Goal: Task Accomplishment & Management: Complete application form

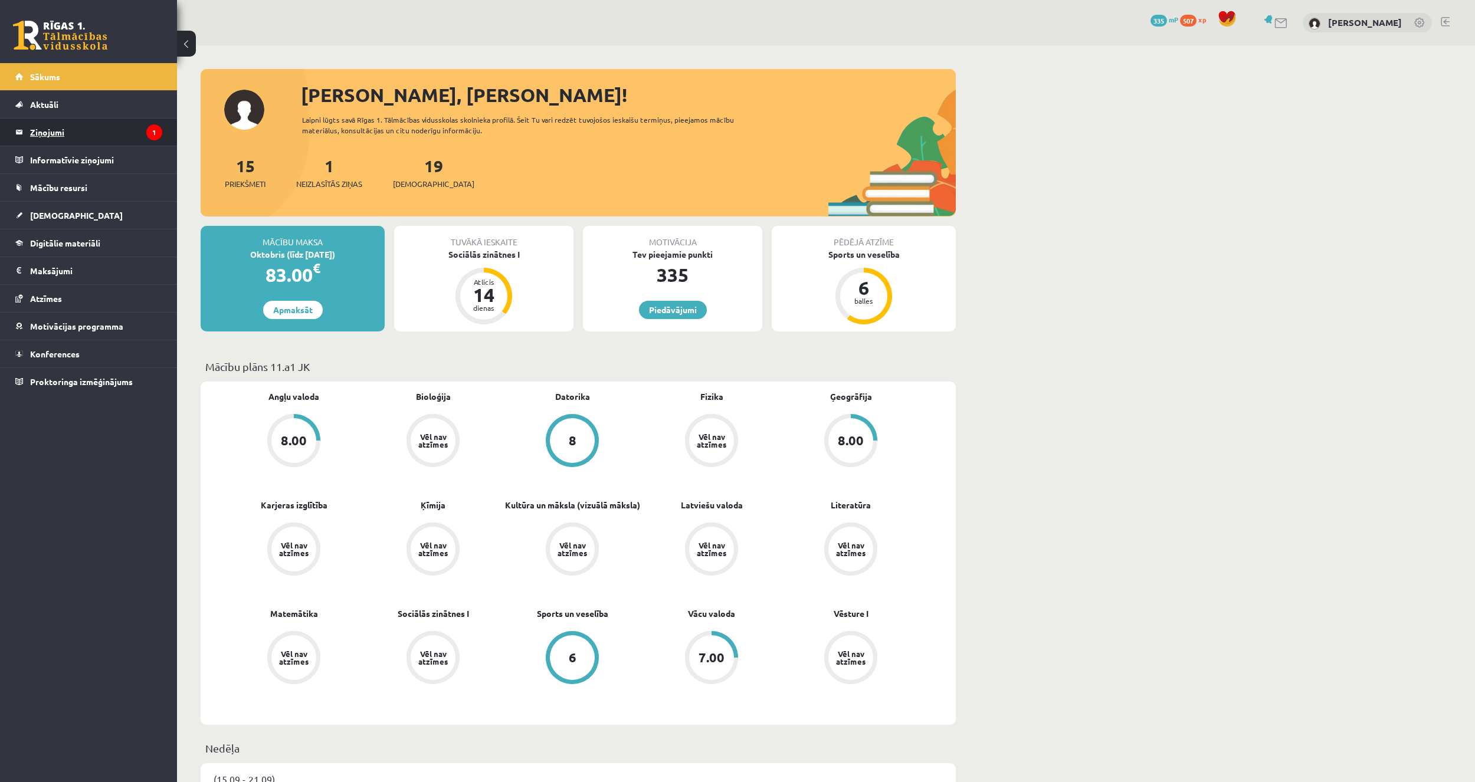
click at [71, 136] on legend "Ziņojumi 1" at bounding box center [96, 132] width 132 height 27
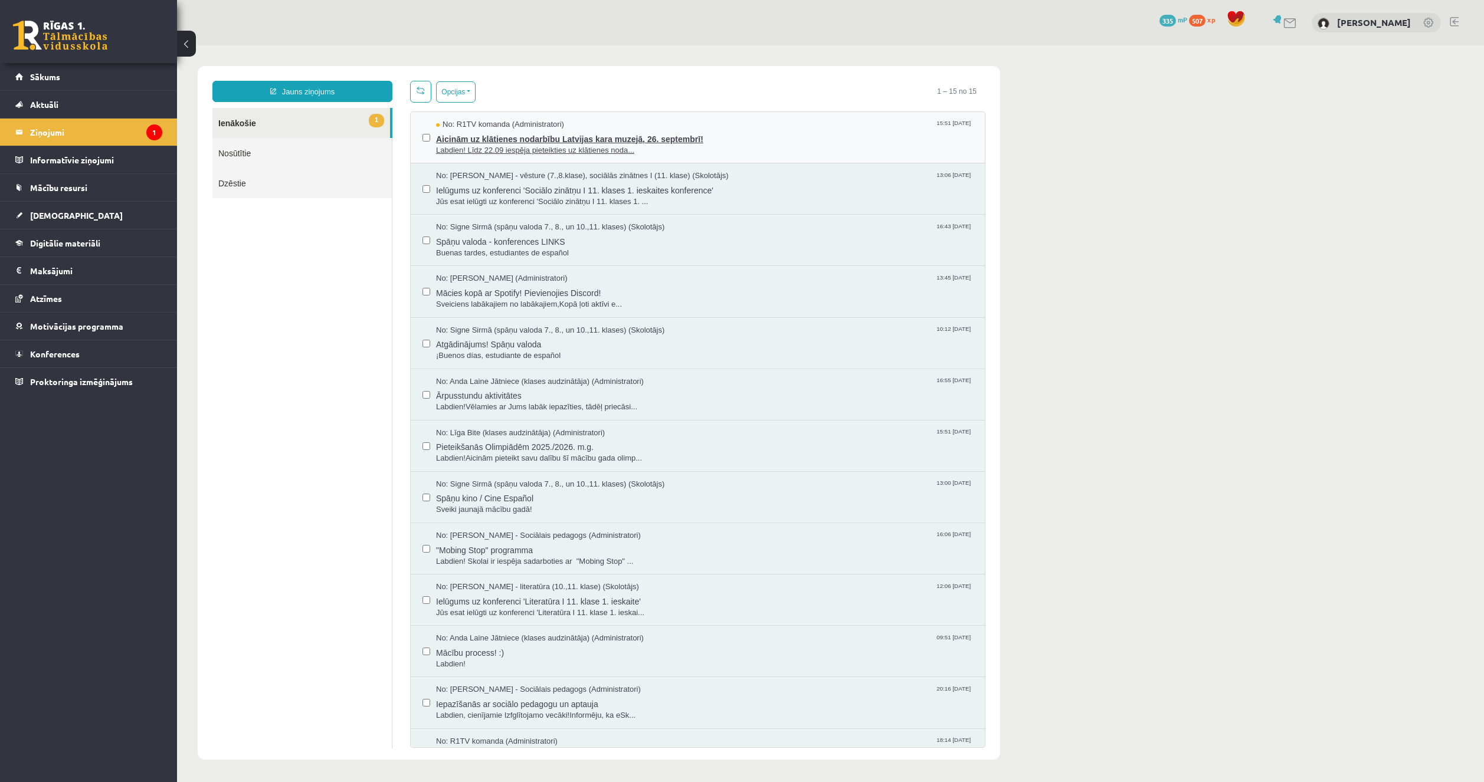
click at [572, 139] on span "Aicinām uz klātienes nodarbību Latvijas kara muzejā, 26. septembrī!" at bounding box center [704, 137] width 537 height 15
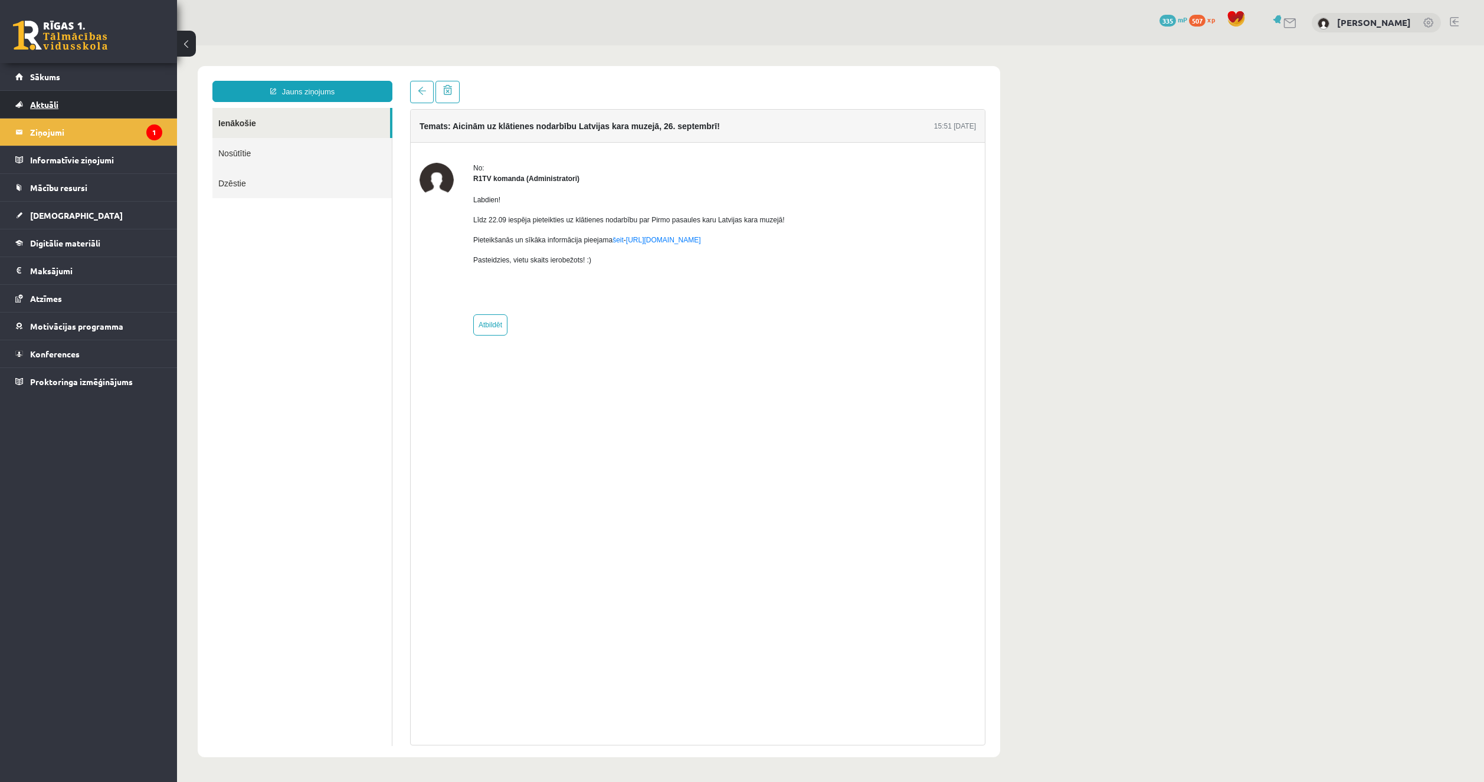
click at [81, 96] on link "Aktuāli" at bounding box center [88, 104] width 147 height 27
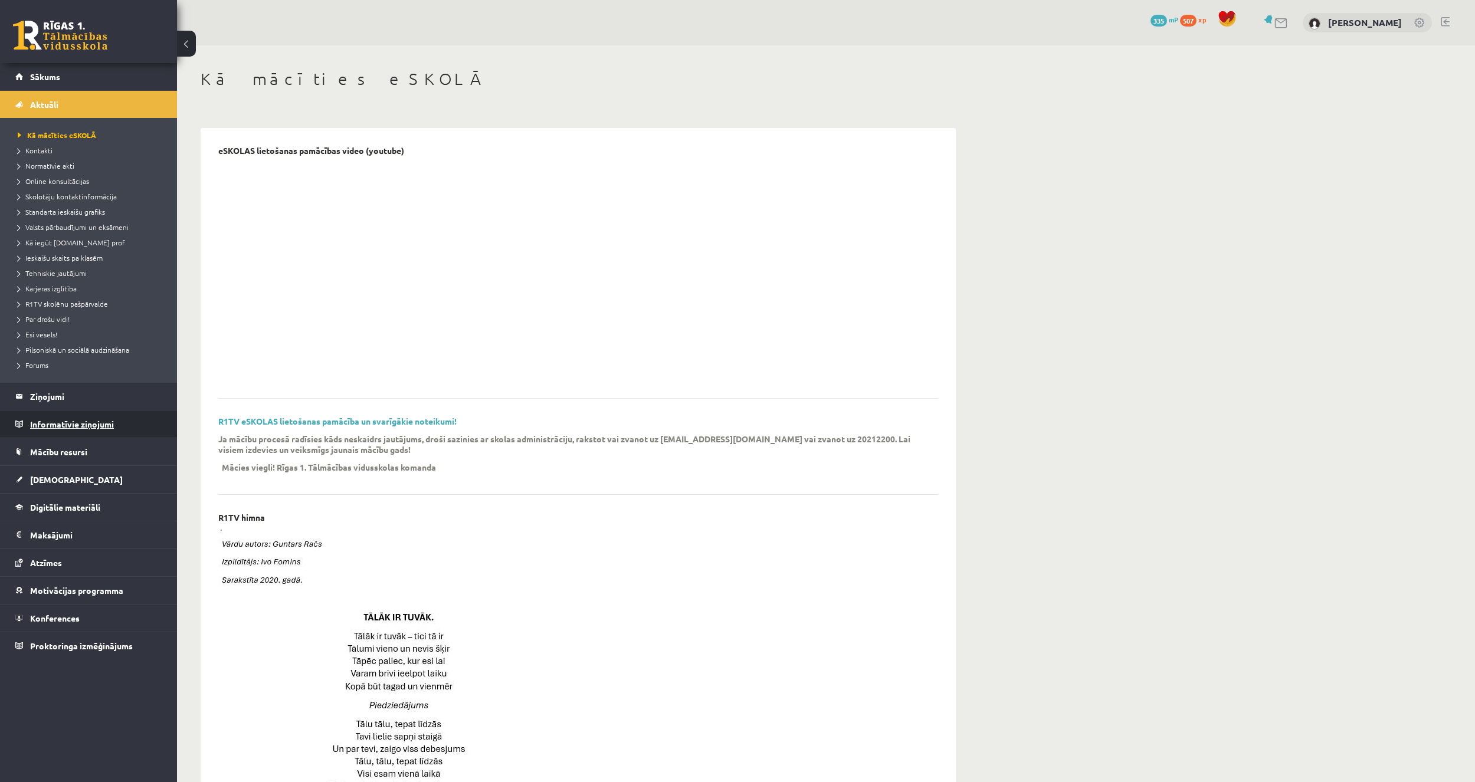
click at [87, 425] on legend "Informatīvie ziņojumi 0" at bounding box center [96, 424] width 132 height 27
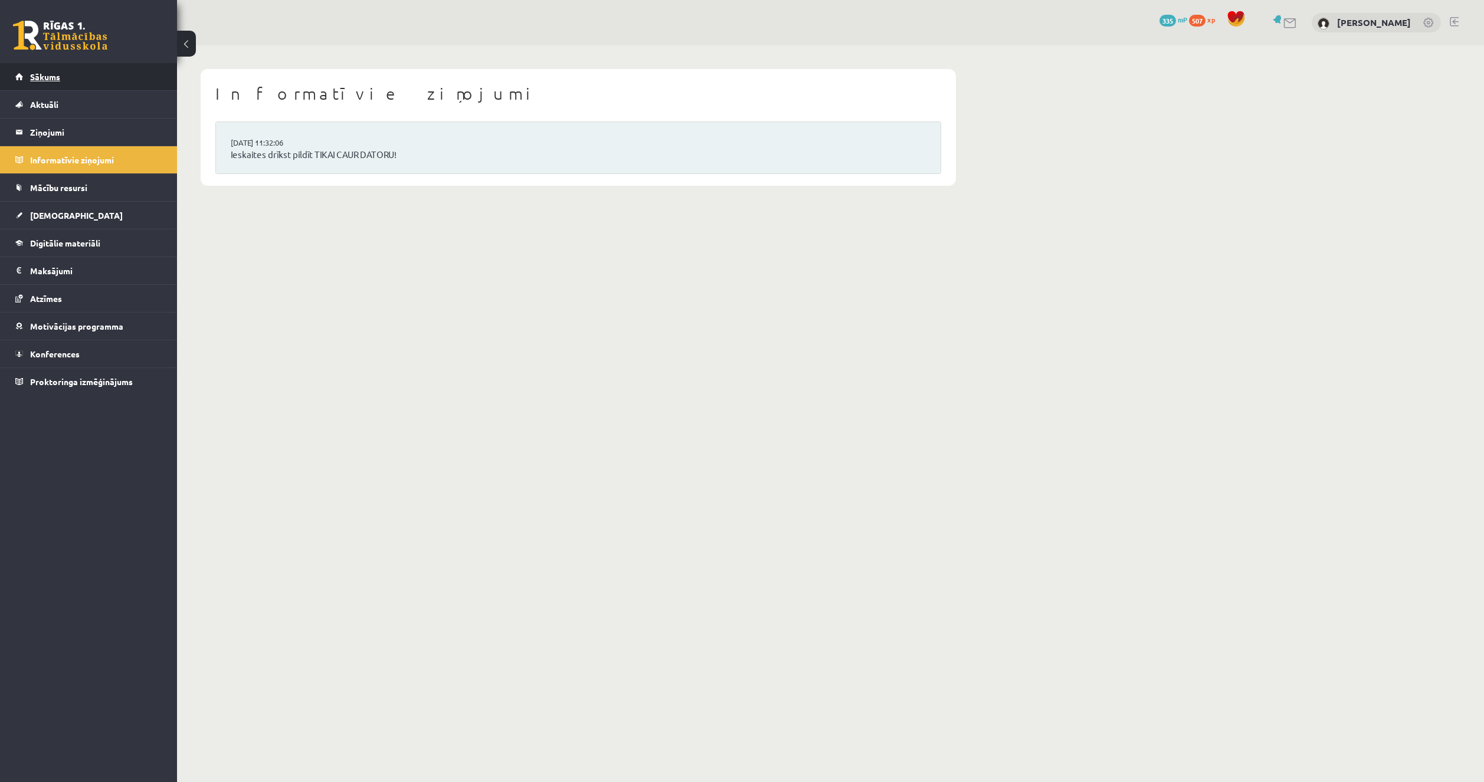
click at [44, 79] on span "Sākums" at bounding box center [45, 76] width 30 height 11
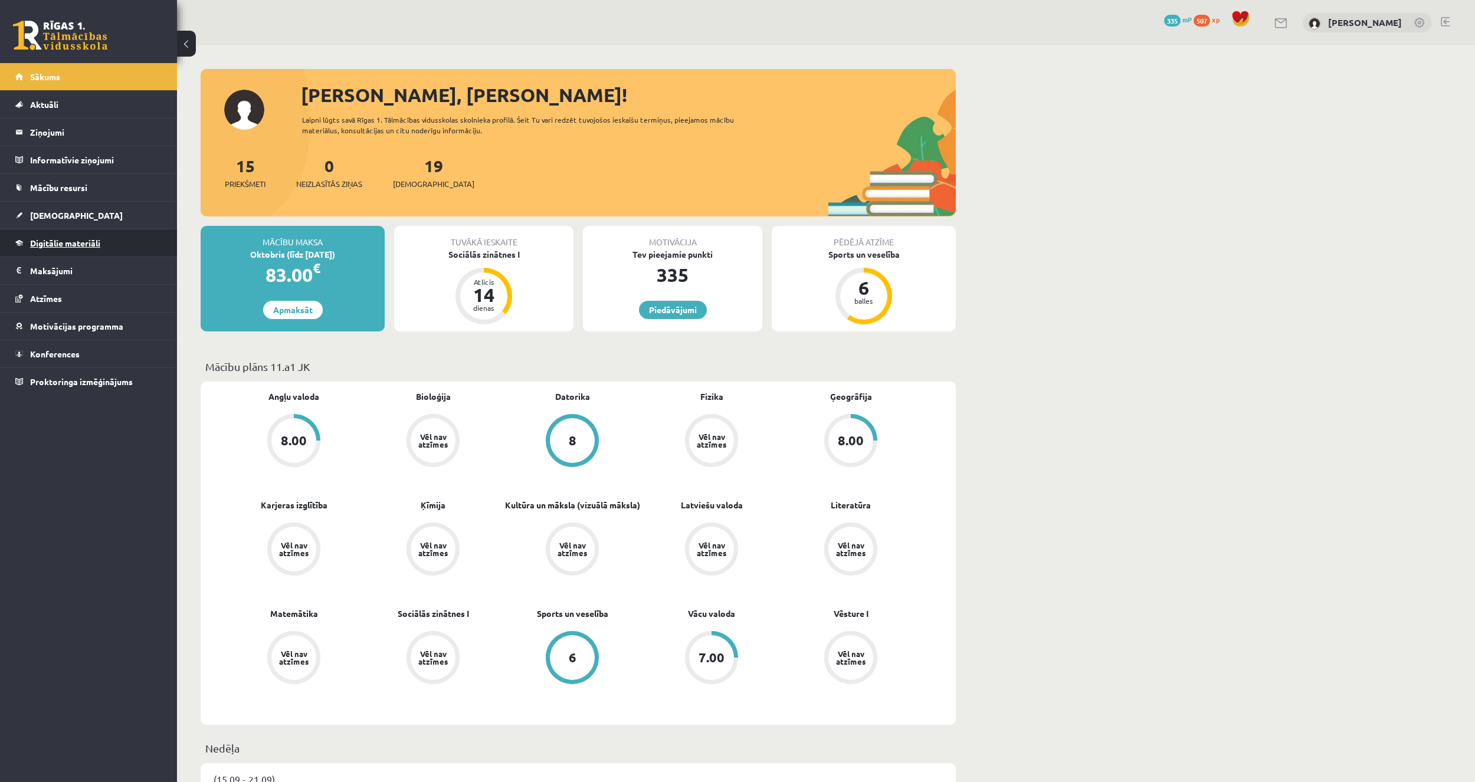
click at [58, 244] on span "Digitālie materiāli" at bounding box center [65, 243] width 70 height 11
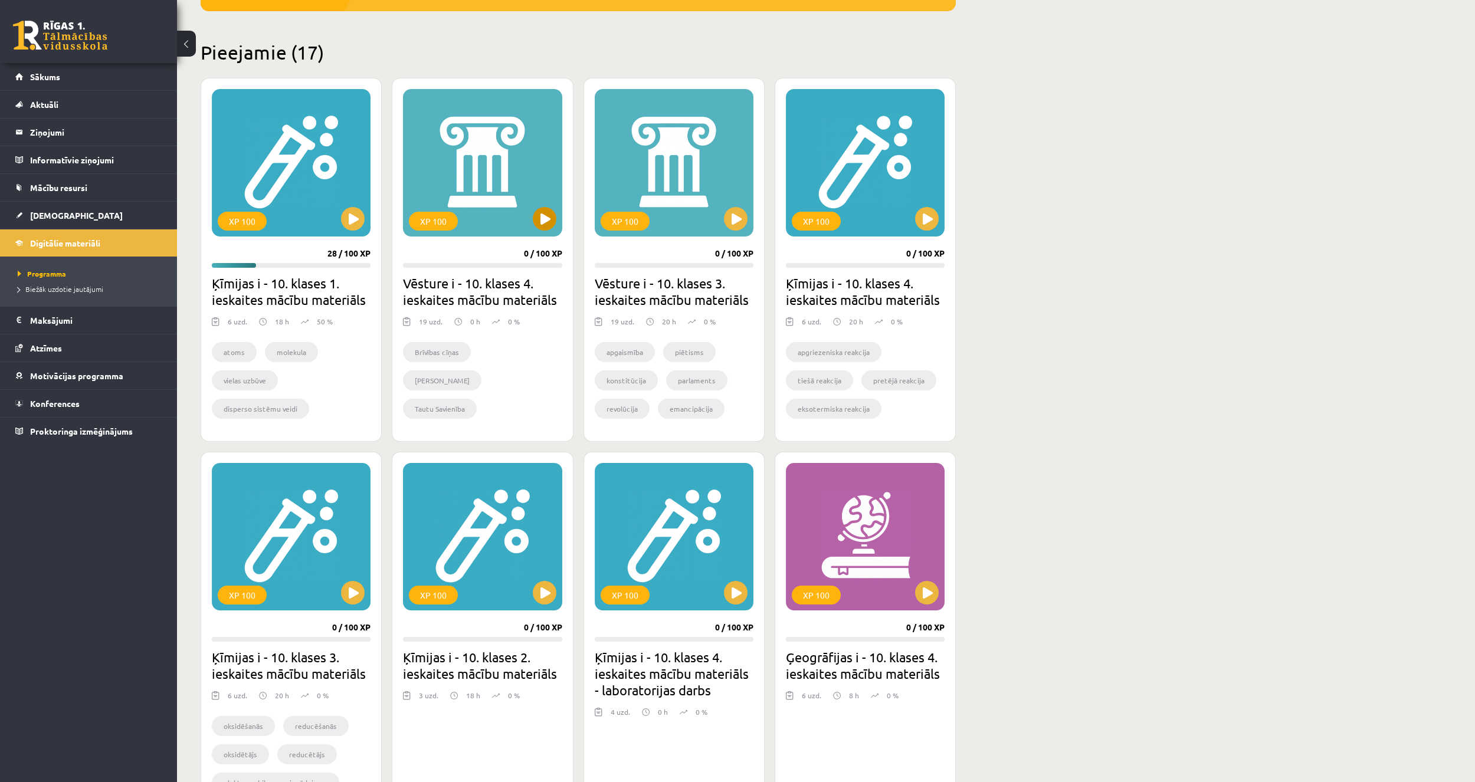
scroll to position [236, 0]
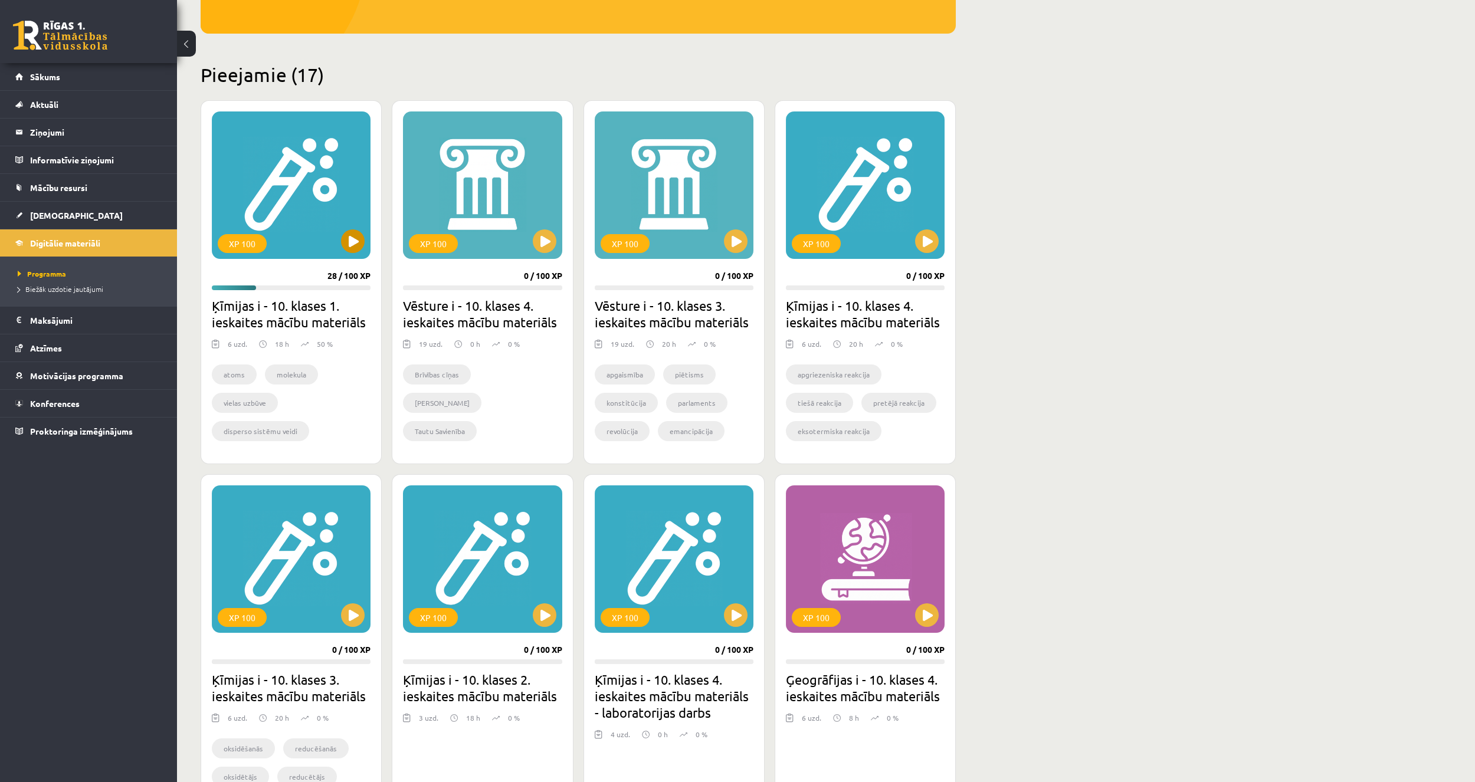
click at [353, 256] on div "XP 100" at bounding box center [291, 184] width 159 height 147
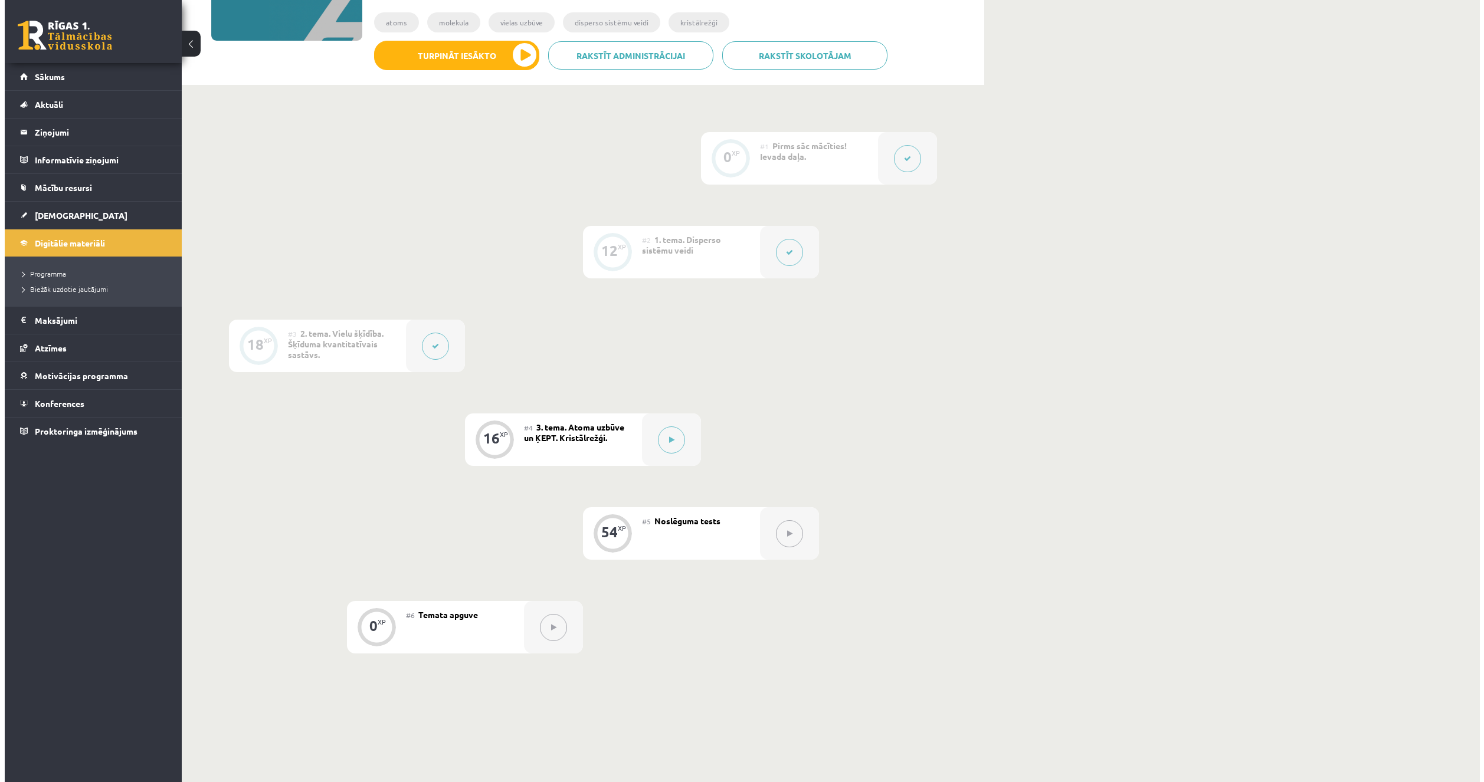
scroll to position [118, 0]
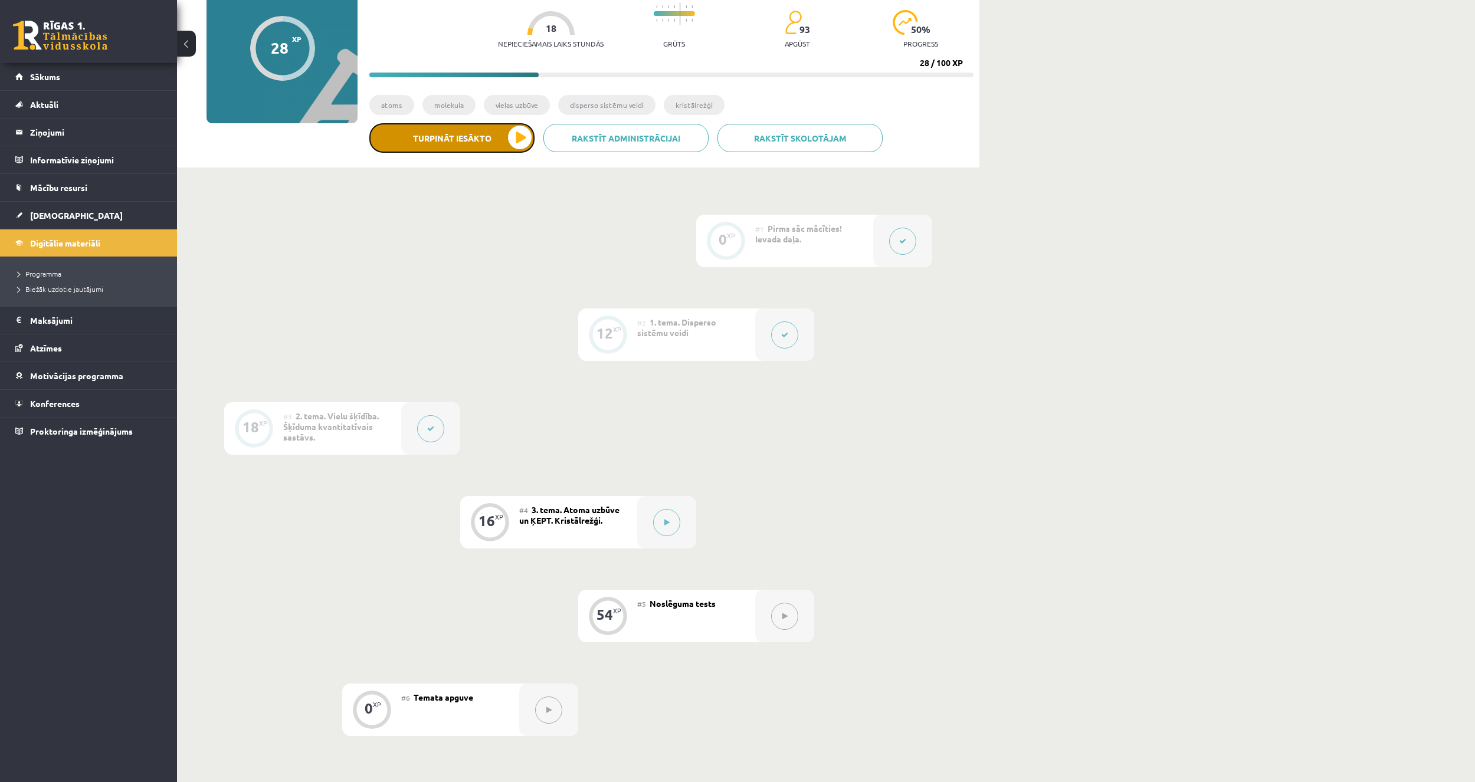
click at [426, 143] on button "Turpināt iesākto" at bounding box center [451, 137] width 165 height 29
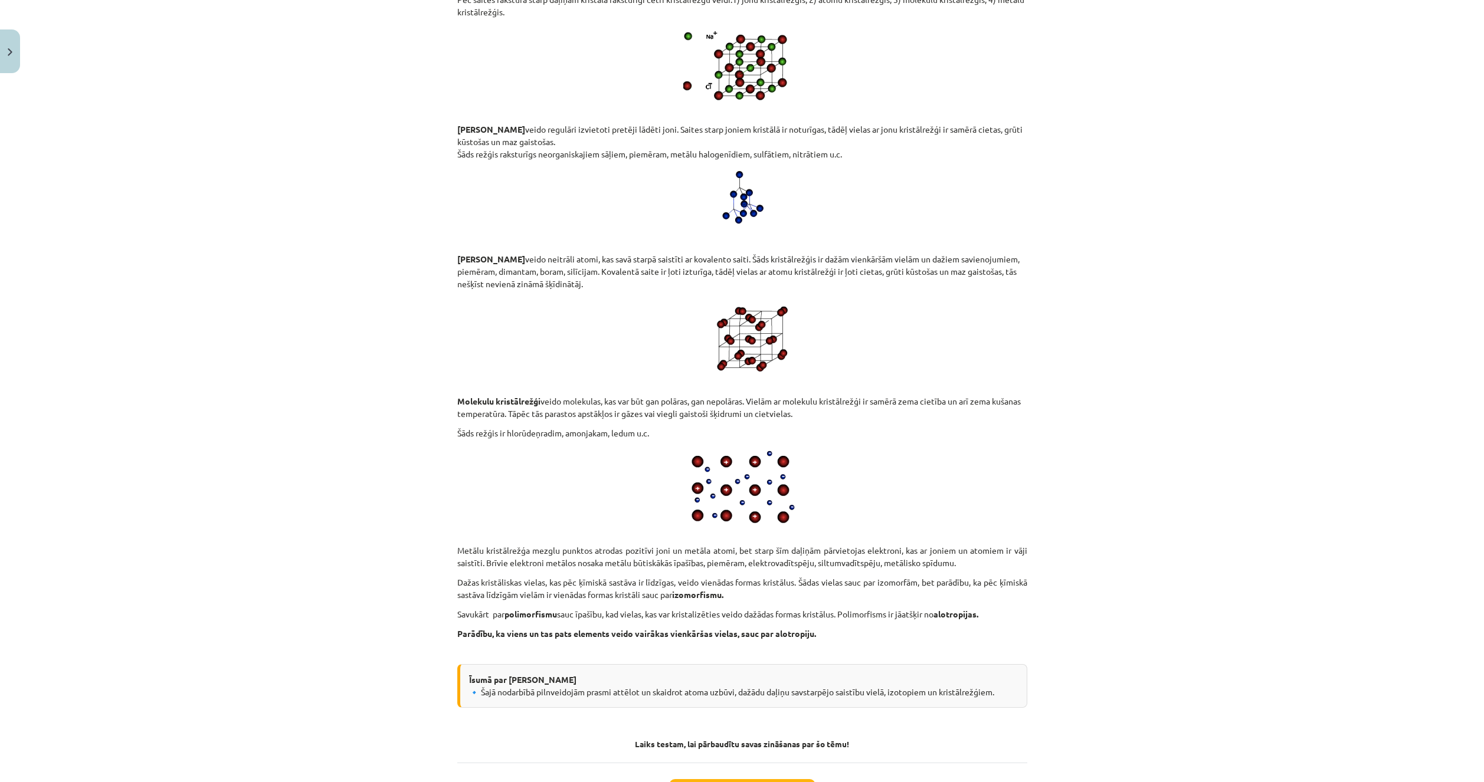
scroll to position [5725, 0]
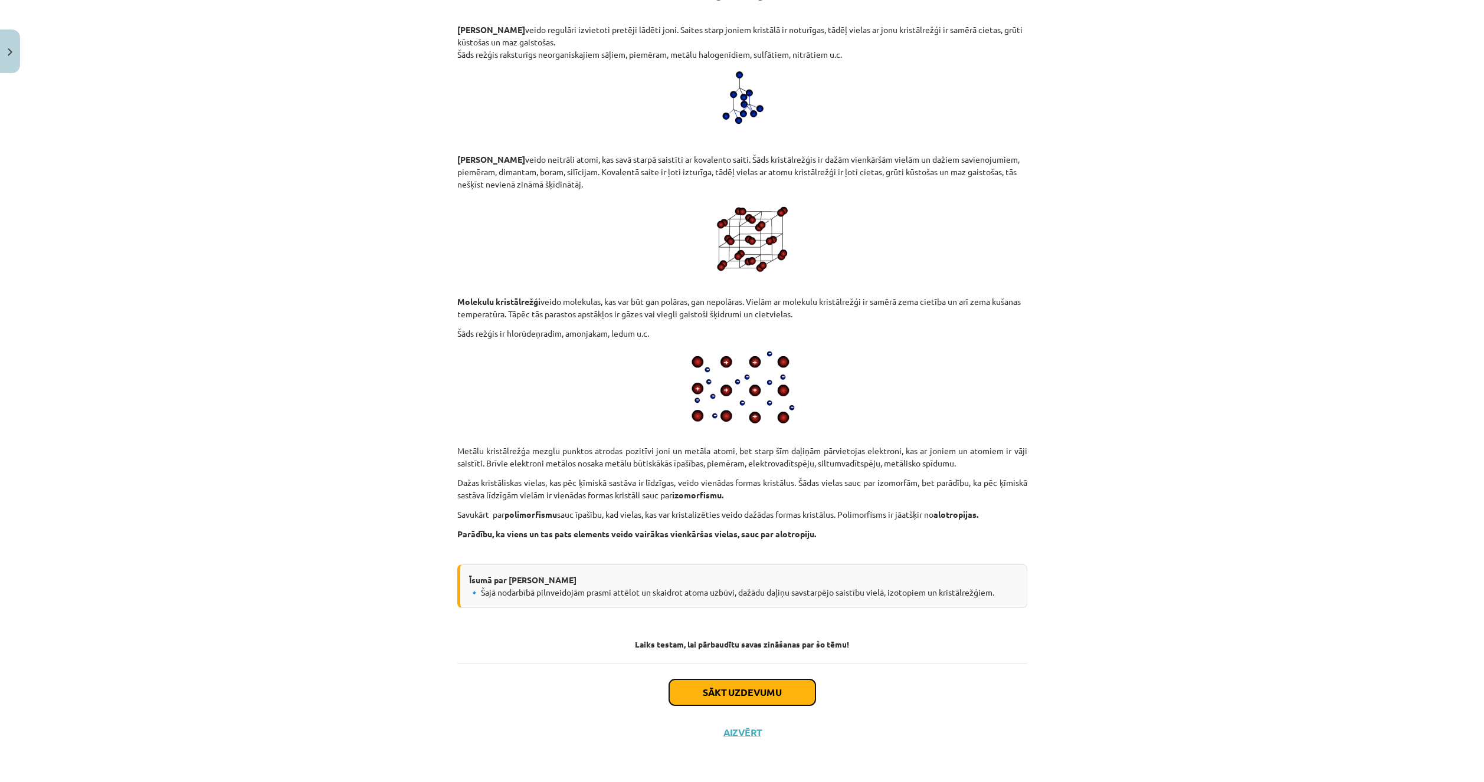
click at [763, 694] on button "Sākt uzdevumu" at bounding box center [742, 693] width 146 height 26
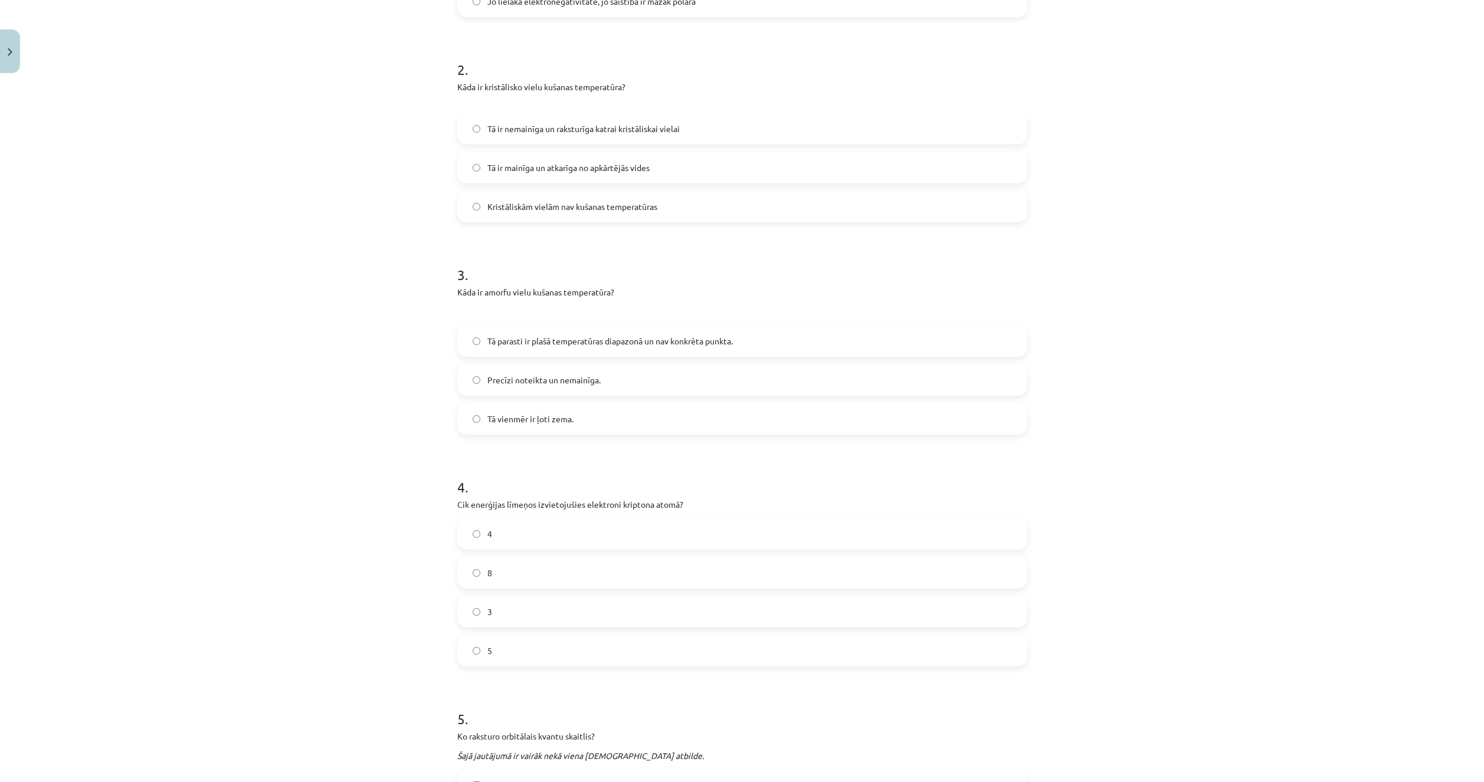
scroll to position [1136, 0]
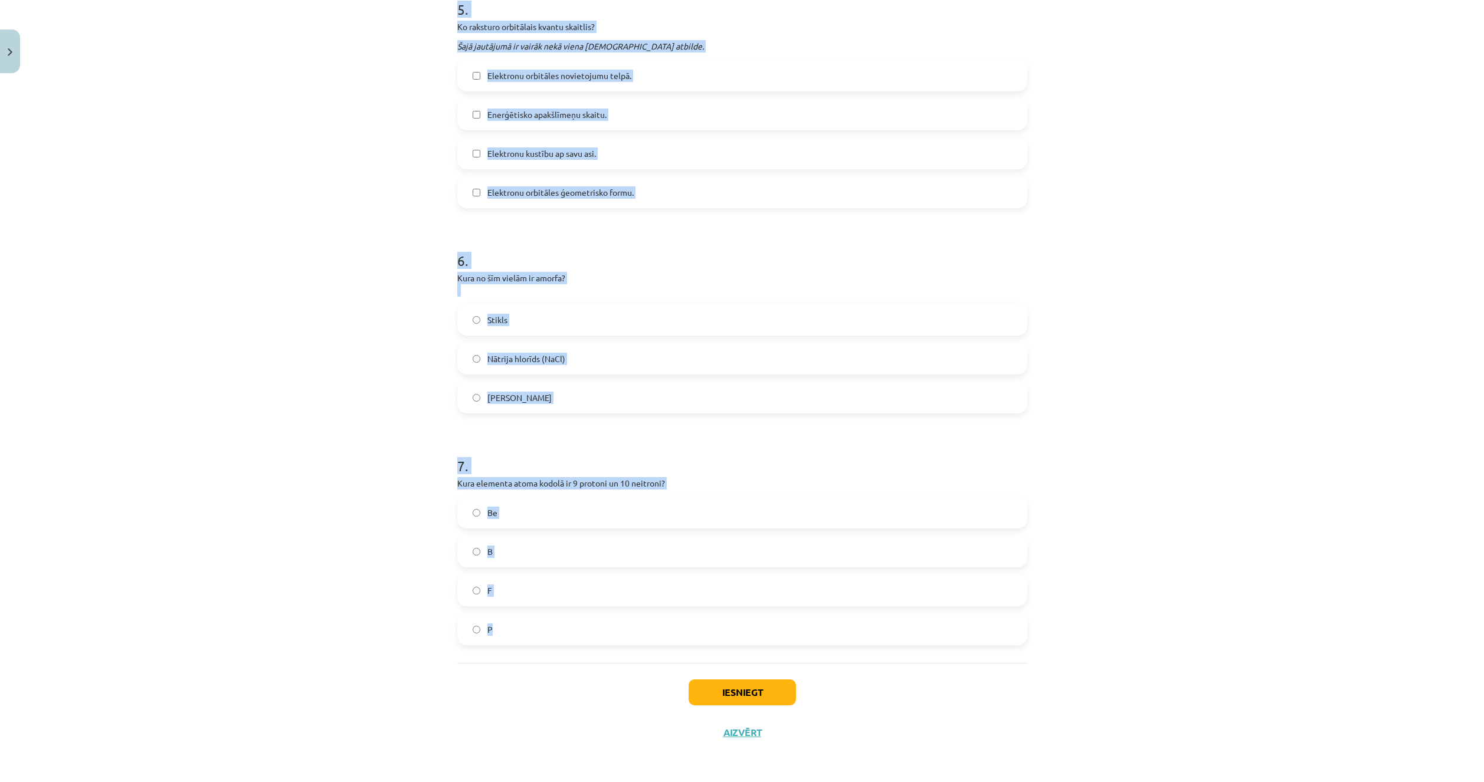
drag, startPoint x: 469, startPoint y: 273, endPoint x: 619, endPoint y: 629, distance: 386.8
click at [619, 629] on div "Mācību tēma: Ķīmijas i - 10. klases 1. ieskaites mācību materiāls #4 3. tema. A…" at bounding box center [742, 391] width 1484 height 782
copy form "1 . Kā elektronegativitāte ietekmē ķīmisko saistību polaritāti? Jo lielāka elek…"
click at [286, 653] on div "Mācību tēma: Ķīmijas i - 10. klases 1. ieskaites mācību materiāls #4 3. tema. A…" at bounding box center [742, 391] width 1484 height 782
drag, startPoint x: 318, startPoint y: 681, endPoint x: 323, endPoint y: 632, distance: 49.8
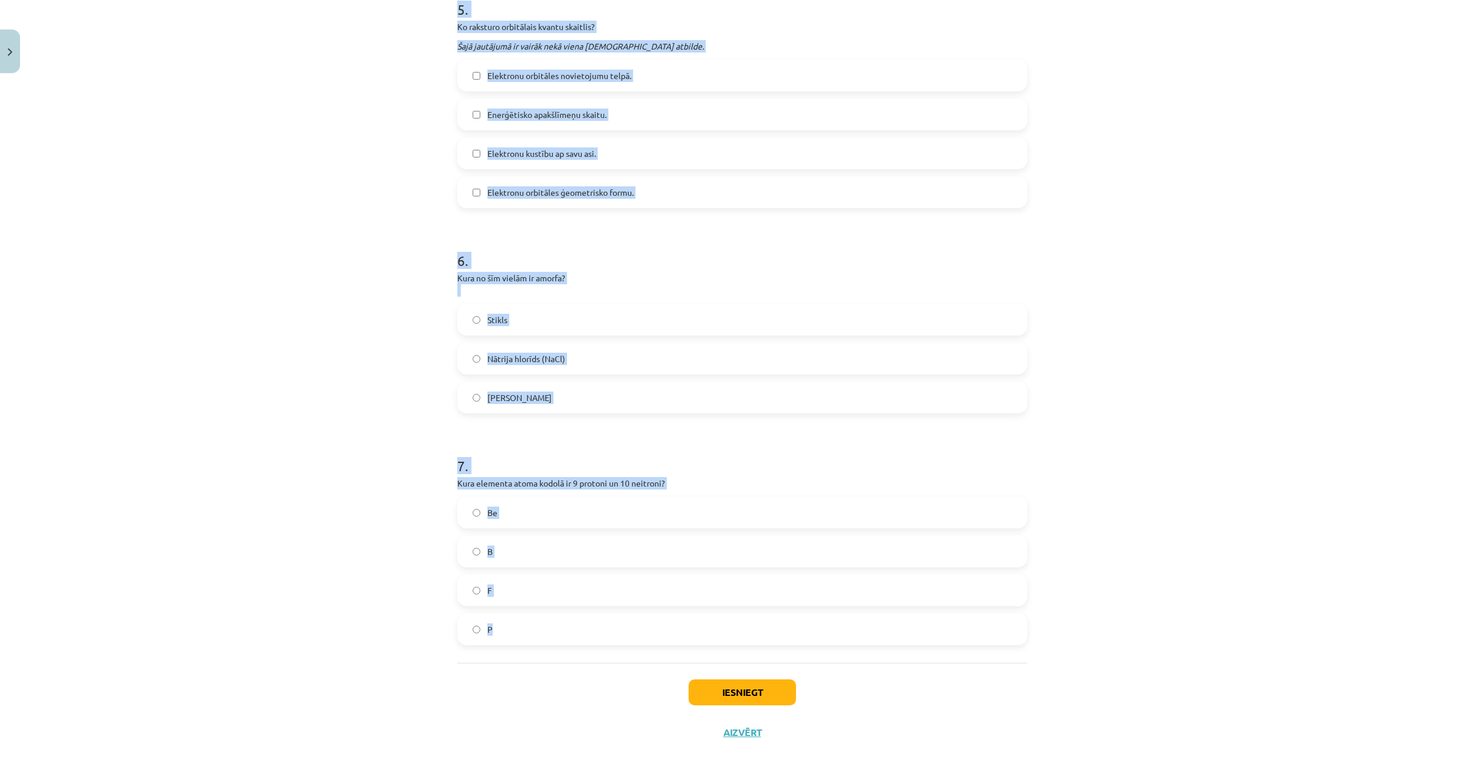
click at [318, 681] on div "Mācību tēma: Ķīmijas i - 10. klases 1. ieskaites mācību materiāls #4 3. tema. A…" at bounding box center [742, 391] width 1484 height 782
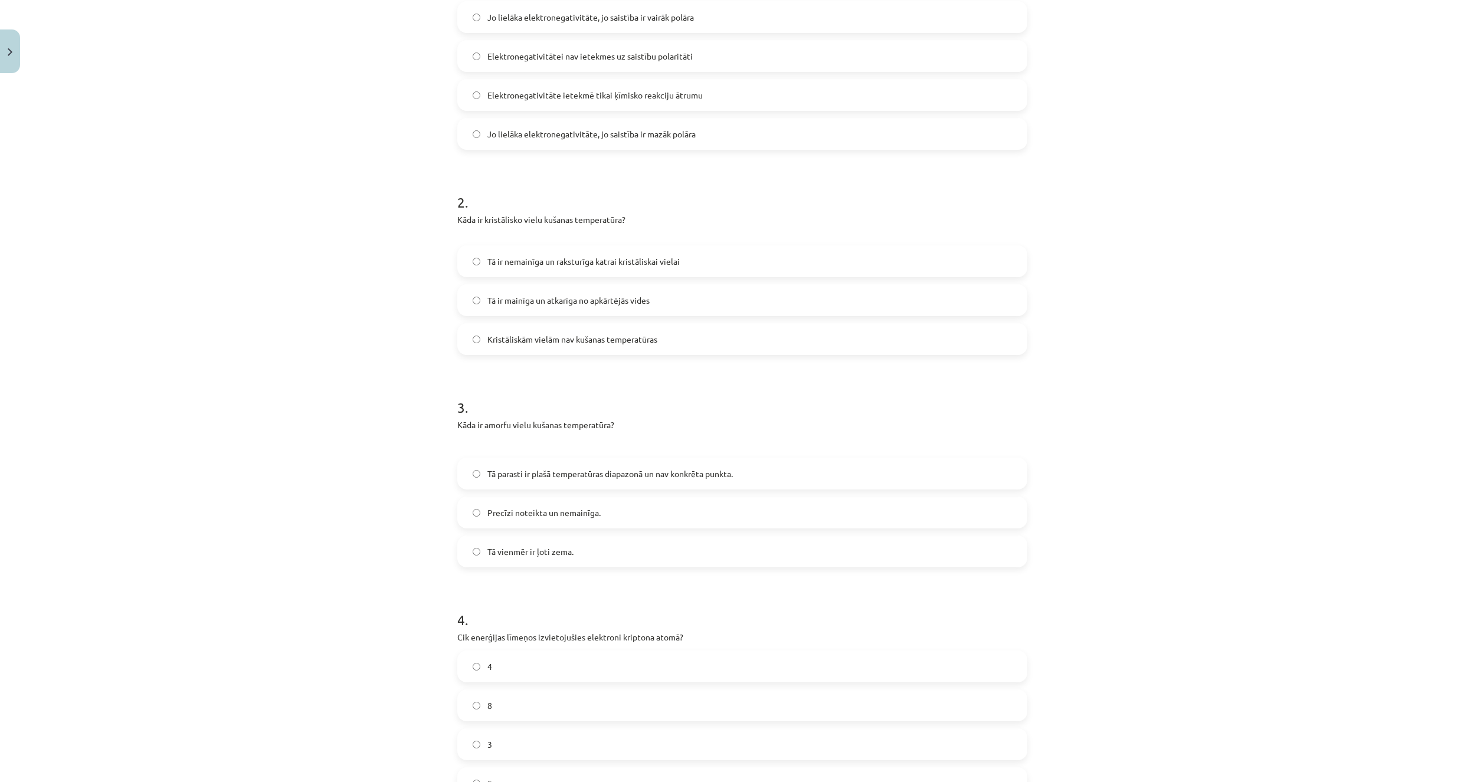
scroll to position [74, 0]
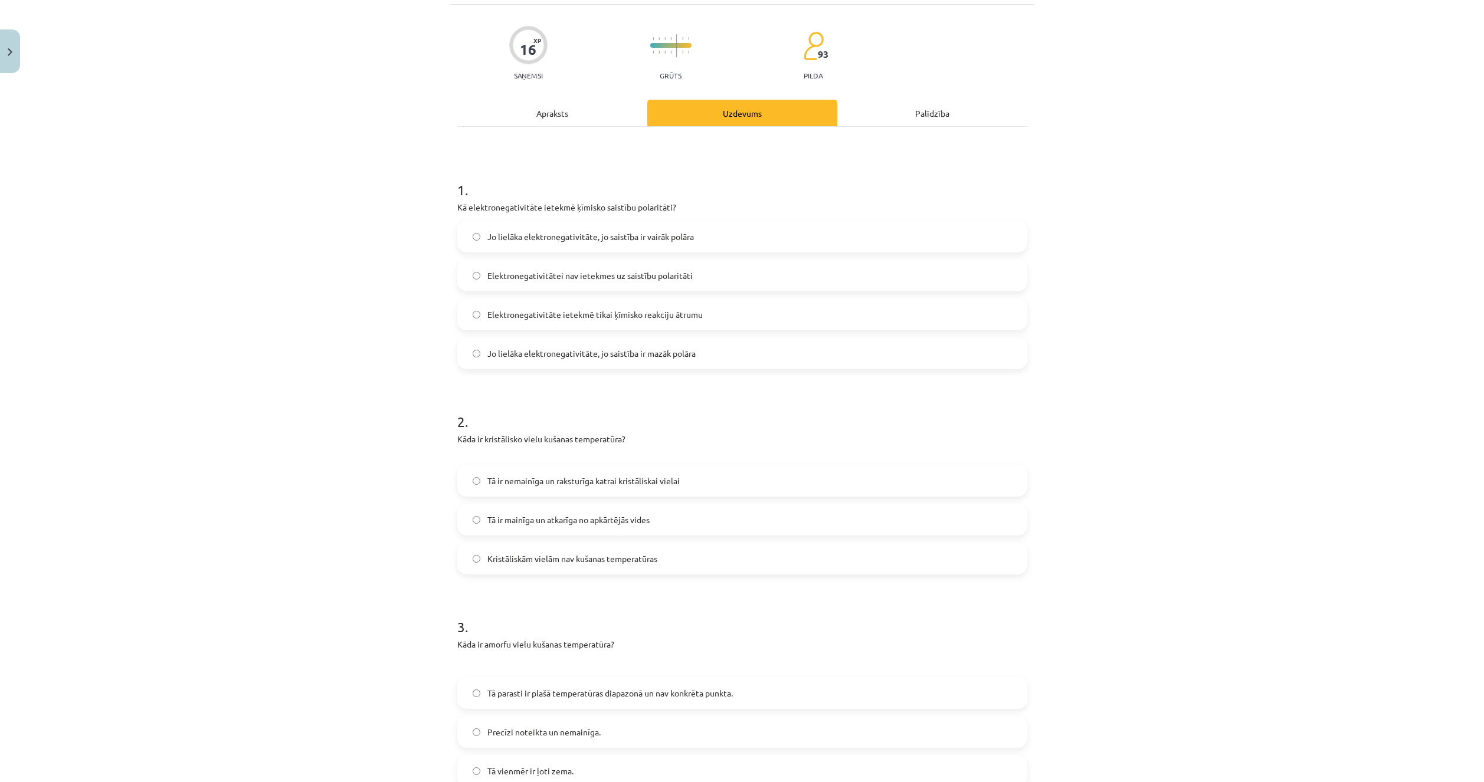
click at [493, 237] on span "Jo lielāka elektronegativitāte, jo saistība ir vairāk polāra" at bounding box center [590, 237] width 206 height 12
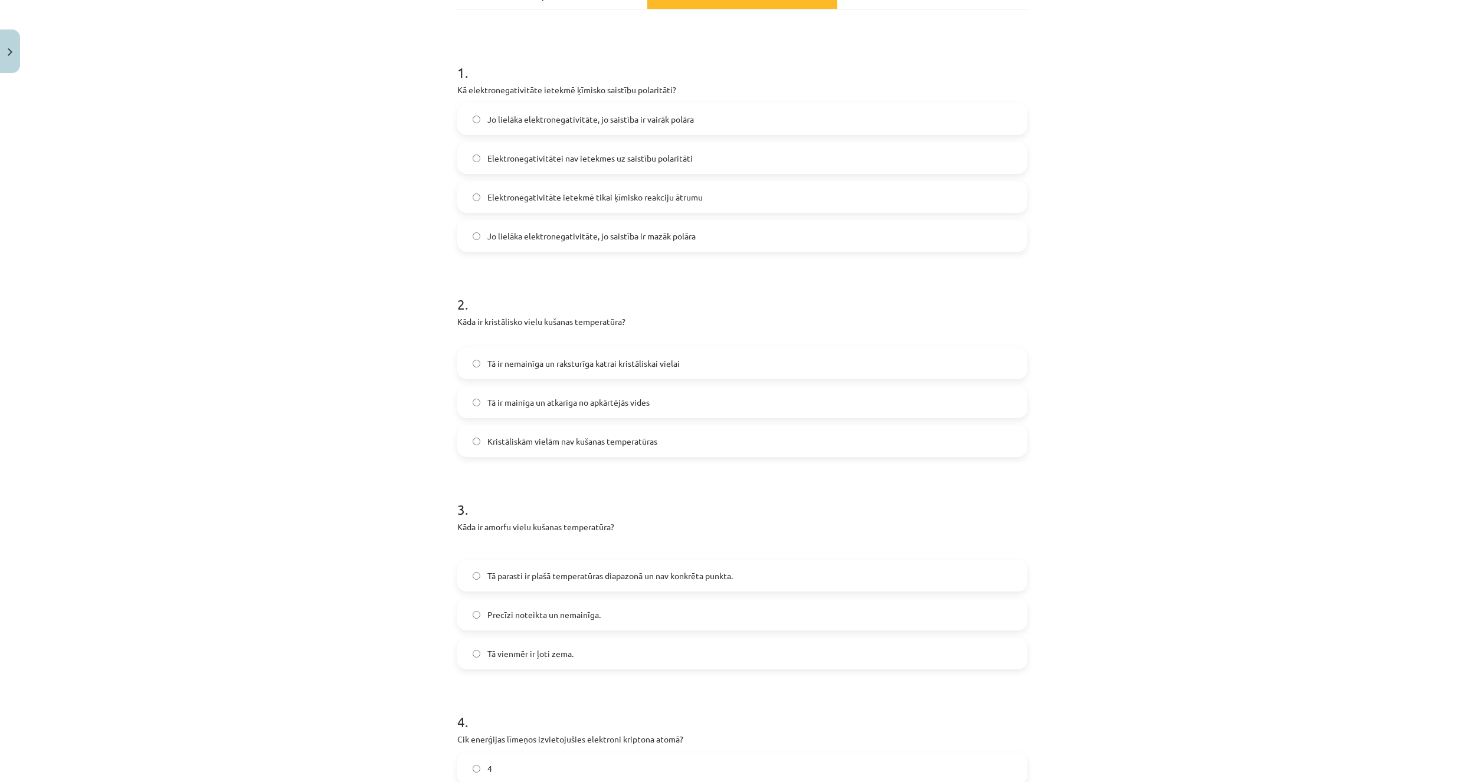
scroll to position [192, 0]
click at [324, 647] on div "Mācību tēma: Ķīmijas i - 10. klases 1. ieskaites mācību materiāls #4 3. tema. A…" at bounding box center [742, 391] width 1484 height 782
click at [529, 368] on span "Tā ir nemainīga un raksturīga katrai kristāliskai vielai" at bounding box center [583, 363] width 192 height 12
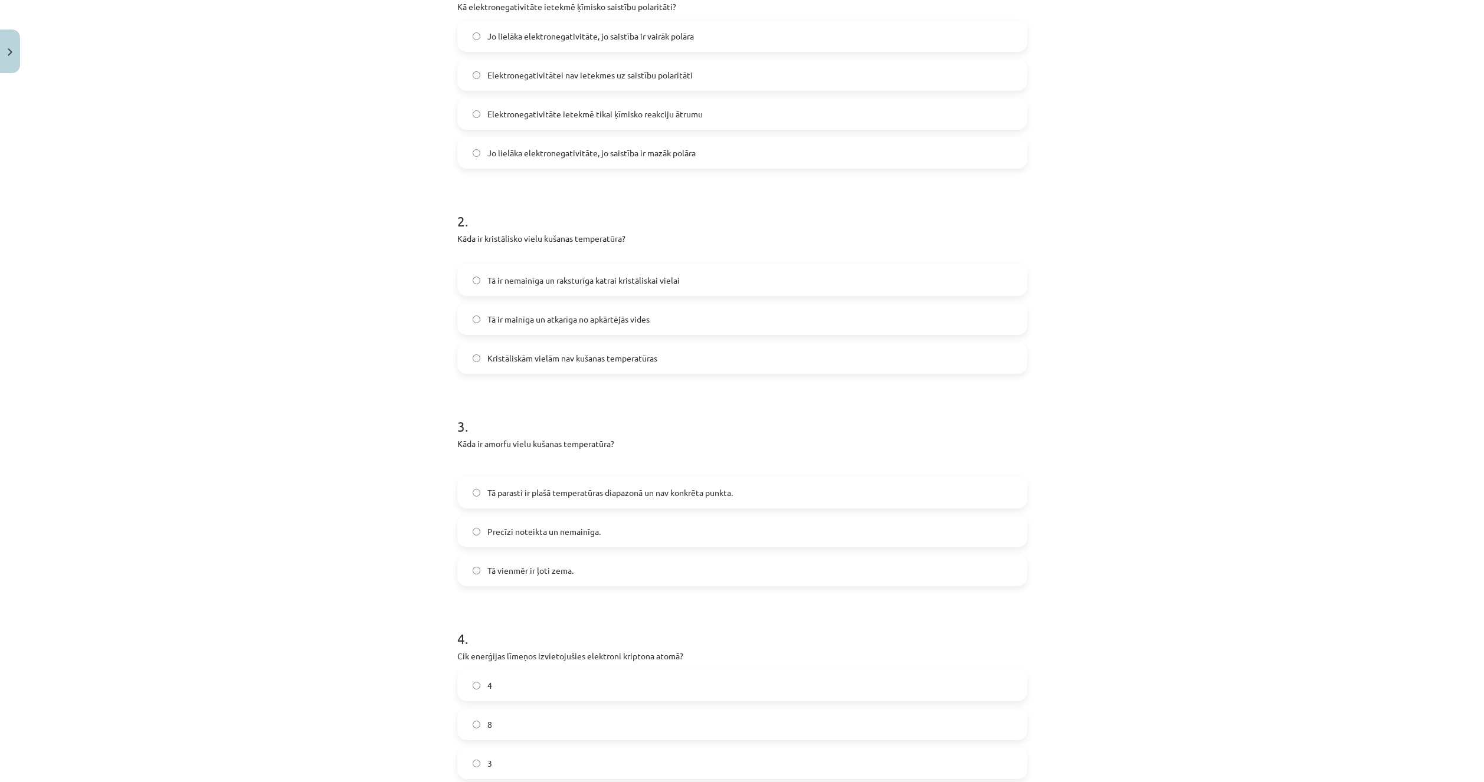
scroll to position [310, 0]
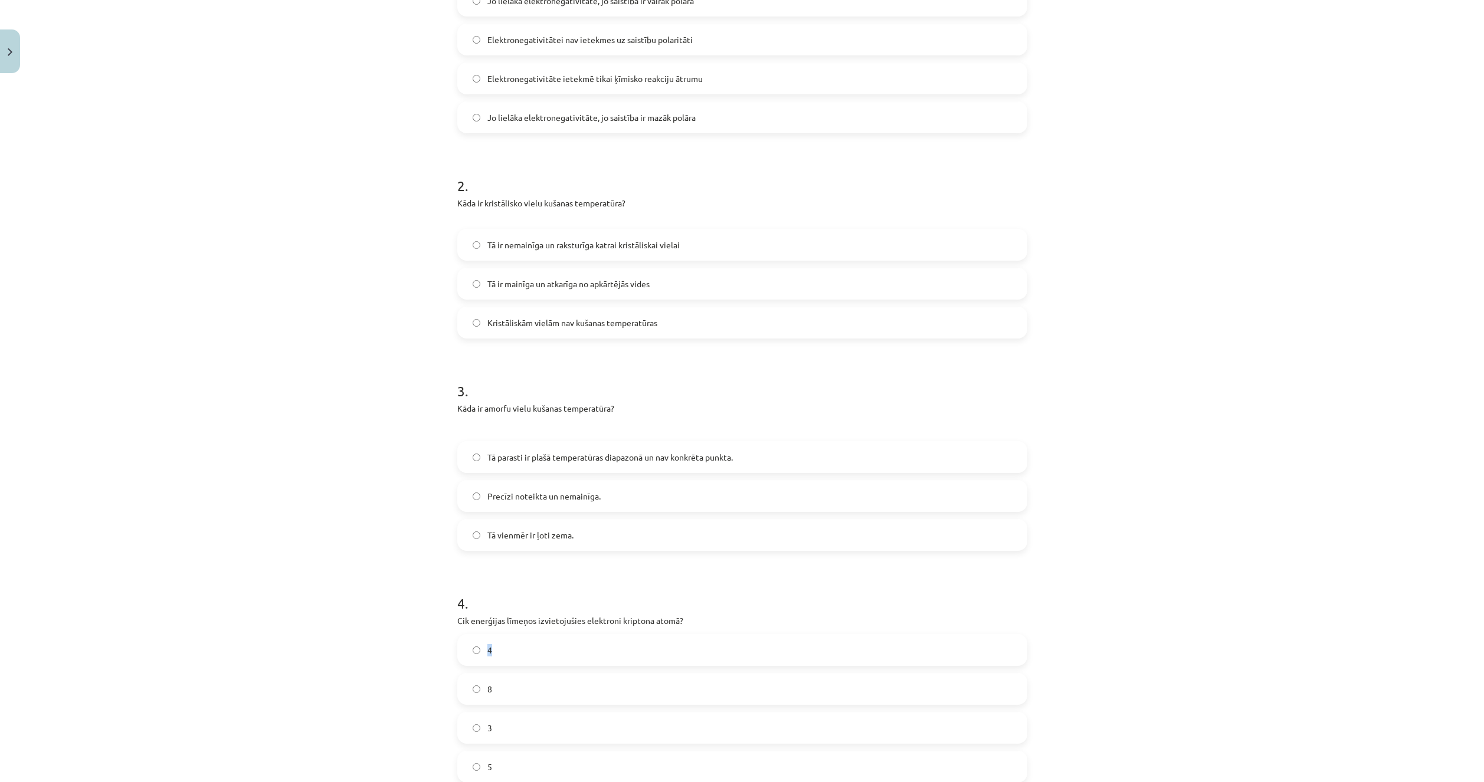
drag, startPoint x: 333, startPoint y: 665, endPoint x: 339, endPoint y: 662, distance: 6.6
click at [333, 667] on div "Mācību tēma: Ķīmijas i - 10. klases 1. ieskaites mācību materiāls #4 3. tema. A…" at bounding box center [742, 391] width 1484 height 782
click at [530, 458] on span "Tā parasti ir plašā temperatūras diapazonā un nav konkrēta punkta." at bounding box center [609, 457] width 245 height 12
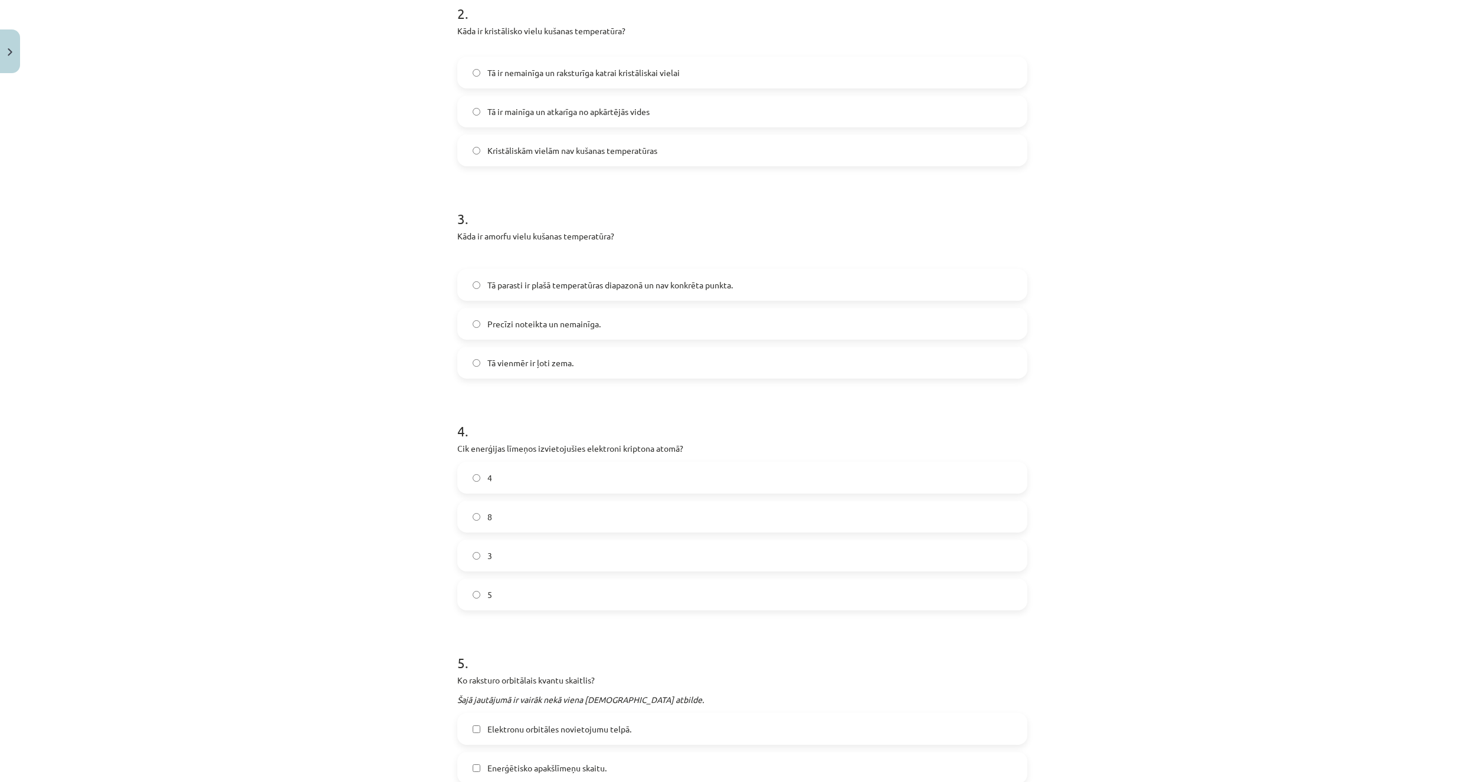
scroll to position [487, 0]
click at [321, 678] on div "Mācību tēma: Ķīmijas i - 10. klases 1. ieskaites mācību materiāls #4 3. tema. A…" at bounding box center [742, 391] width 1484 height 782
click at [503, 471] on label "4" at bounding box center [742, 472] width 568 height 29
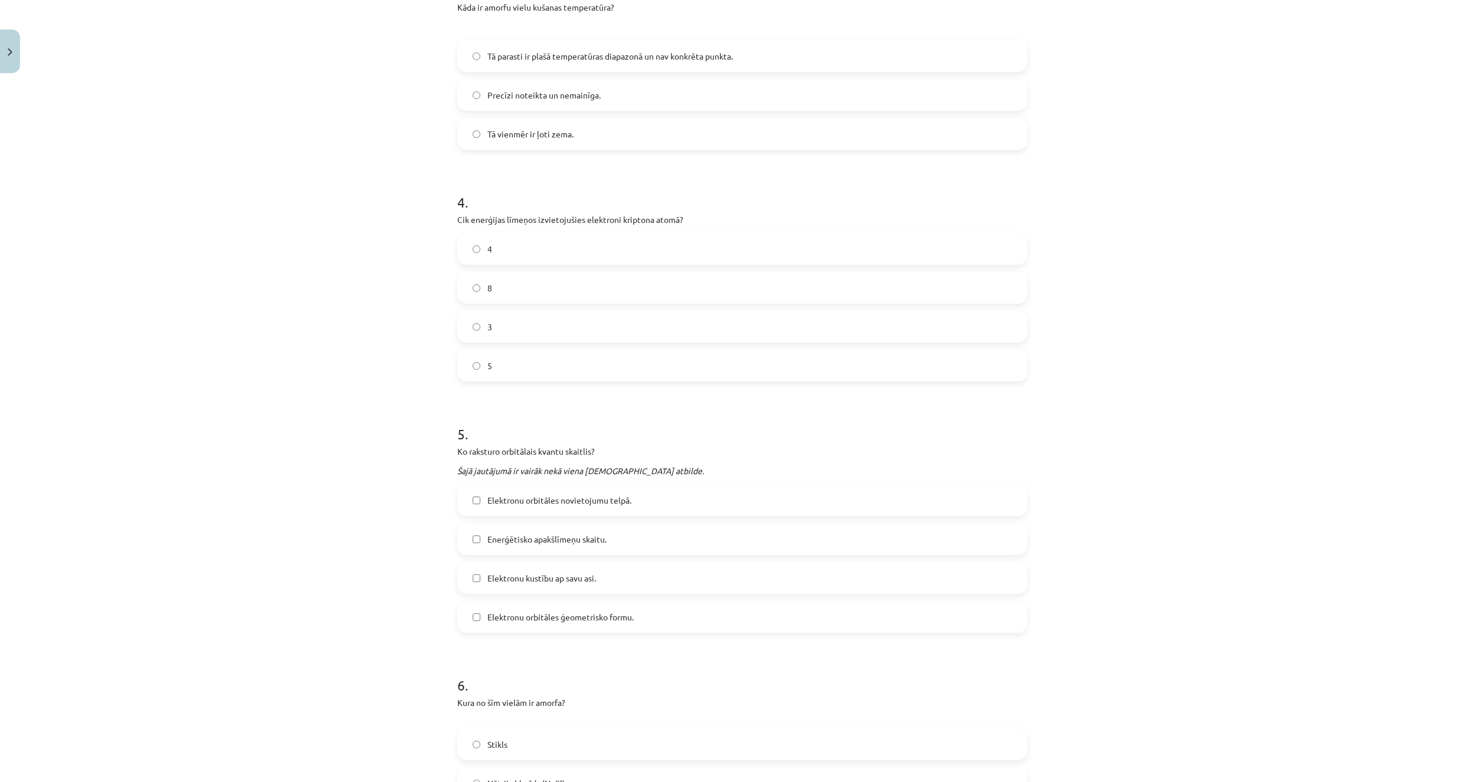
scroll to position [723, 0]
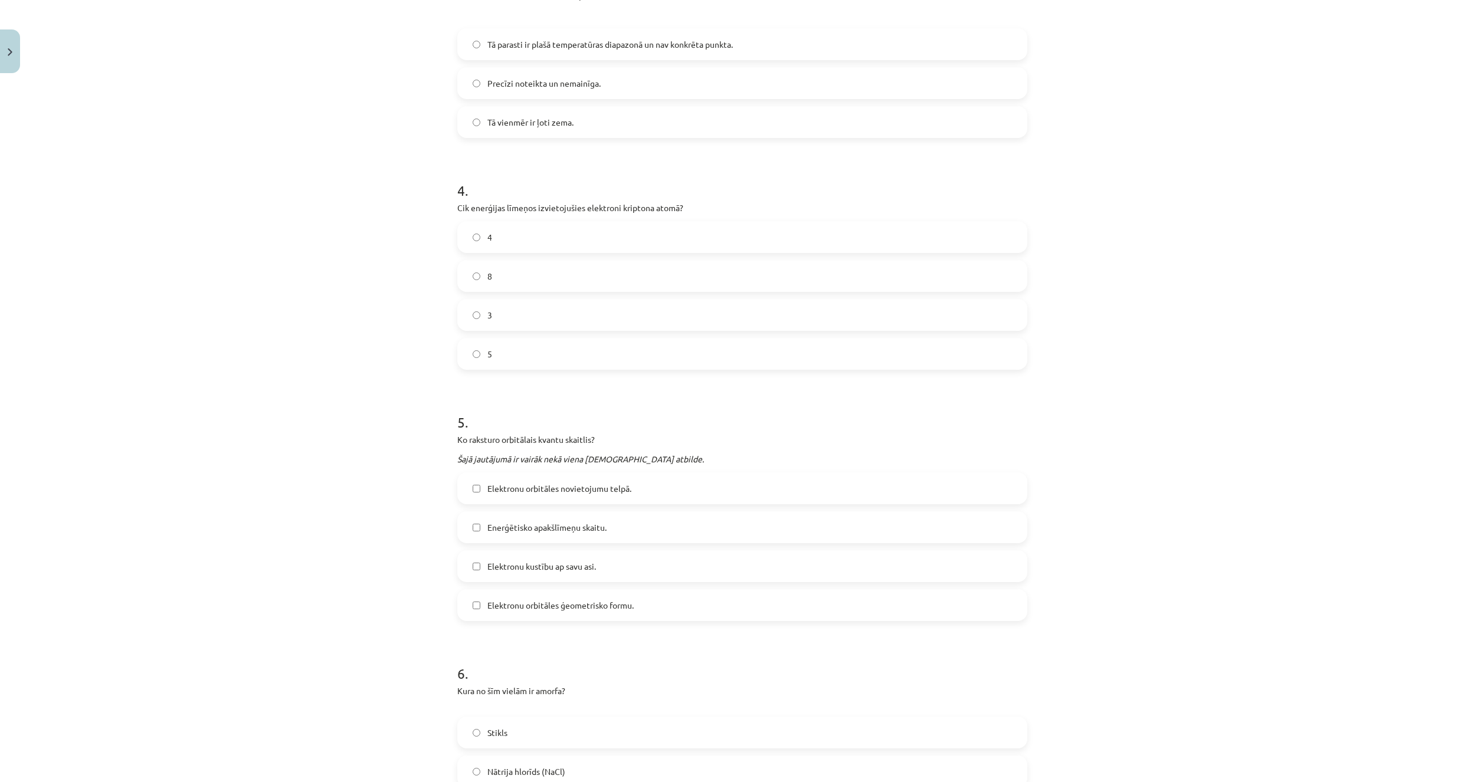
click at [543, 608] on span "Elektronu orbitāles ģeometrisko formu." at bounding box center [560, 605] width 146 height 12
click at [576, 521] on span "Enerģētisko apakšlīmeņu skaitu." at bounding box center [546, 527] width 119 height 12
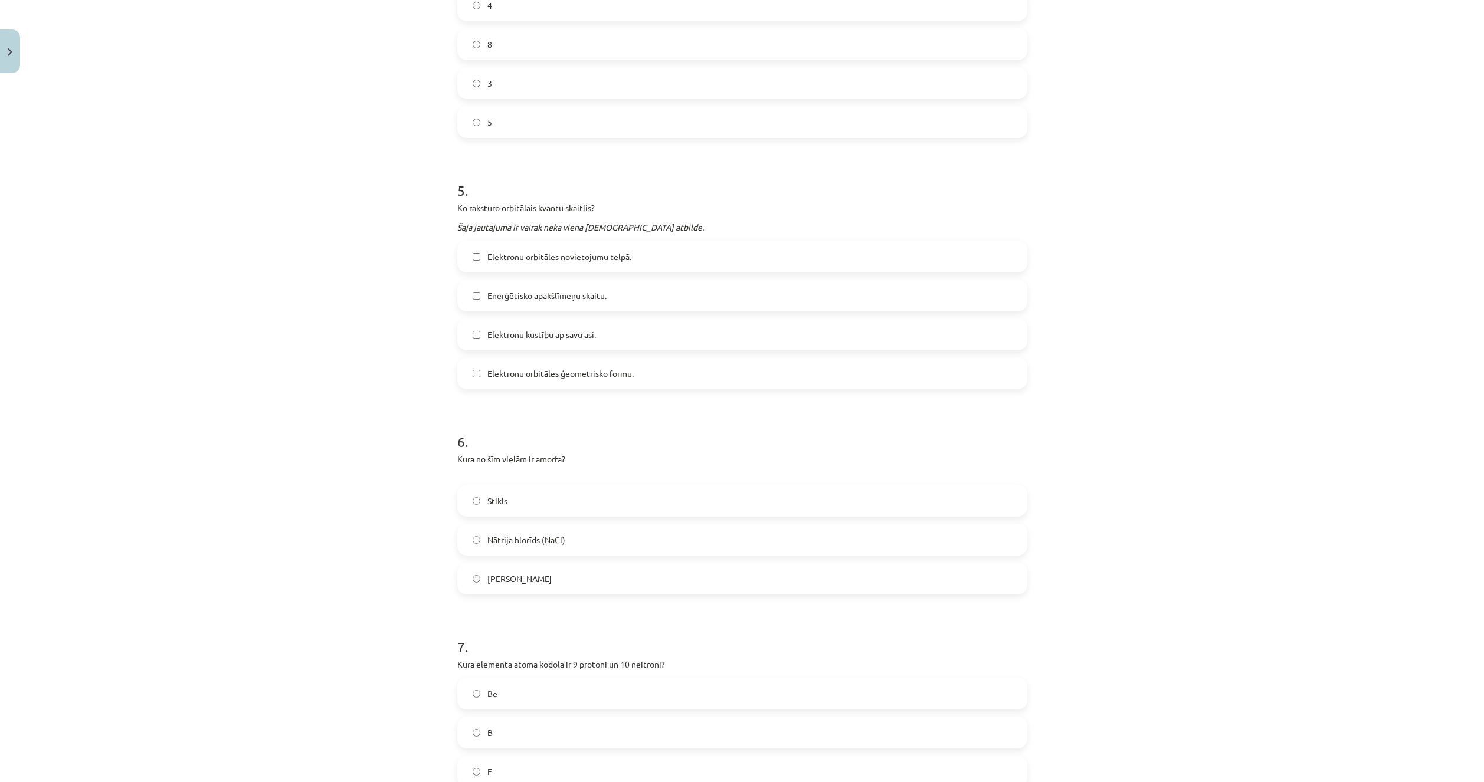
scroll to position [959, 0]
click at [327, 693] on div "Mācību tēma: Ķīmijas i - 10. klases 1. ieskaites mācību materiāls #4 3. tema. A…" at bounding box center [742, 391] width 1484 height 782
click at [525, 496] on label "Stikls" at bounding box center [742, 496] width 568 height 29
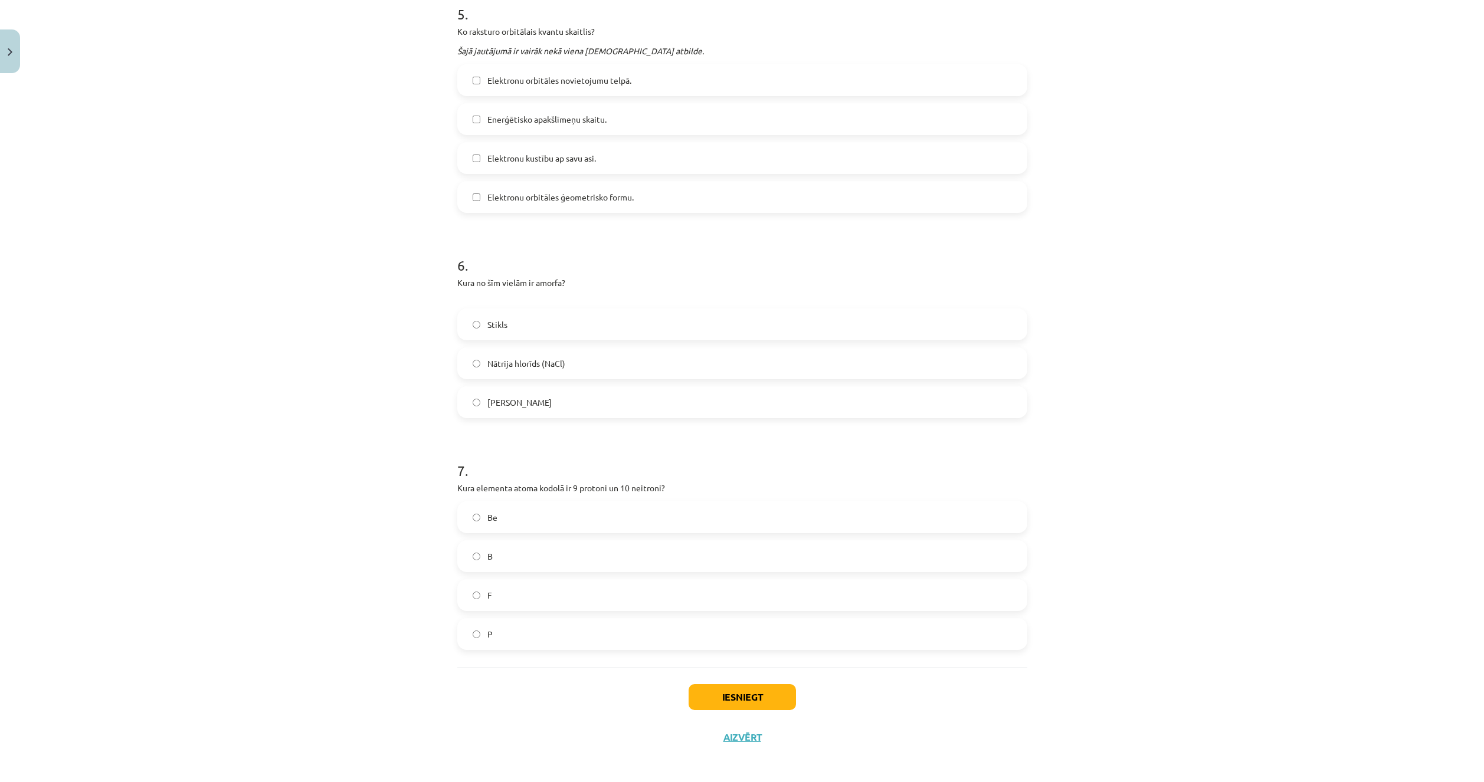
scroll to position [1136, 0]
click at [361, 714] on div "Mācību tēma: Ķīmijas i - 10. klases 1. ieskaites mācību materiāls #4 3. tema. A…" at bounding box center [742, 391] width 1484 height 782
click at [529, 593] on label "F" at bounding box center [742, 590] width 568 height 29
click at [724, 687] on button "Iesniegt" at bounding box center [741, 693] width 107 height 26
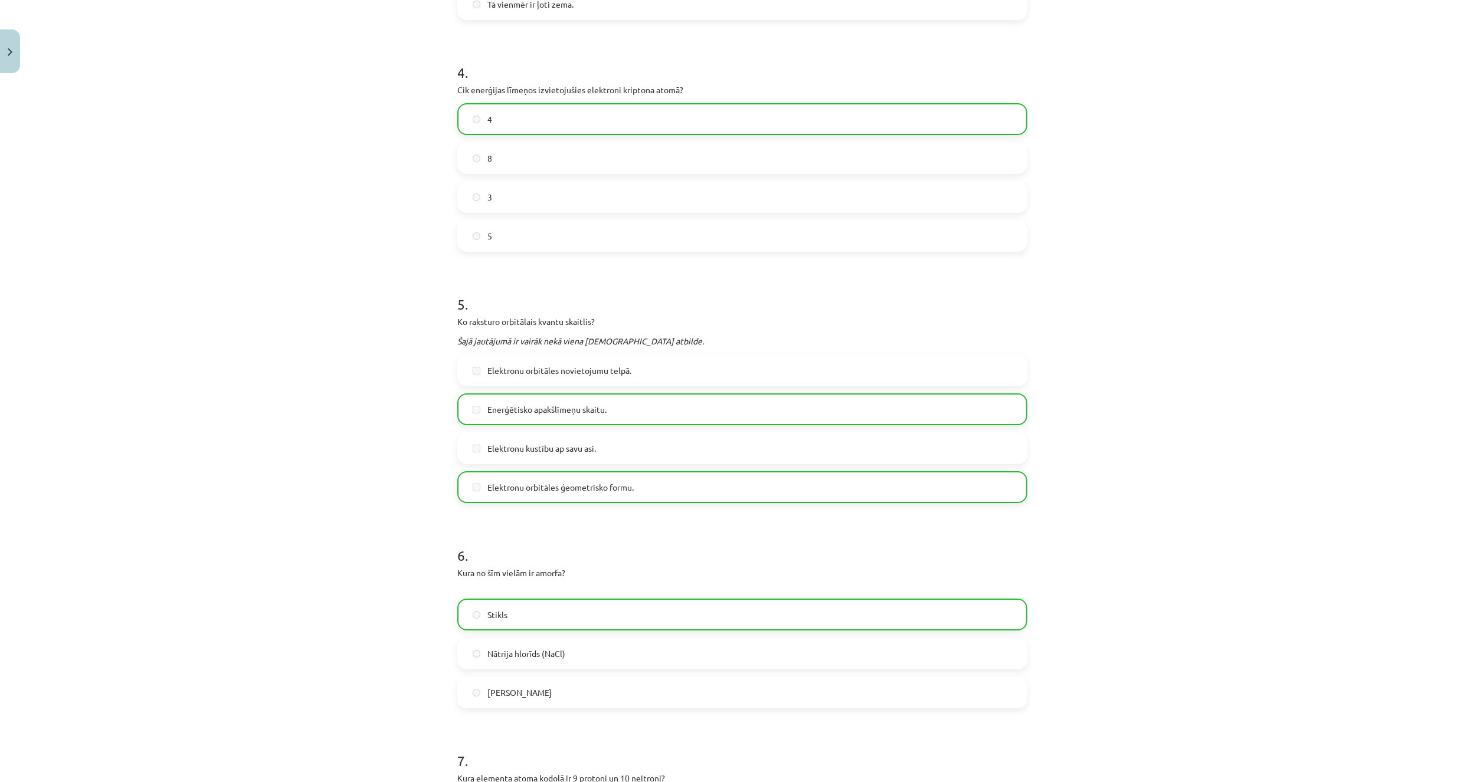
scroll to position [1173, 0]
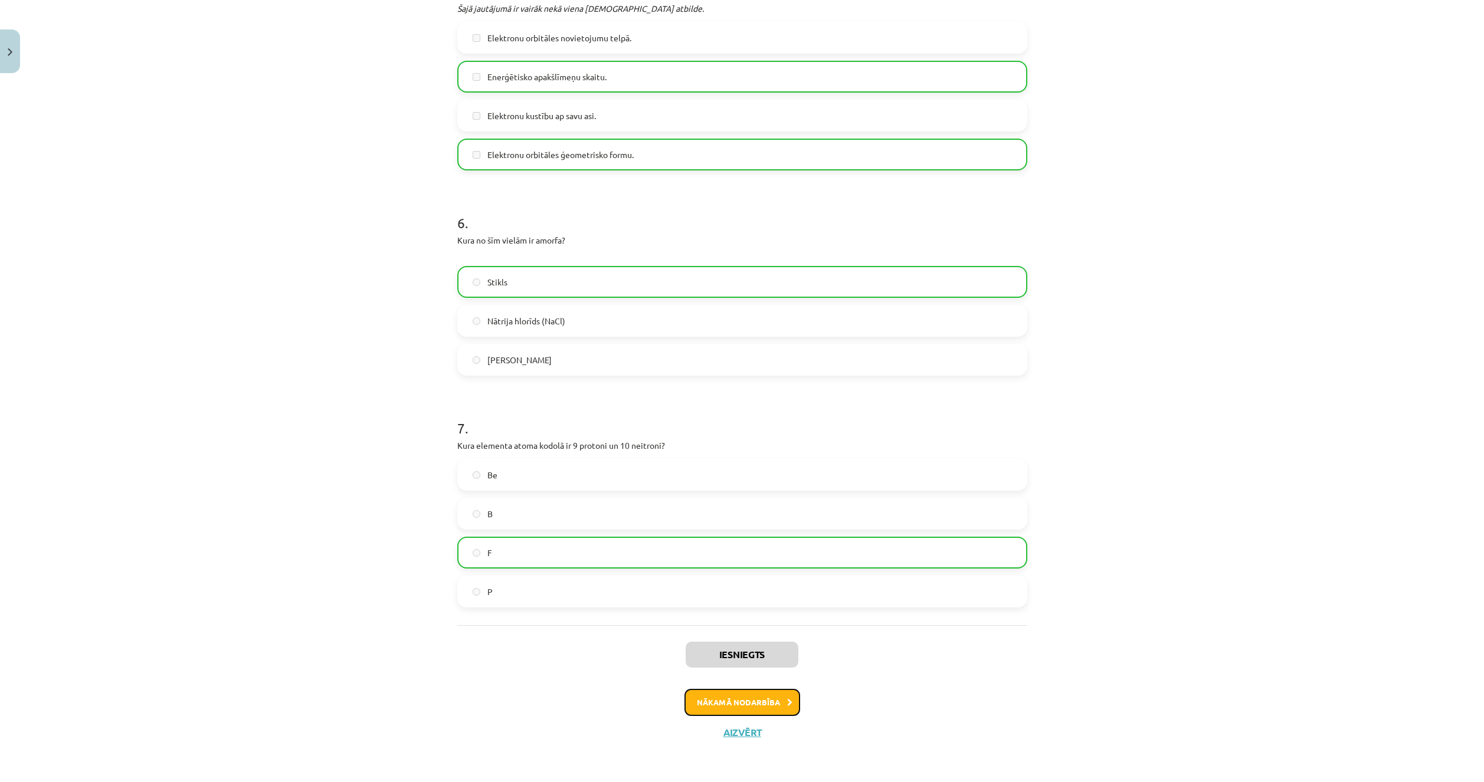
click at [734, 702] on button "Nākamā nodarbība" at bounding box center [742, 702] width 116 height 27
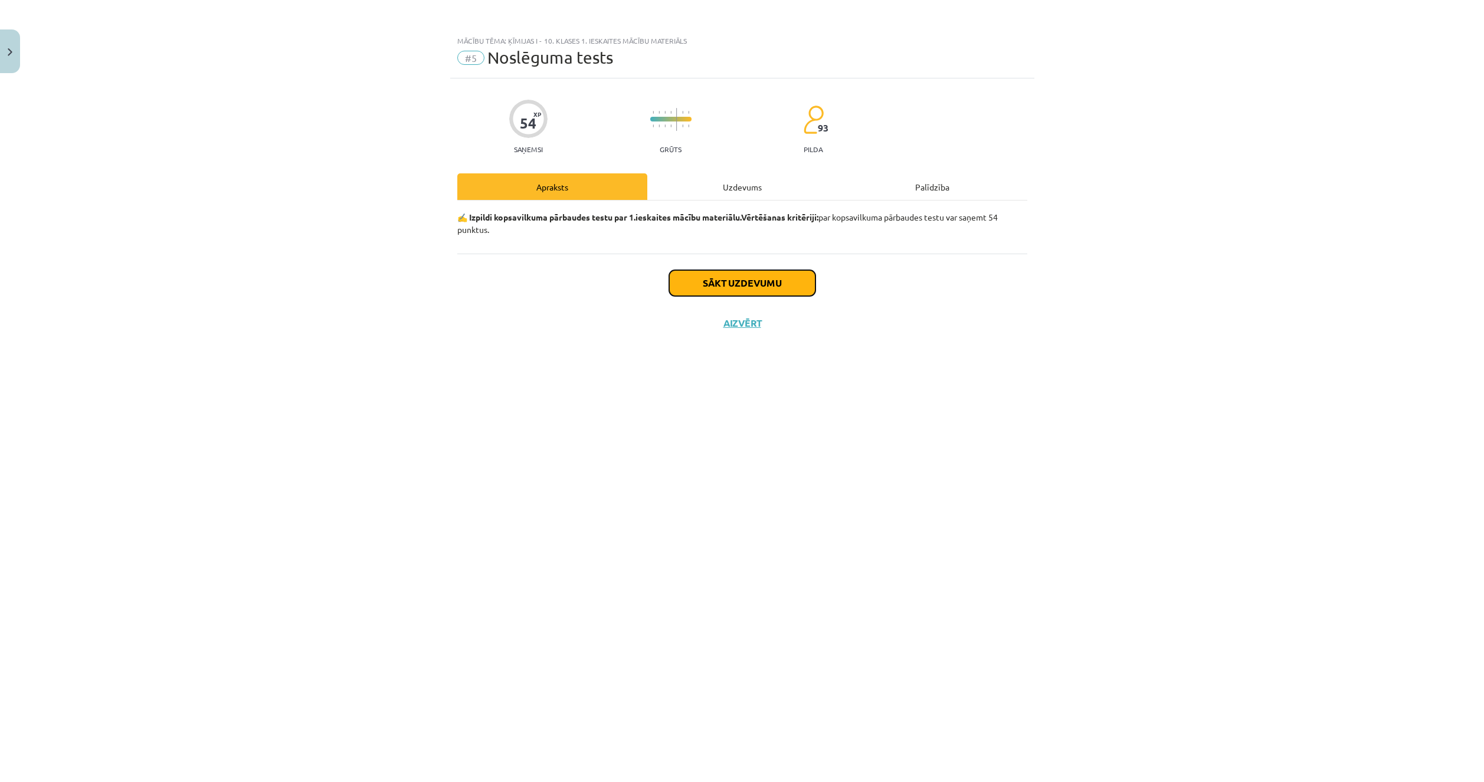
click at [740, 274] on button "Sākt uzdevumu" at bounding box center [742, 283] width 146 height 26
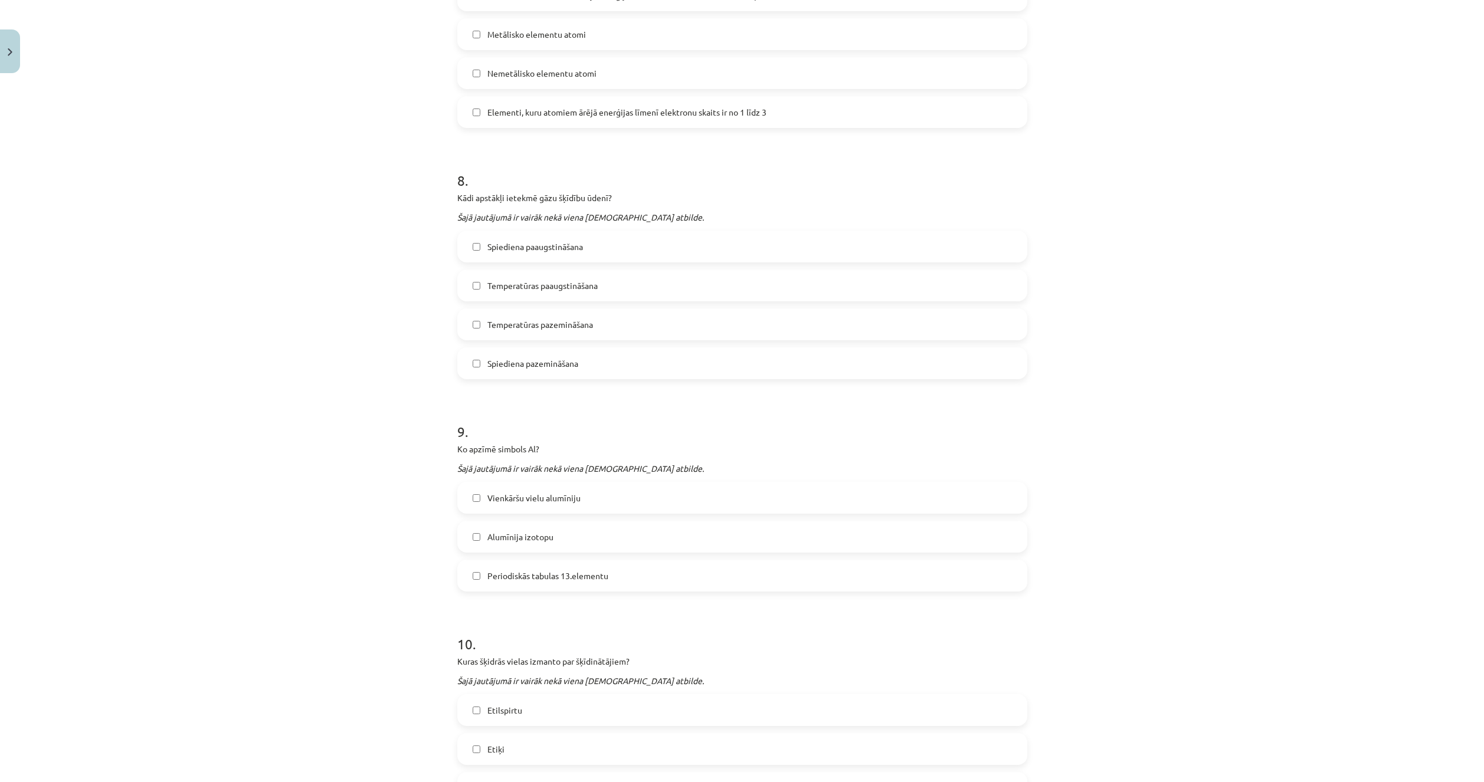
scroll to position [2001, 0]
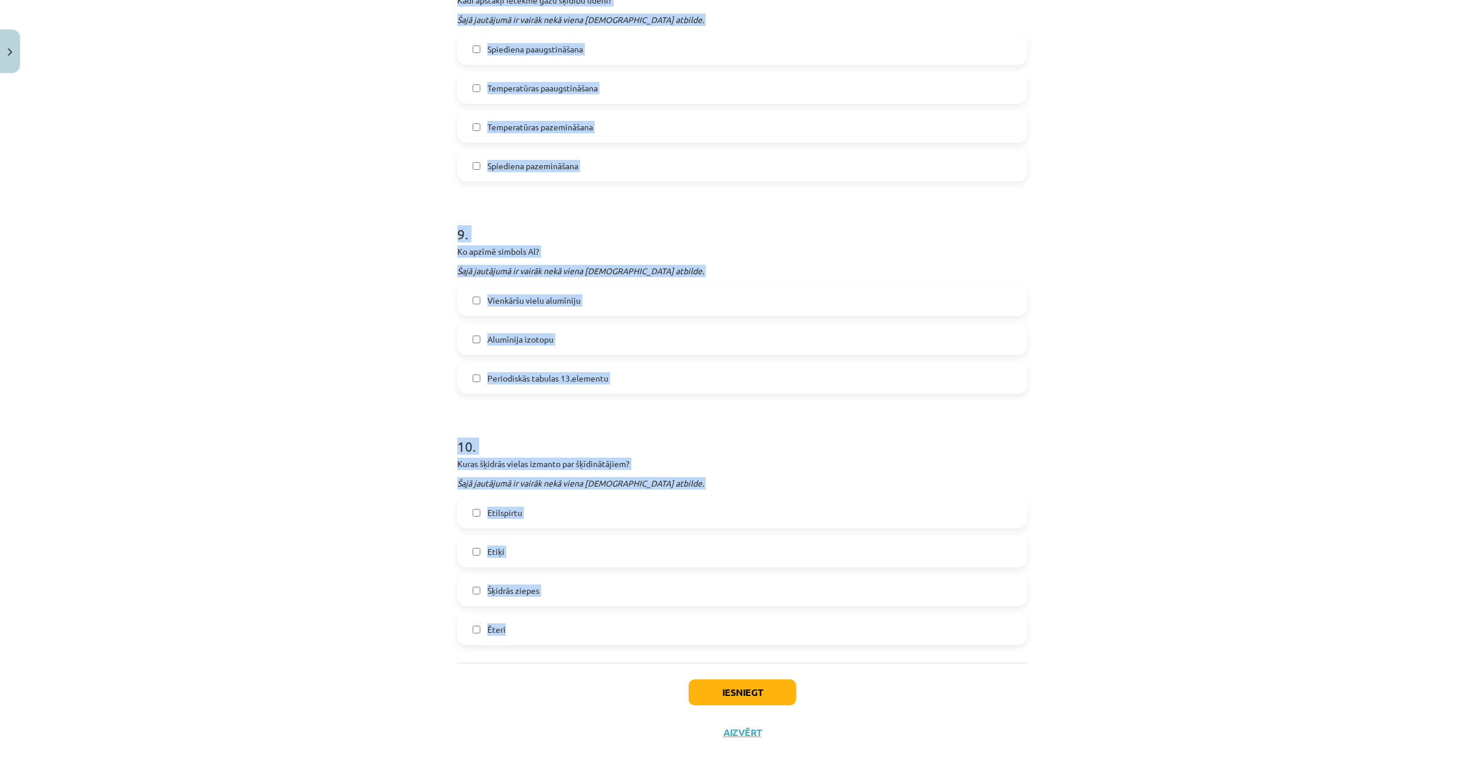
drag, startPoint x: 438, startPoint y: 254, endPoint x: 536, endPoint y: 650, distance: 407.8
click at [536, 650] on div "Mācību tēma: Ķīmijas i - 10. klases 1. ieskaites mācību materiāls #5 Noslēguma …" at bounding box center [742, 391] width 1484 height 782
copy form "1 . Pēc kā var noteikt elektronu skaitu A grupas elementa atoma ārējā enerģijas…"
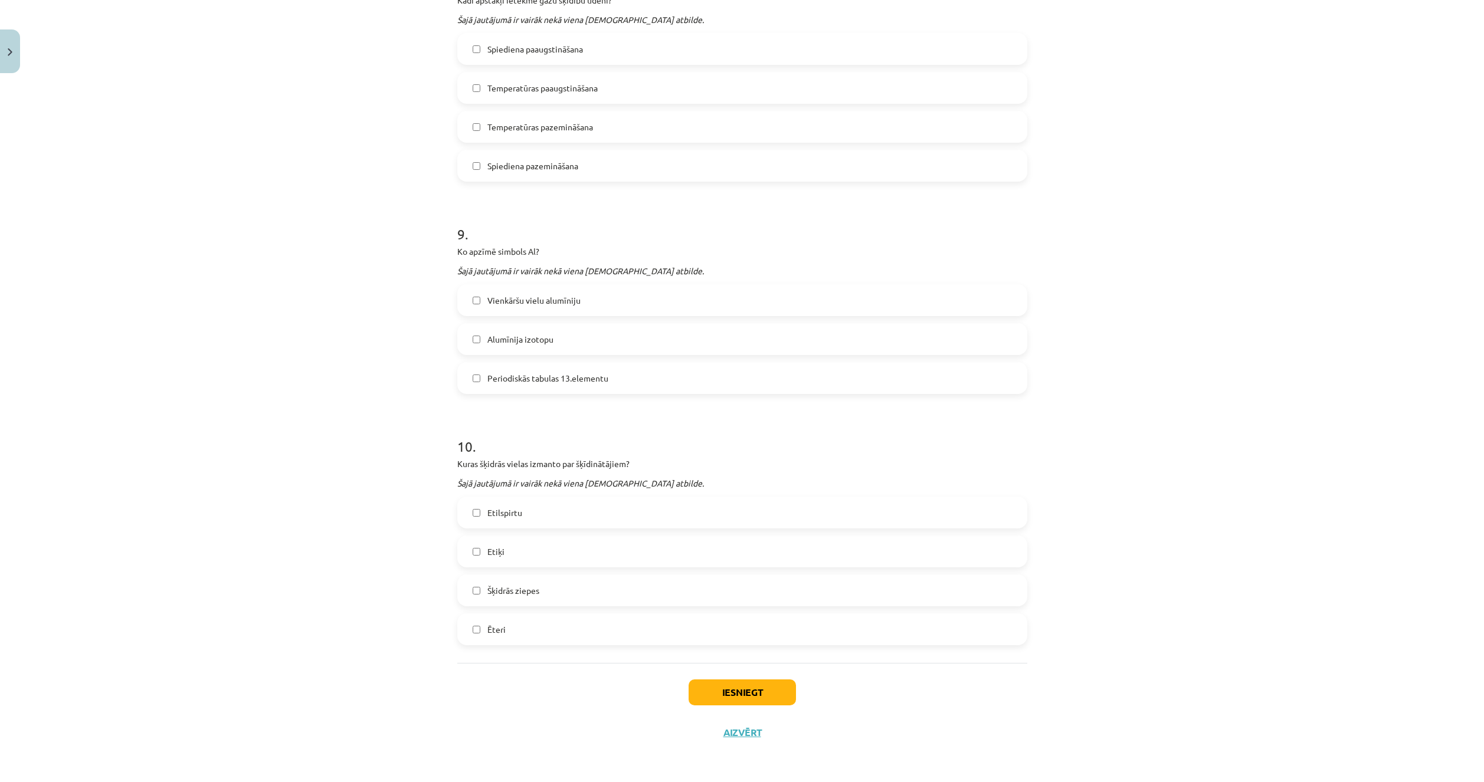
click at [352, 675] on div "Mācību tēma: Ķīmijas i - 10. klases 1. ieskaites mācību materiāls #5 Noslēguma …" at bounding box center [742, 391] width 1484 height 782
click at [356, 652] on div "Mācību tēma: Ķīmijas i - 10. klases 1. ieskaites mācību materiāls #5 Noslēguma …" at bounding box center [742, 391] width 1484 height 782
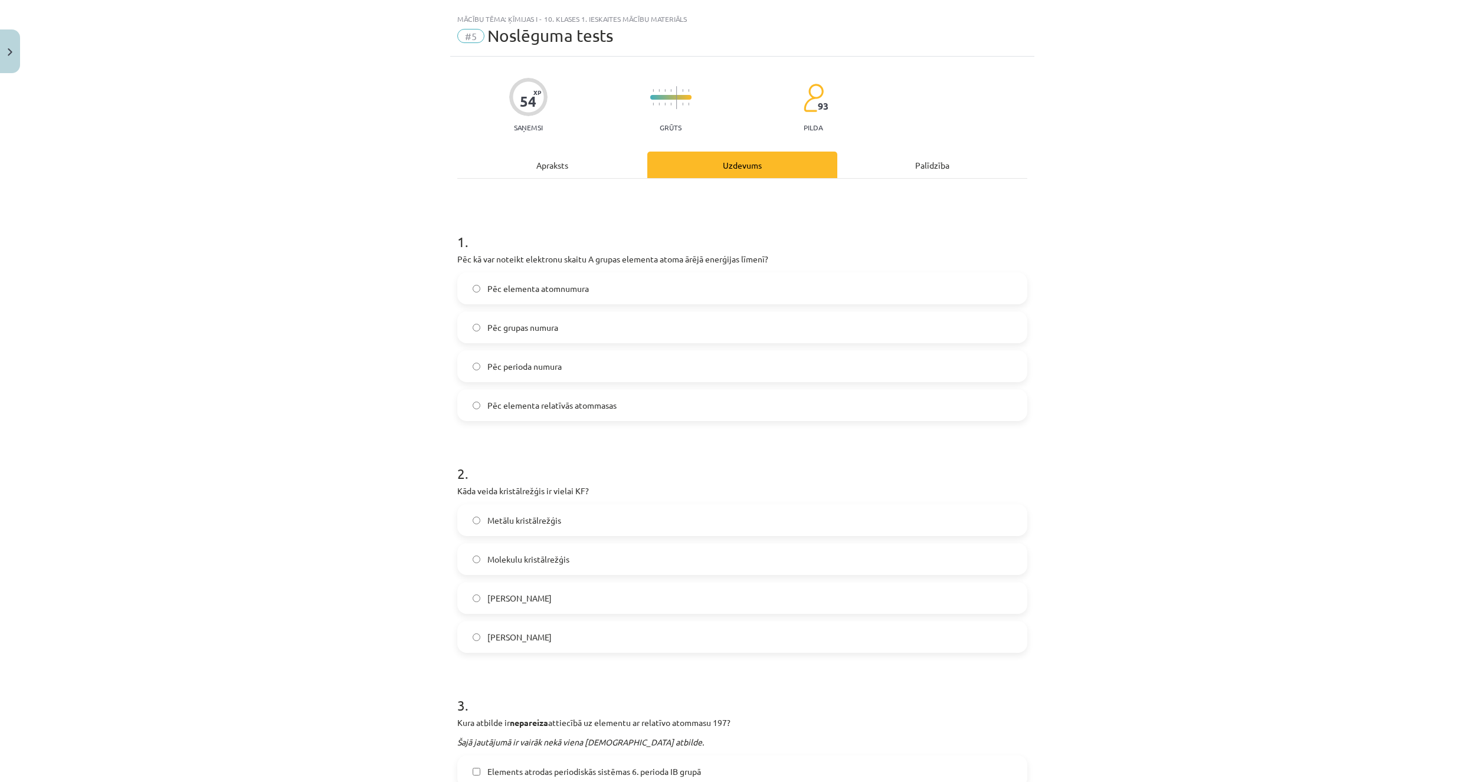
scroll to position [0, 0]
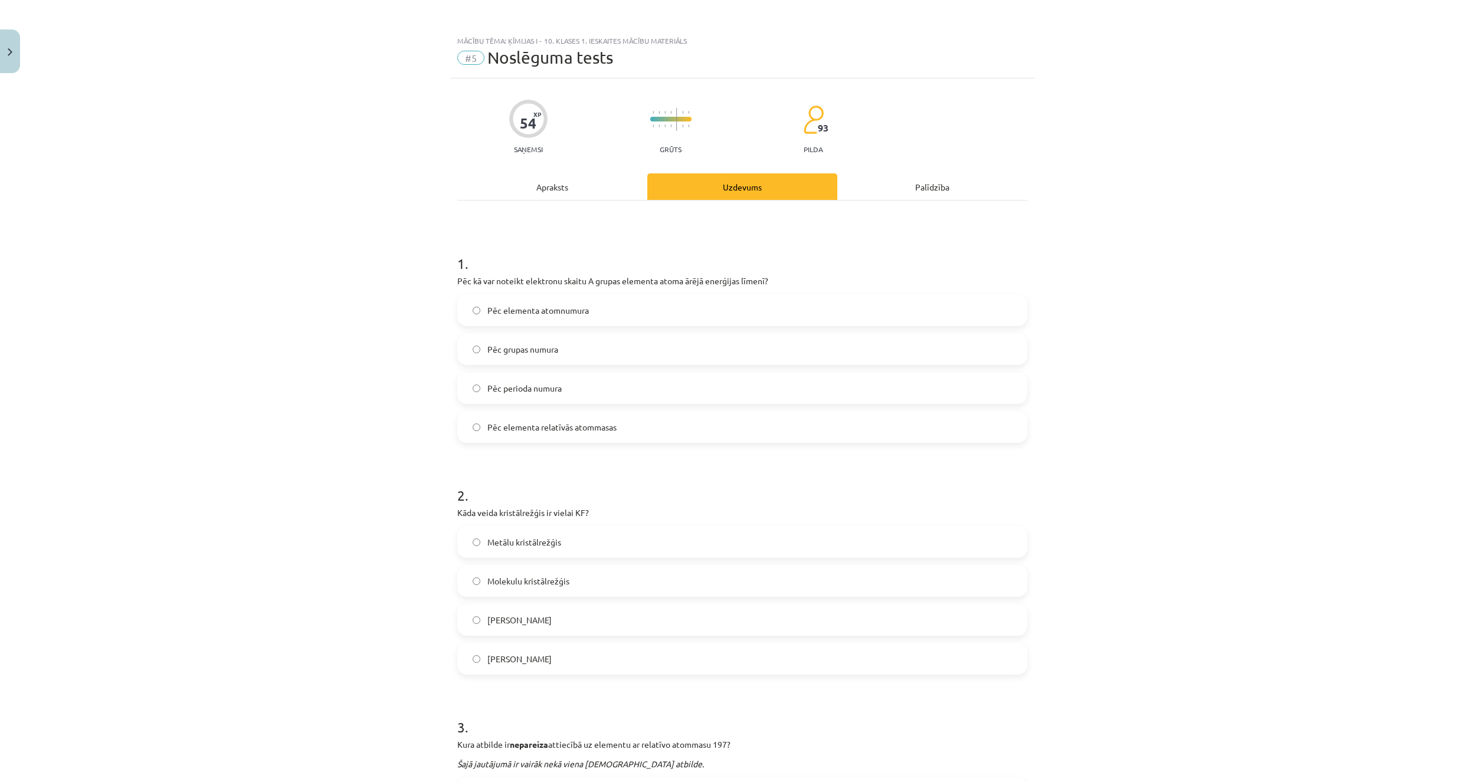
click at [298, 657] on div "Mācību tēma: Ķīmijas i - 10. klases 1. ieskaites mācību materiāls #5 Noslēguma …" at bounding box center [742, 391] width 1484 height 782
click at [567, 342] on label "Pēc grupas numura" at bounding box center [742, 348] width 568 height 29
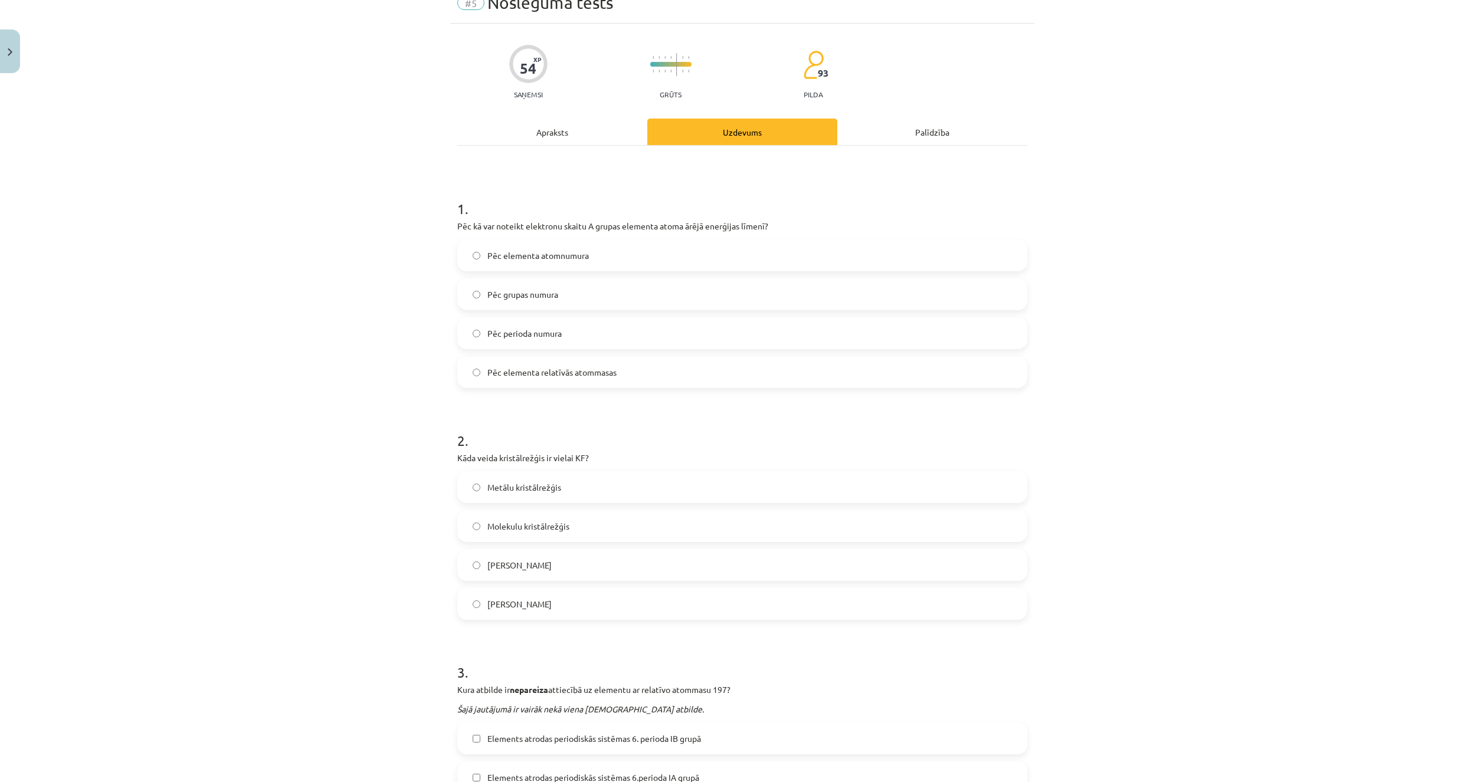
scroll to position [59, 0]
click at [325, 674] on div "Mācību tēma: Ķīmijas i - 10. klases 1. ieskaites mācību materiāls #5 Noslēguma …" at bounding box center [742, 391] width 1484 height 782
click at [524, 601] on span "Jonu kristālrežģis" at bounding box center [519, 600] width 64 height 12
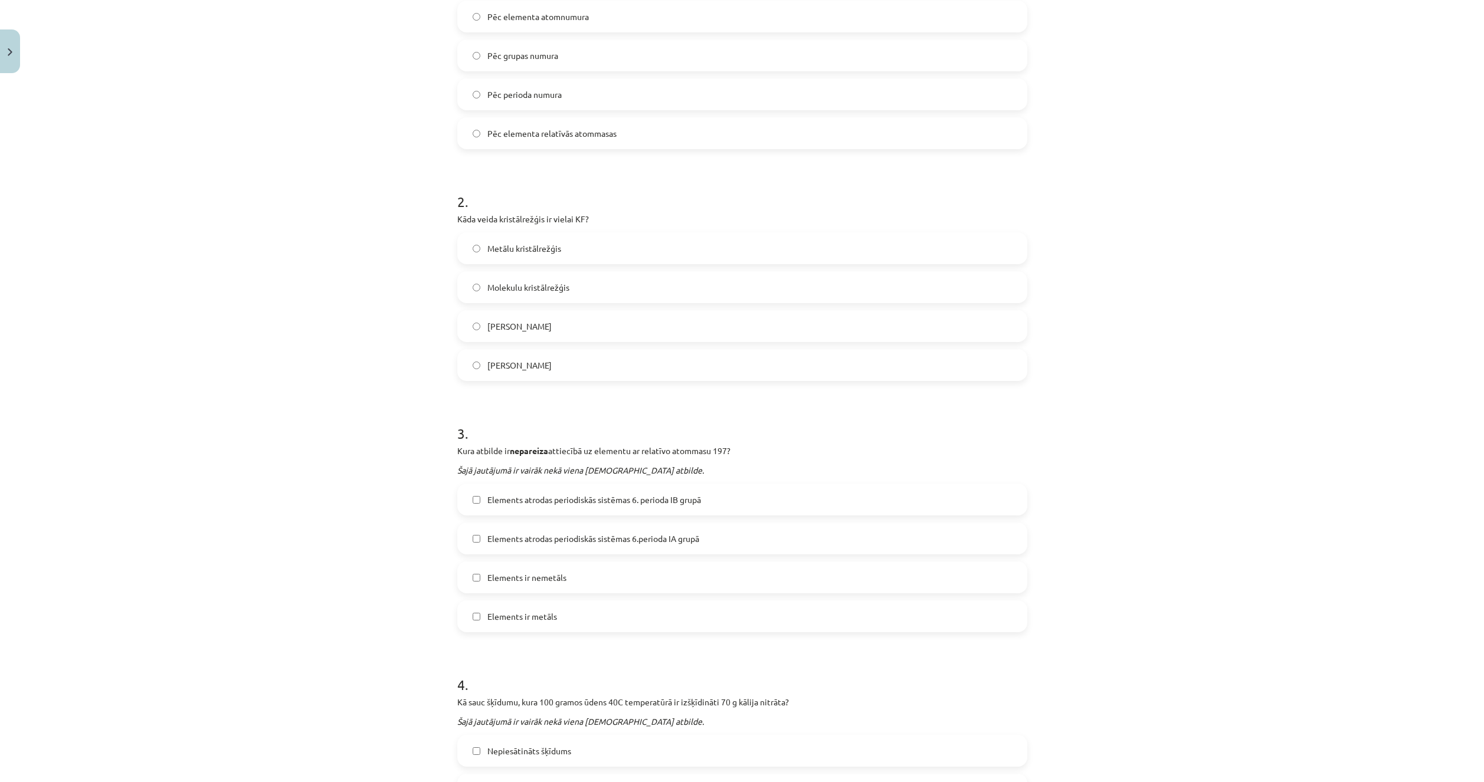
scroll to position [295, 0]
click at [511, 548] on label "Elements atrodas periodiskās sistēmas 6.perioda IA grupā" at bounding box center [742, 537] width 568 height 29
click at [517, 562] on label "Elements ir nemetāls" at bounding box center [742, 576] width 568 height 29
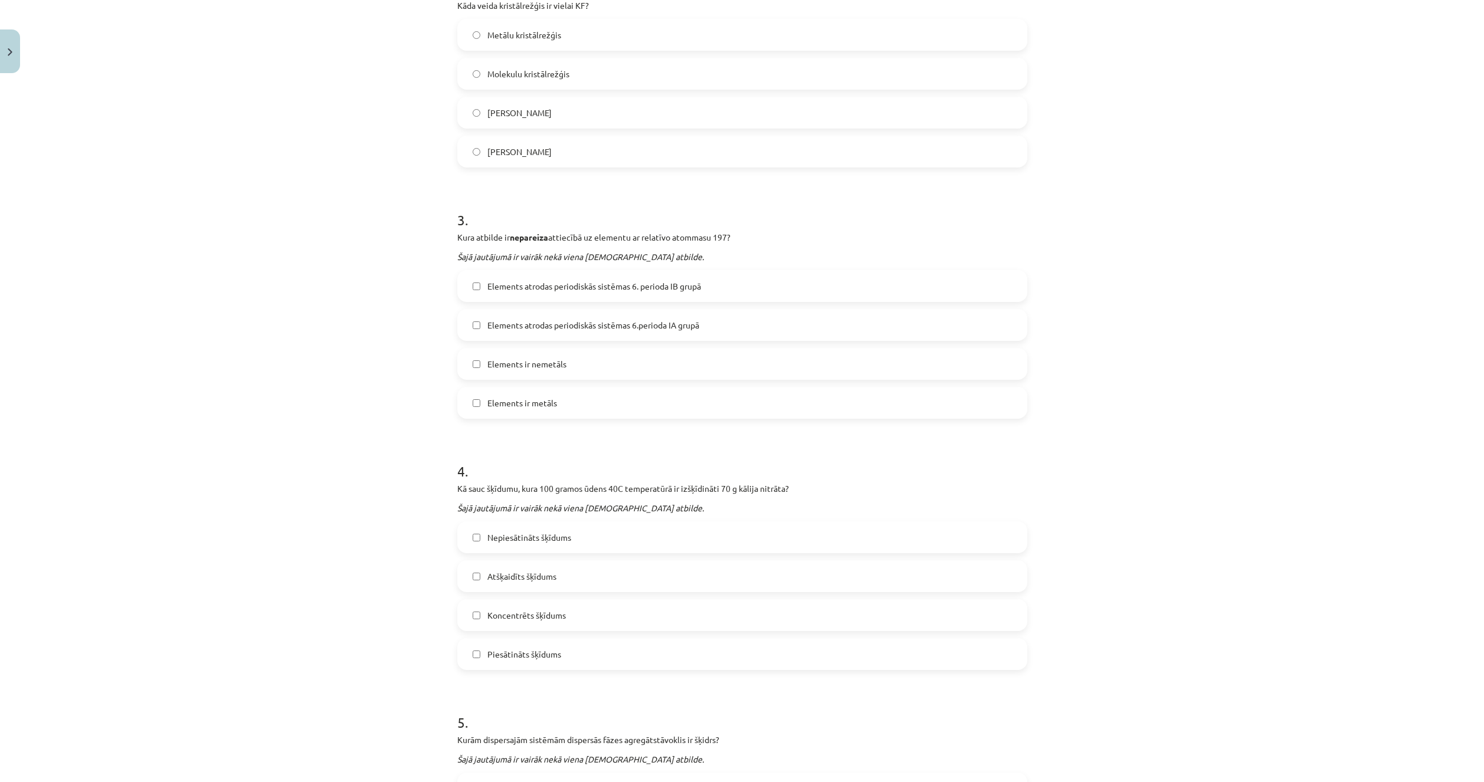
scroll to position [531, 0]
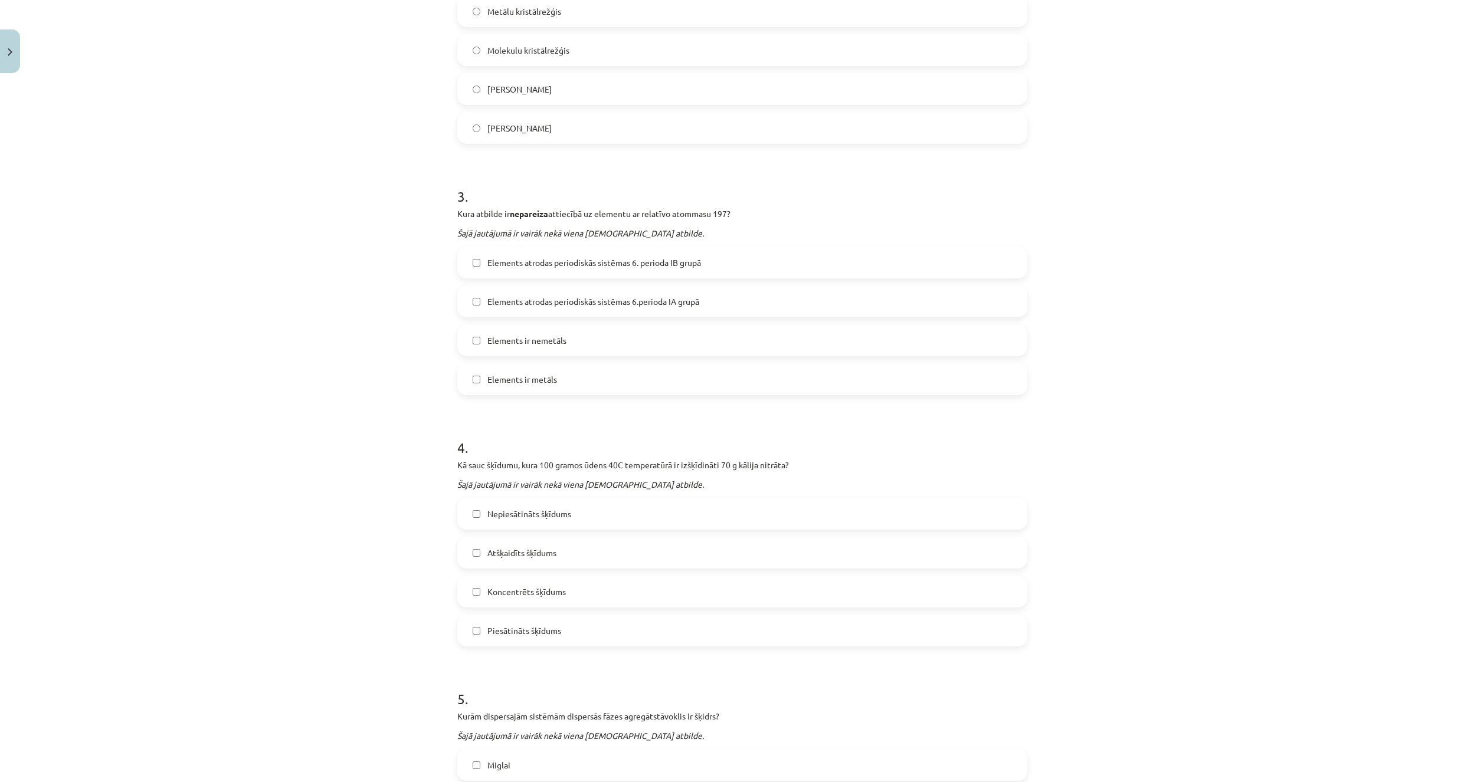
click at [363, 672] on div "Mācību tēma: Ķīmijas i - 10. klases 1. ieskaites mācību materiāls #5 Noslēguma …" at bounding box center [742, 391] width 1484 height 782
click at [524, 642] on label "Piesātināts šķīdums" at bounding box center [742, 630] width 568 height 29
click at [536, 591] on span "Koncentrēts šķīdums" at bounding box center [526, 592] width 78 height 12
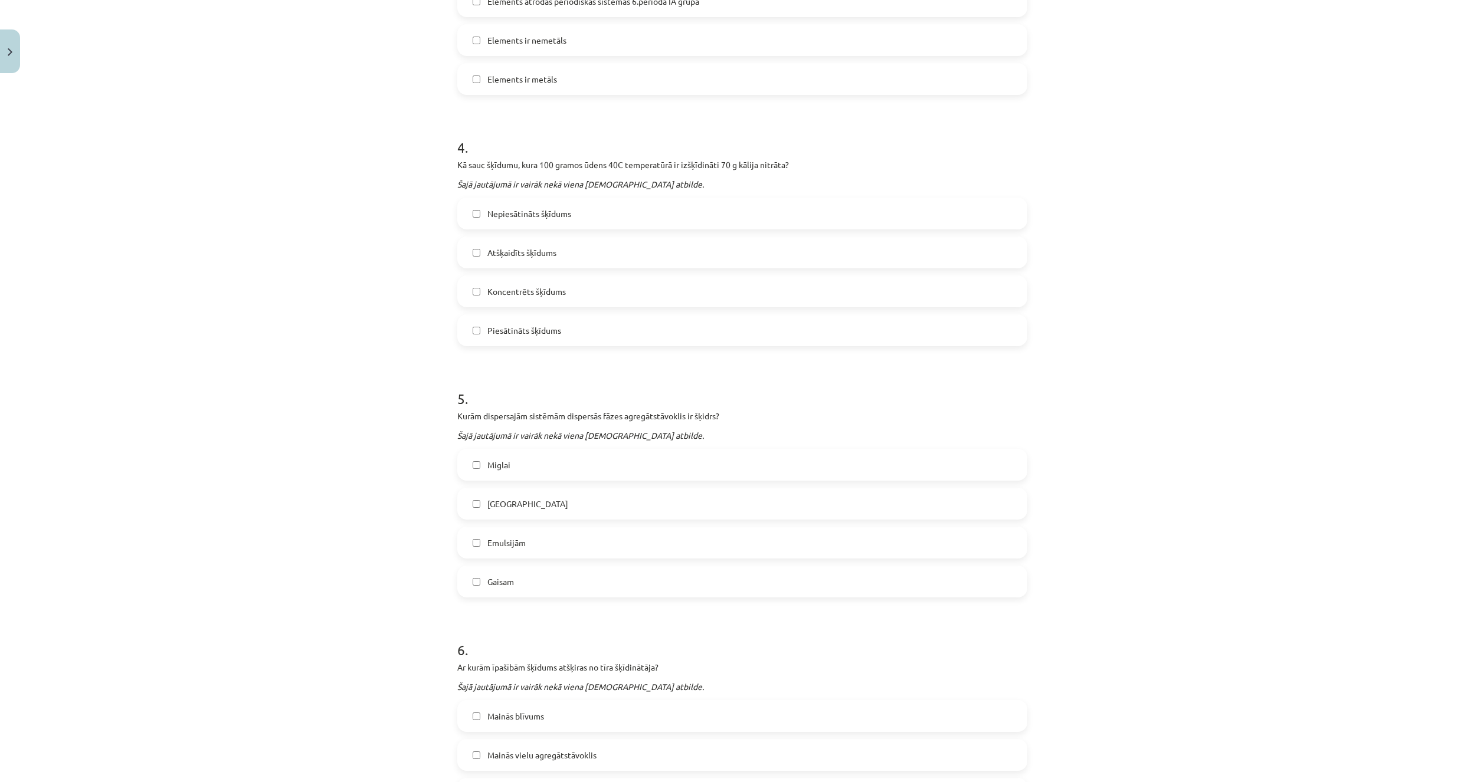
scroll to position [885, 0]
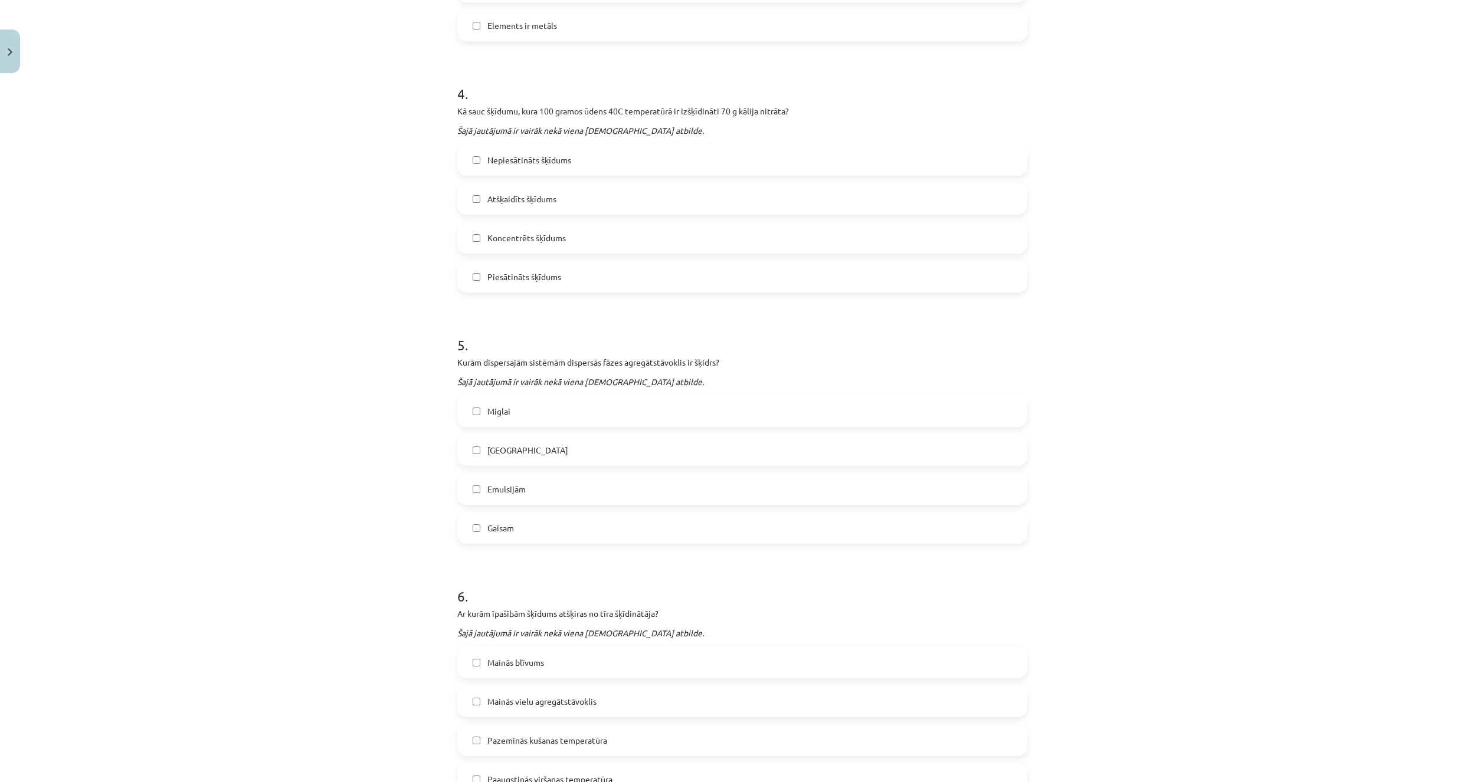
click at [366, 637] on div "Mācību tēma: Ķīmijas i - 10. klases 1. ieskaites mācību materiāls #5 Noslēguma …" at bounding box center [742, 391] width 1484 height 782
click at [519, 486] on span "Emulsijām" at bounding box center [506, 489] width 38 height 12
click at [505, 434] on div "Miglai Suspensijām Emulsijām Gaisam" at bounding box center [742, 469] width 570 height 149
drag, startPoint x: 508, startPoint y: 440, endPoint x: 509, endPoint y: 446, distance: 5.9
click at [509, 446] on label "Suspensijām" at bounding box center [742, 449] width 568 height 29
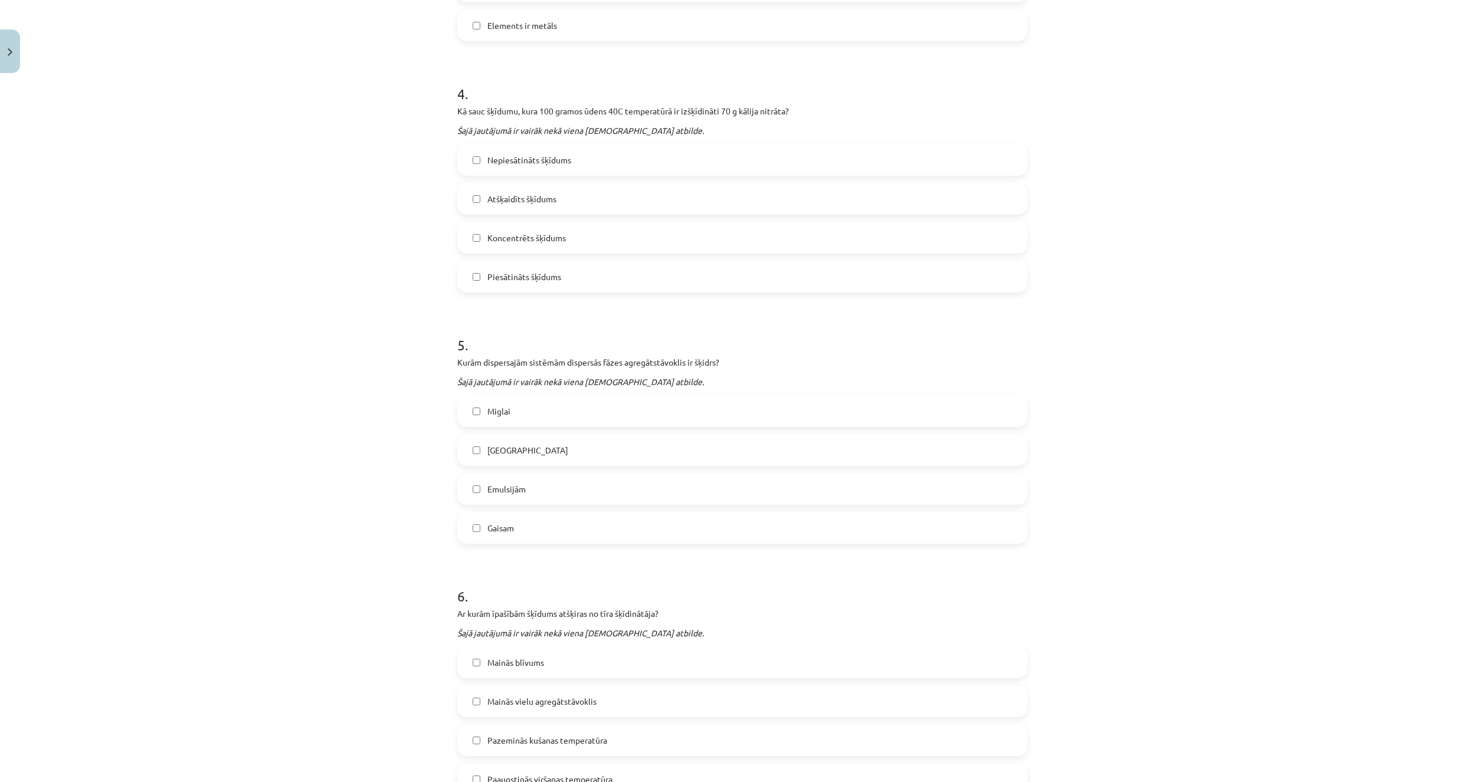
click at [527, 409] on label "Miglai" at bounding box center [742, 410] width 568 height 29
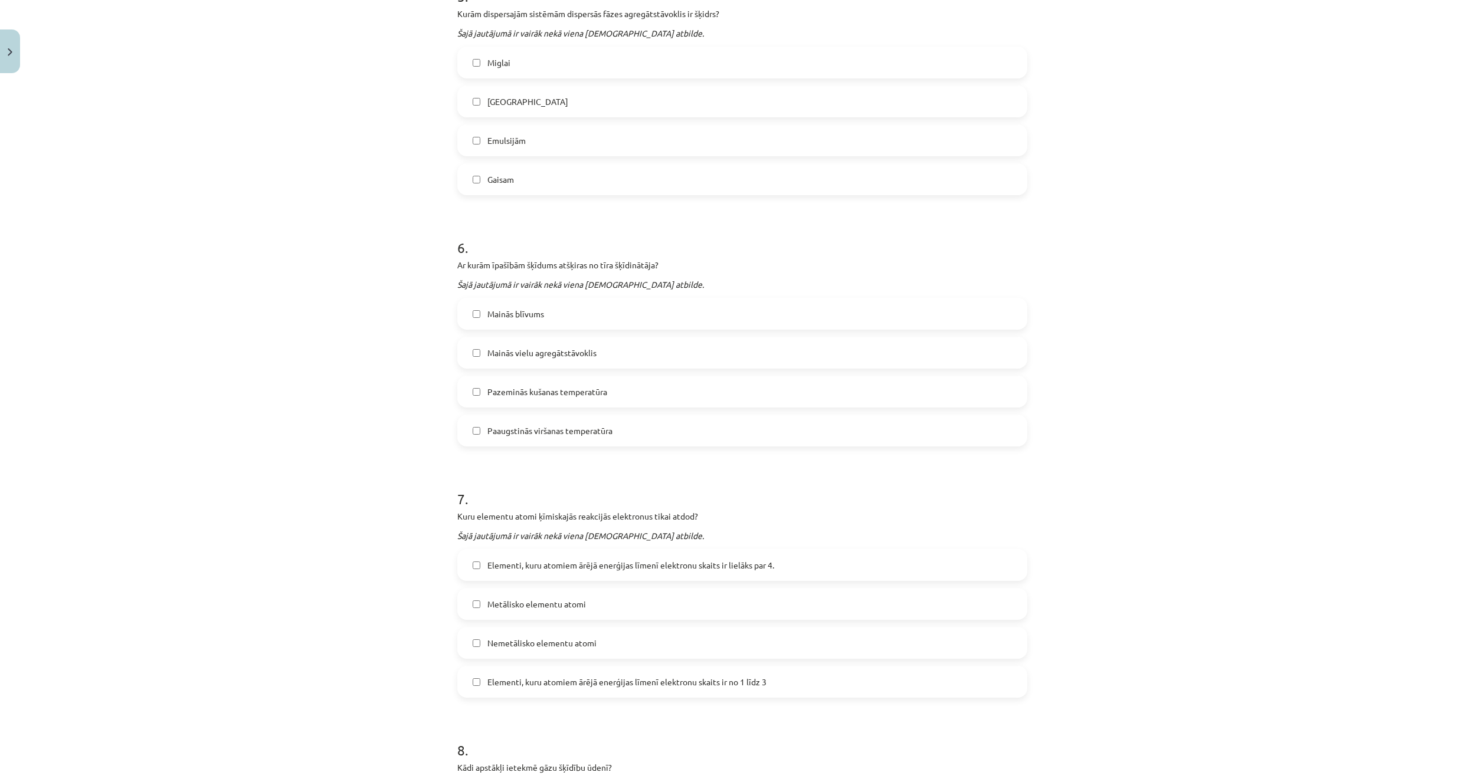
scroll to position [1239, 0]
click at [362, 664] on div "Mācību tēma: Ķīmijas i - 10. klases 1. ieskaites mācību materiāls #5 Noslēguma …" at bounding box center [742, 391] width 1484 height 782
click at [497, 314] on span "Mainās blīvums" at bounding box center [515, 309] width 57 height 12
click at [508, 387] on span "Pazeminās kušanas temperatūra" at bounding box center [547, 387] width 120 height 12
click at [498, 425] on span "Paaugstinās viršanas temperatūra" at bounding box center [549, 425] width 125 height 12
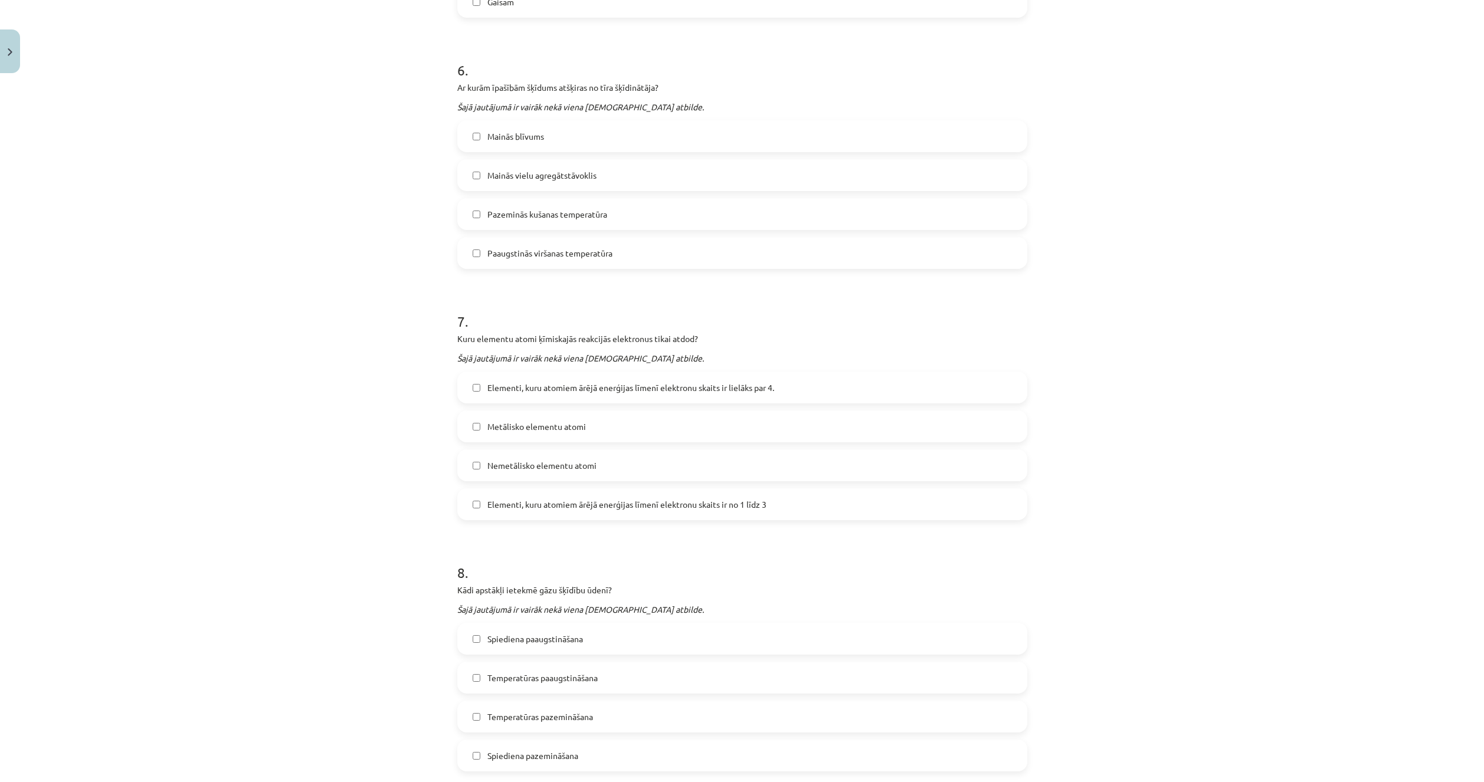
scroll to position [1416, 0]
click at [340, 649] on div "Mācību tēma: Ķīmijas i - 10. klases 1. ieskaites mācību materiāls #5 Noslēguma …" at bounding box center [742, 391] width 1484 height 782
click at [550, 420] on span "Metālisko elementu atomi" at bounding box center [536, 422] width 99 height 12
click at [482, 513] on label "Elementi, kuru atomiem ārējā enerģijas līmenī elektronu skaits ir no 1 līdz 3" at bounding box center [742, 499] width 568 height 29
click at [310, 698] on div "Mācību tēma: Ķīmijas i - 10. klases 1. ieskaites mācību materiāls #5 Noslēguma …" at bounding box center [742, 391] width 1484 height 782
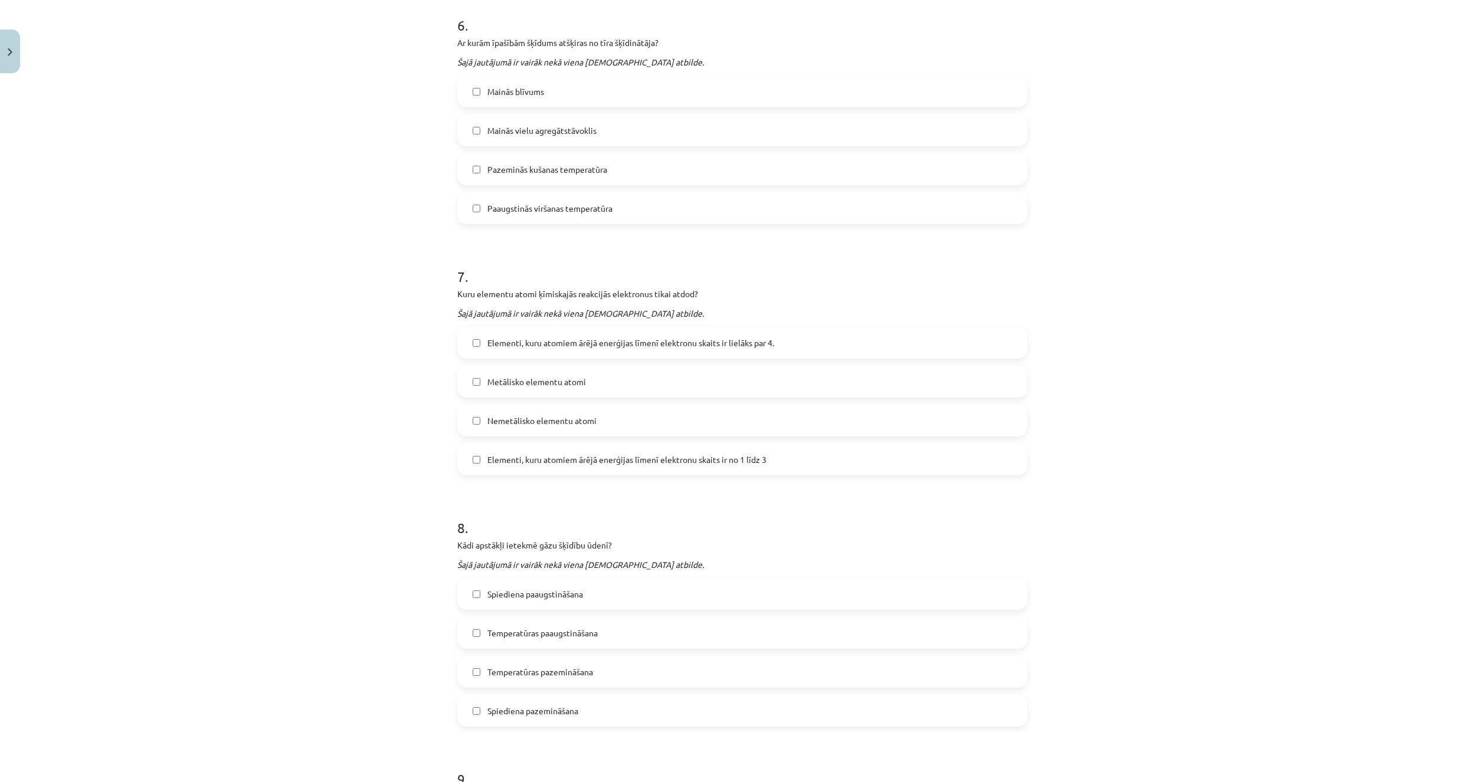
scroll to position [1593, 0]
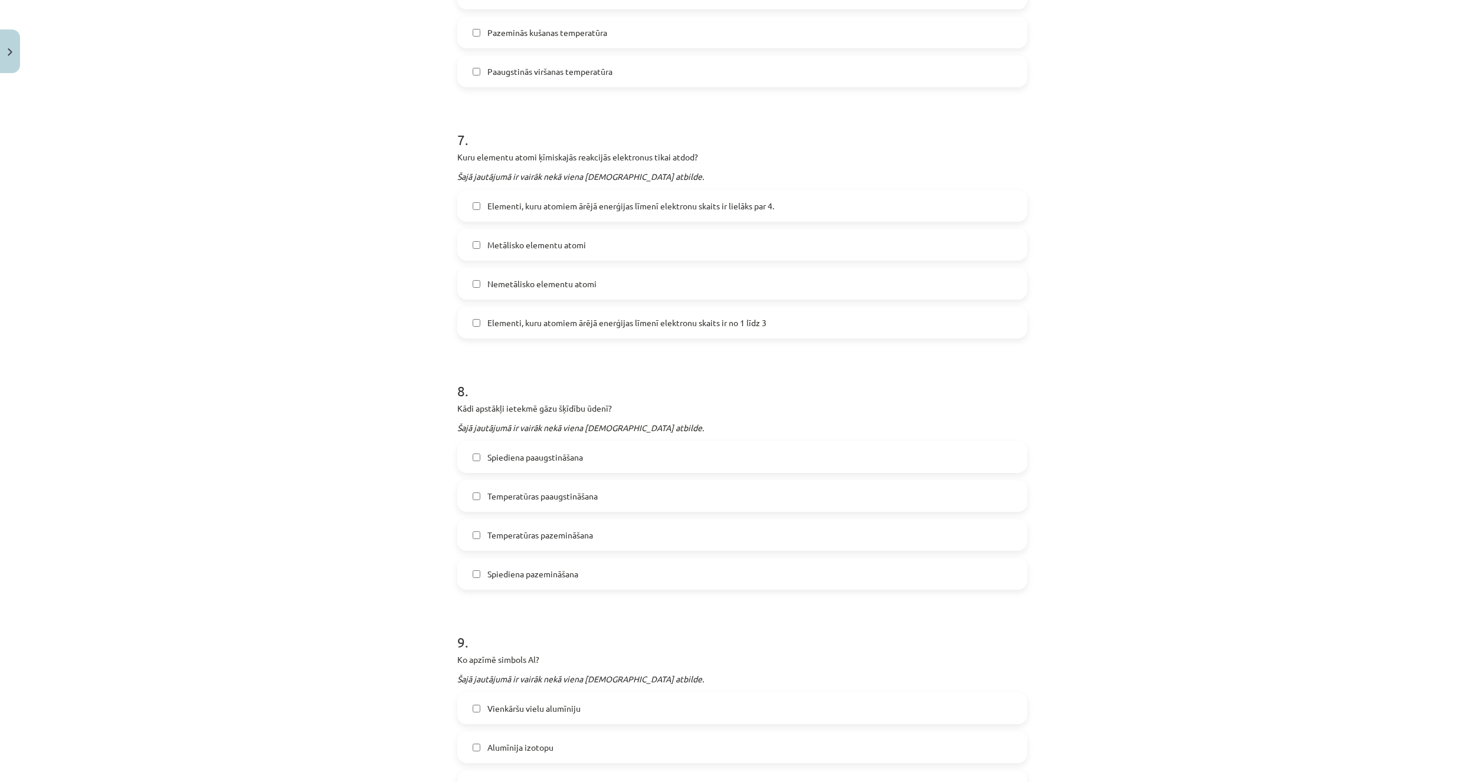
click at [486, 469] on label "Spiediena paaugstināšana" at bounding box center [742, 456] width 568 height 29
click at [500, 546] on label "Temperatūras pazemināšana" at bounding box center [742, 534] width 568 height 29
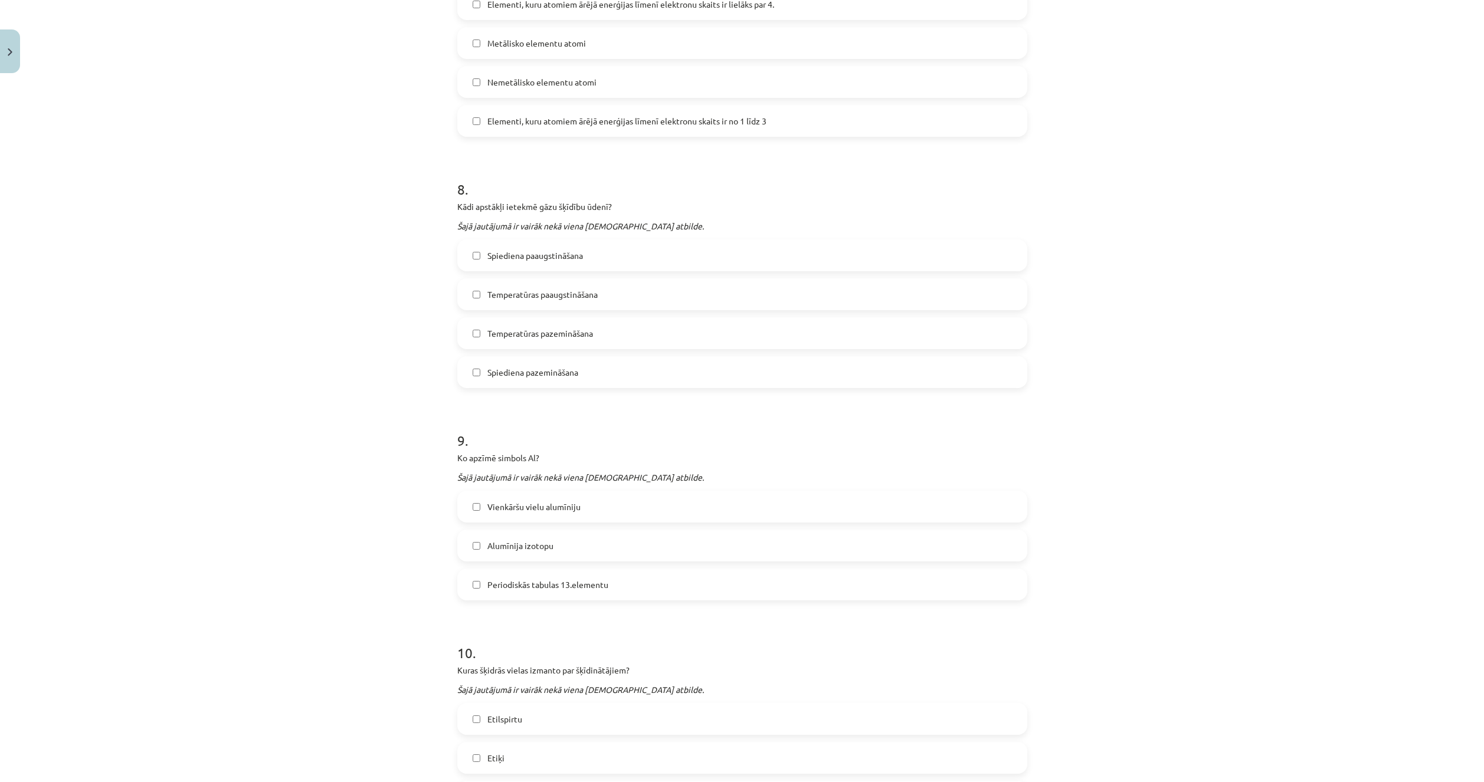
scroll to position [1829, 0]
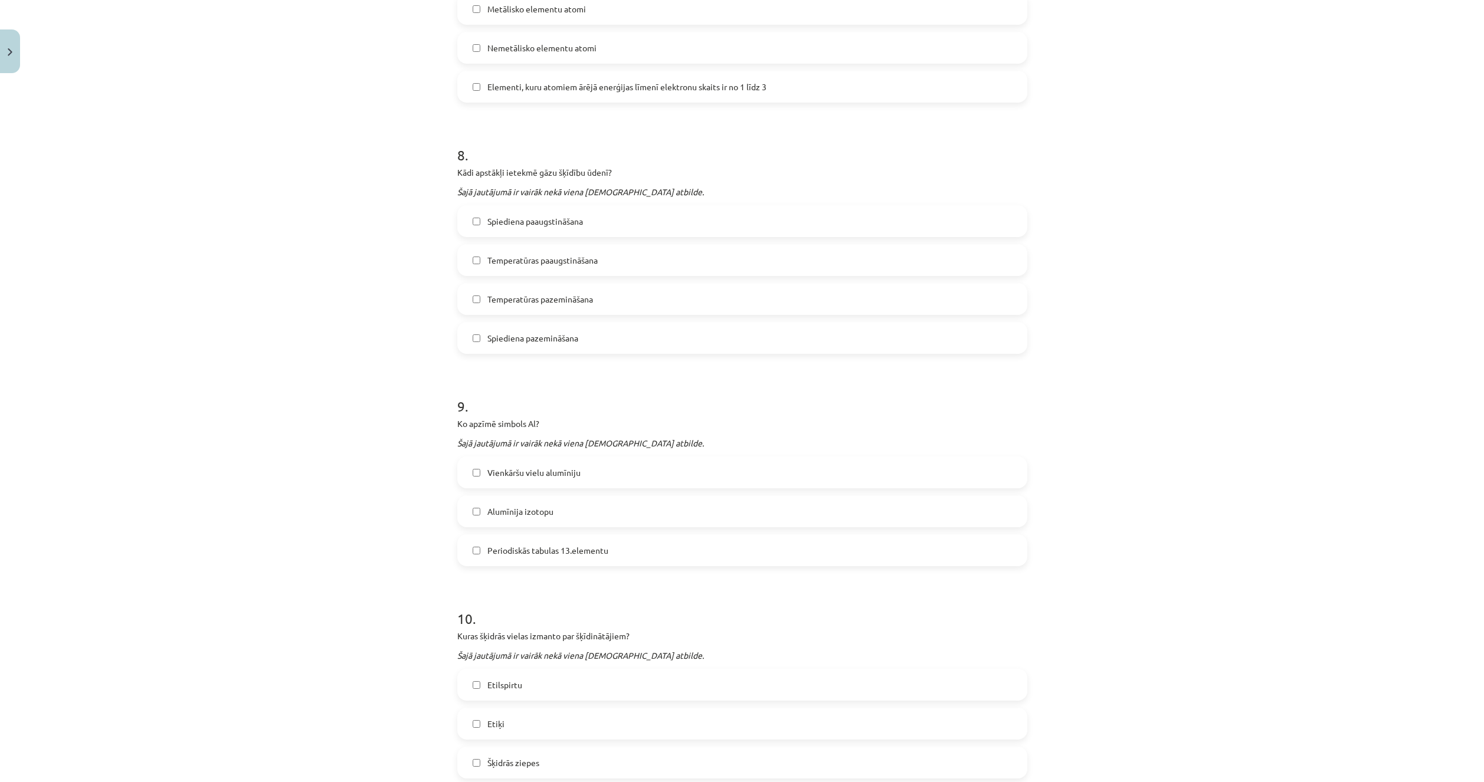
click at [340, 671] on div "Mācību tēma: Ķīmijas i - 10. klases 1. ieskaites mācību materiāls #5 Noslēguma …" at bounding box center [742, 391] width 1484 height 782
click at [557, 468] on span "Vienkāršu vielu alumīniju" at bounding box center [533, 473] width 93 height 12
click at [556, 562] on label "Periodiskās tabulas 13.elementu" at bounding box center [742, 550] width 568 height 29
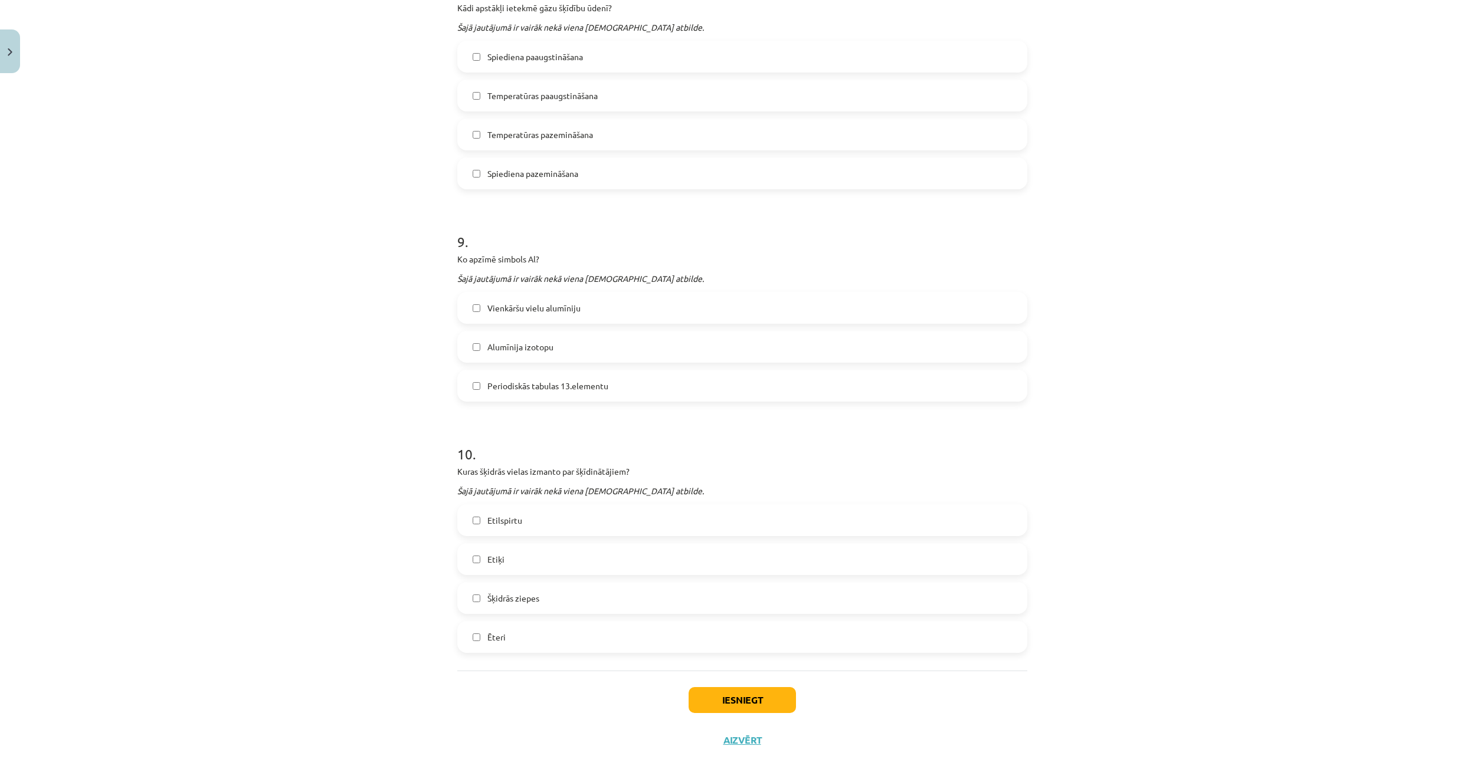
scroll to position [2001, 0]
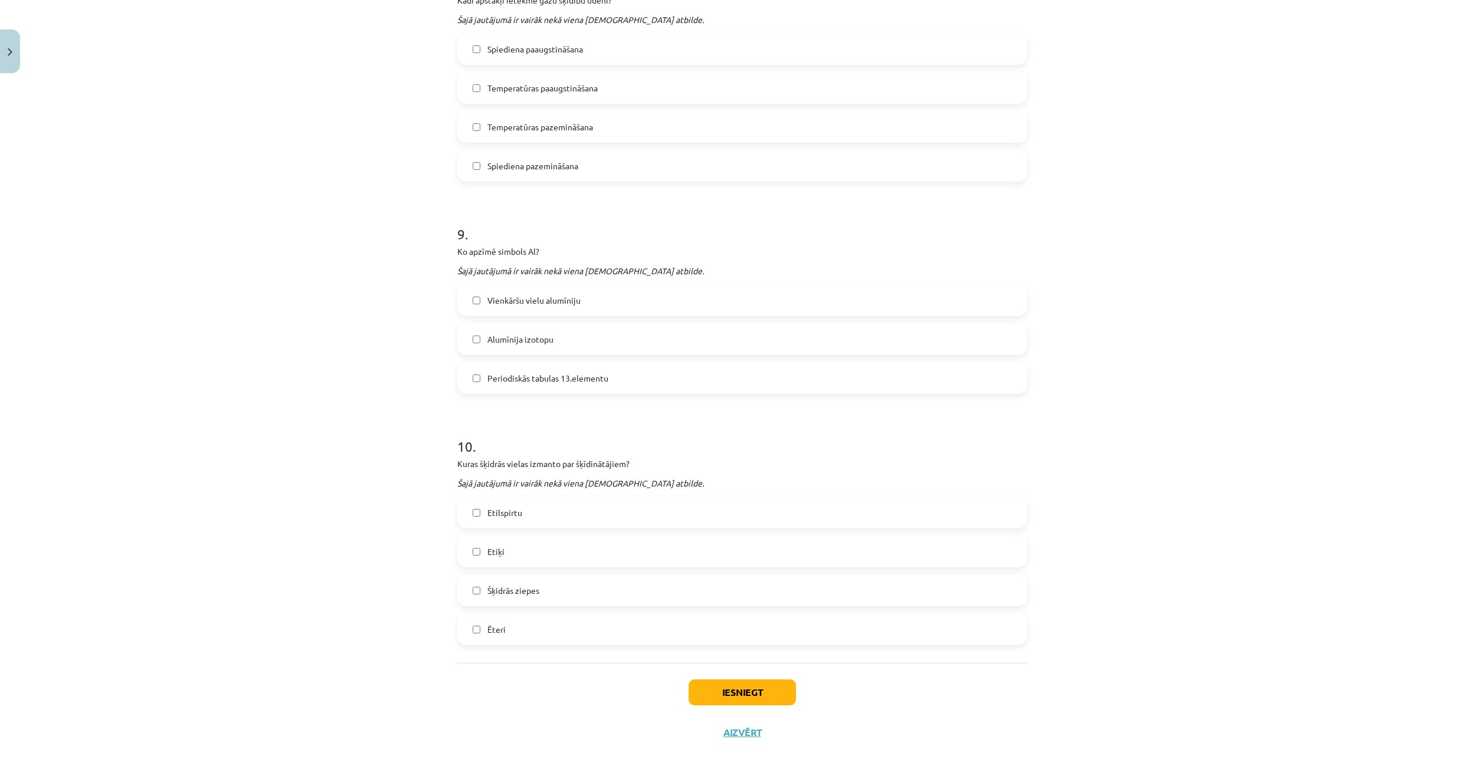
click at [343, 681] on div "Mācību tēma: Ķīmijas i - 10. klases 1. ieskaites mācību materiāls #5 Noslēguma …" at bounding box center [742, 391] width 1484 height 782
click at [546, 510] on label "Etilspirtu" at bounding box center [742, 512] width 568 height 29
click at [458, 640] on label "Ēteri" at bounding box center [742, 629] width 568 height 29
click at [750, 704] on button "Iesniegt" at bounding box center [741, 693] width 107 height 26
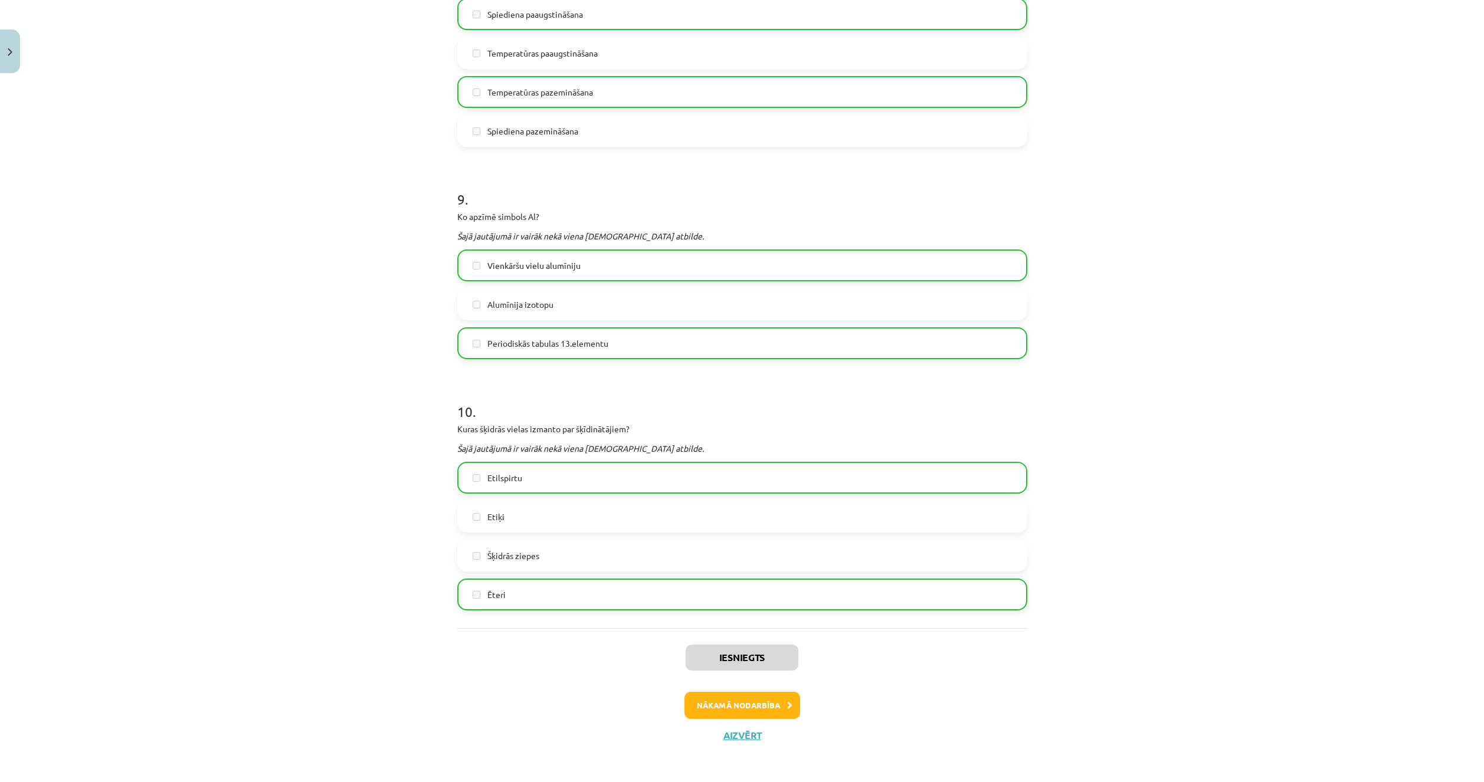
scroll to position [2039, 0]
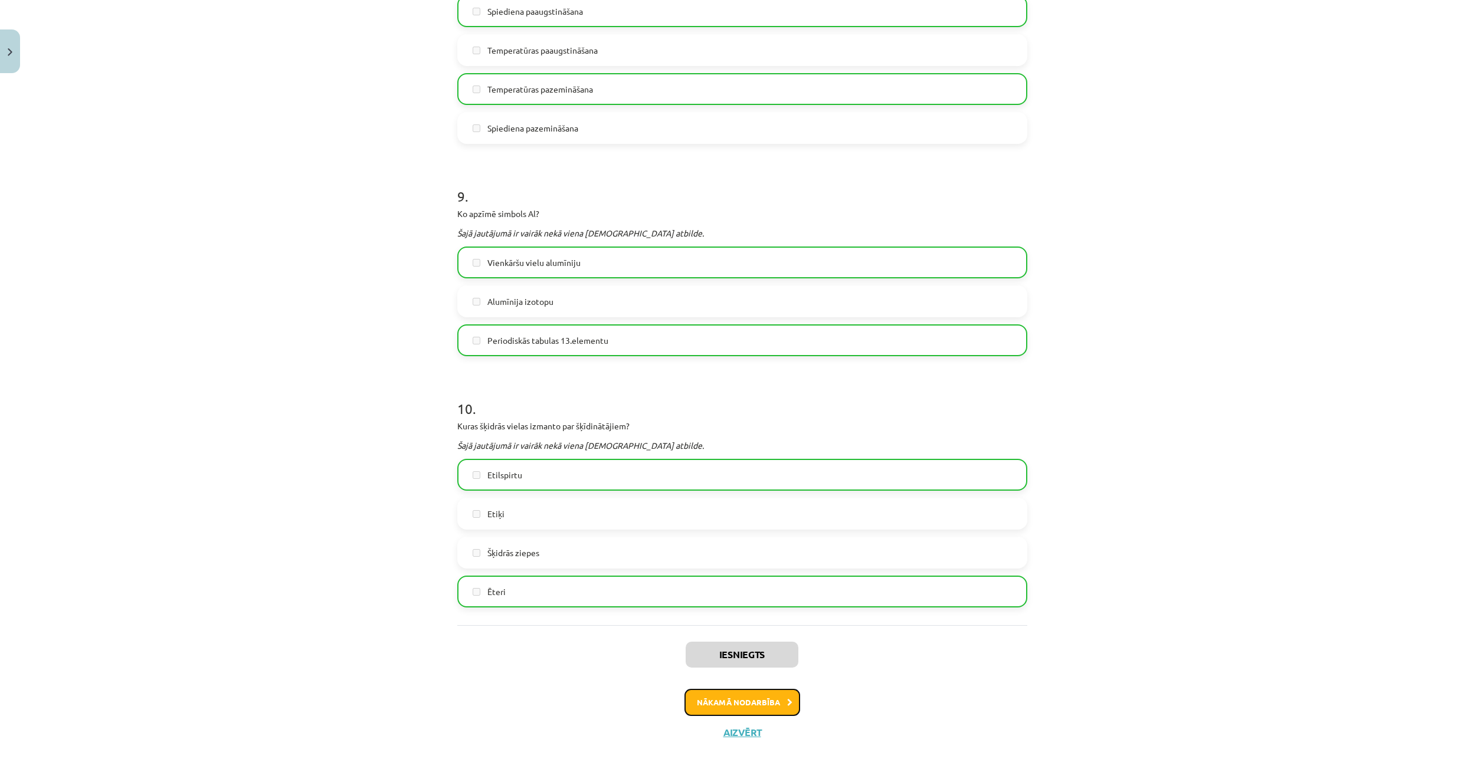
click at [751, 709] on button "Nākamā nodarbība" at bounding box center [742, 702] width 116 height 27
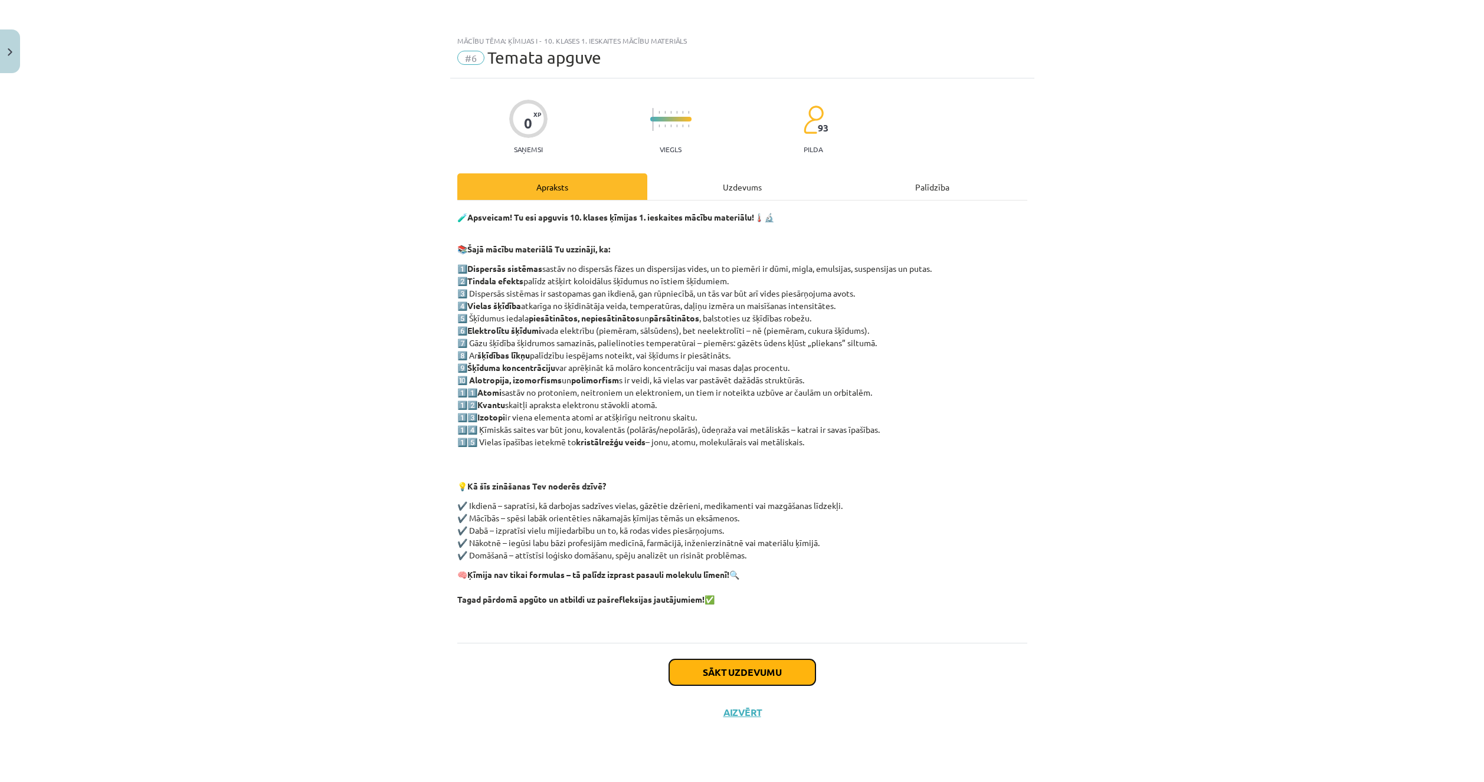
click at [769, 671] on button "Sākt uzdevumu" at bounding box center [742, 673] width 146 height 26
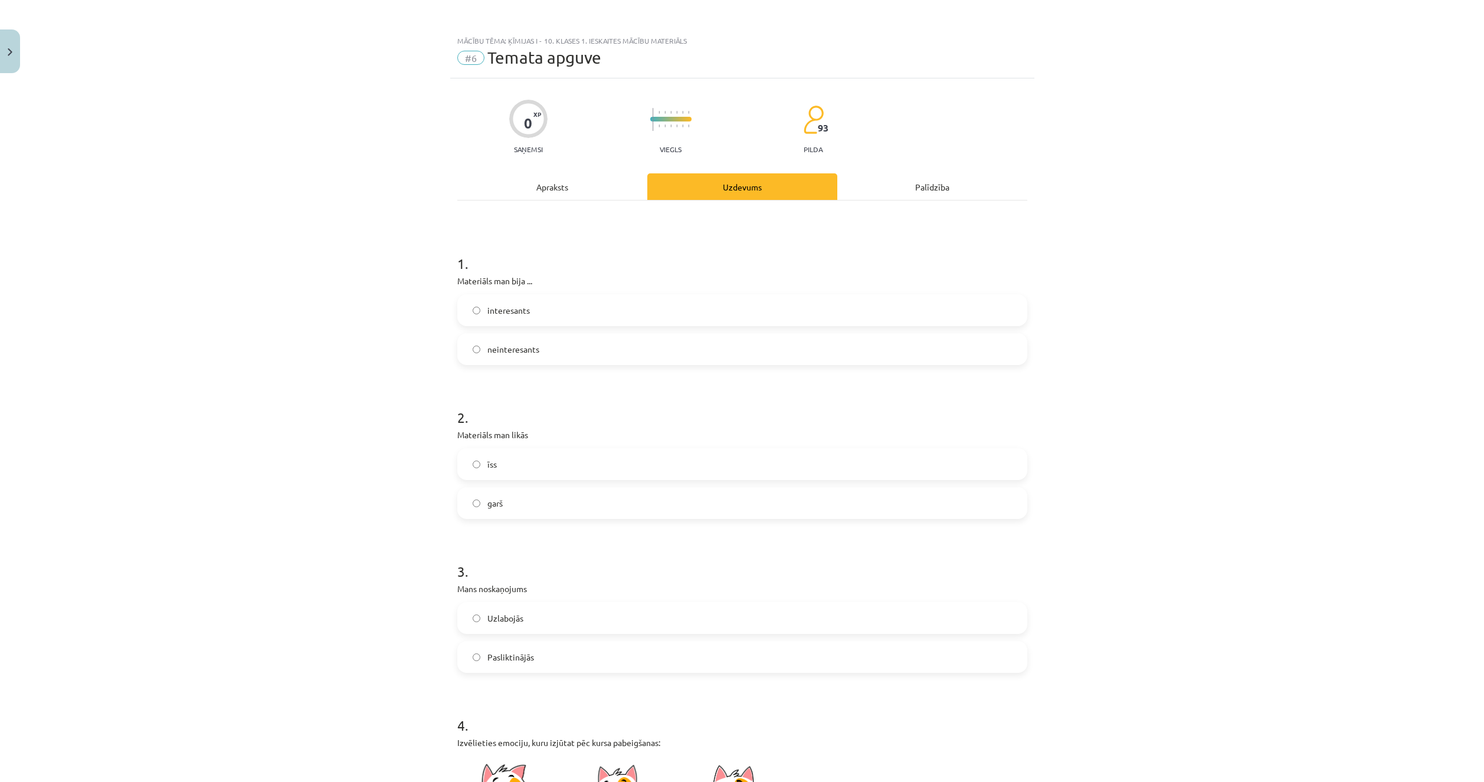
click at [565, 317] on label "interesants" at bounding box center [742, 310] width 568 height 29
click at [556, 476] on label "īss" at bounding box center [742, 464] width 568 height 29
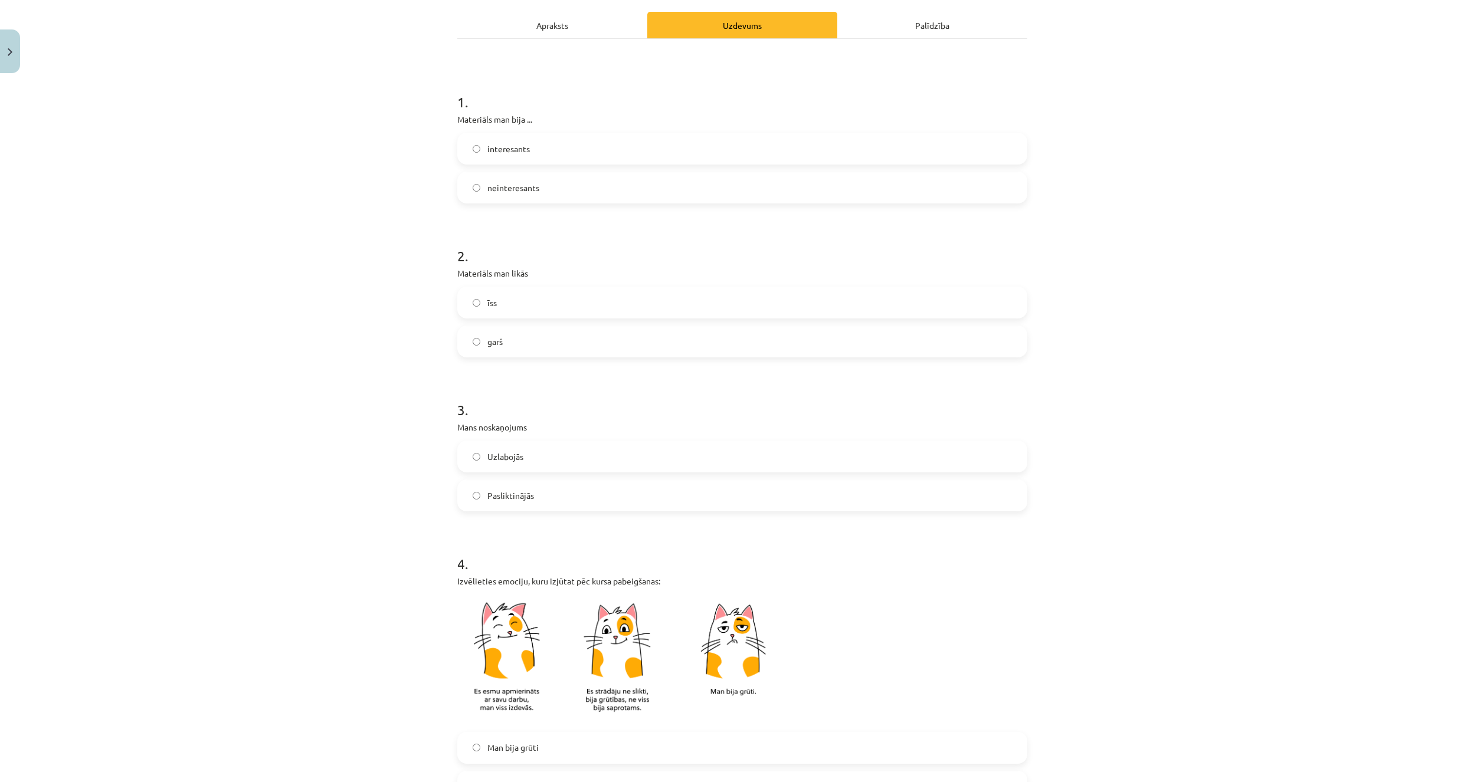
scroll to position [177, 0]
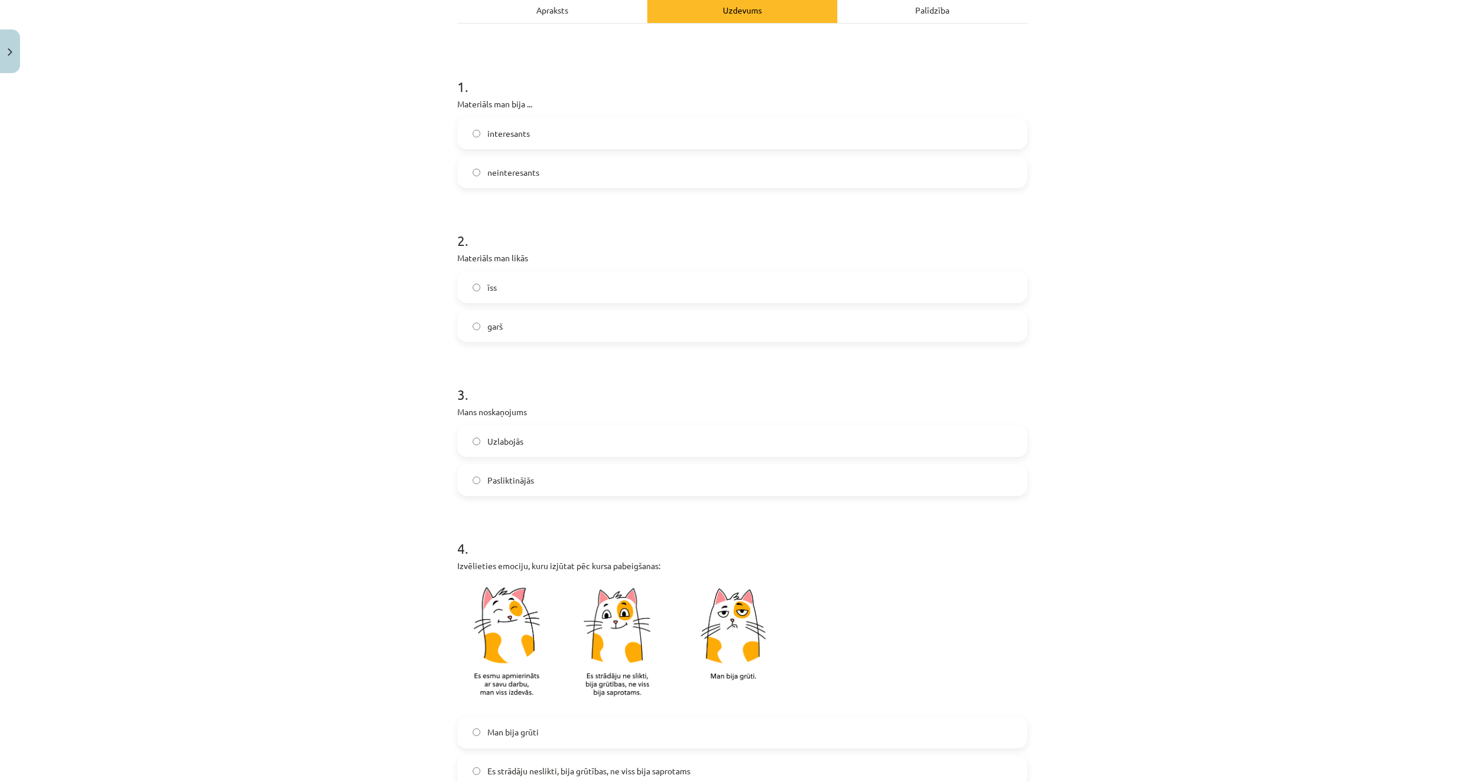
click at [568, 447] on label "Uzlabojās" at bounding box center [742, 441] width 568 height 29
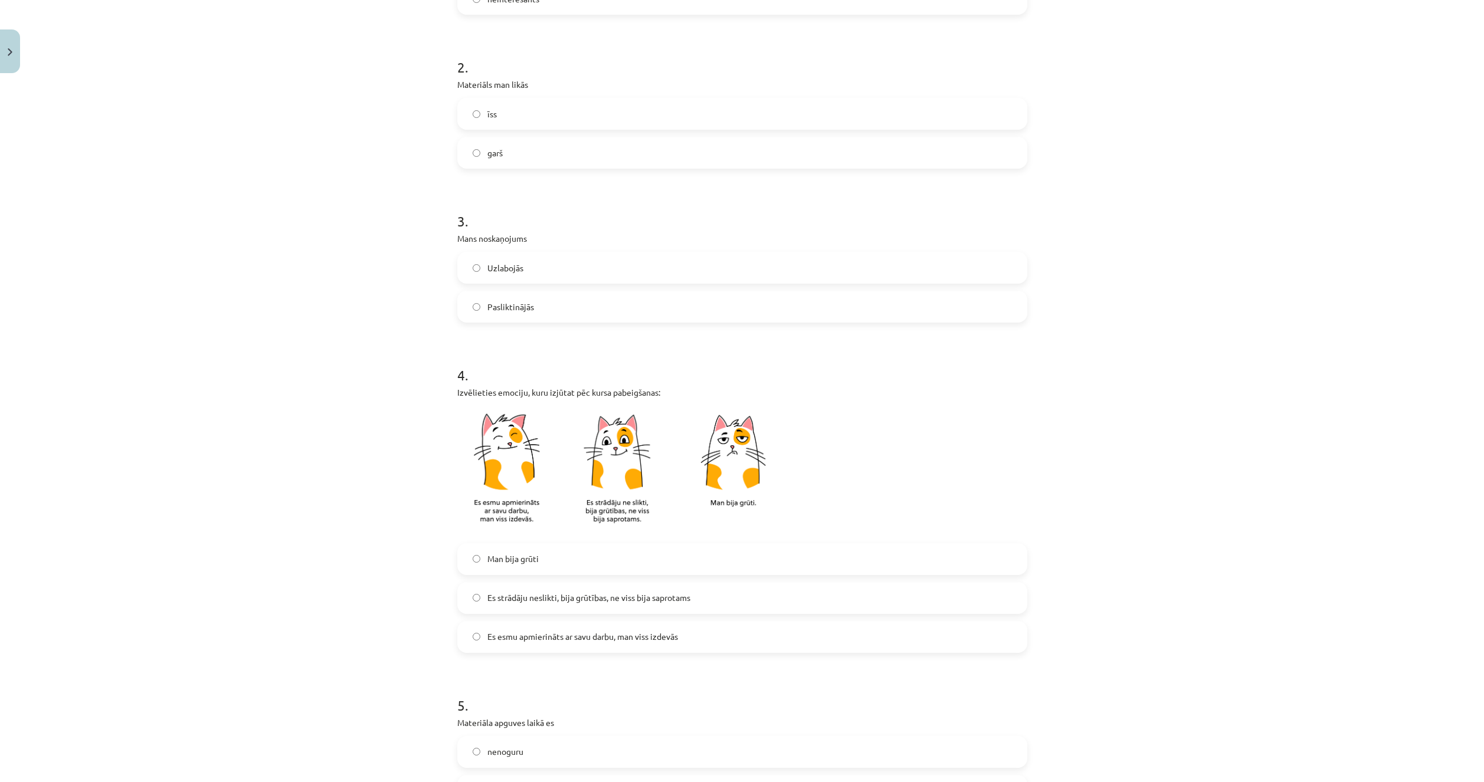
scroll to position [354, 0]
click at [547, 638] on span "Es esmu apmierināts ar savu darbu, man viss izdevās" at bounding box center [582, 633] width 191 height 12
click at [588, 589] on span "Es strādāju neslikti, bija grūtības, ne viss bija saprotams" at bounding box center [588, 594] width 203 height 12
click at [688, 593] on span "Es strādāju neslikti, bija grūtības, ne viss bija saprotams" at bounding box center [588, 594] width 203 height 12
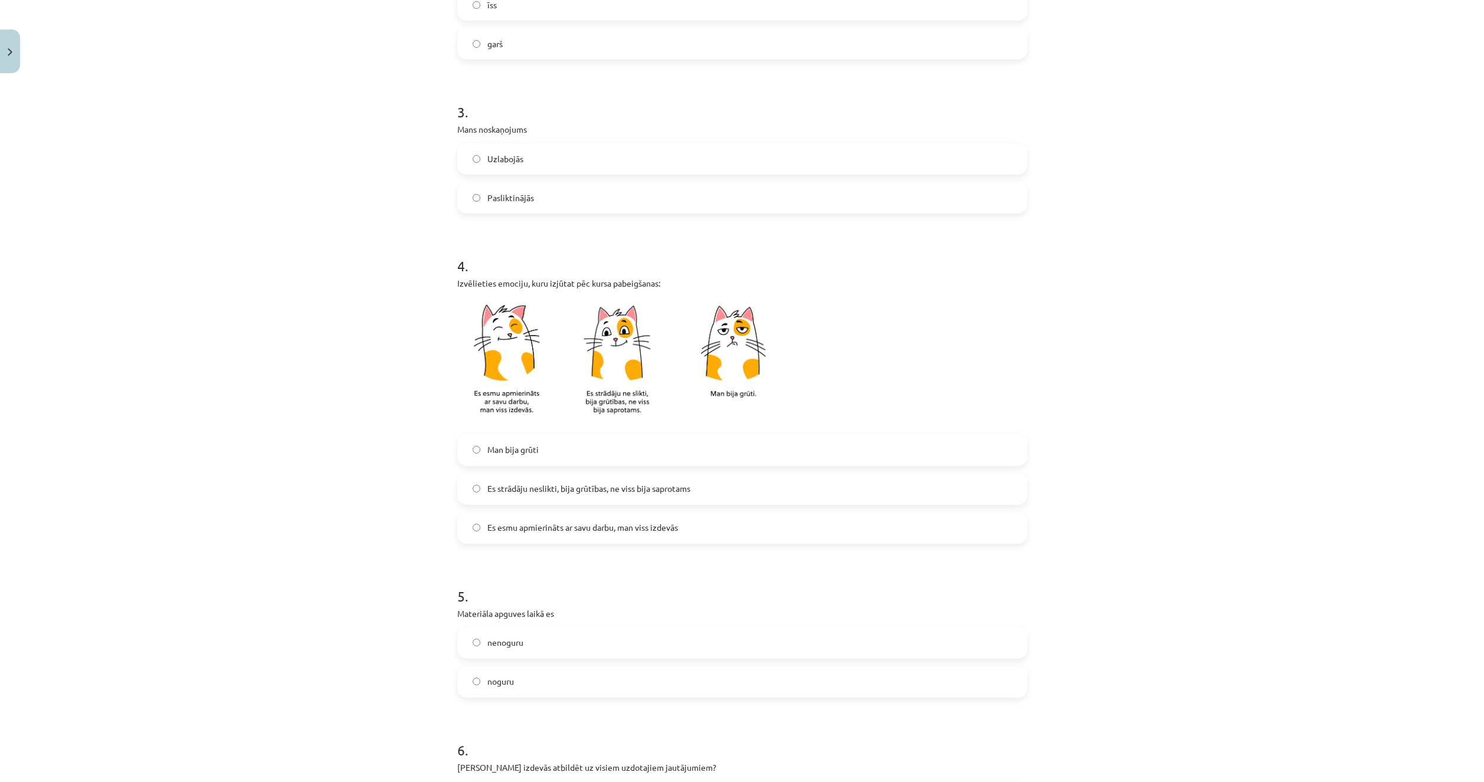
scroll to position [472, 0]
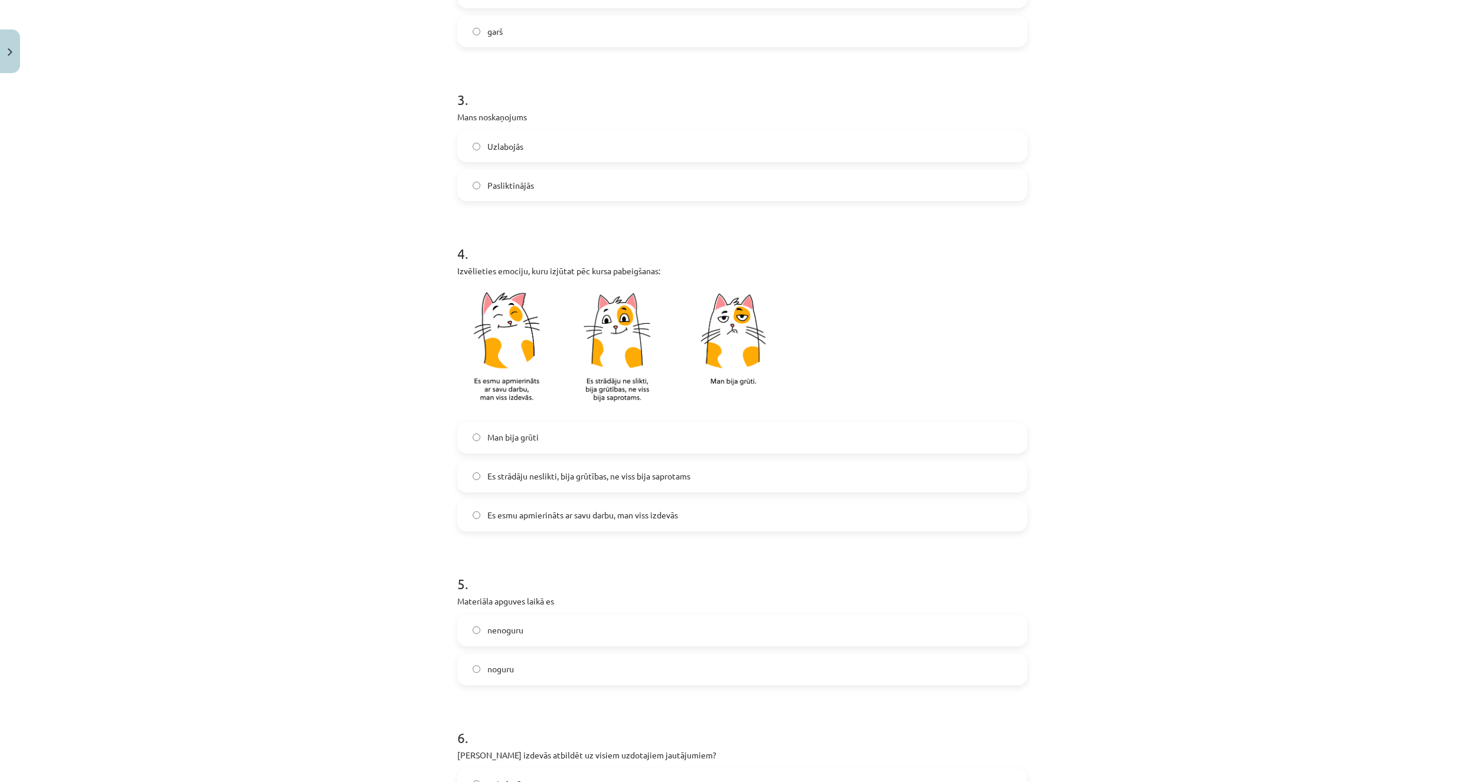
click at [572, 629] on label "nenoguru" at bounding box center [742, 630] width 568 height 29
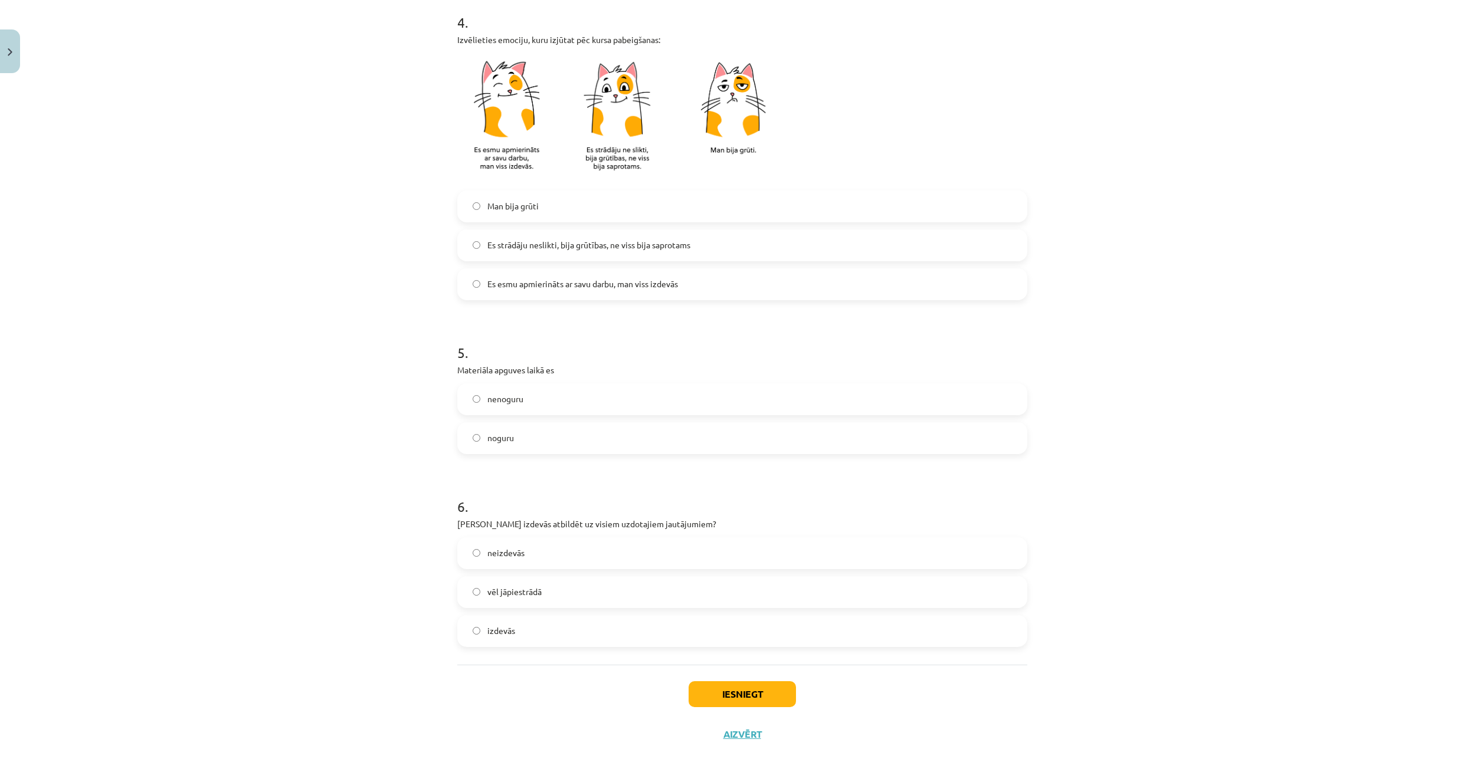
scroll to position [705, 0]
click at [609, 598] on label "vēl jāpiestrādā" at bounding box center [742, 590] width 568 height 29
click at [727, 701] on button "Iesniegt" at bounding box center [741, 693] width 107 height 26
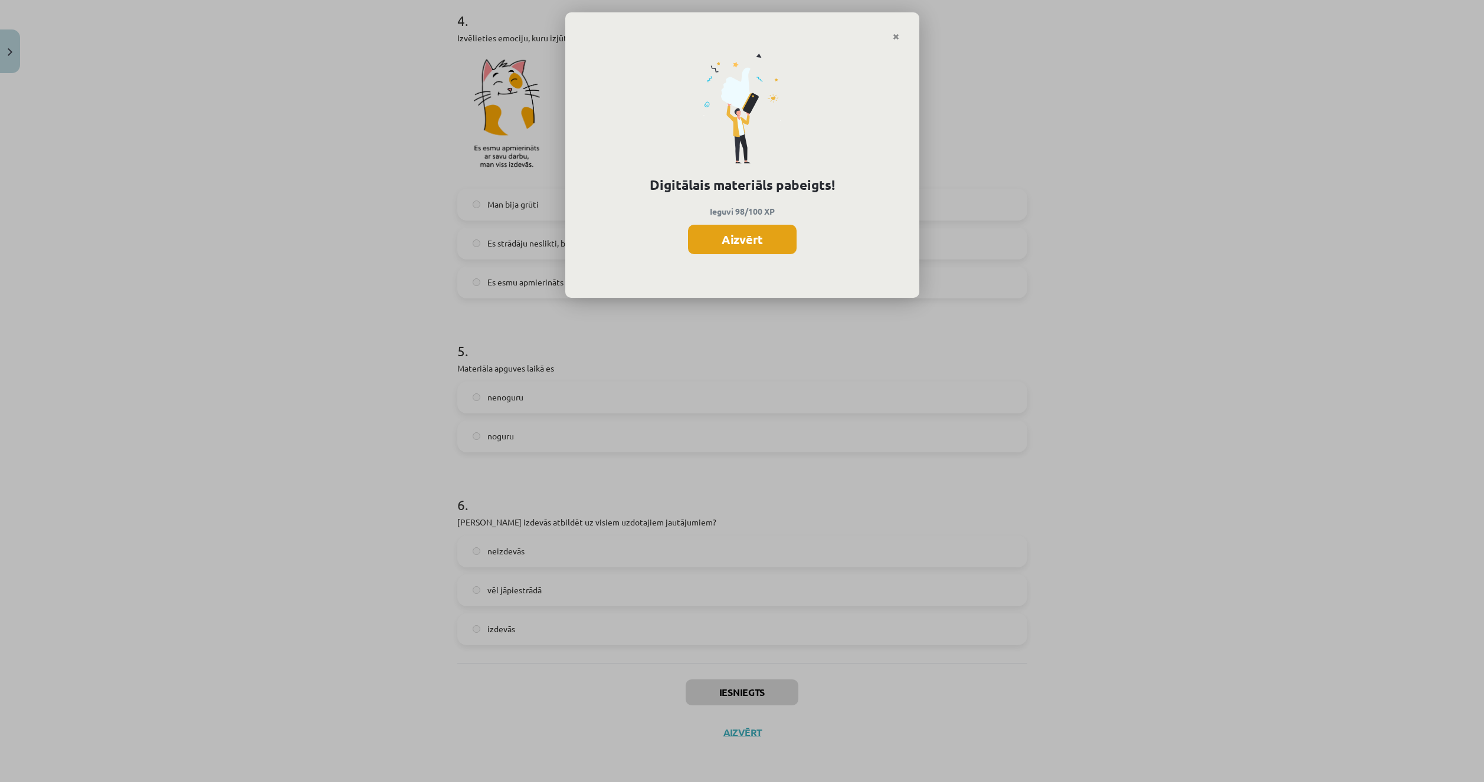
click at [756, 253] on button "Aizvērt" at bounding box center [742, 239] width 109 height 29
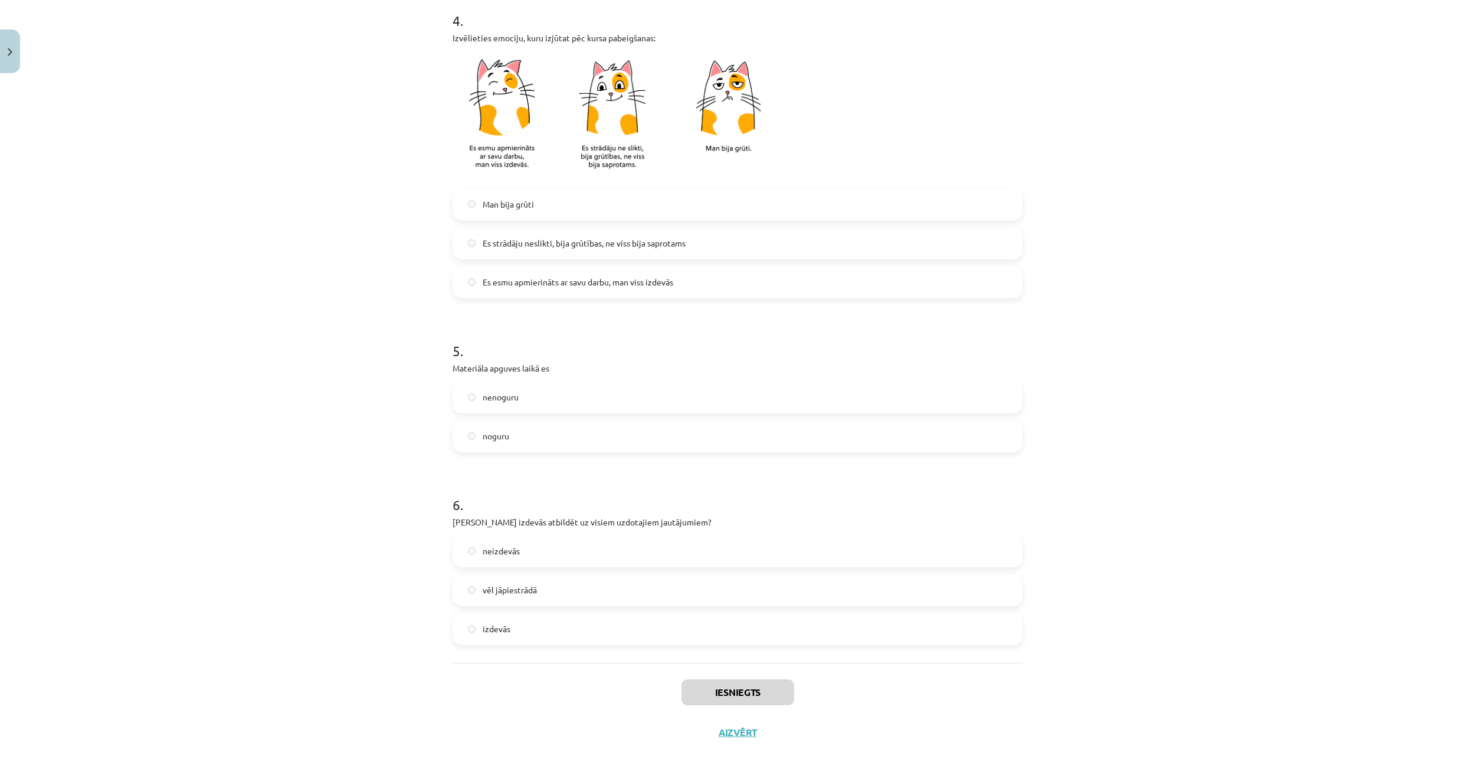
scroll to position [236, 0]
click at [735, 734] on button "Aizvērt" at bounding box center [737, 733] width 45 height 12
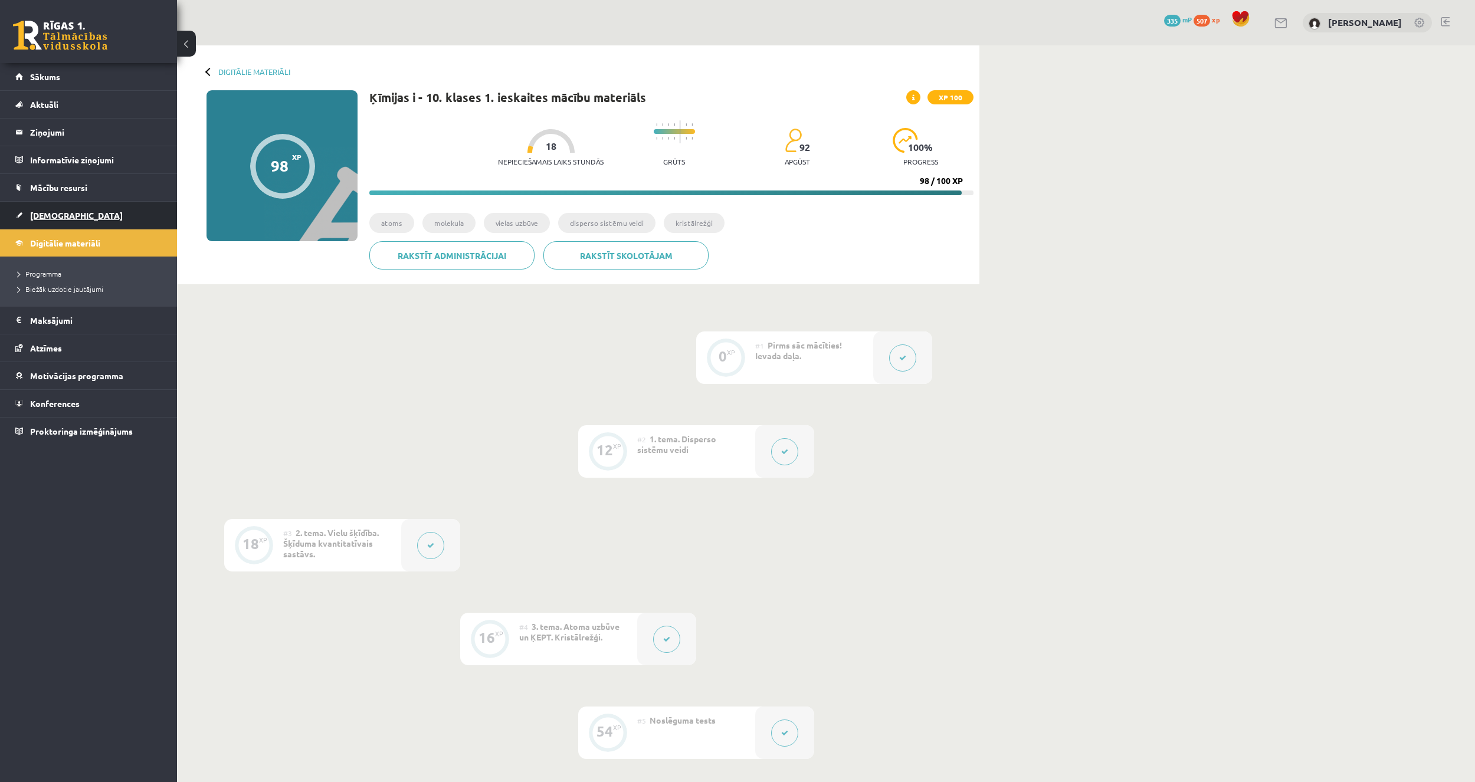
click at [79, 221] on link "[DEMOGRAPHIC_DATA]" at bounding box center [88, 215] width 147 height 27
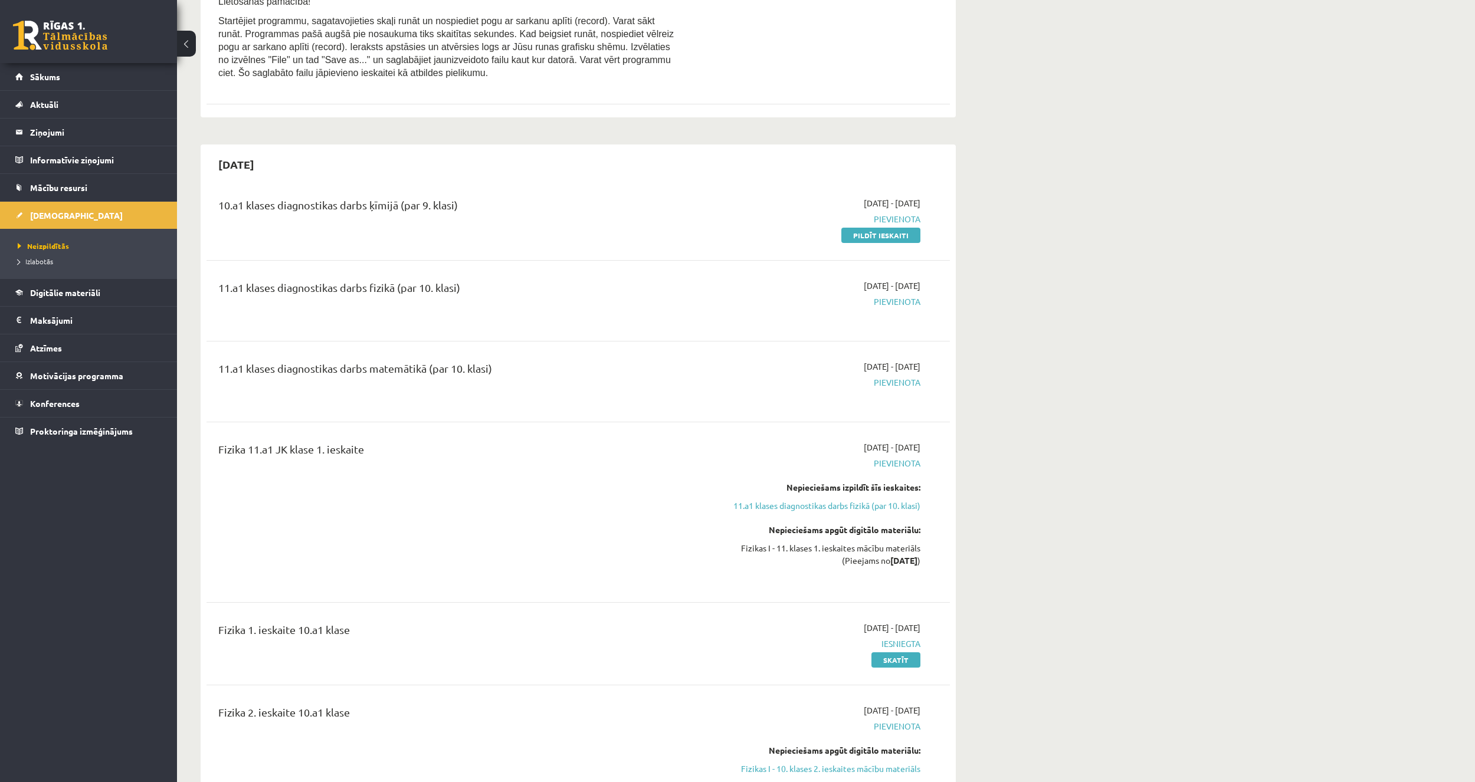
scroll to position [1829, 0]
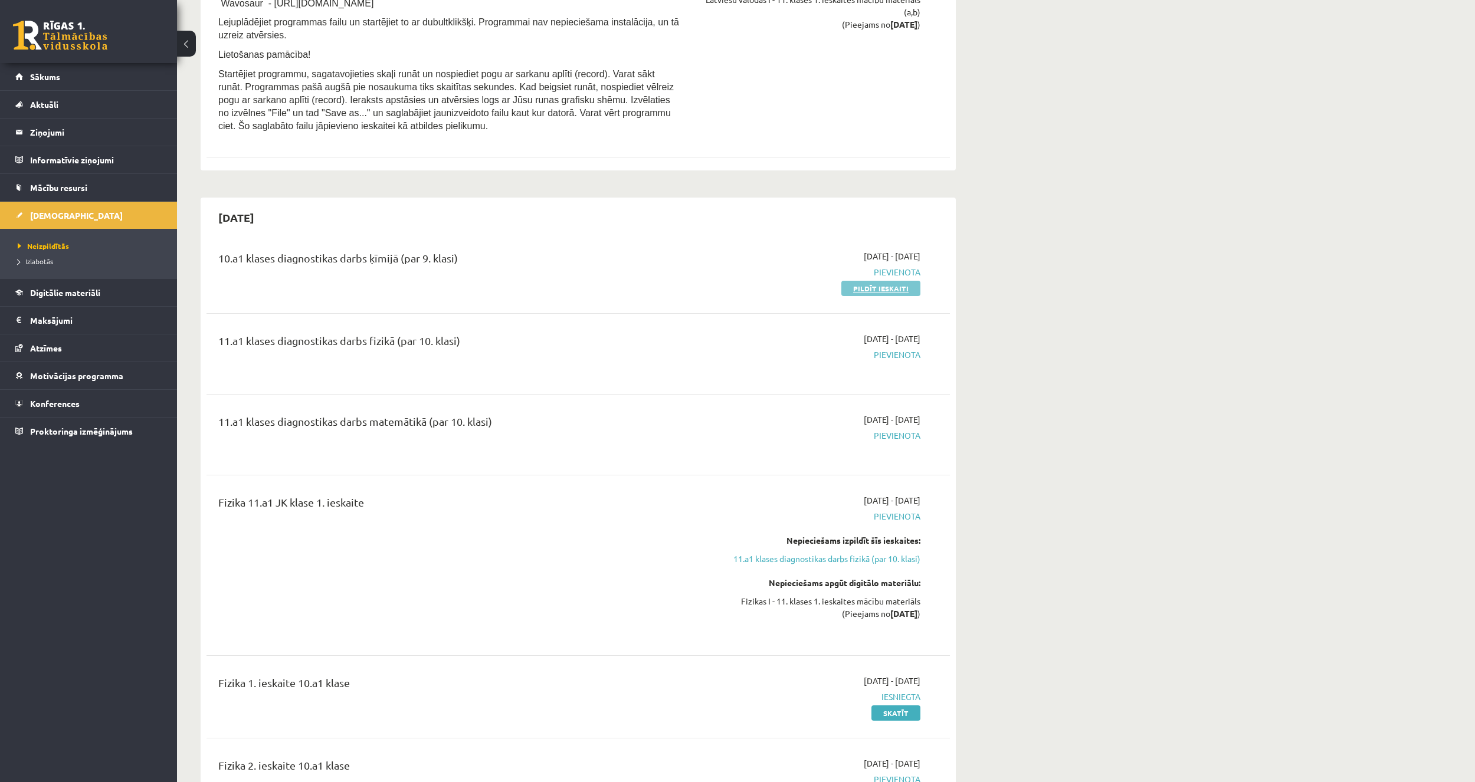
click at [886, 290] on link "Pildīt ieskaiti" at bounding box center [880, 288] width 79 height 15
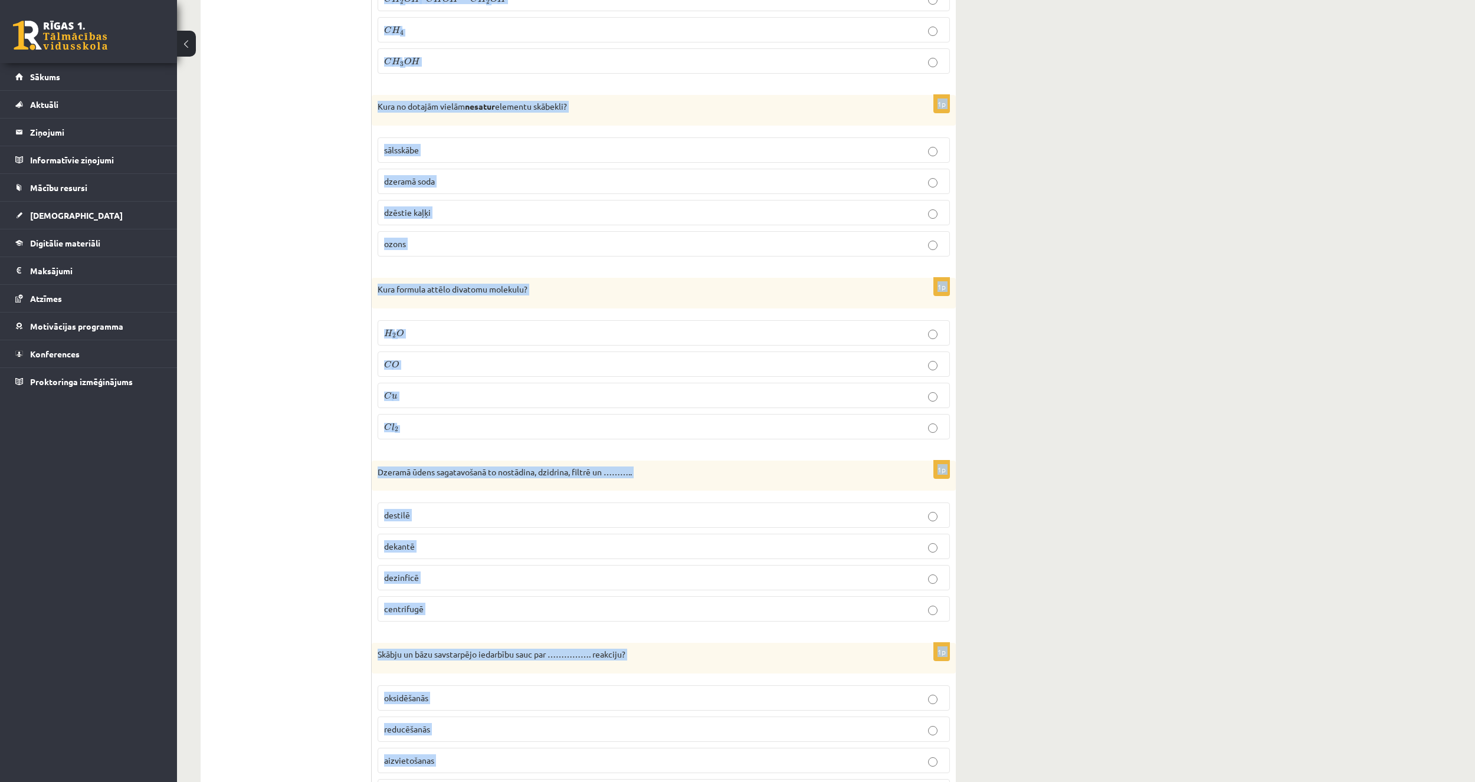
drag, startPoint x: 381, startPoint y: 235, endPoint x: 504, endPoint y: 493, distance: 286.0
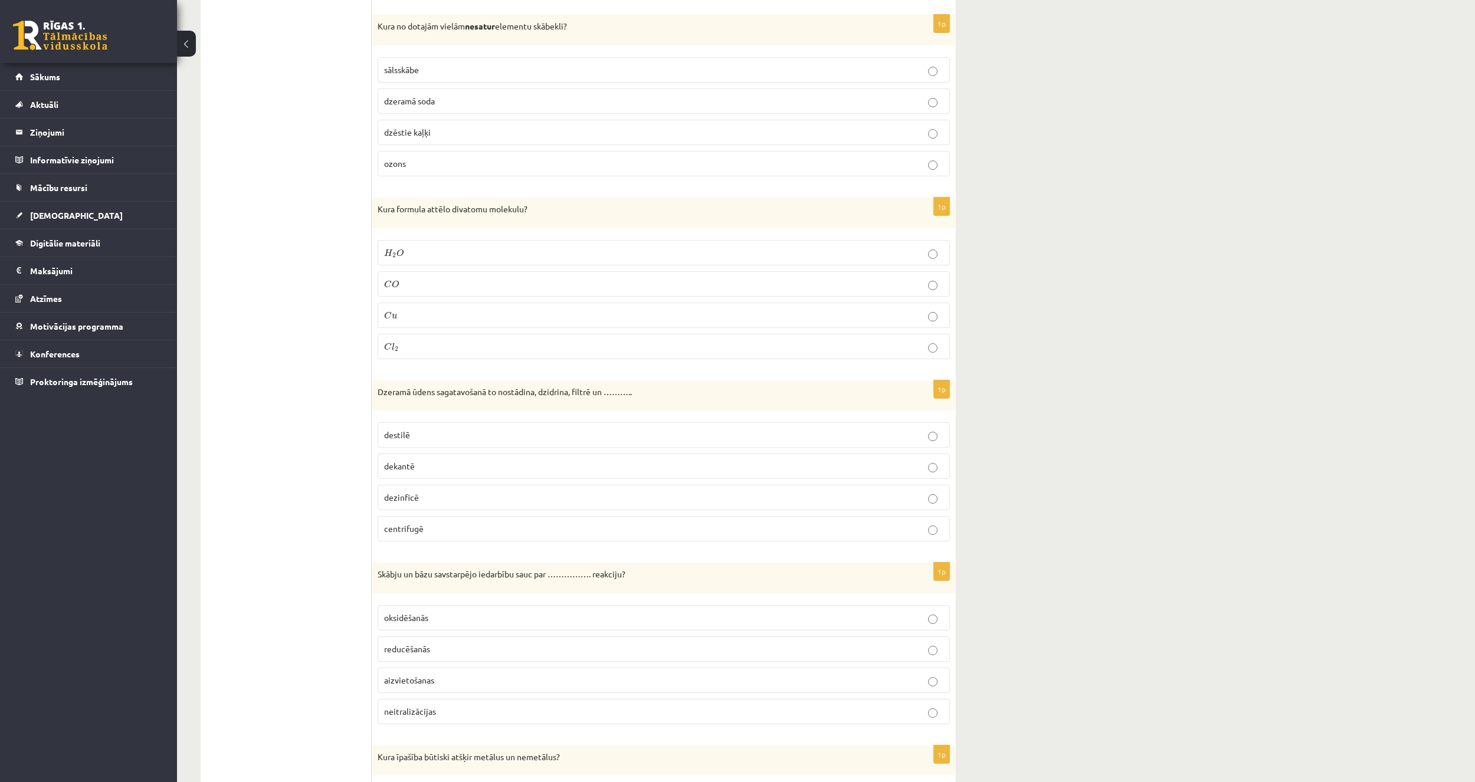
drag, startPoint x: 293, startPoint y: 422, endPoint x: 310, endPoint y: 379, distance: 46.1
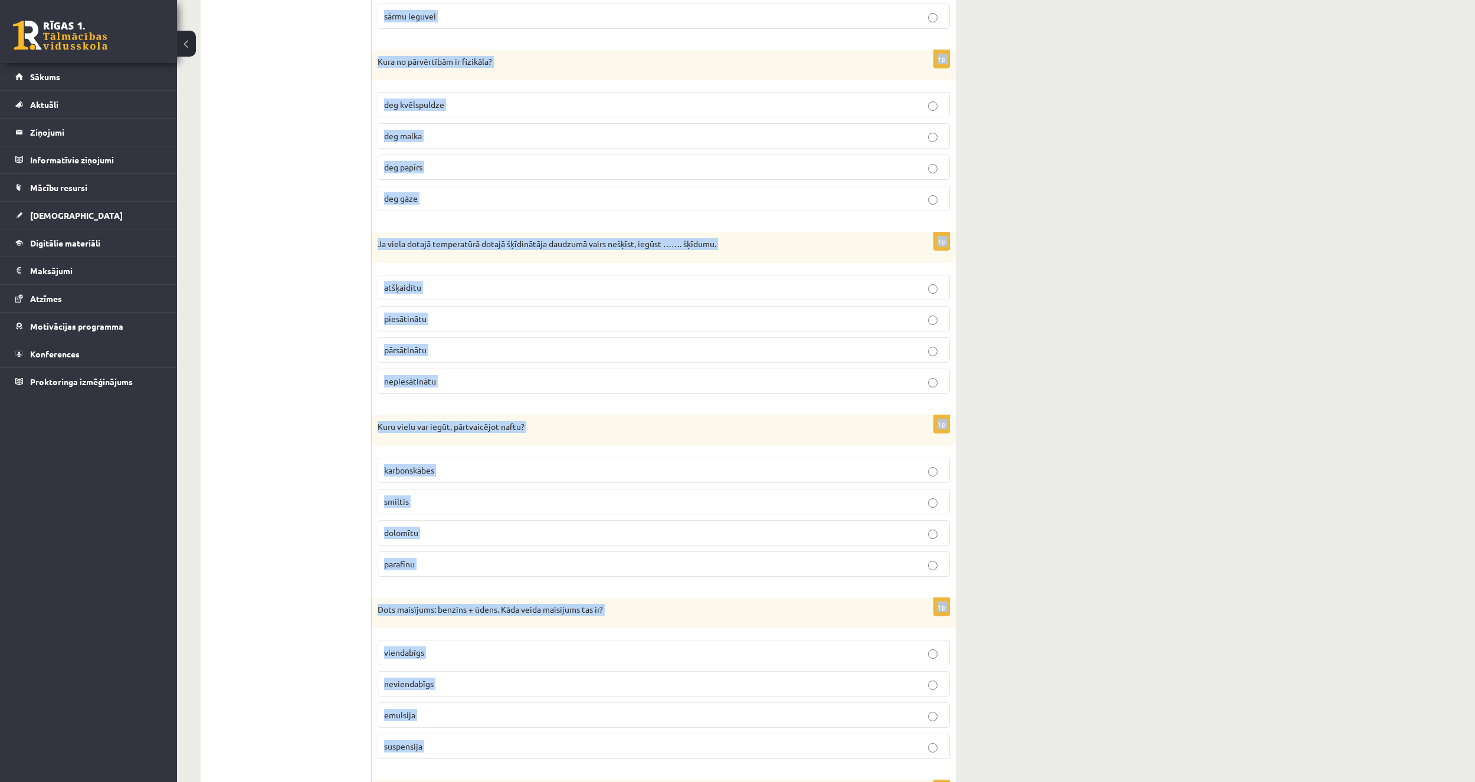
scroll to position [5133, 0]
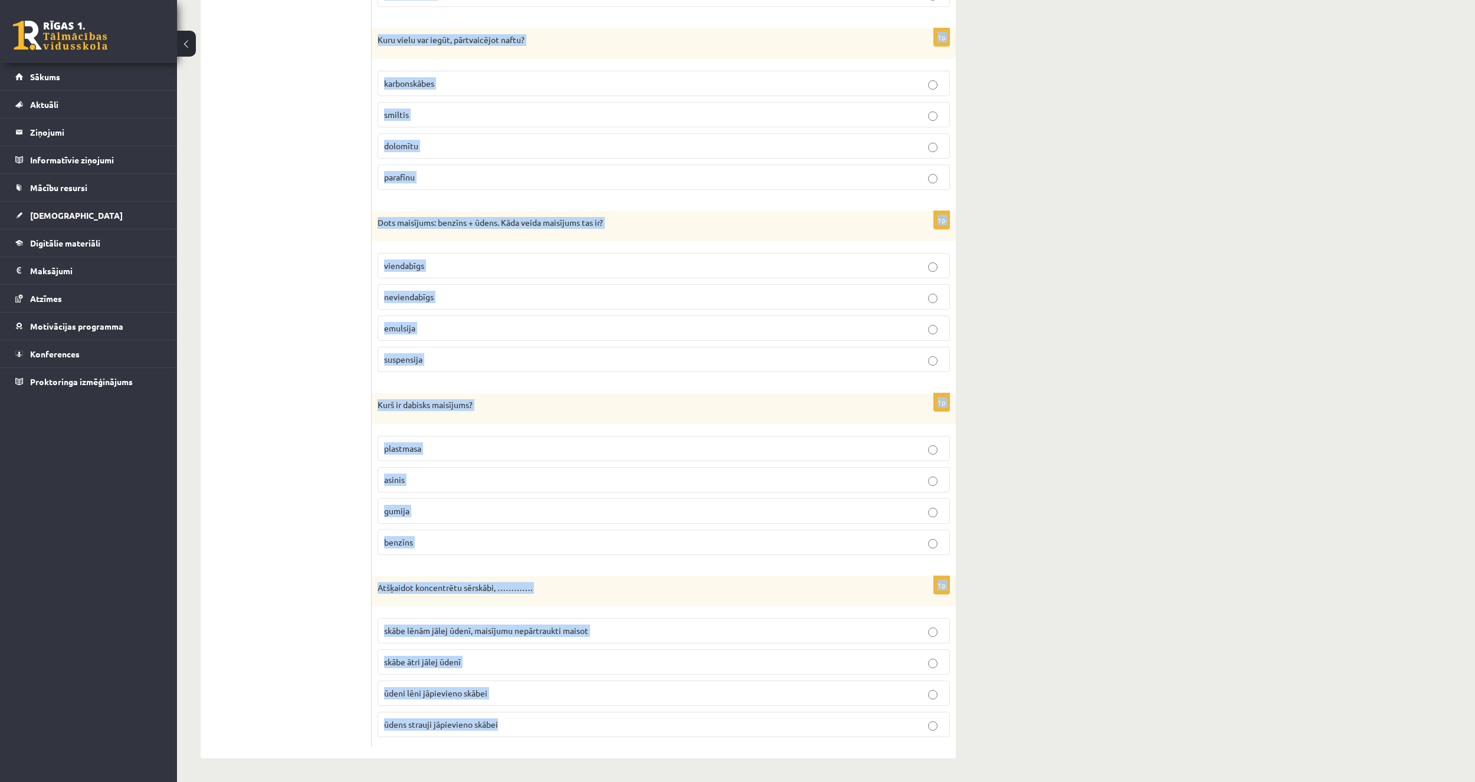
drag, startPoint x: 376, startPoint y: 231, endPoint x: 576, endPoint y: 730, distance: 537.4
copy form "Kura ir organiskā viela? cukurs ogļskābe skābeklis slāpeklis 1p Kurš koeficient…"
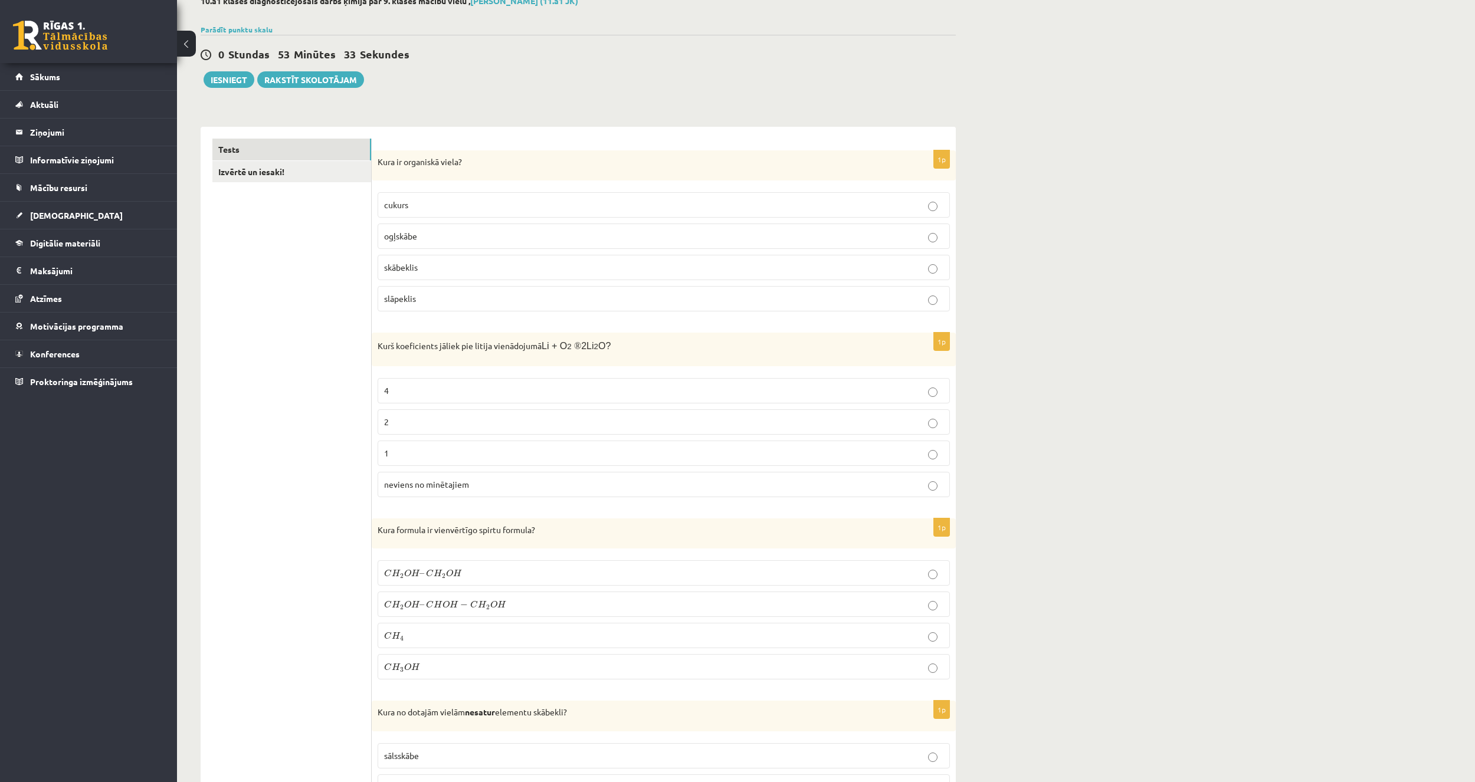
scroll to position [0, 0]
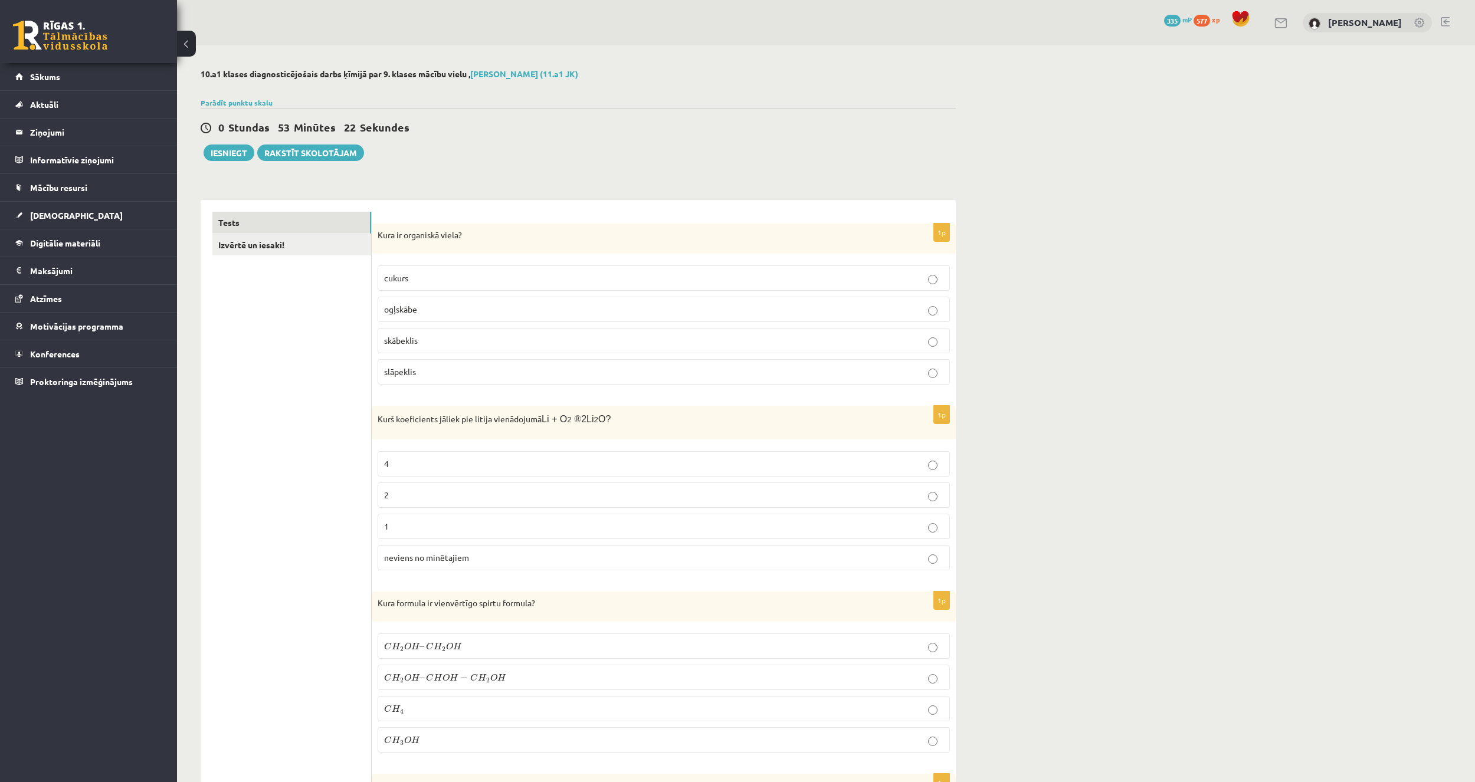
click at [438, 274] on p "cukurs" at bounding box center [663, 278] width 559 height 12
click at [438, 452] on label "4" at bounding box center [664, 463] width 572 height 25
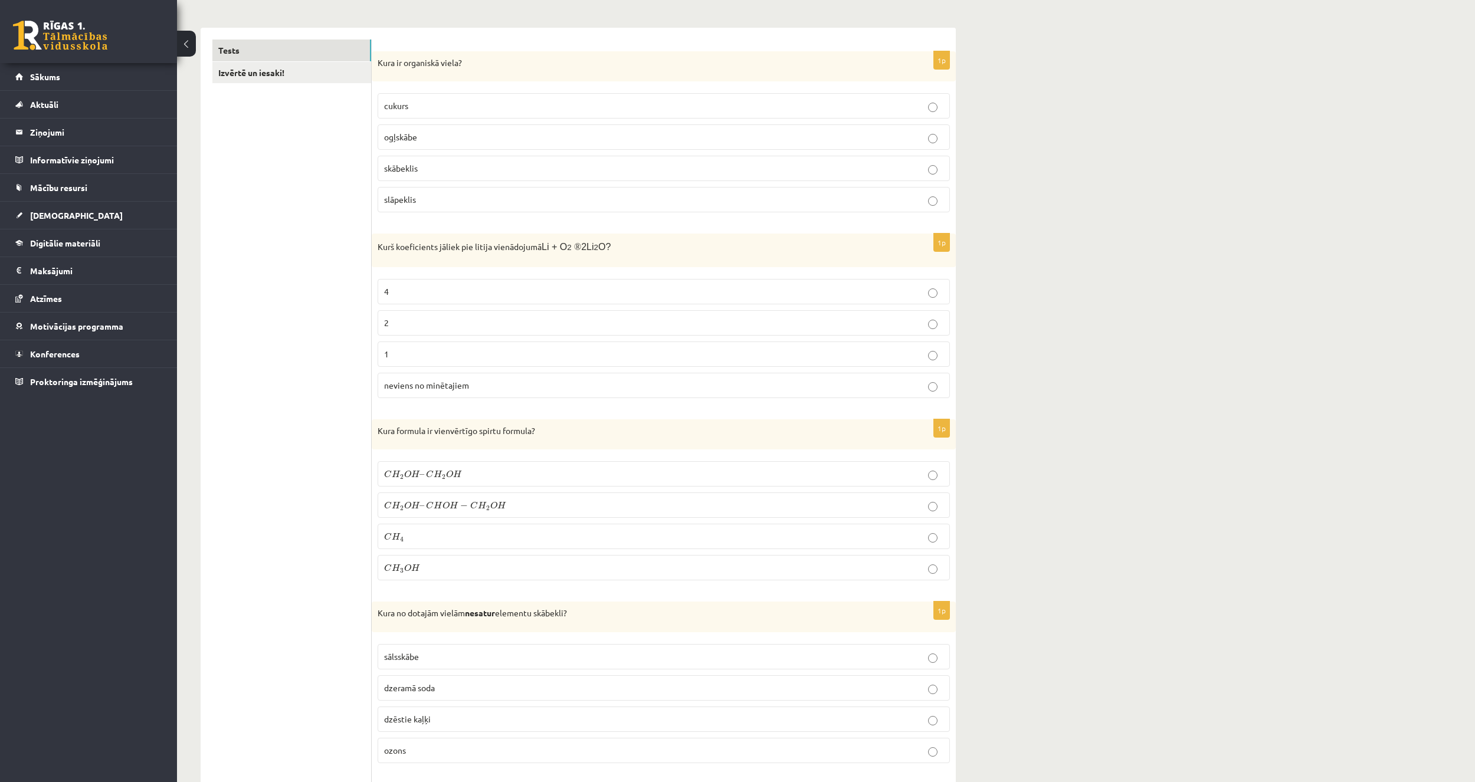
scroll to position [177, 0]
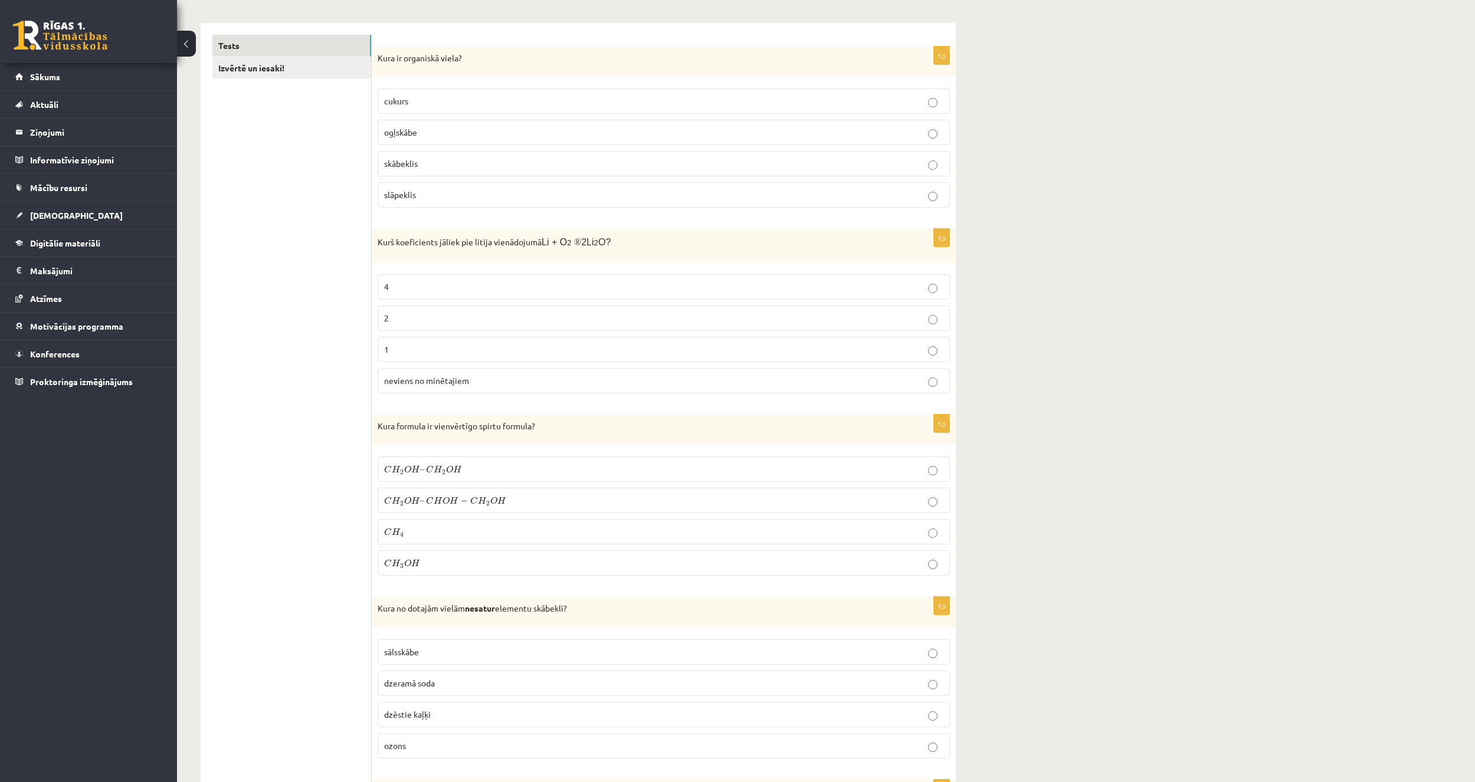
click at [434, 563] on p "C H 3 O H C H 3 O H" at bounding box center [663, 563] width 559 height 12
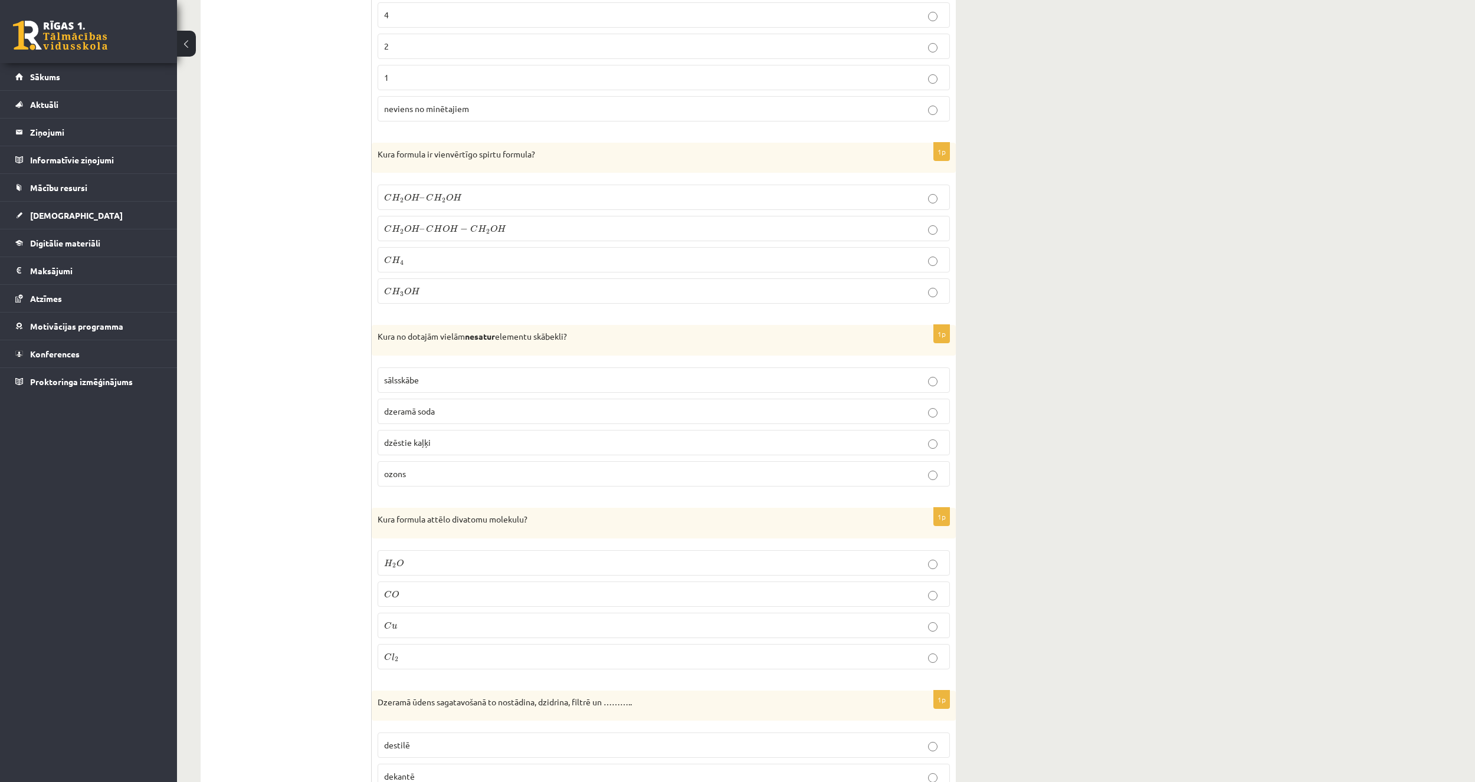
scroll to position [472, 0]
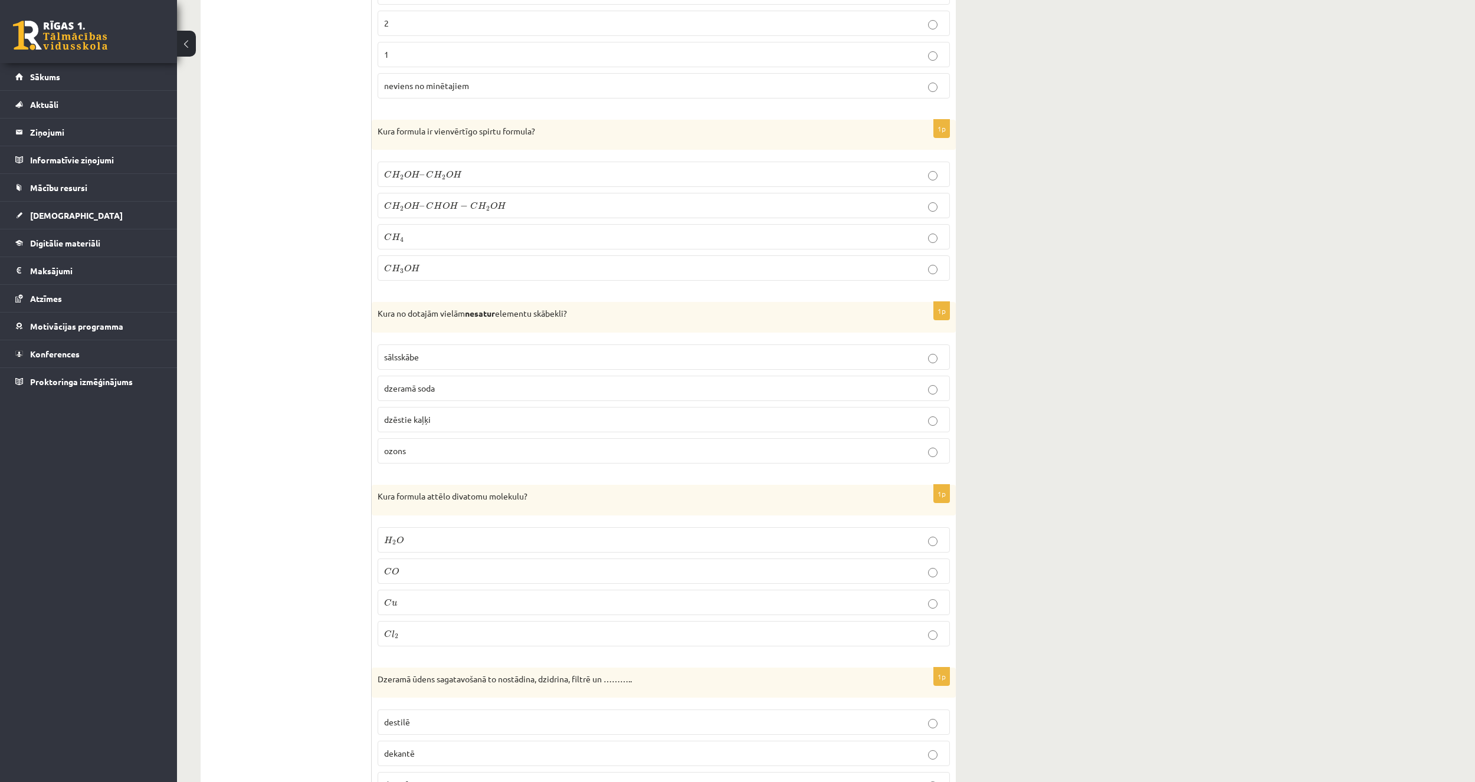
click at [404, 439] on label "ozons" at bounding box center [664, 450] width 572 height 25
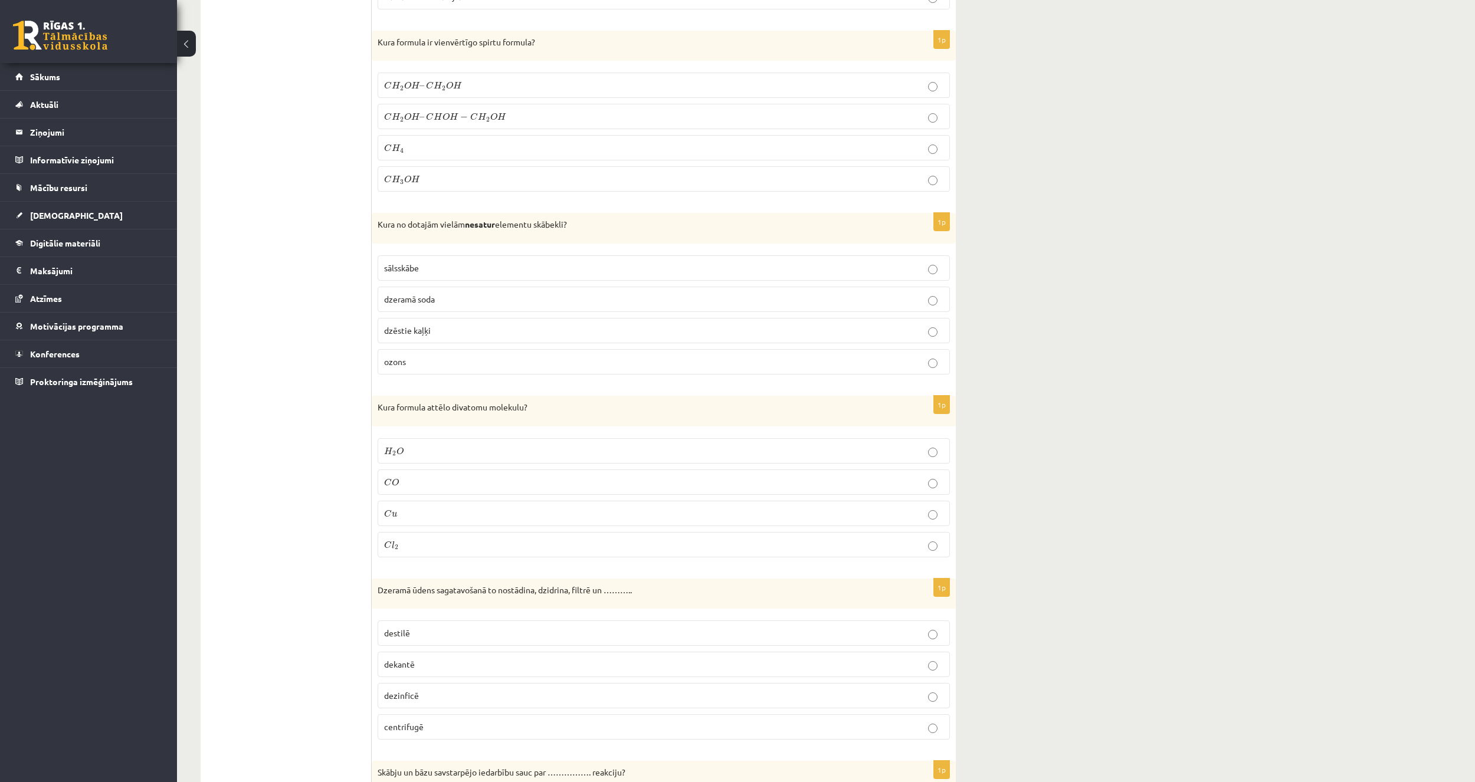
scroll to position [767, 0]
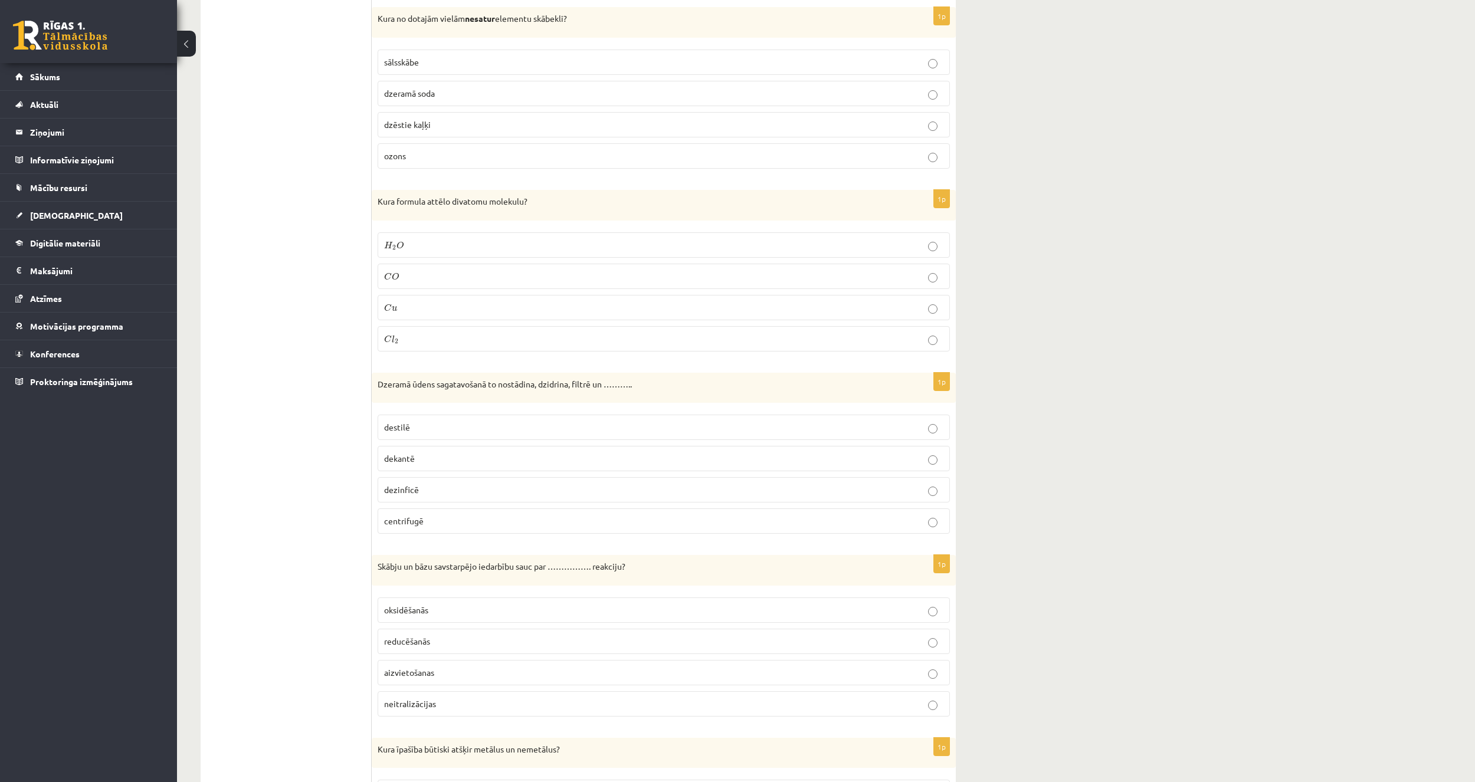
click at [439, 336] on p "C l 2 C l 2" at bounding box center [663, 339] width 559 height 12
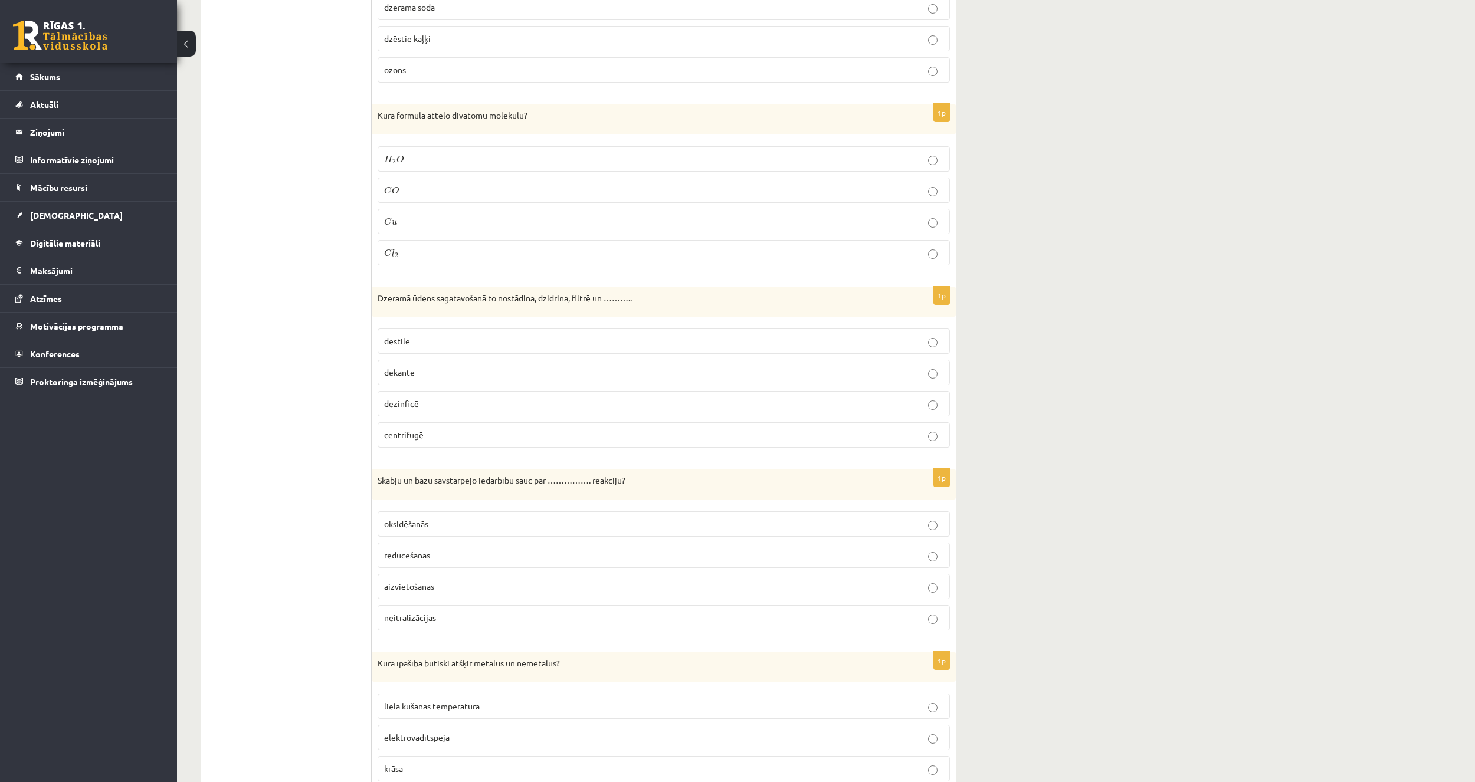
scroll to position [885, 0]
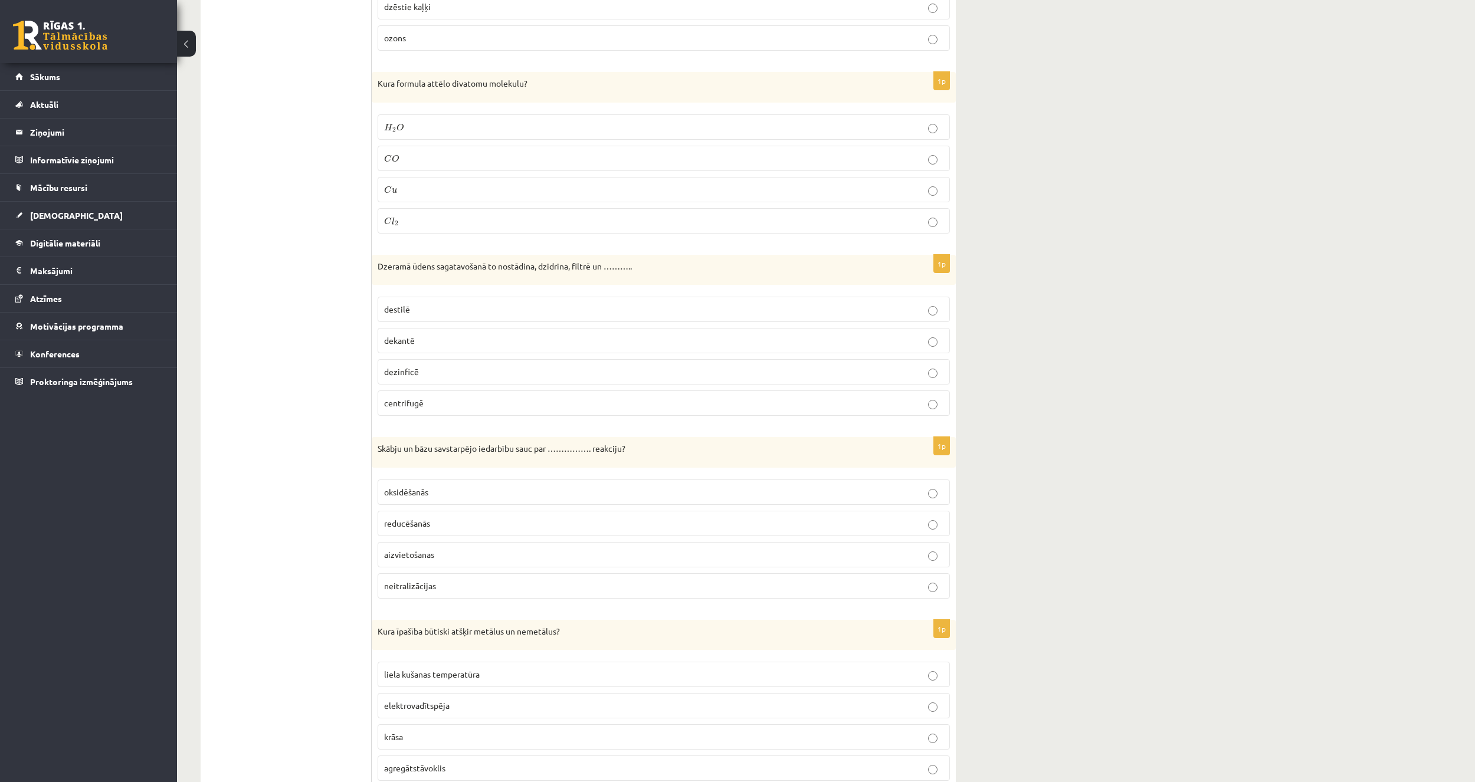
click at [467, 368] on p "dezinficē" at bounding box center [663, 372] width 559 height 12
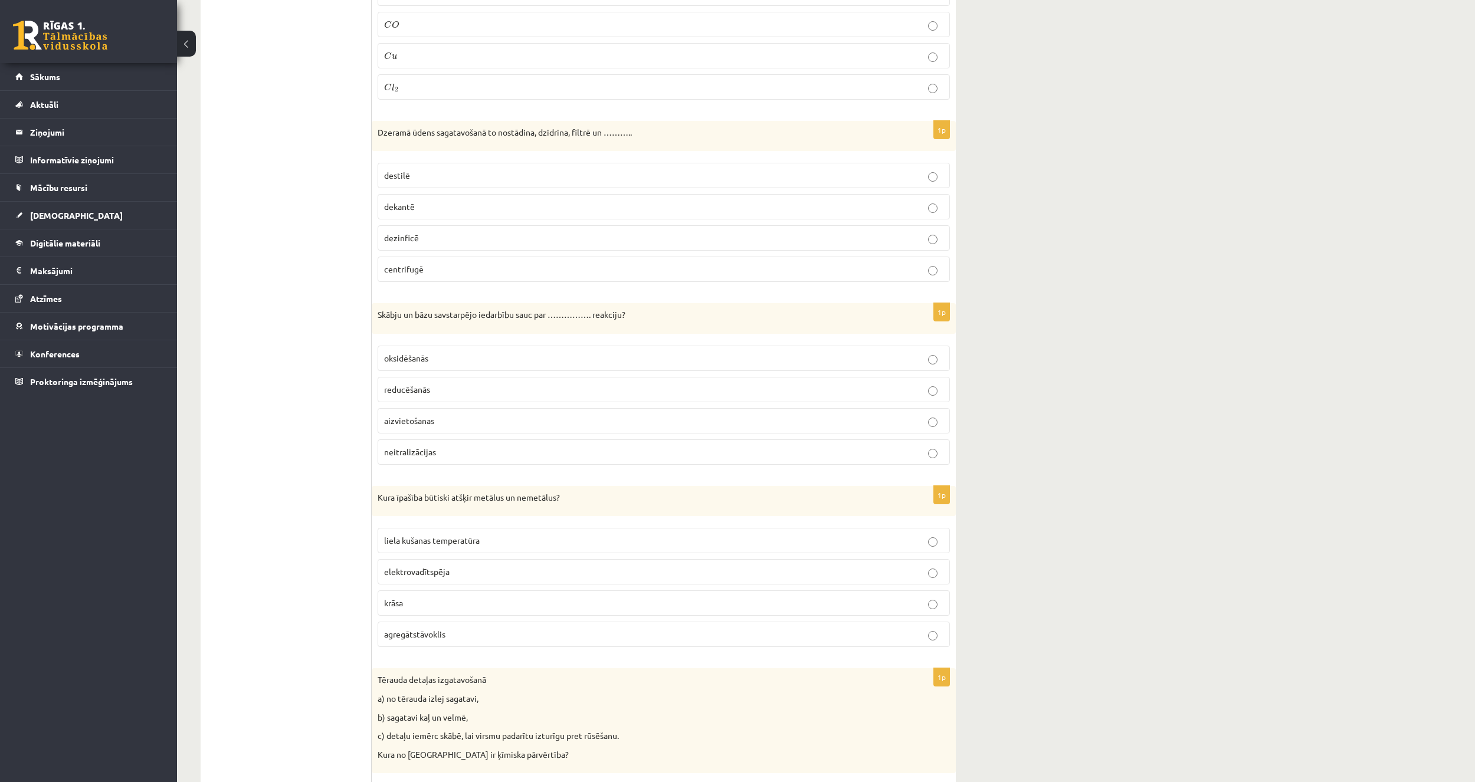
scroll to position [1062, 0]
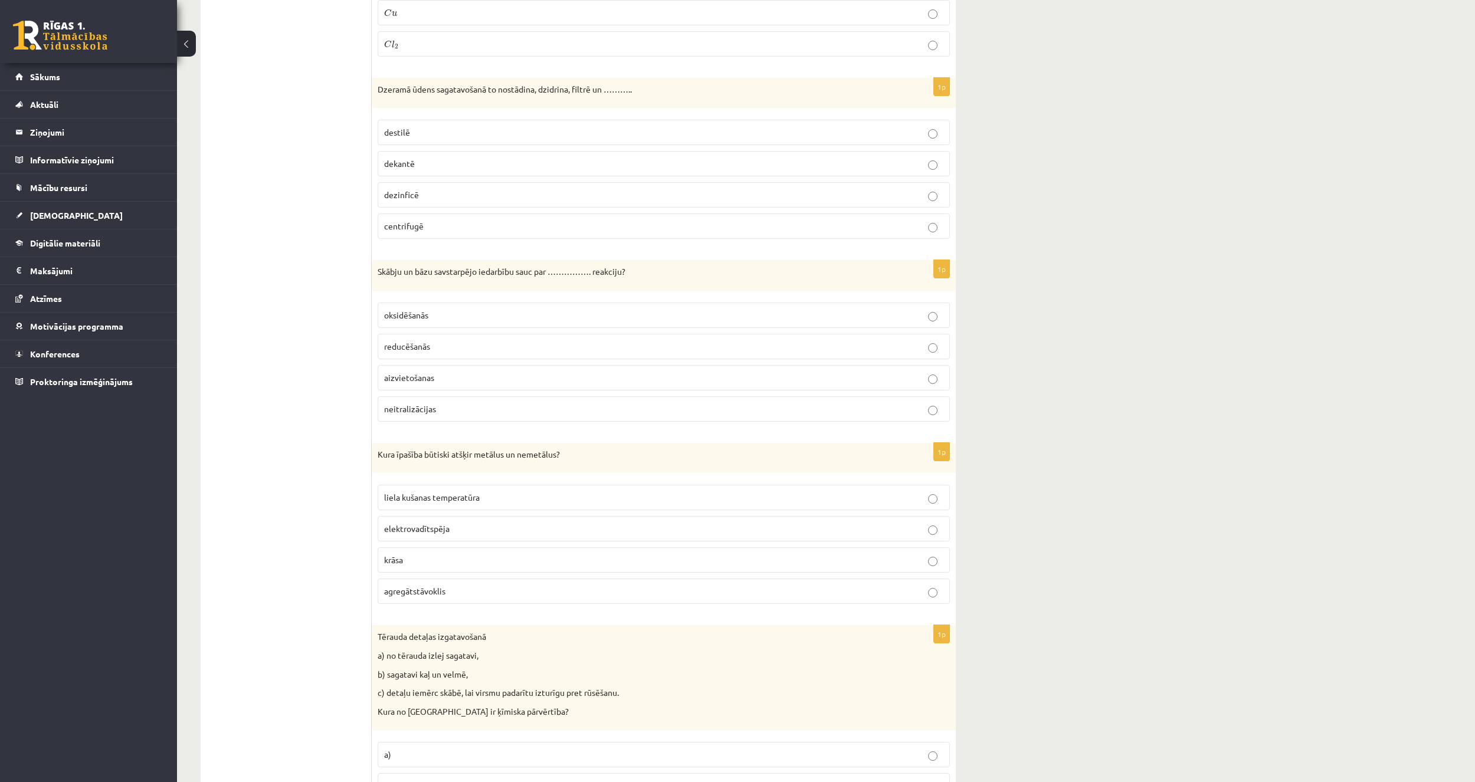
click at [440, 404] on p "neitralizācijas" at bounding box center [663, 409] width 559 height 12
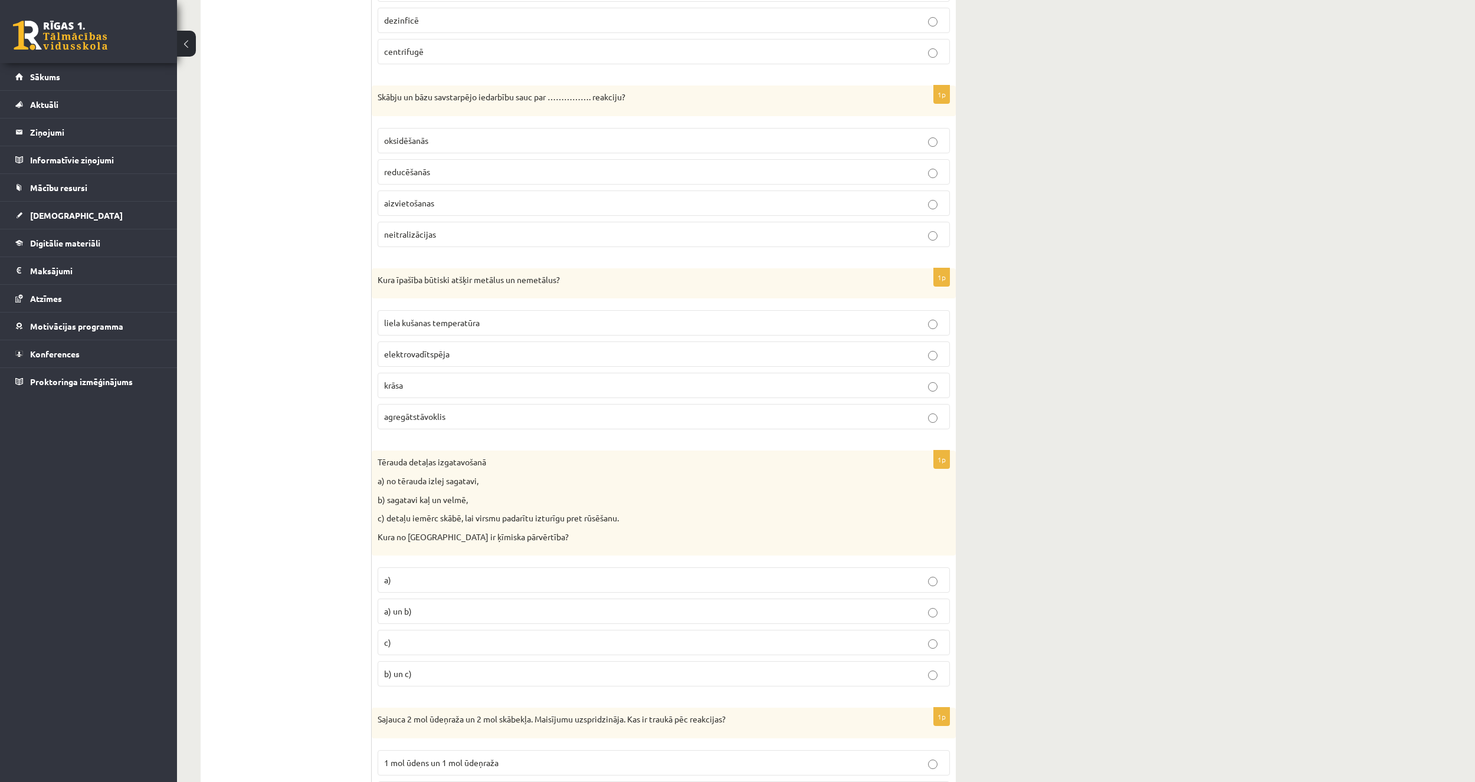
scroll to position [1239, 0]
drag, startPoint x: 511, startPoint y: 206, endPoint x: 519, endPoint y: 191, distance: 17.9
click at [514, 201] on p "aizvietošanas" at bounding box center [663, 201] width 559 height 12
click at [480, 347] on p "elektrovadītspēja" at bounding box center [663, 352] width 559 height 12
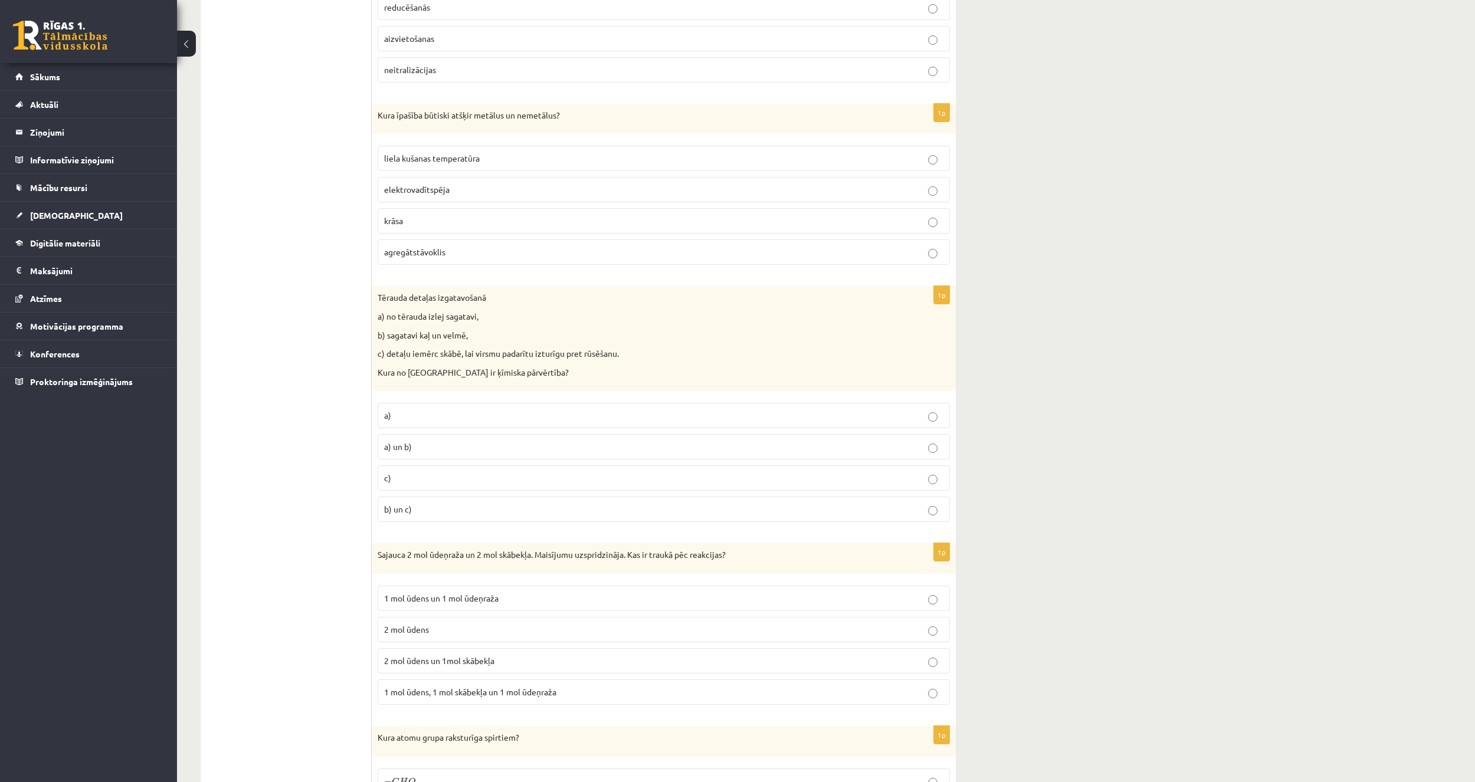
scroll to position [1416, 0]
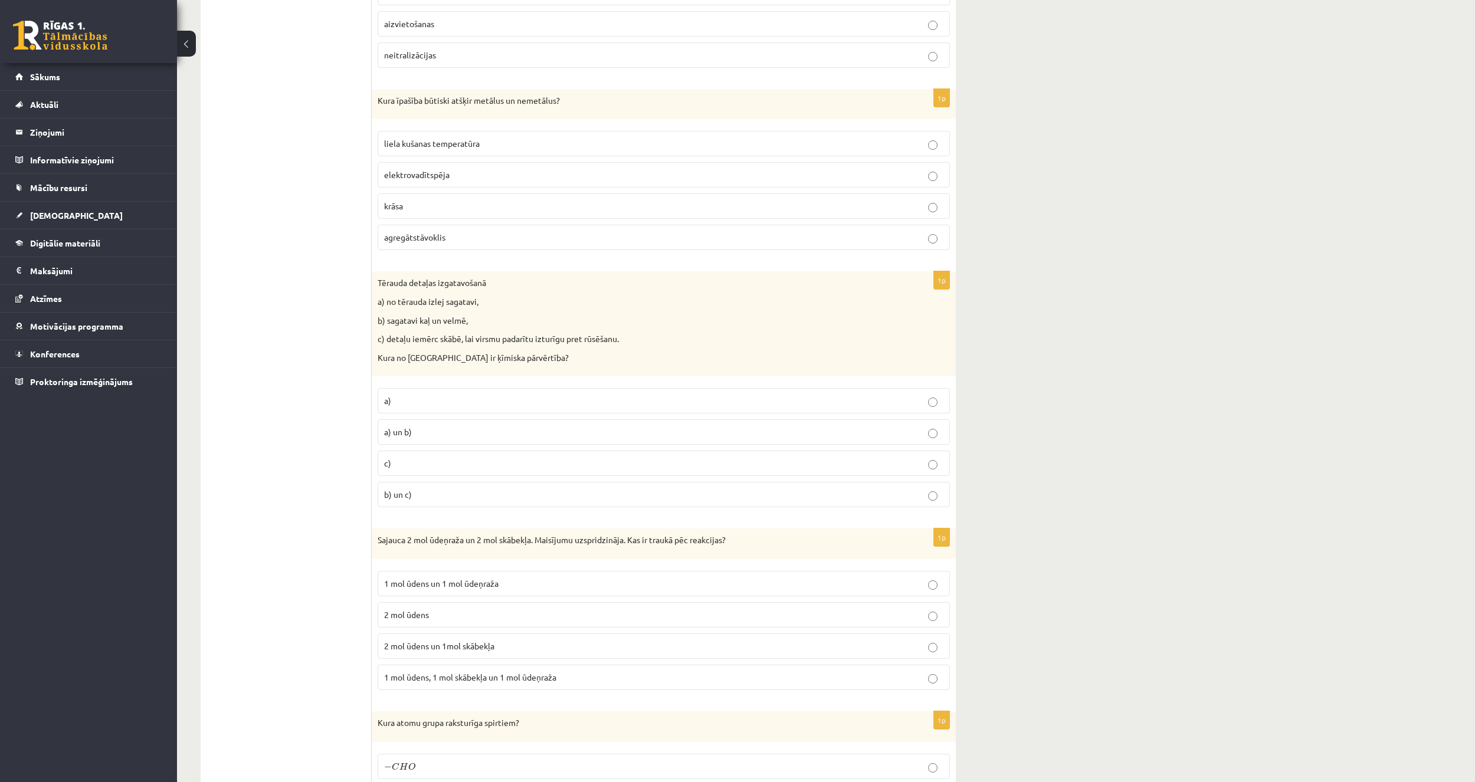
drag, startPoint x: 386, startPoint y: 322, endPoint x: 485, endPoint y: 324, distance: 98.5
click at [485, 324] on p "b) sagatavi kaļ un velmē," at bounding box center [634, 321] width 513 height 12
click at [664, 306] on p "a) no tērauda izlej sagatavi," at bounding box center [634, 302] width 513 height 12
click at [458, 454] on label "c)" at bounding box center [664, 463] width 572 height 25
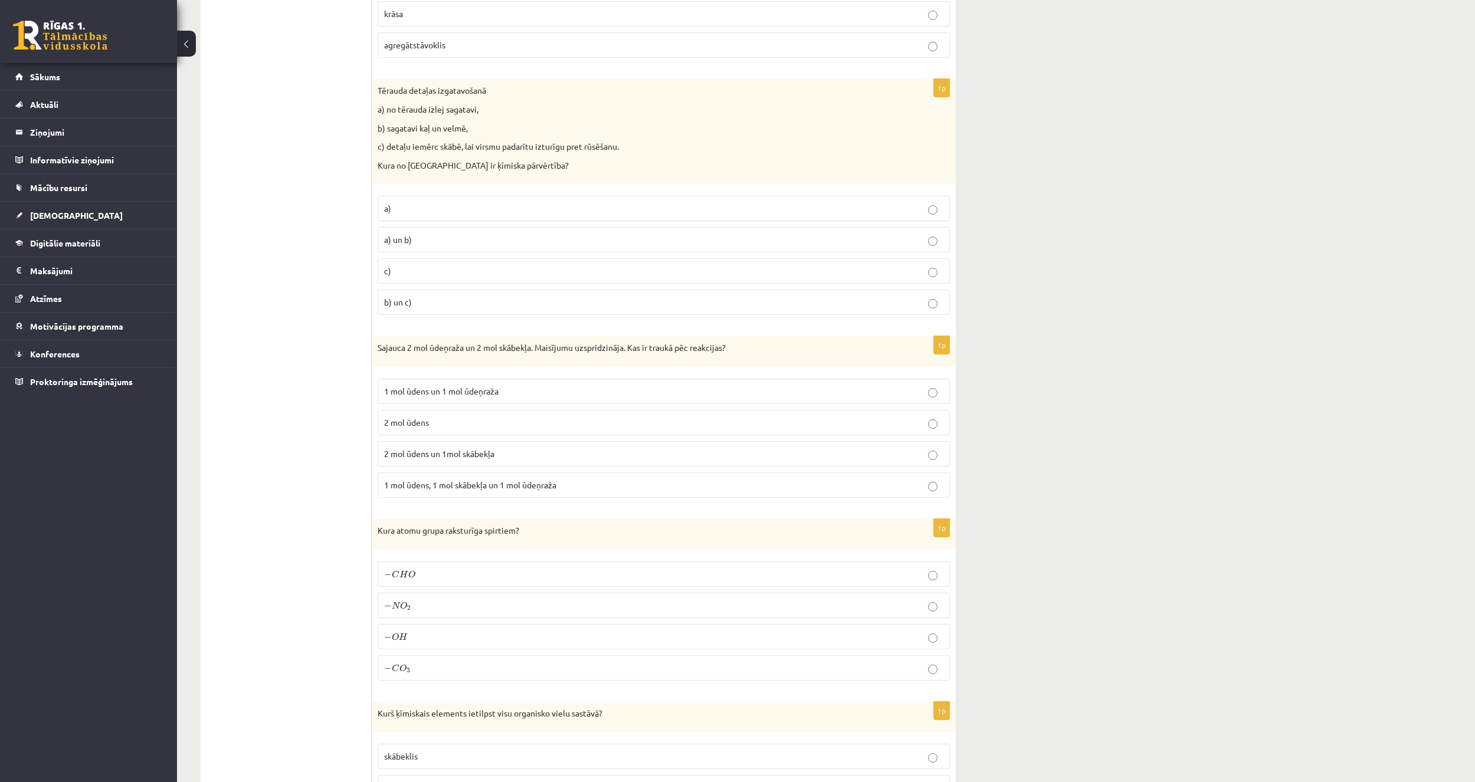
scroll to position [1593, 0]
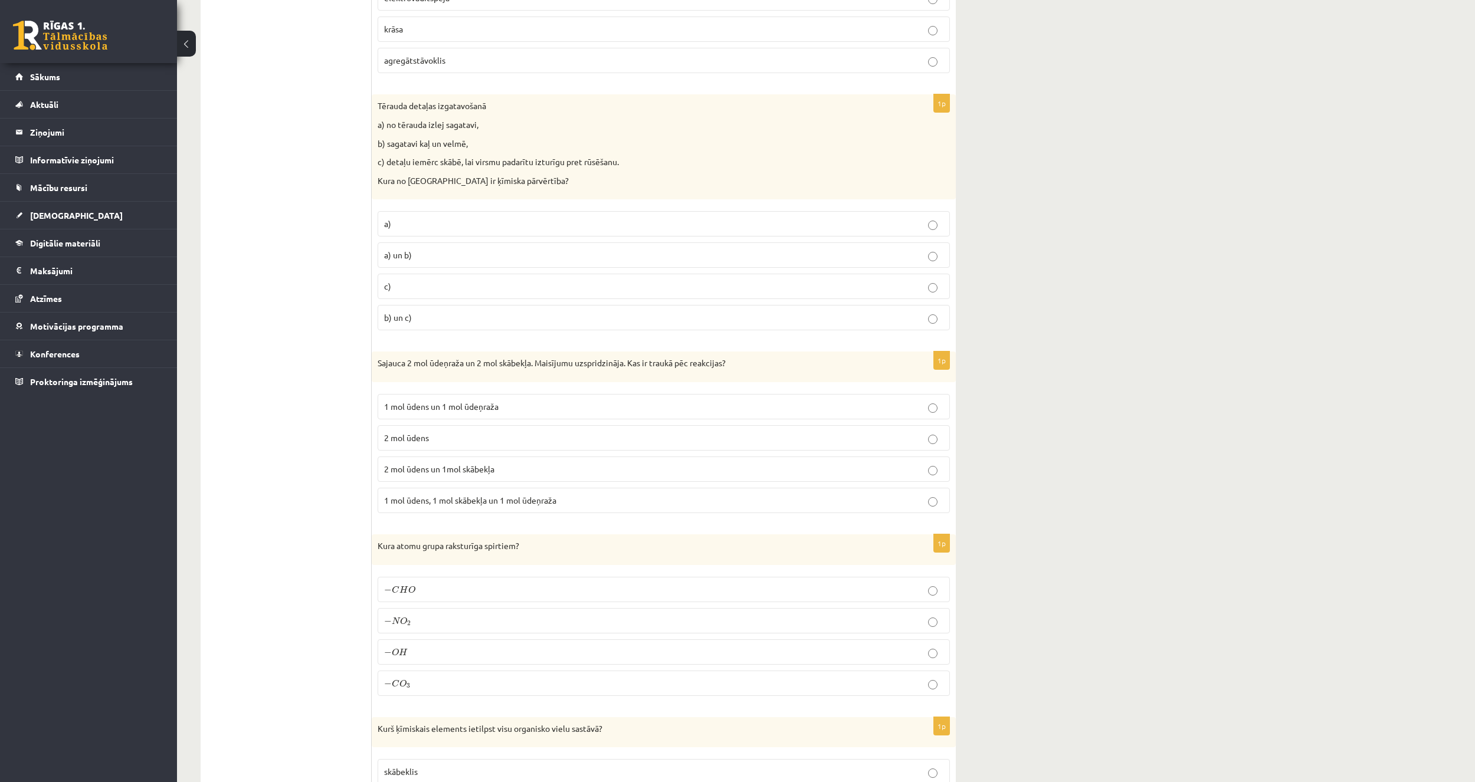
drag, startPoint x: 416, startPoint y: 319, endPoint x: 412, endPoint y: 334, distance: 16.3
click at [416, 319] on p "b) un c)" at bounding box center [663, 317] width 559 height 12
click at [431, 473] on span "2 mol ūdens un 1mol skābekļa" at bounding box center [439, 469] width 110 height 11
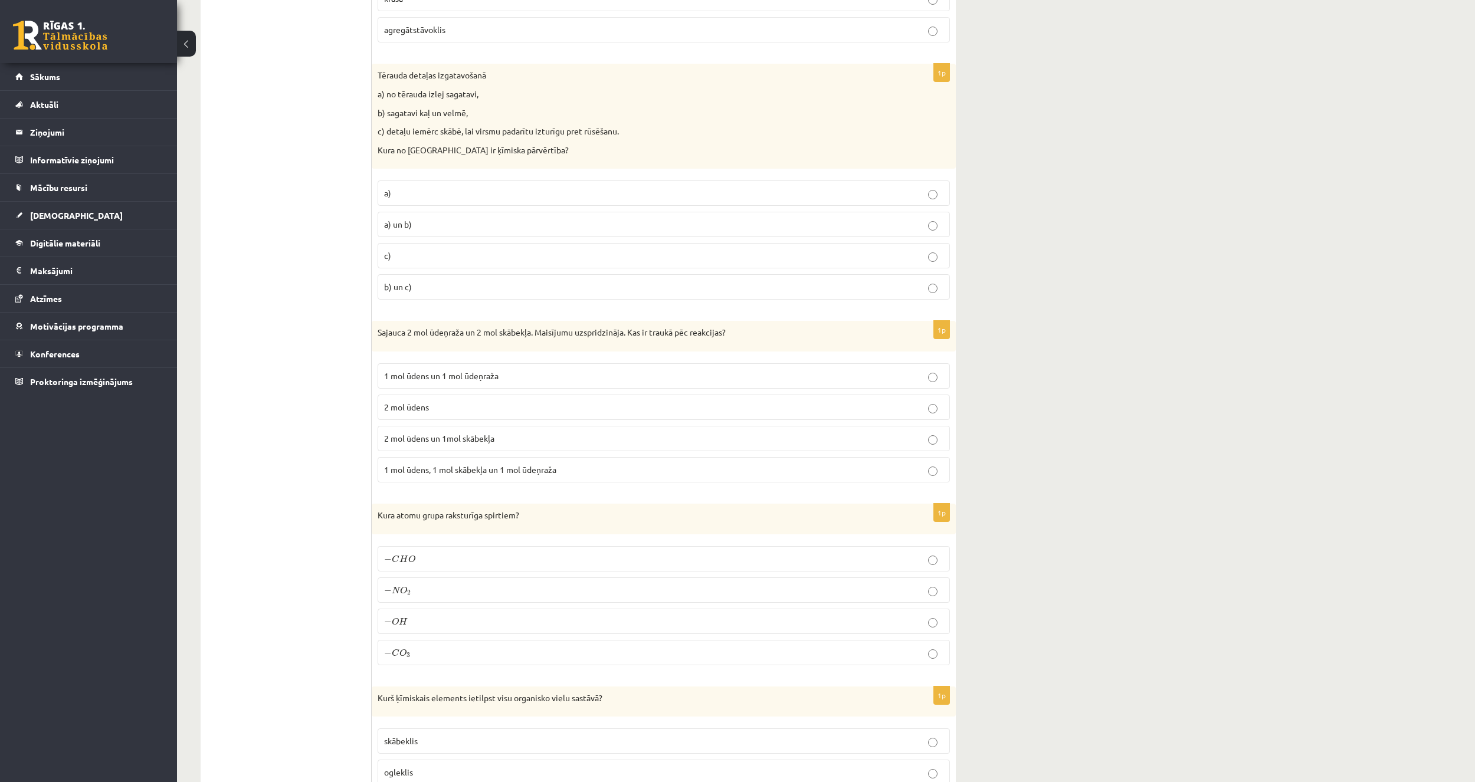
scroll to position [1770, 0]
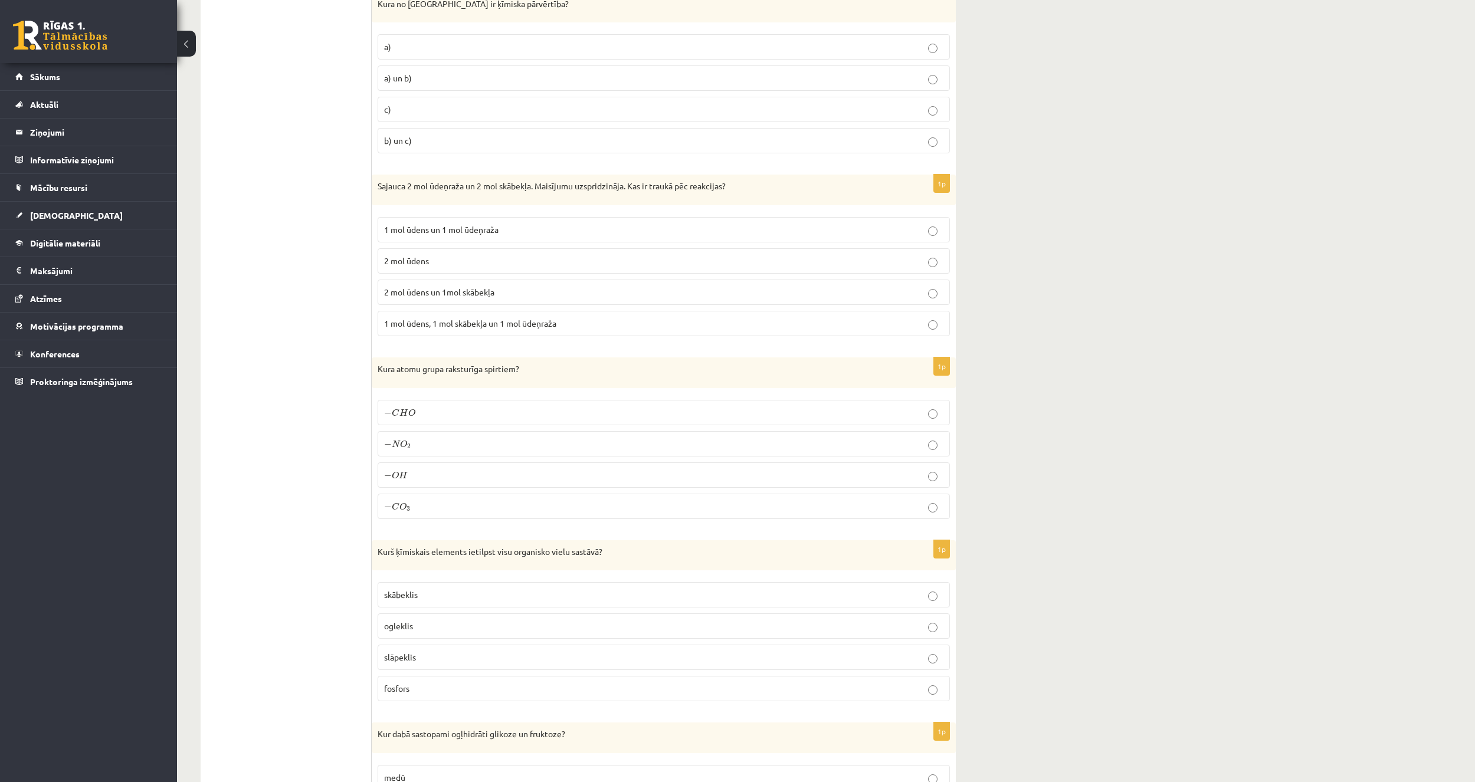
click at [447, 481] on p "− O H − O H" at bounding box center [663, 475] width 559 height 12
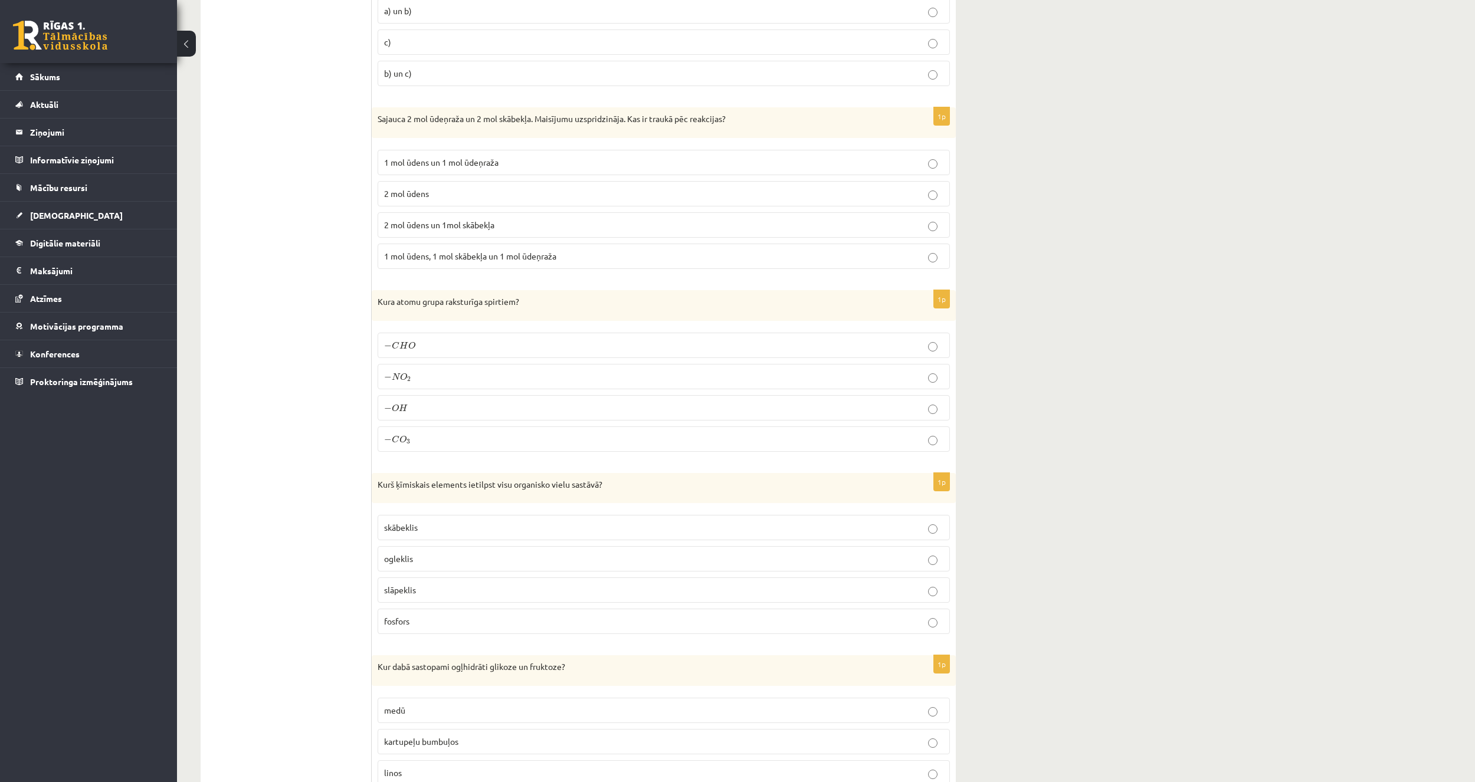
scroll to position [2006, 0]
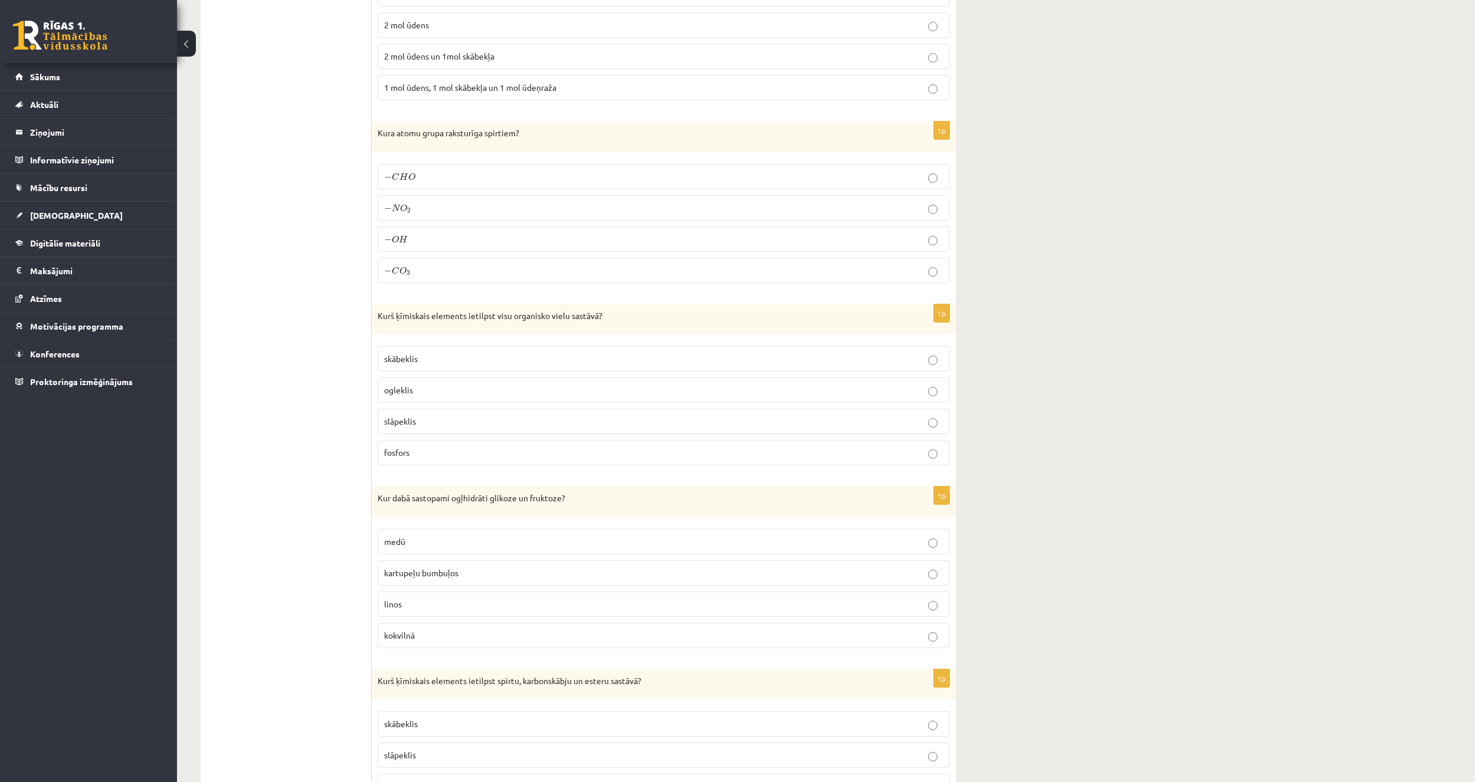
drag, startPoint x: 324, startPoint y: 652, endPoint x: 328, endPoint y: 635, distance: 17.5
click at [461, 384] on p "ogleklis" at bounding box center [663, 390] width 559 height 12
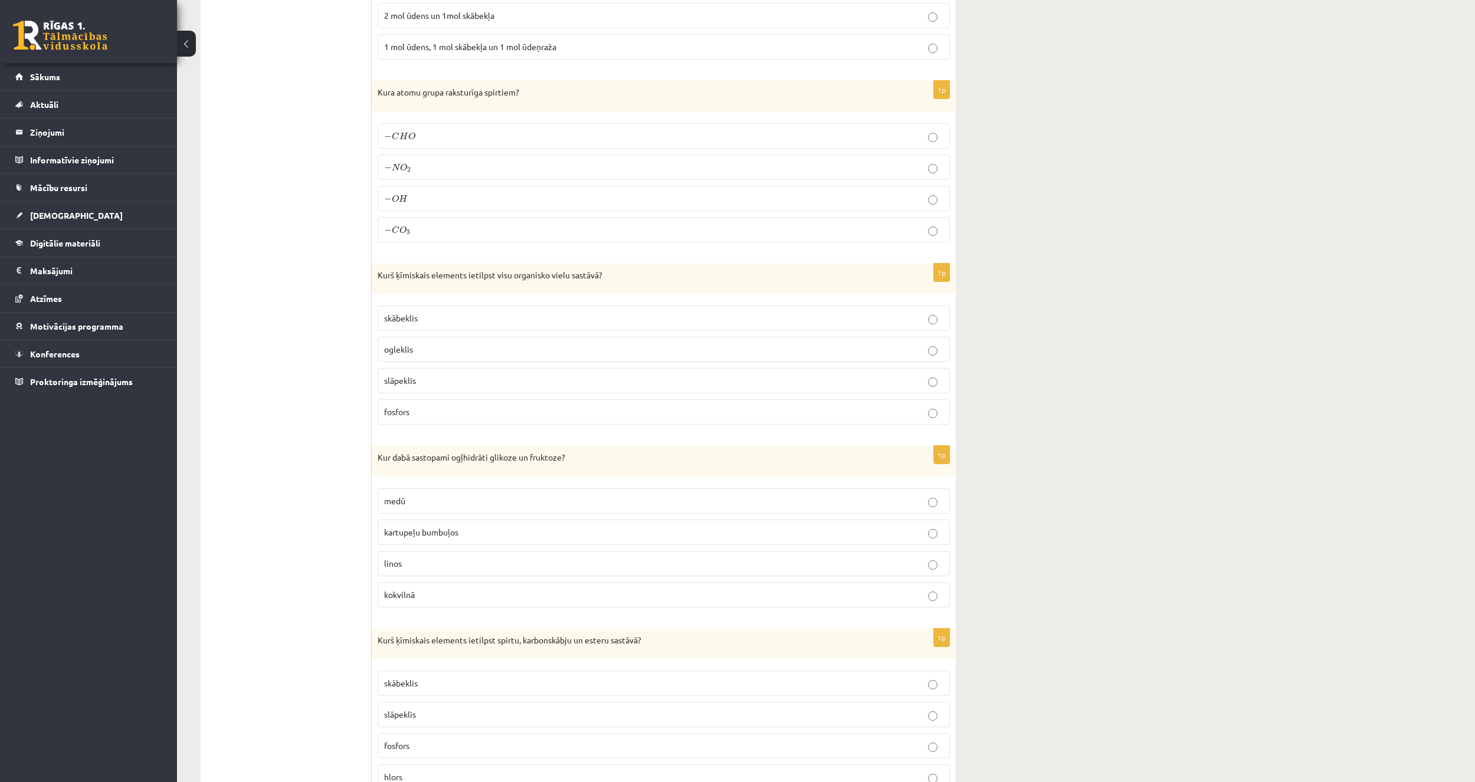
scroll to position [2183, 0]
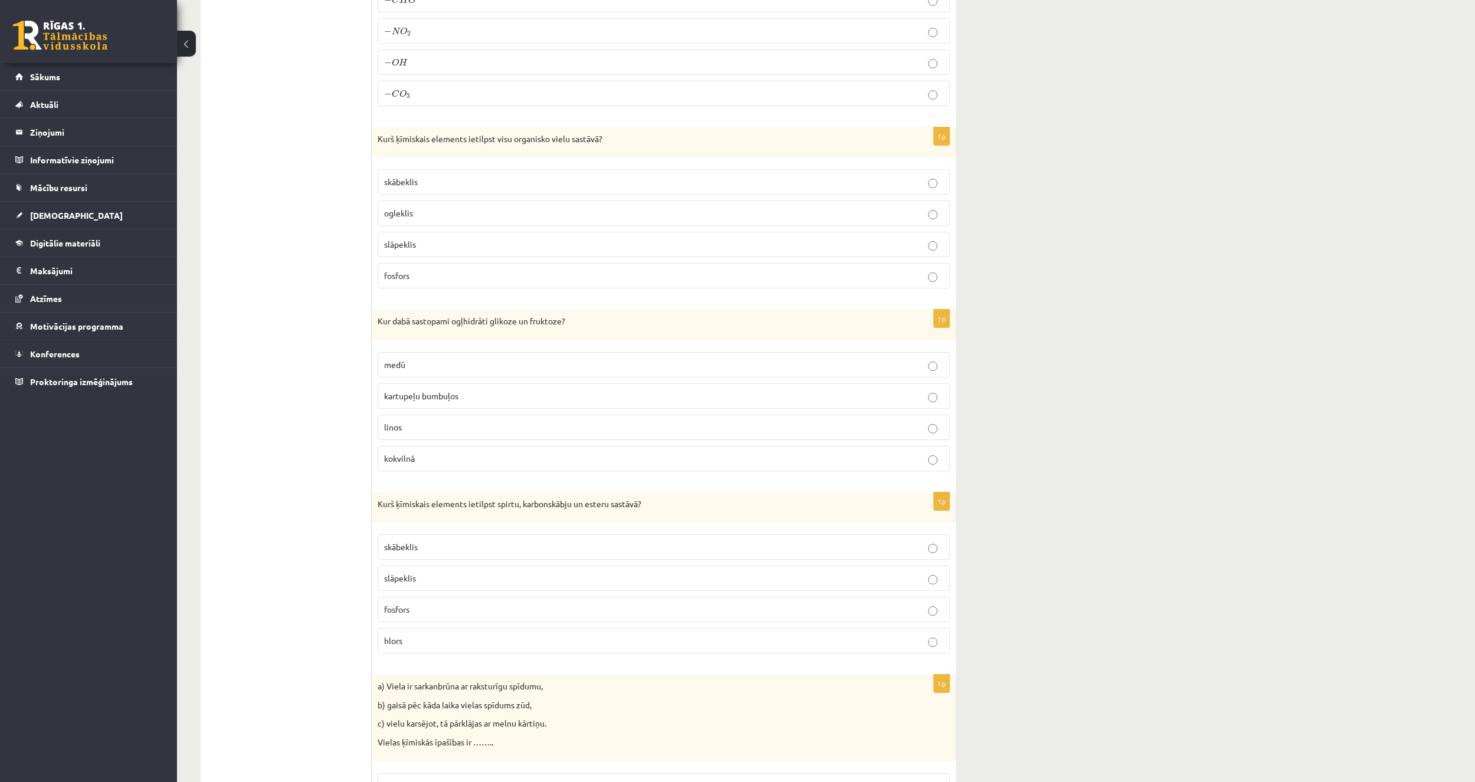
click at [401, 370] on p "medū" at bounding box center [663, 365] width 559 height 12
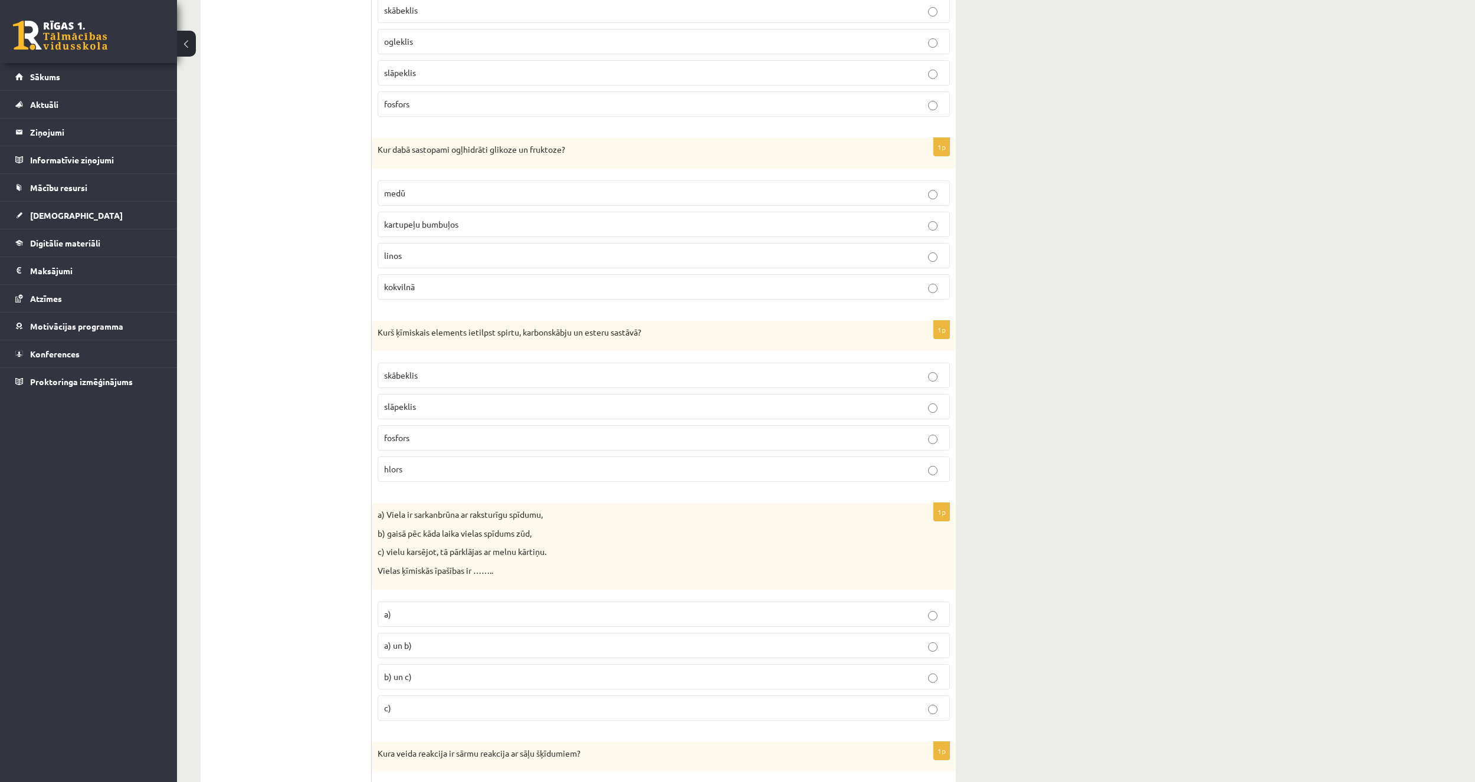
scroll to position [2360, 0]
click at [248, 688] on ul "Tests Izvērtē un iesaki!" at bounding box center [291, 686] width 159 height 5669
click at [478, 376] on p "skābeklis" at bounding box center [663, 370] width 559 height 12
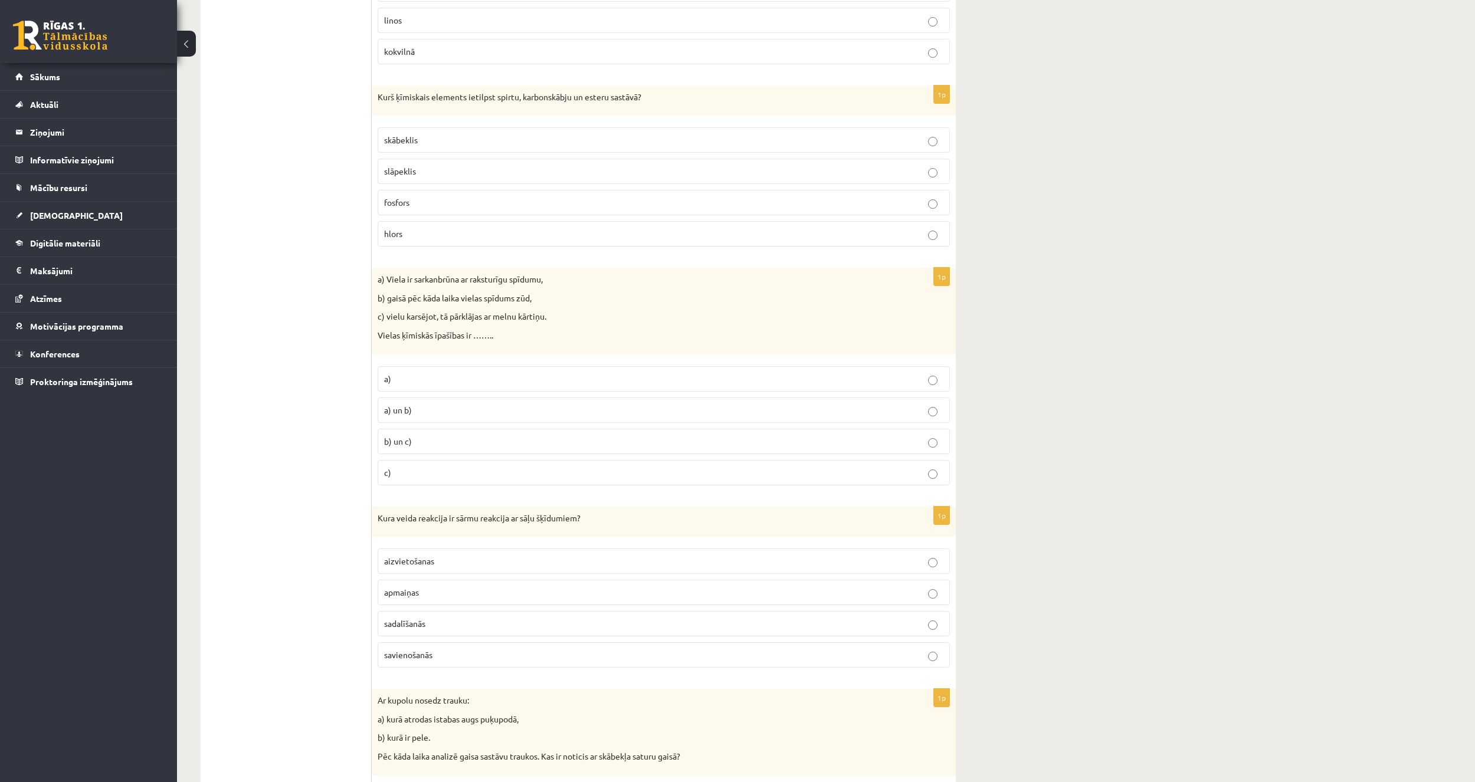
scroll to position [2596, 0]
click at [303, 672] on ul "Tests Izvērtē un iesaki!" at bounding box center [291, 450] width 159 height 5669
click at [434, 427] on label "b) un c)" at bounding box center [664, 435] width 572 height 25
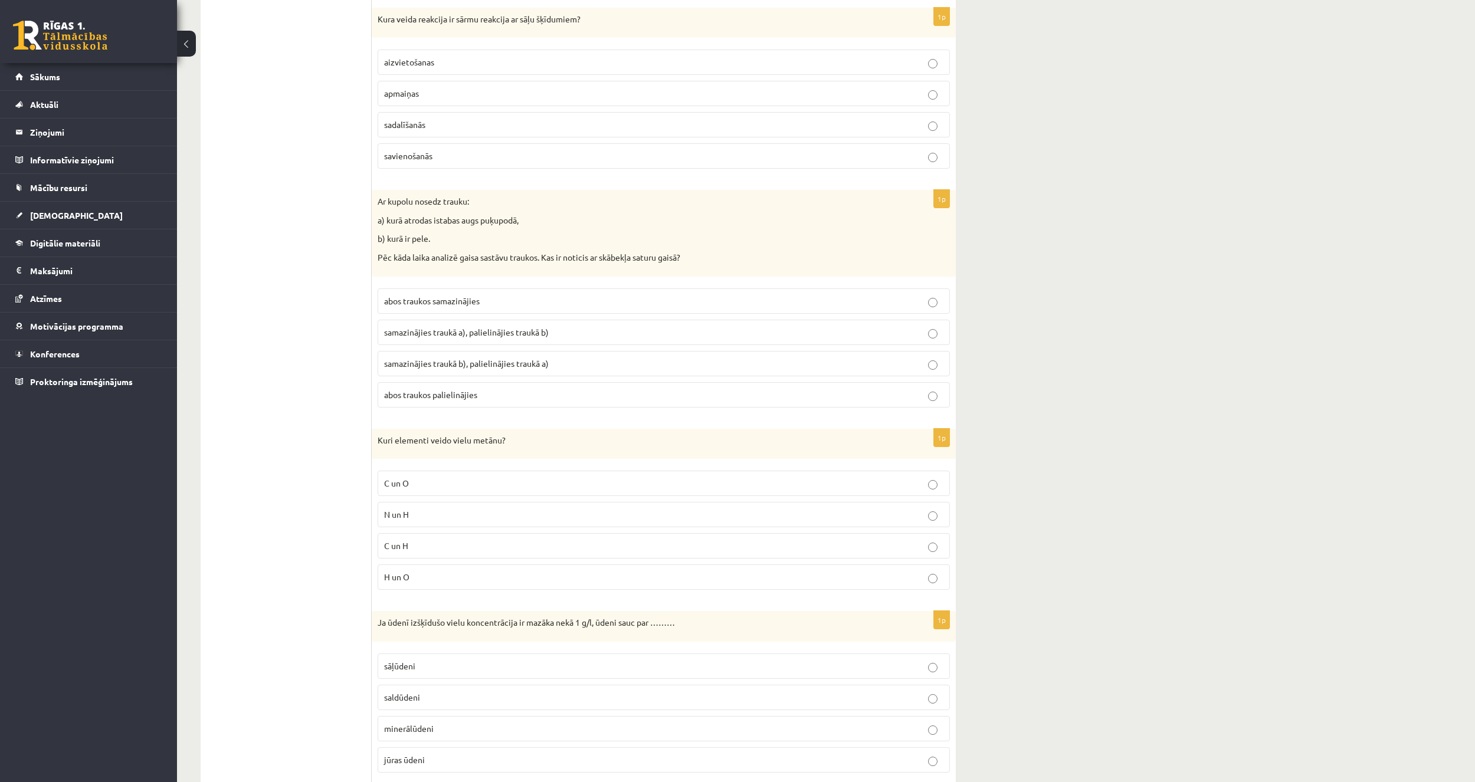
scroll to position [2891, 0]
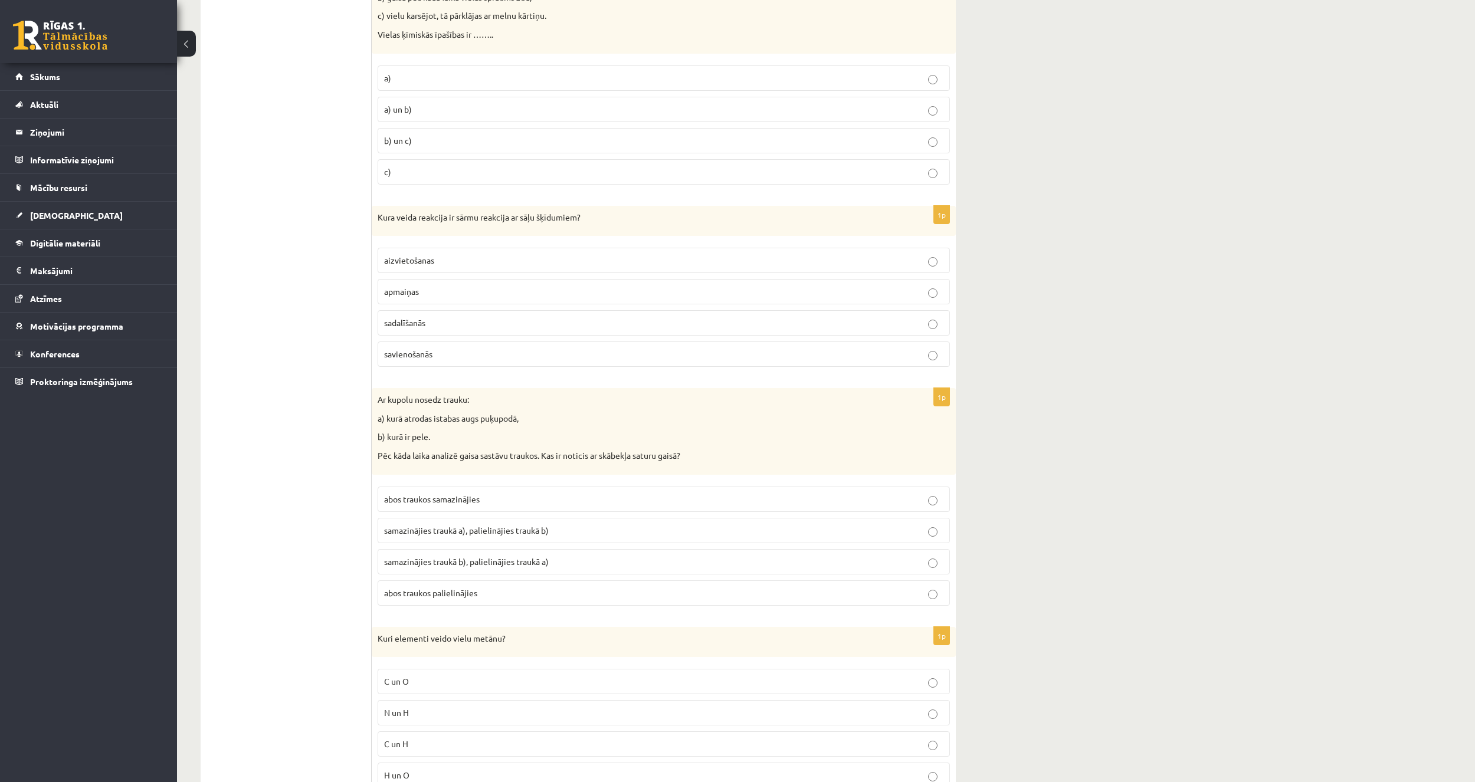
click at [441, 257] on p "aizvietošanas" at bounding box center [663, 260] width 559 height 12
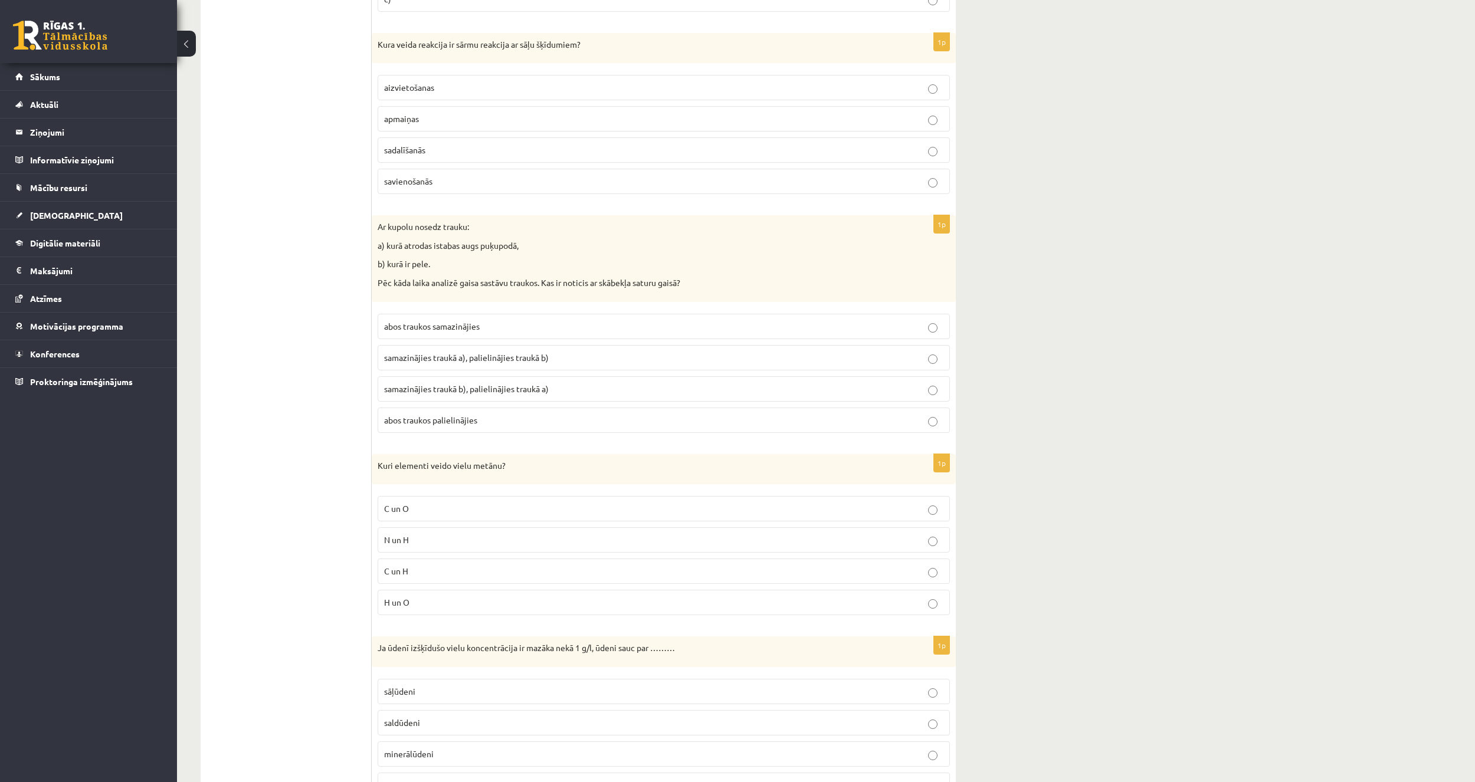
scroll to position [3068, 0]
click at [478, 315] on label "abos traukos samazinājies" at bounding box center [664, 322] width 572 height 25
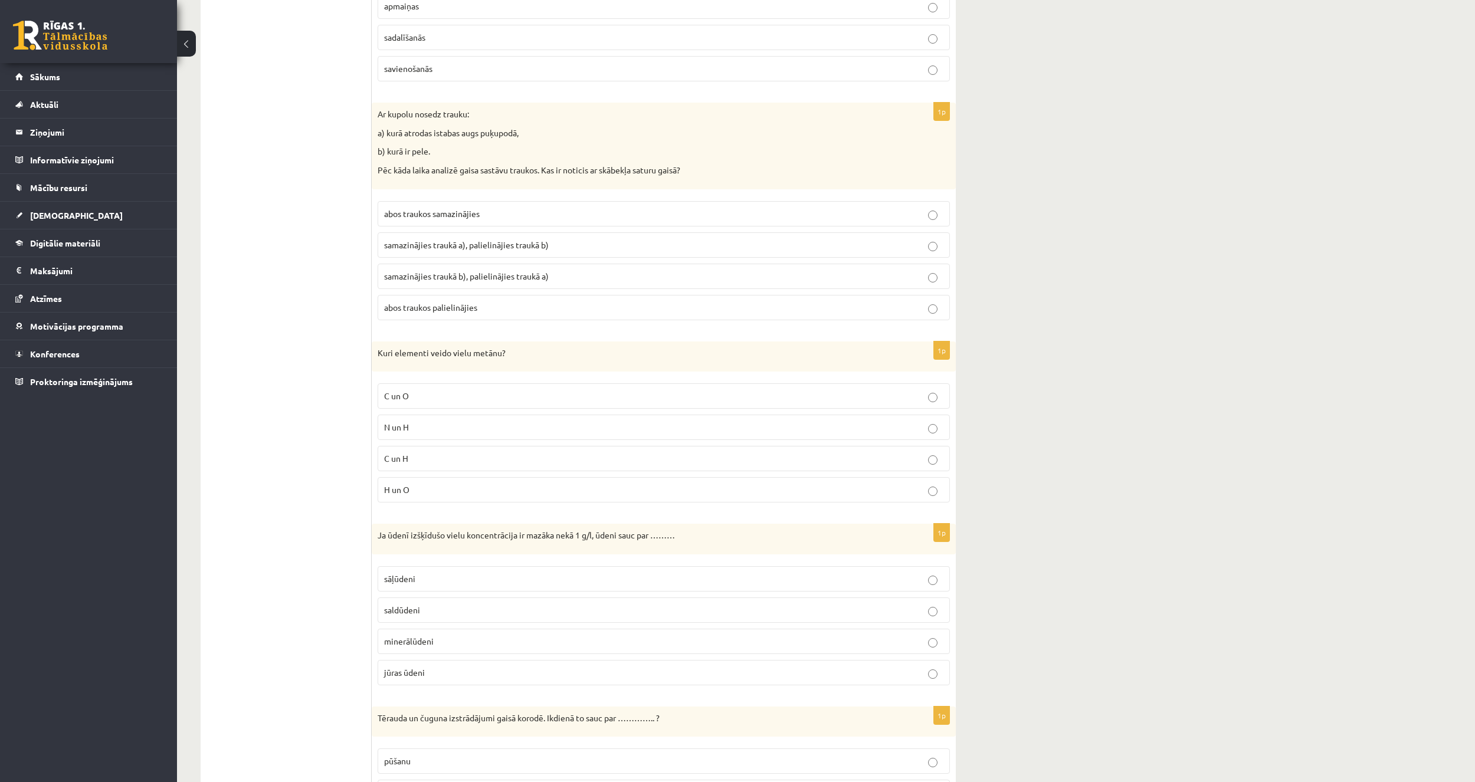
scroll to position [3186, 0]
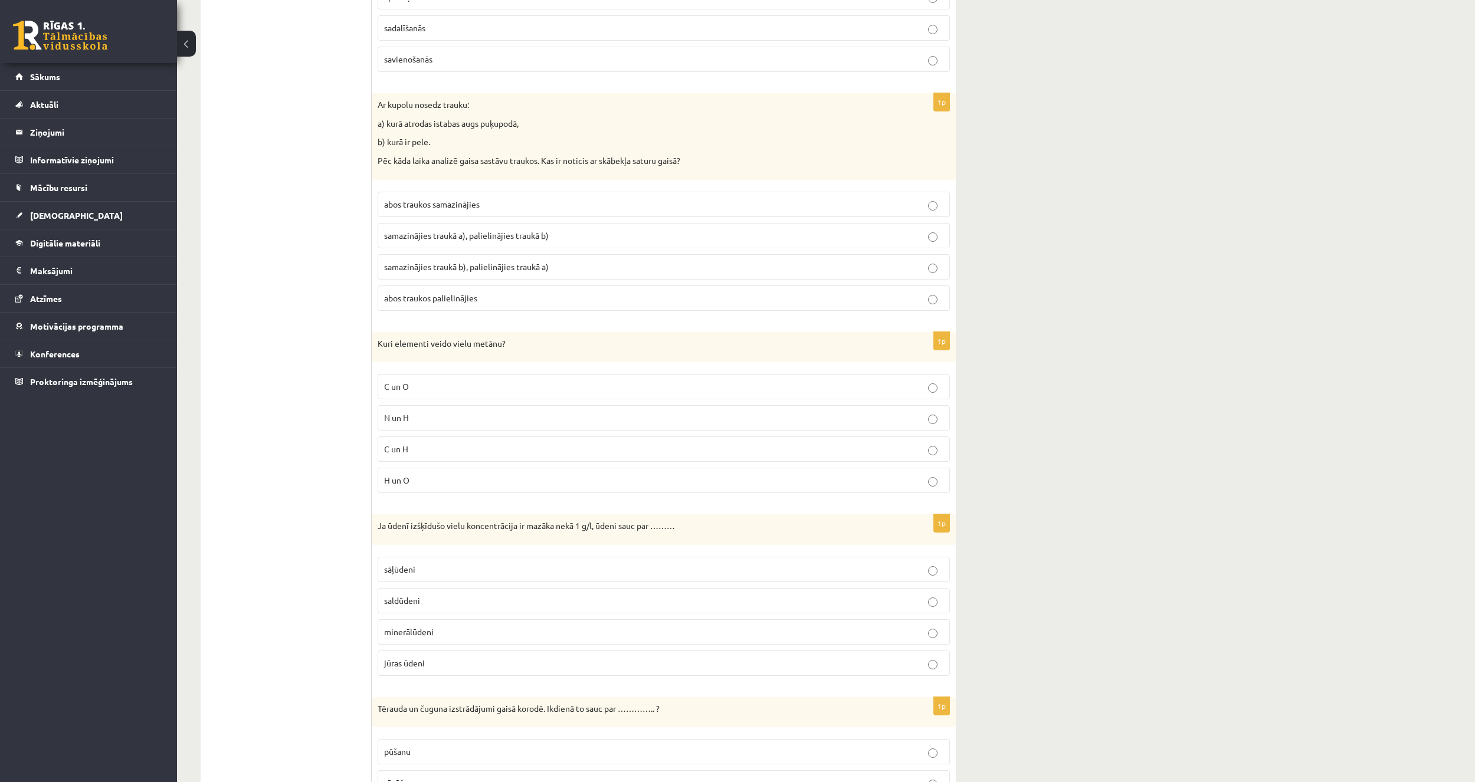
click at [464, 454] on p "C un H" at bounding box center [663, 449] width 559 height 12
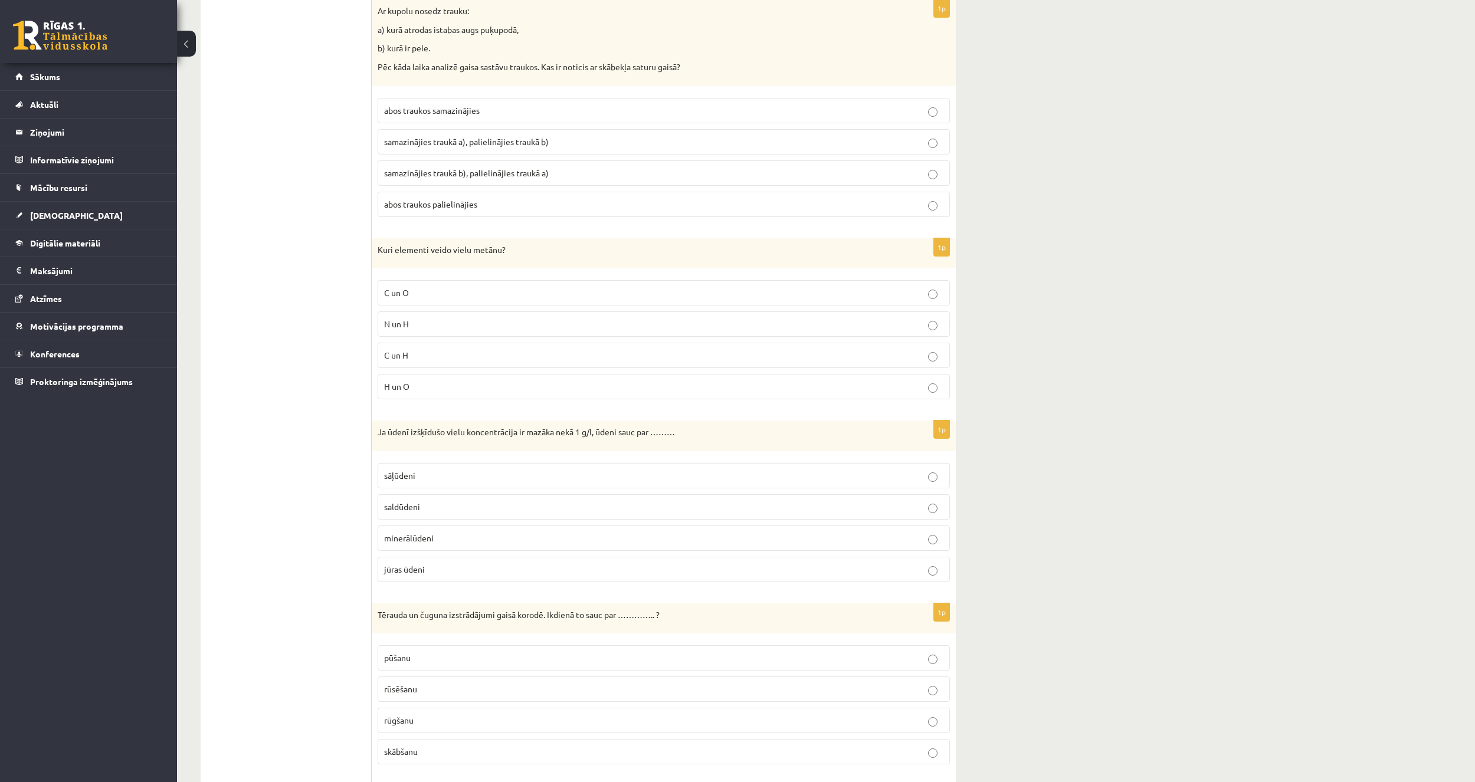
scroll to position [3363, 0]
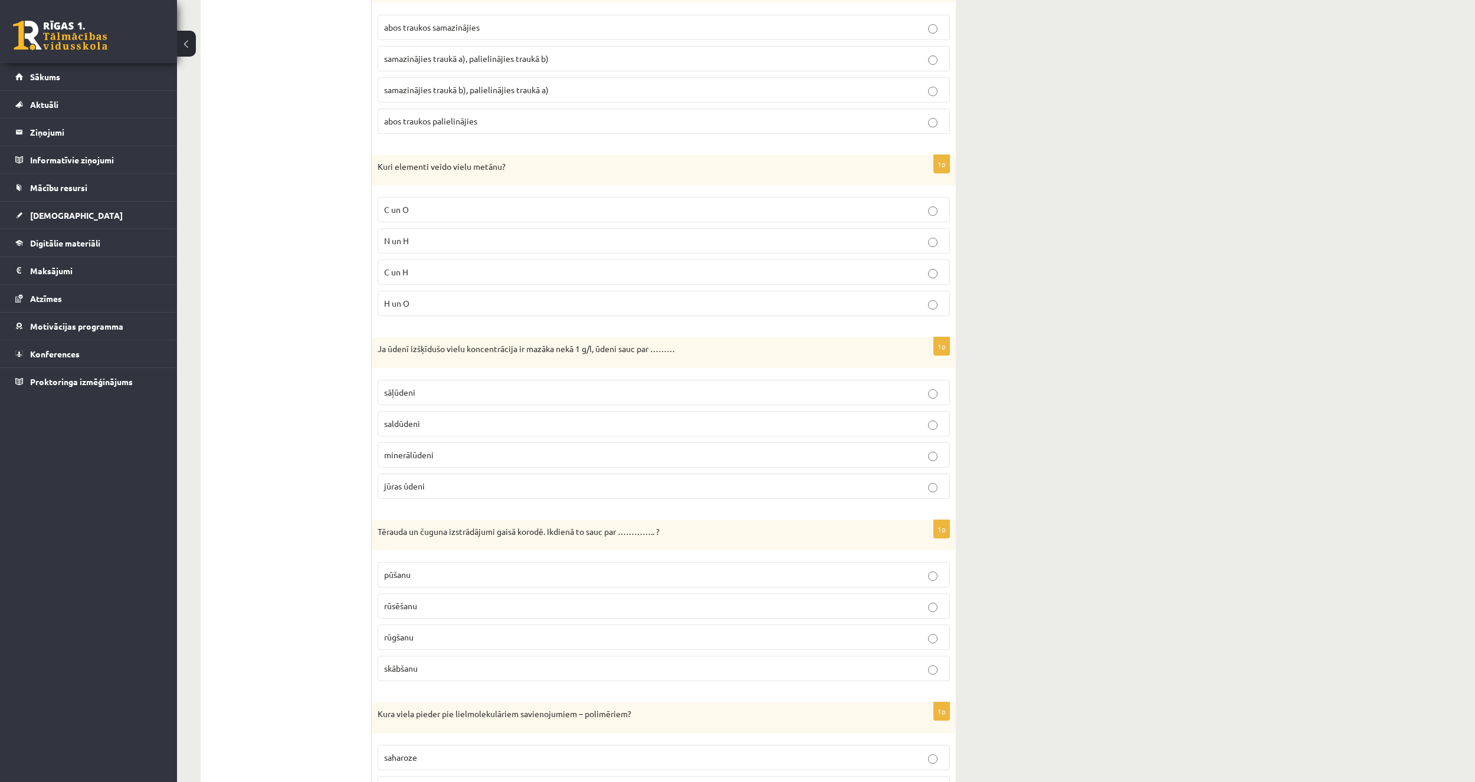
click at [479, 427] on p "saldūdeni" at bounding box center [663, 424] width 559 height 12
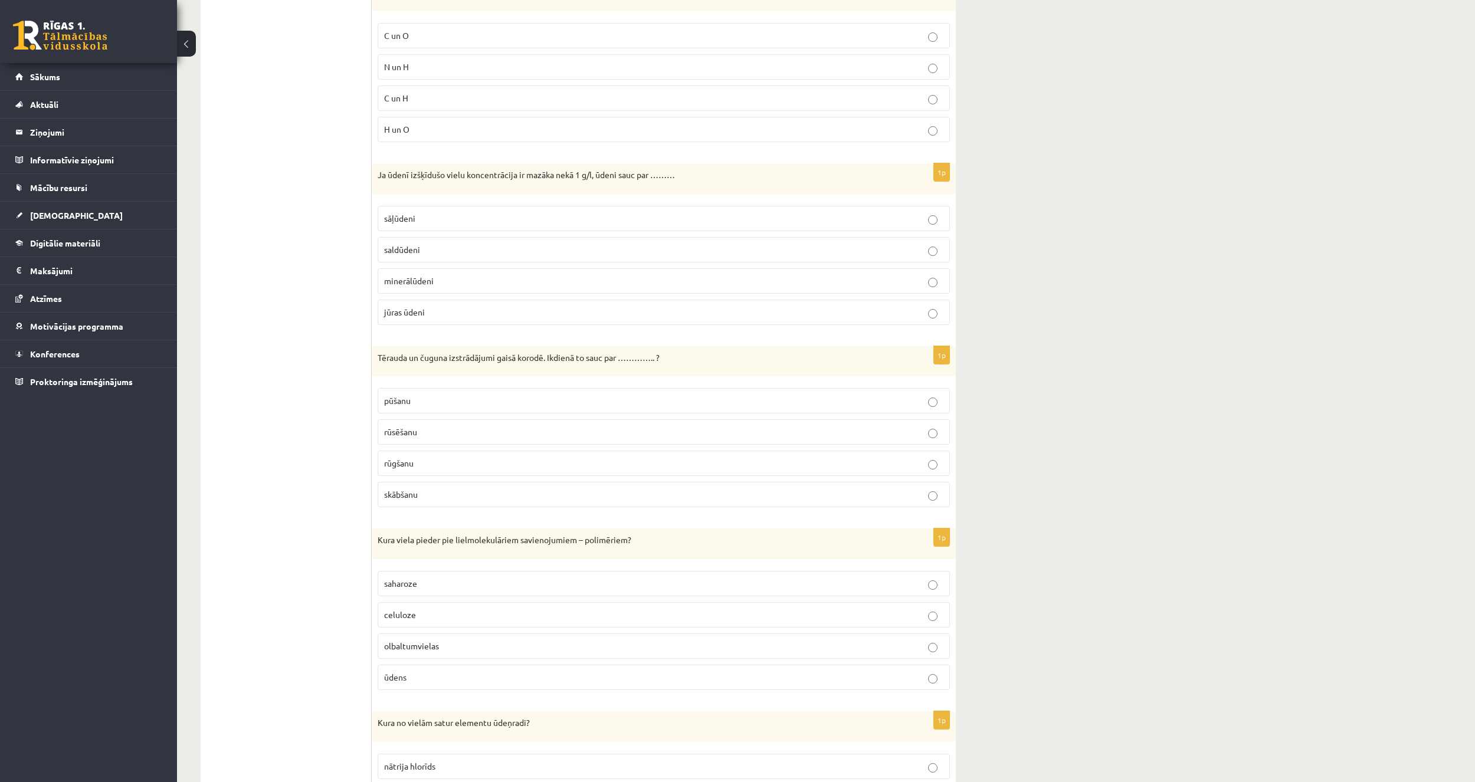
scroll to position [3540, 0]
drag, startPoint x: 424, startPoint y: 415, endPoint x: 419, endPoint y: 423, distance: 9.3
click at [424, 415] on fieldset "pūšanu rūsēšanu rūgšanu skābšanu" at bounding box center [664, 443] width 572 height 129
click at [428, 429] on p "rūsēšanu" at bounding box center [663, 429] width 559 height 12
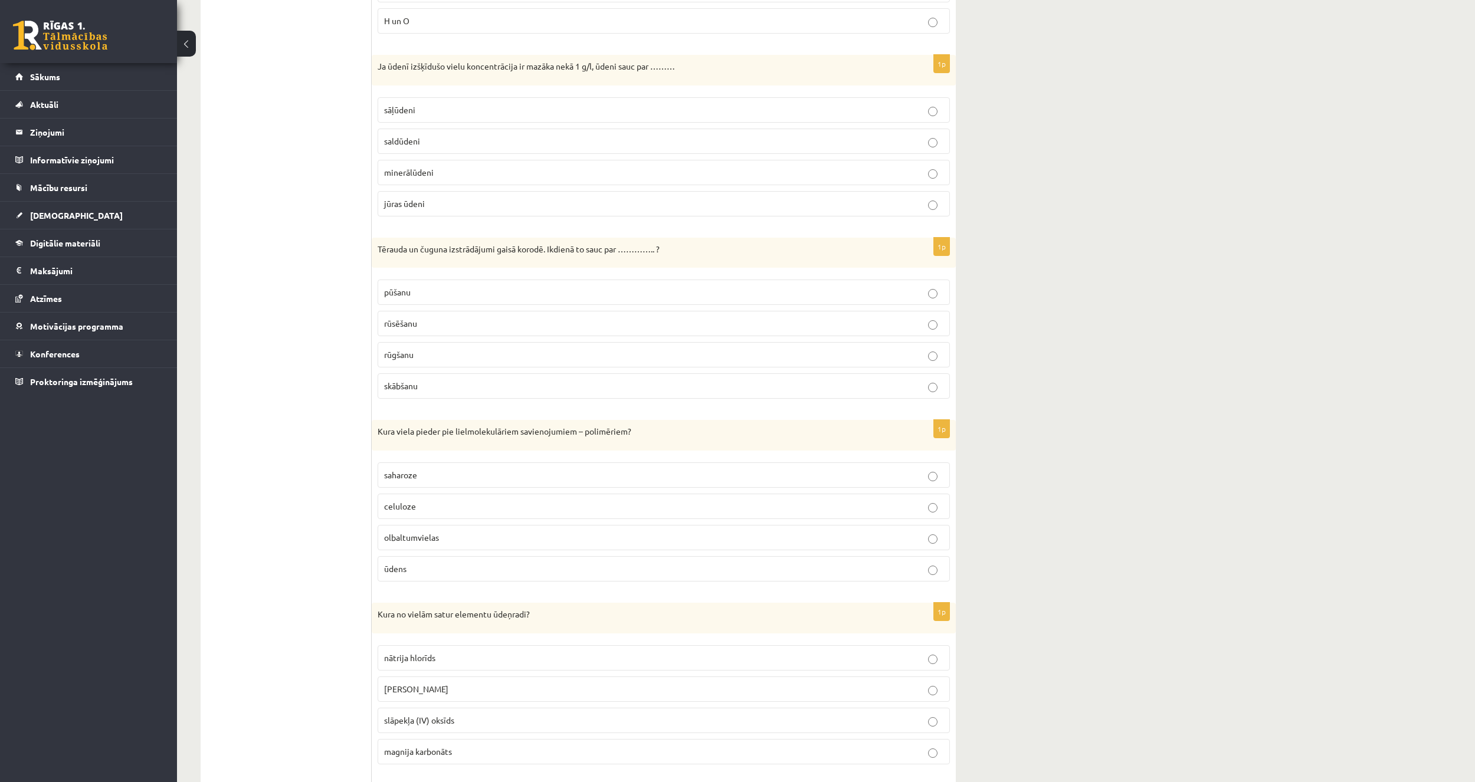
scroll to position [3776, 0]
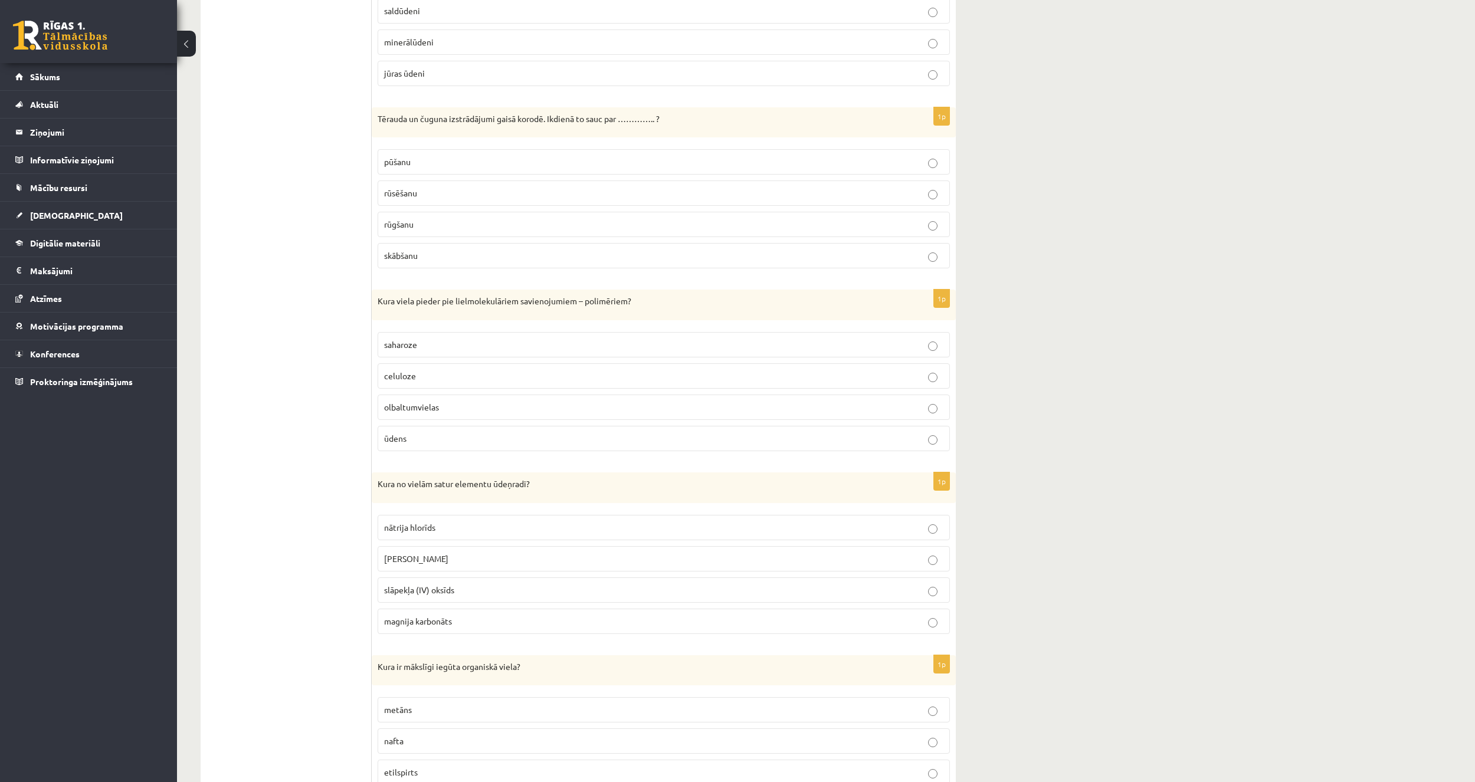
drag, startPoint x: 463, startPoint y: 369, endPoint x: 450, endPoint y: 395, distance: 28.8
click at [462, 372] on label "celuloze" at bounding box center [664, 375] width 572 height 25
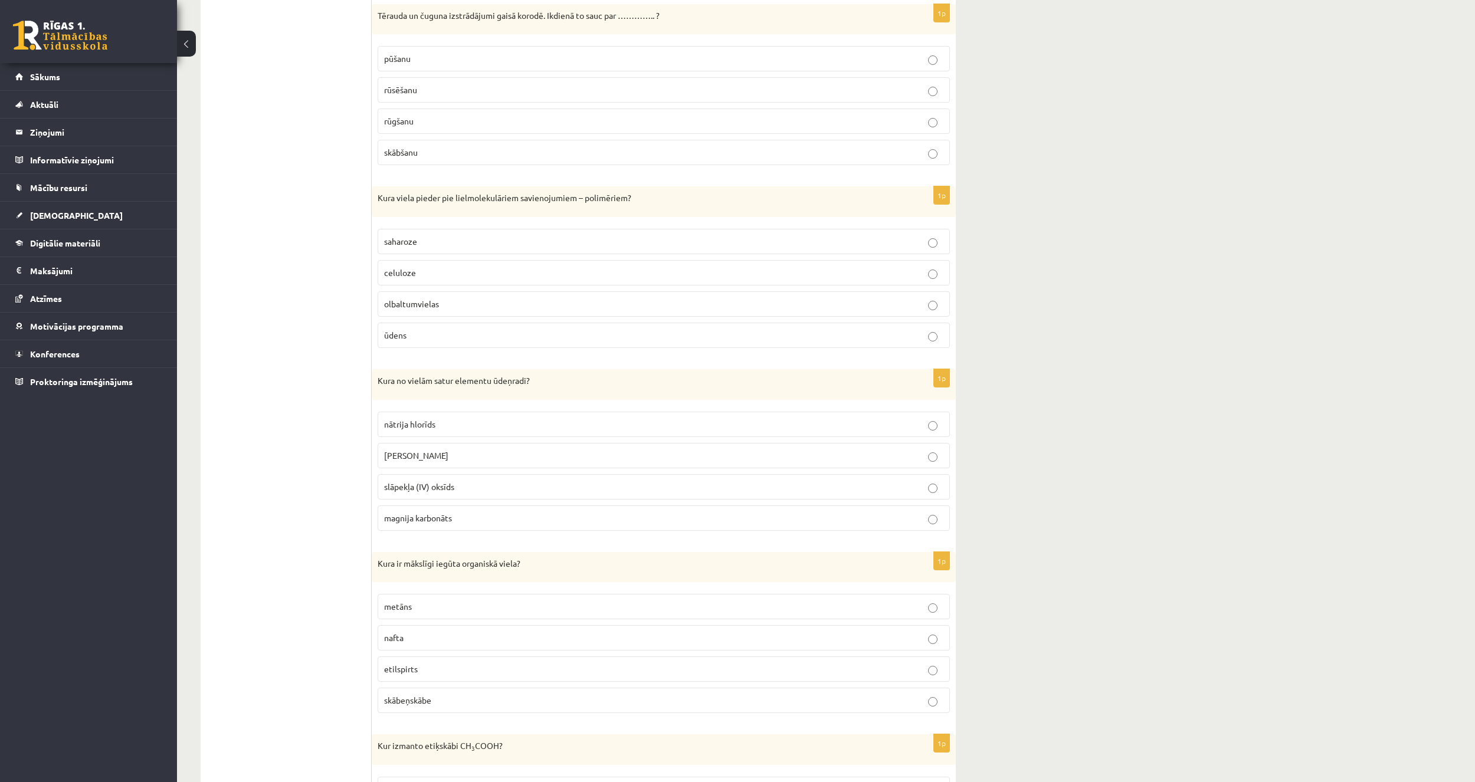
scroll to position [3894, 0]
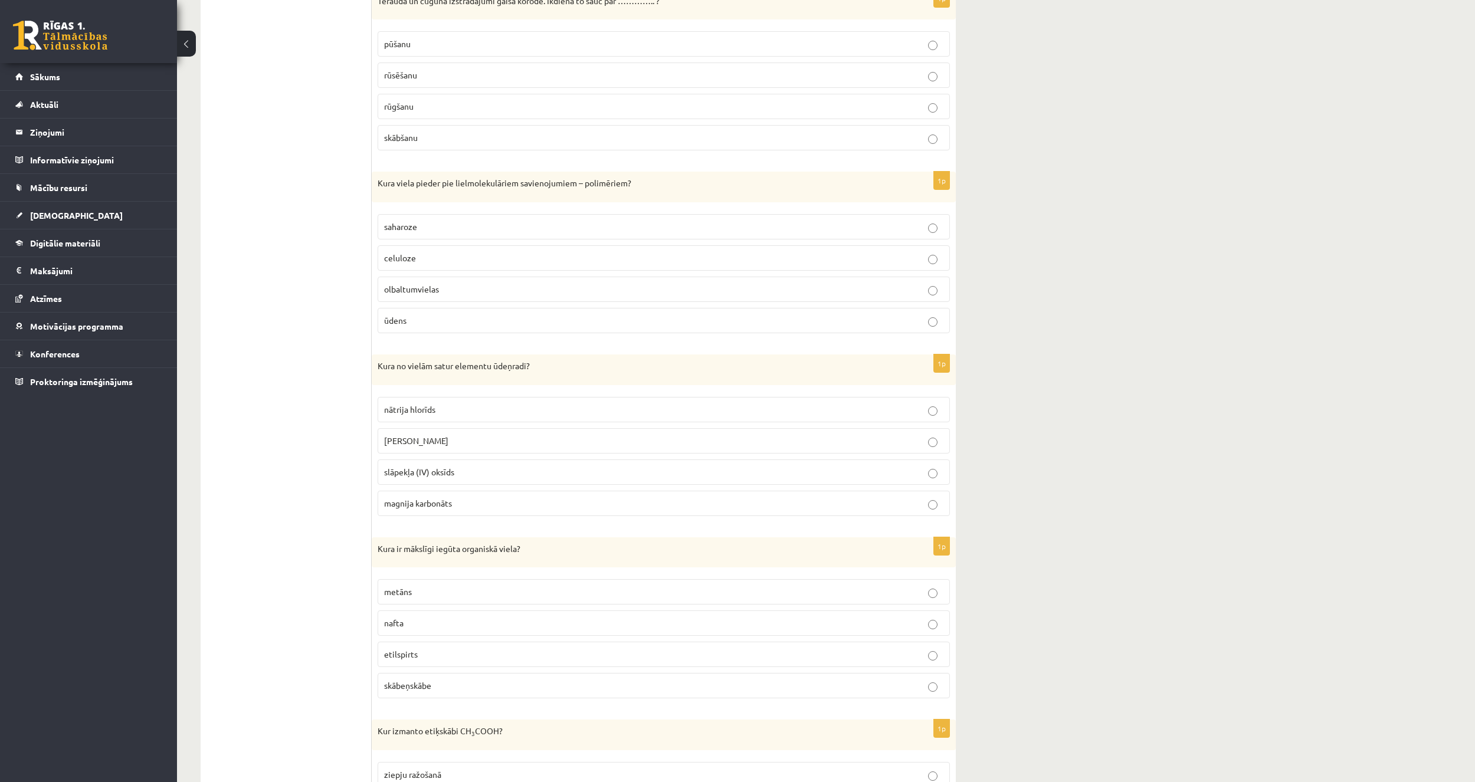
click at [431, 450] on label "kālija hidroksīds" at bounding box center [664, 440] width 572 height 25
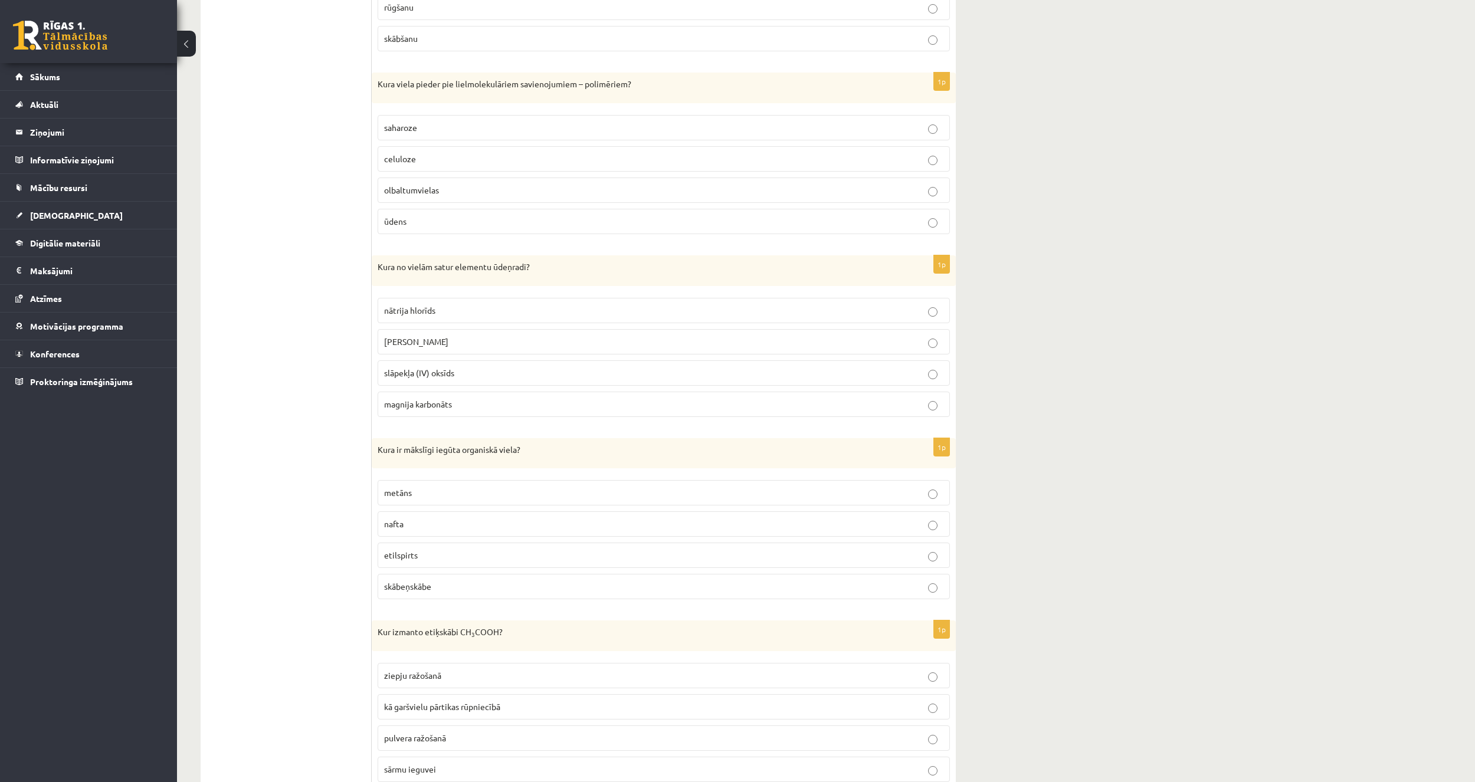
scroll to position [4012, 0]
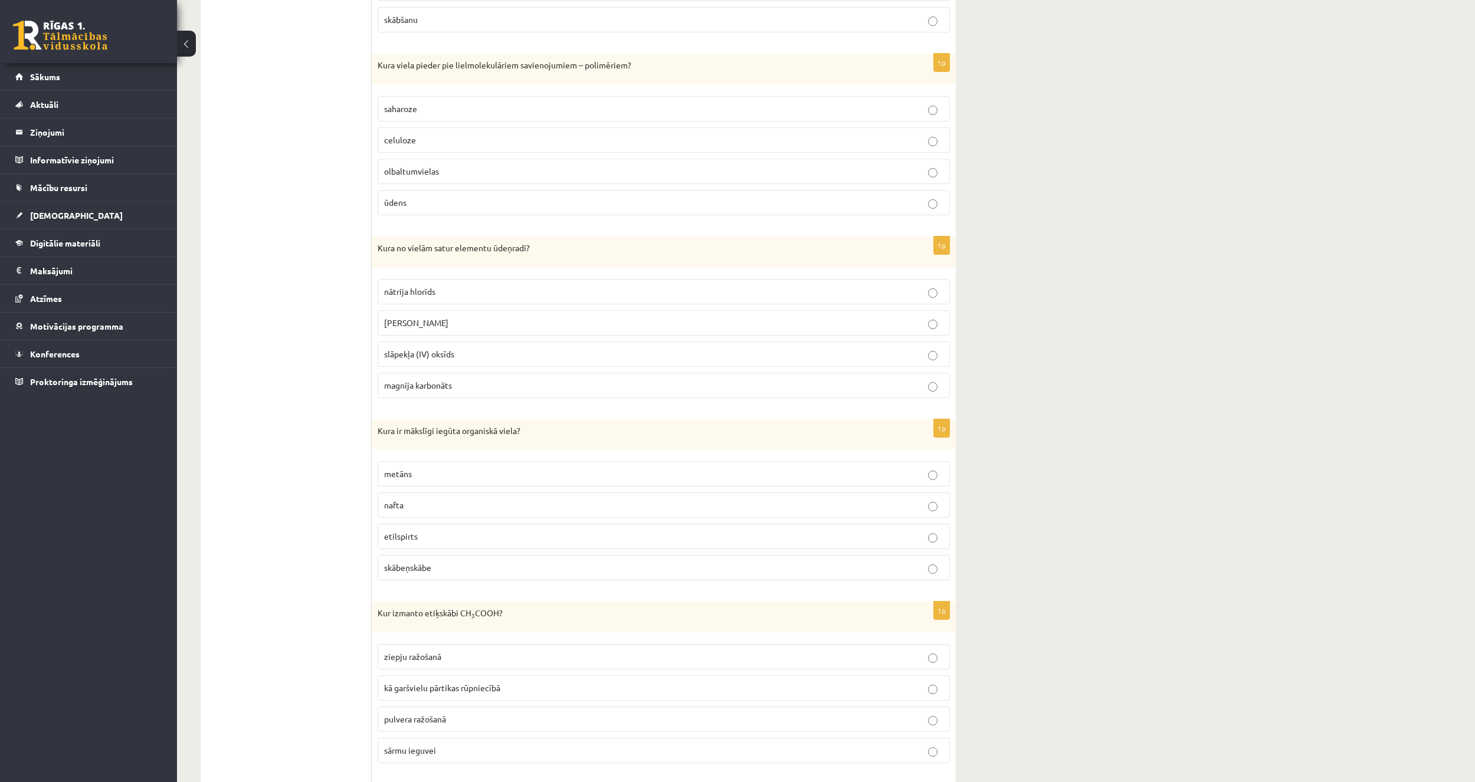
drag, startPoint x: 290, startPoint y: 661, endPoint x: 321, endPoint y: 620, distance: 51.8
click at [405, 534] on span "etilspirts" at bounding box center [401, 536] width 34 height 11
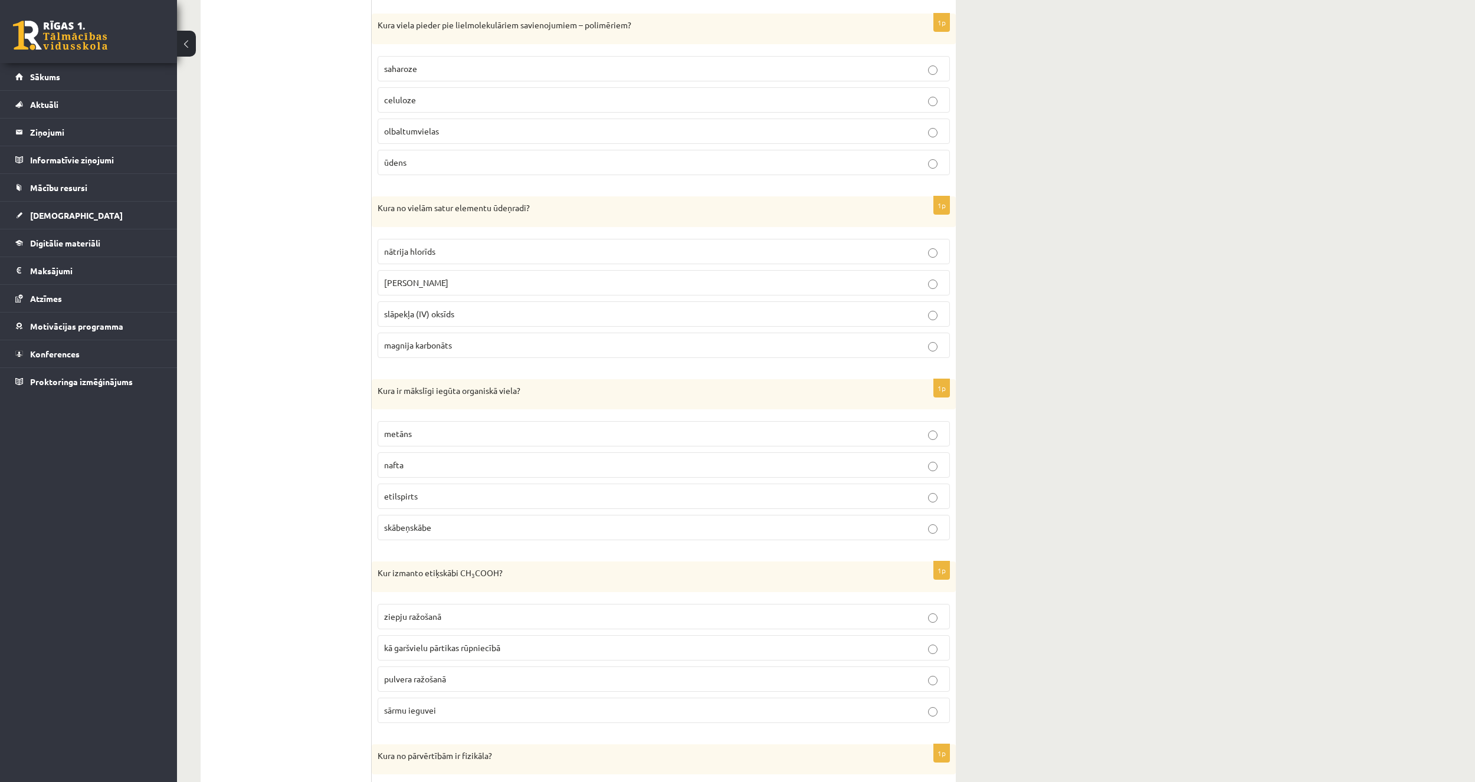
scroll to position [4189, 0]
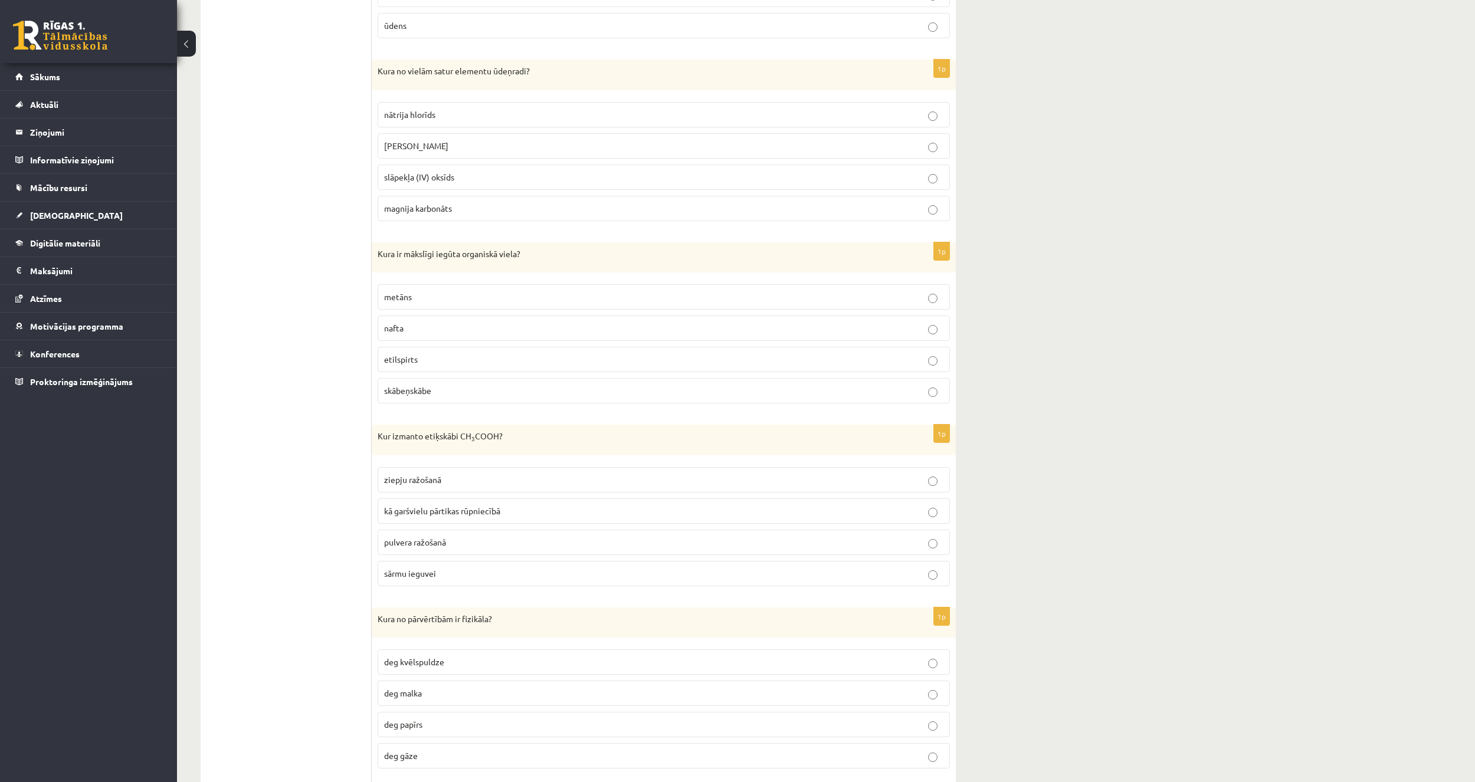
click at [447, 513] on span "kā garšvielu pārtikas rūpniecībā" at bounding box center [442, 511] width 116 height 11
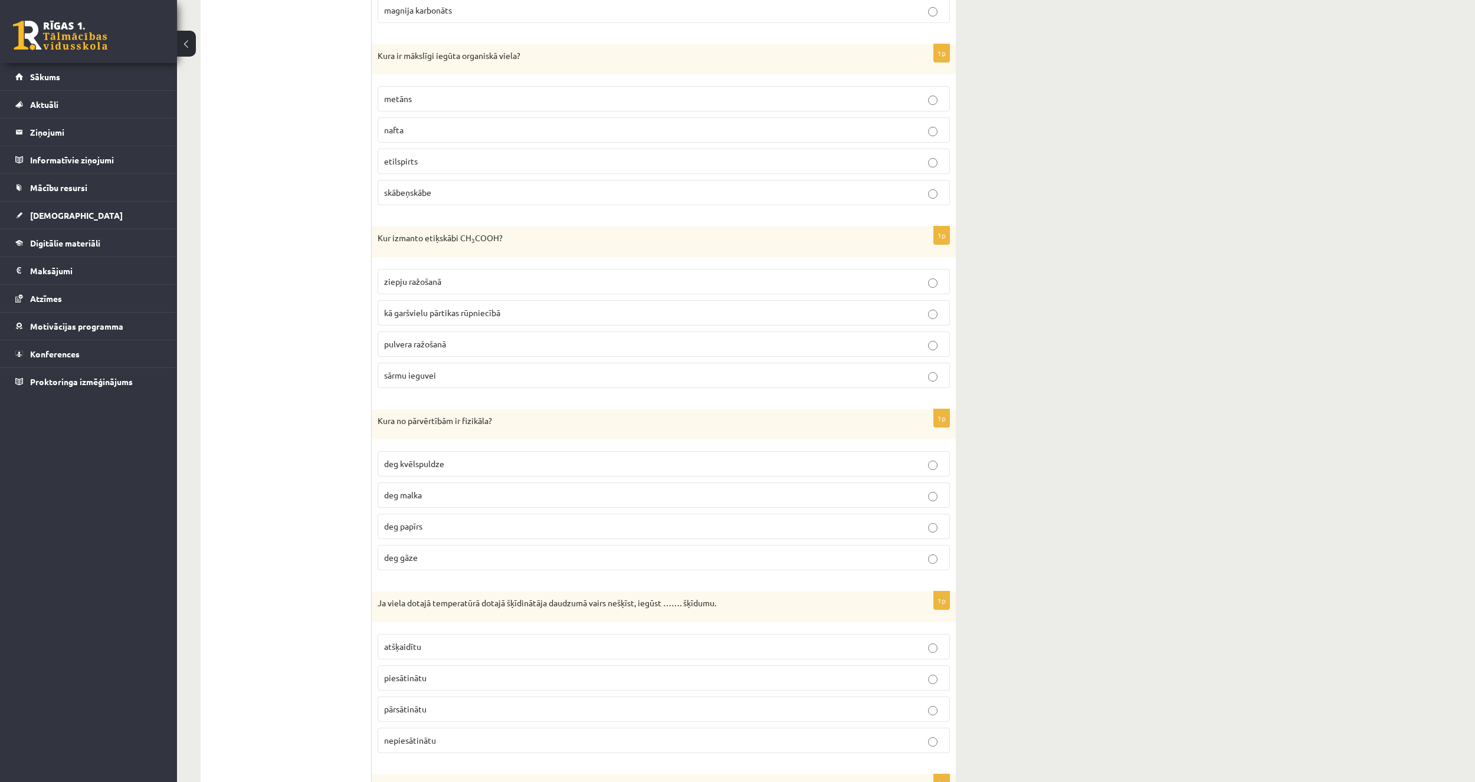
scroll to position [4424, 0]
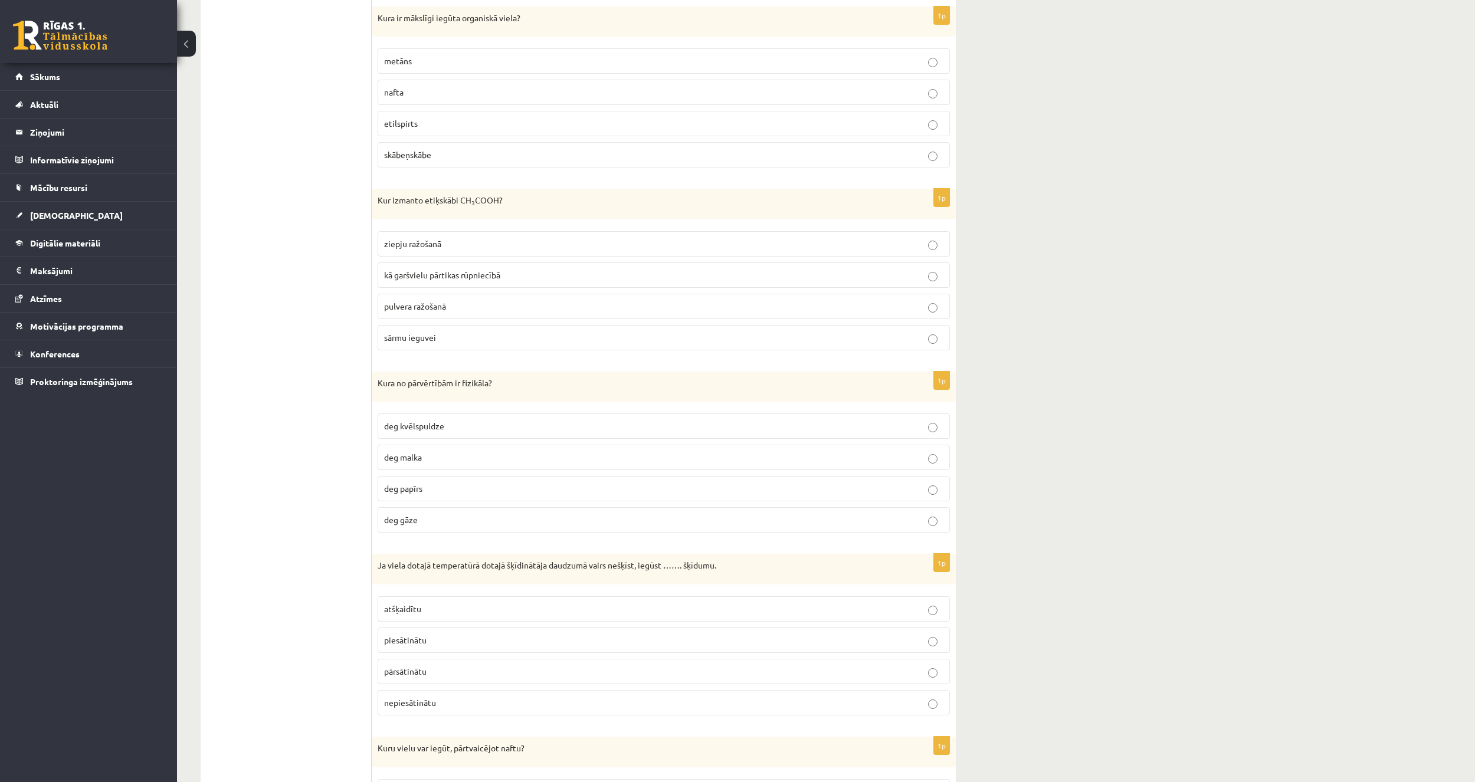
click at [461, 433] on label "deg kvēlspuldze" at bounding box center [664, 426] width 572 height 25
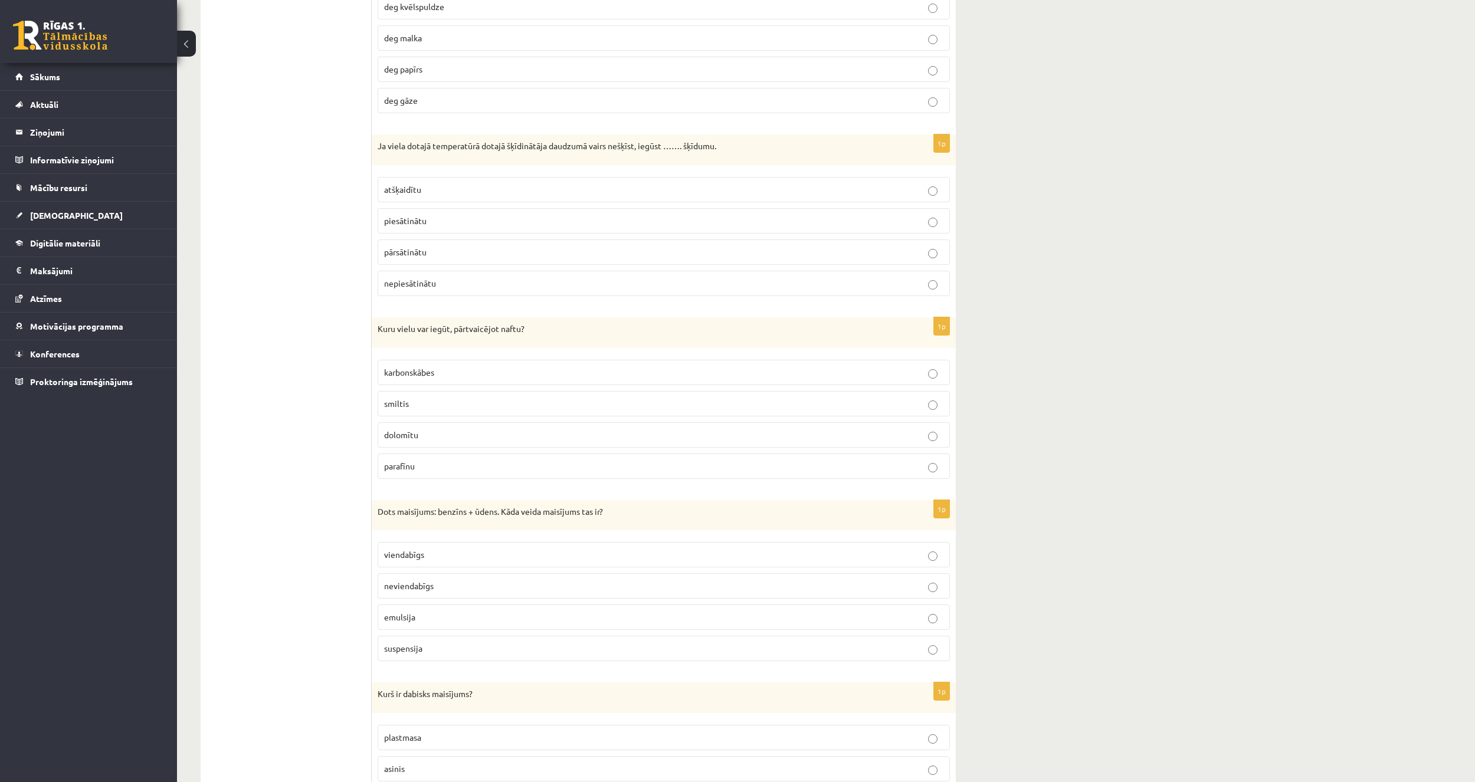
scroll to position [4838, 0]
click at [471, 225] on p "piesātinātu" at bounding box center [663, 227] width 559 height 12
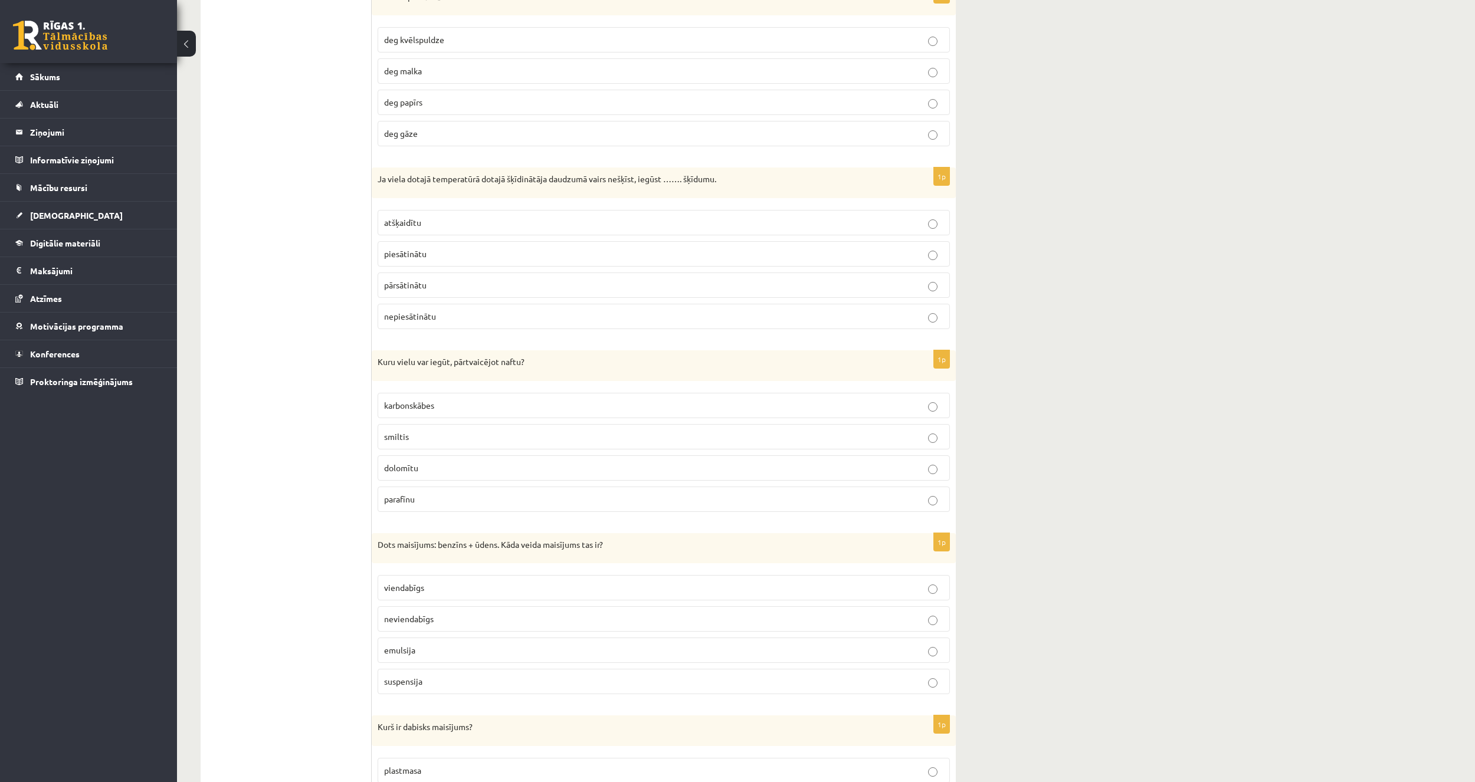
scroll to position [4779, 0]
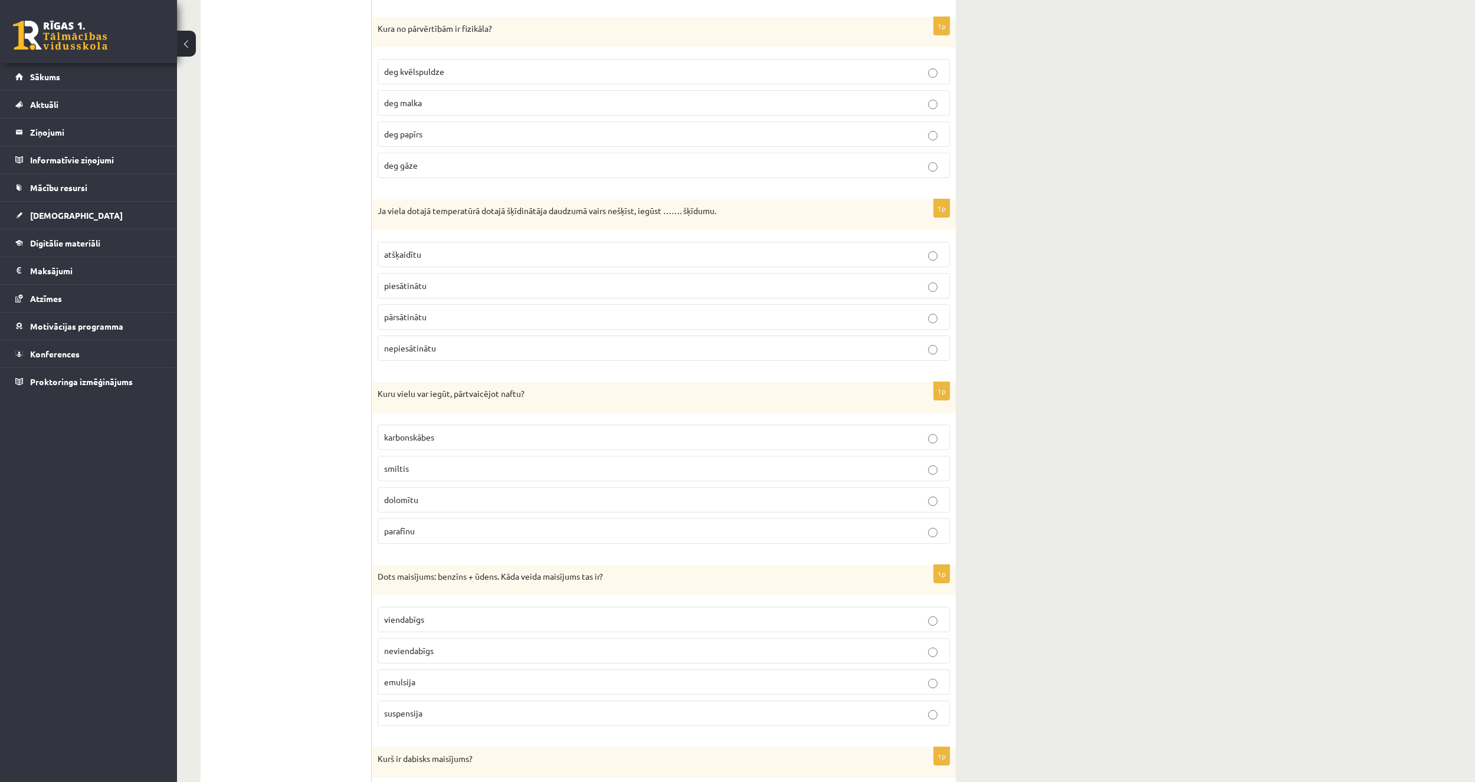
click at [481, 550] on div "1p Kuru vielu var iegūt, pārtvaicējot naftu? karbonskābes smiltis dolomītu para…" at bounding box center [664, 467] width 584 height 171
drag, startPoint x: 480, startPoint y: 534, endPoint x: 473, endPoint y: 540, distance: 10.0
click at [480, 535] on p "parafīnu" at bounding box center [663, 531] width 559 height 12
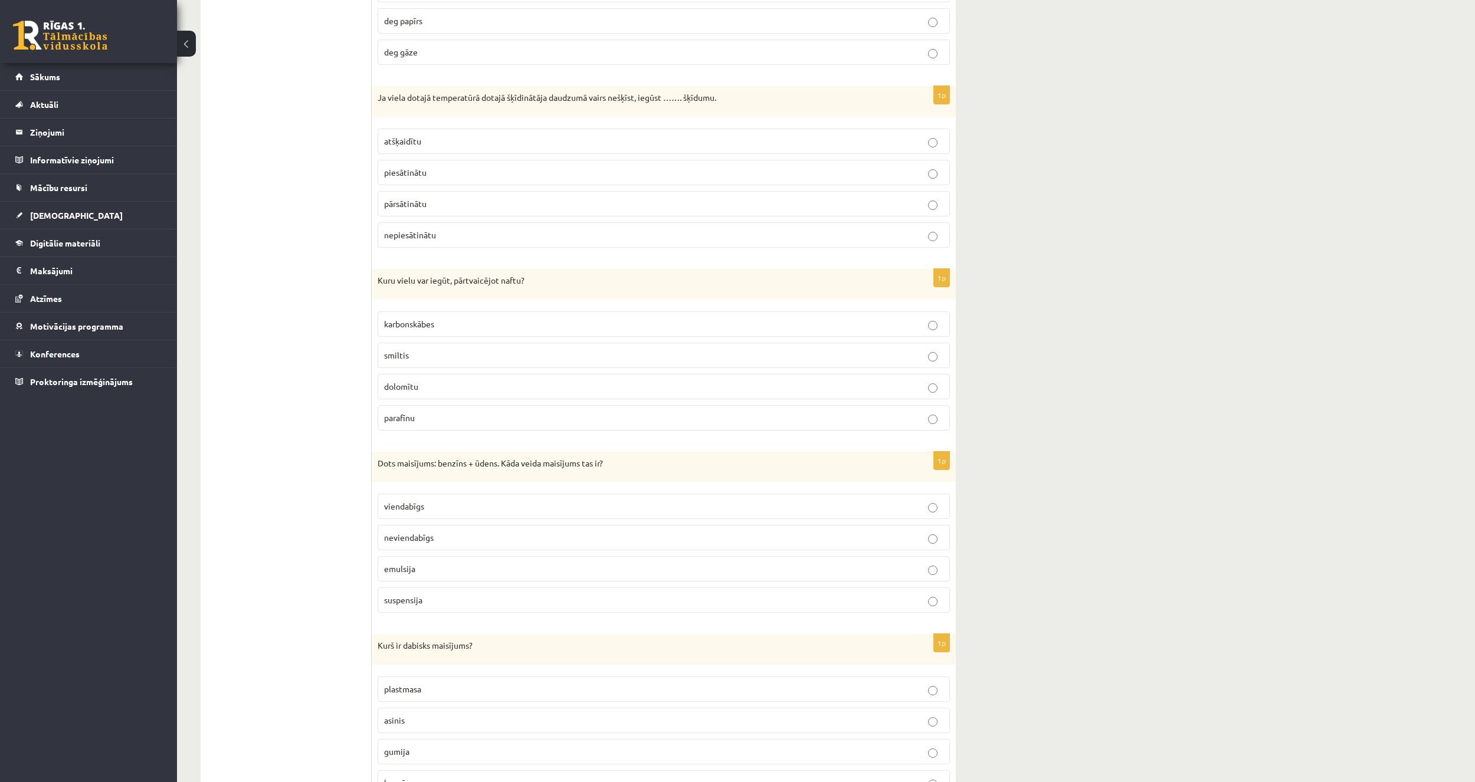
scroll to position [4897, 0]
drag, startPoint x: 293, startPoint y: 638, endPoint x: 314, endPoint y: 643, distance: 21.8
click at [419, 527] on p "neviendabīgs" at bounding box center [663, 533] width 559 height 12
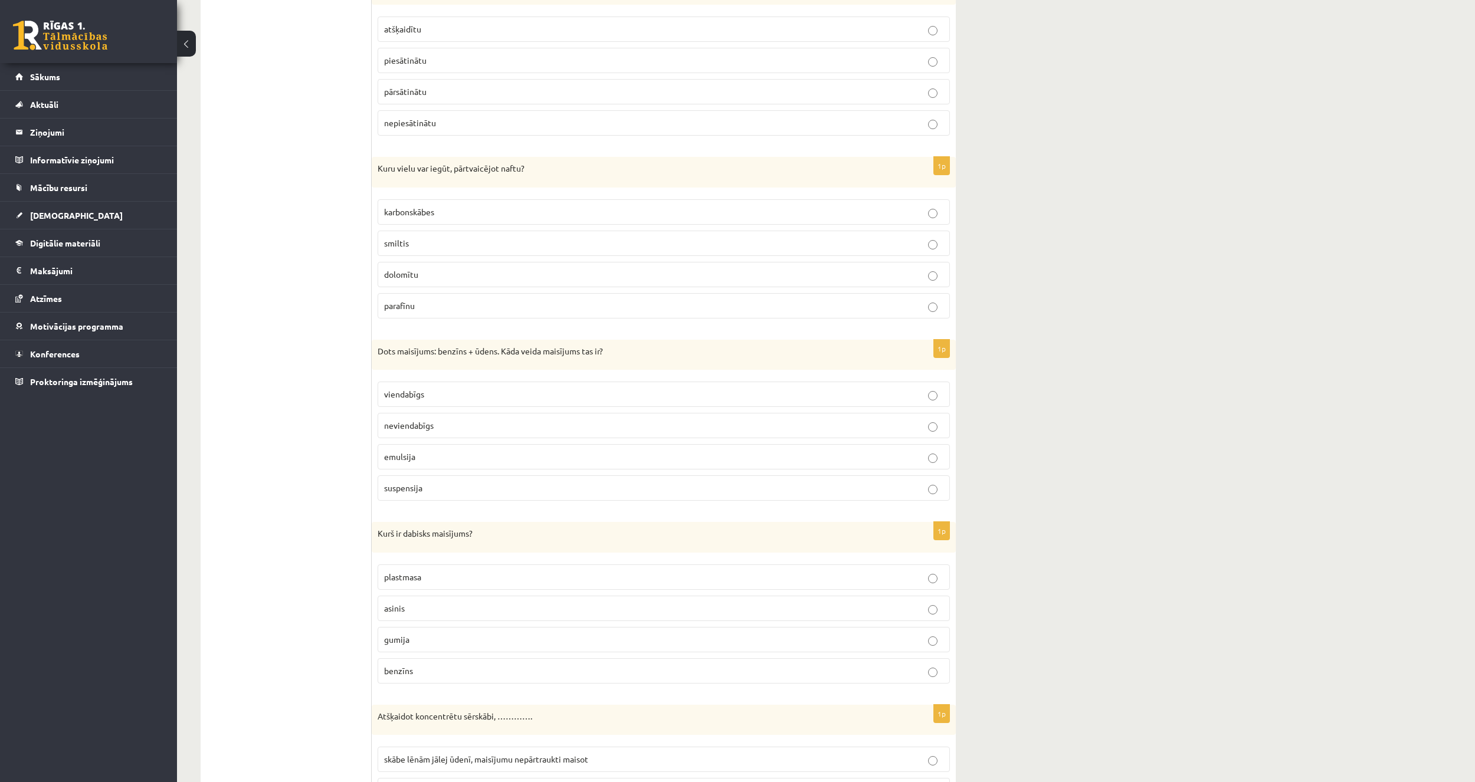
scroll to position [5015, 0]
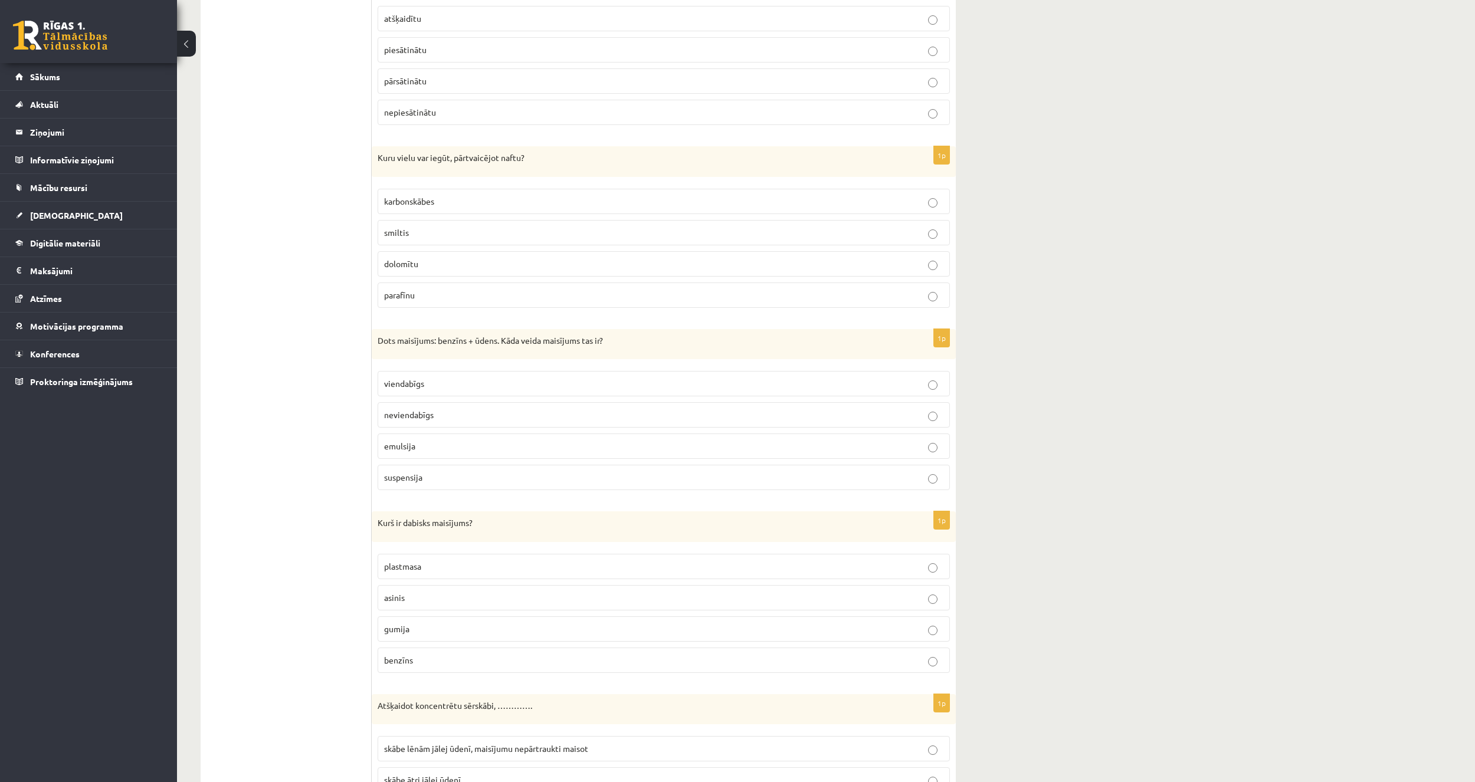
click at [412, 612] on fieldset "plastmasa asinis gumija benzīns" at bounding box center [664, 612] width 572 height 129
click at [467, 607] on label "asinis" at bounding box center [664, 597] width 572 height 25
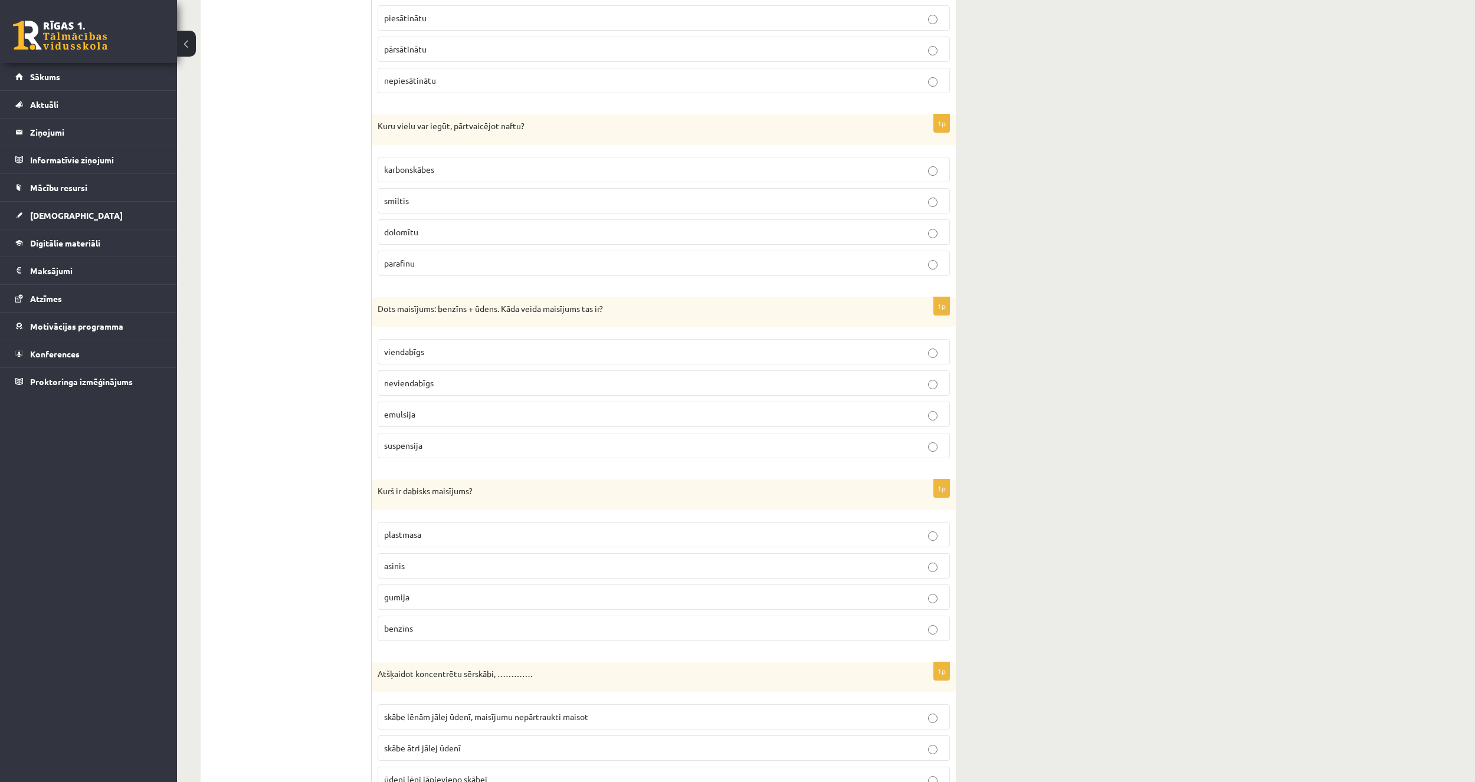
scroll to position [5133, 0]
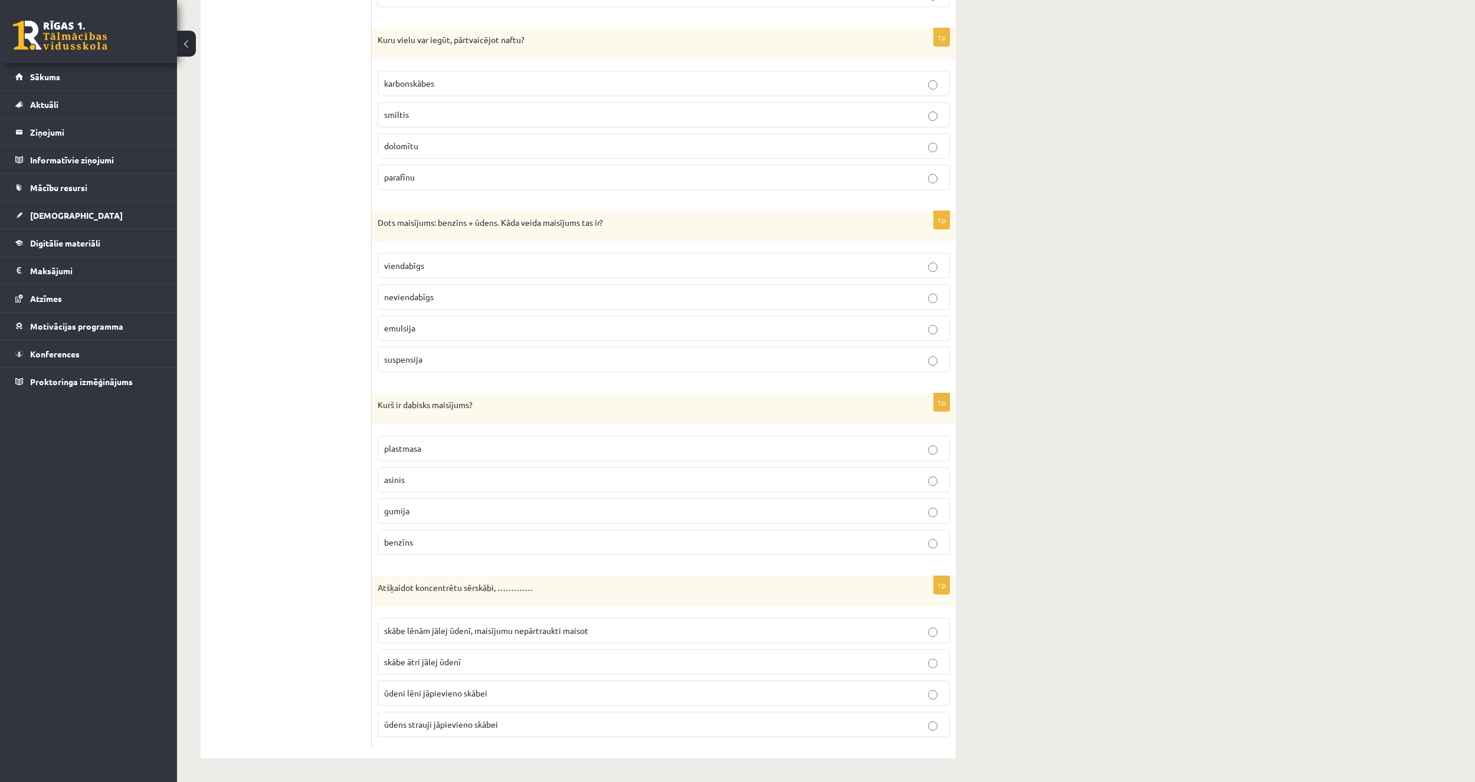
drag, startPoint x: 451, startPoint y: 641, endPoint x: 439, endPoint y: 639, distance: 11.3
click at [451, 641] on label "skābe lēnām jālej ūdenī, maisījumu nepārtraukti maisot" at bounding box center [664, 630] width 572 height 25
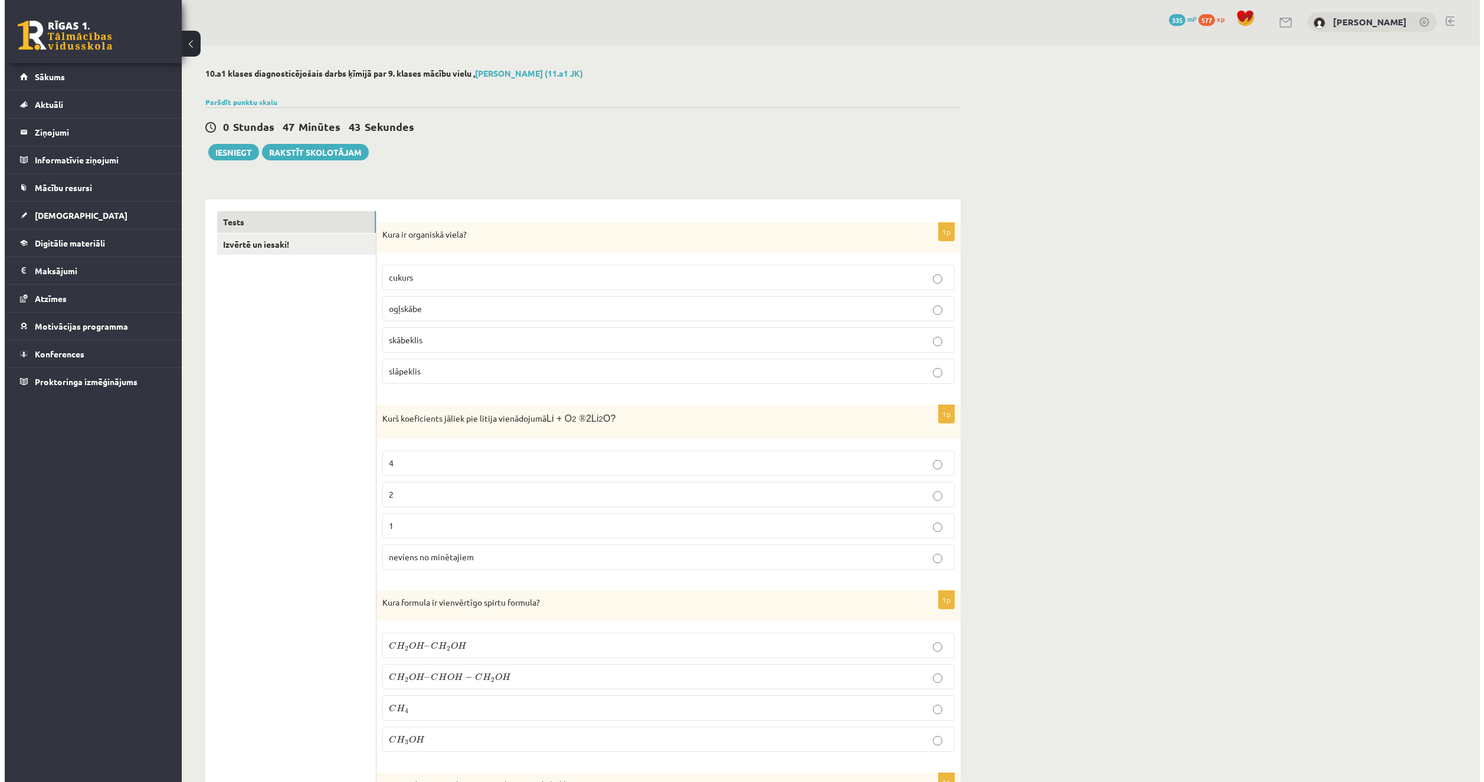
scroll to position [0, 0]
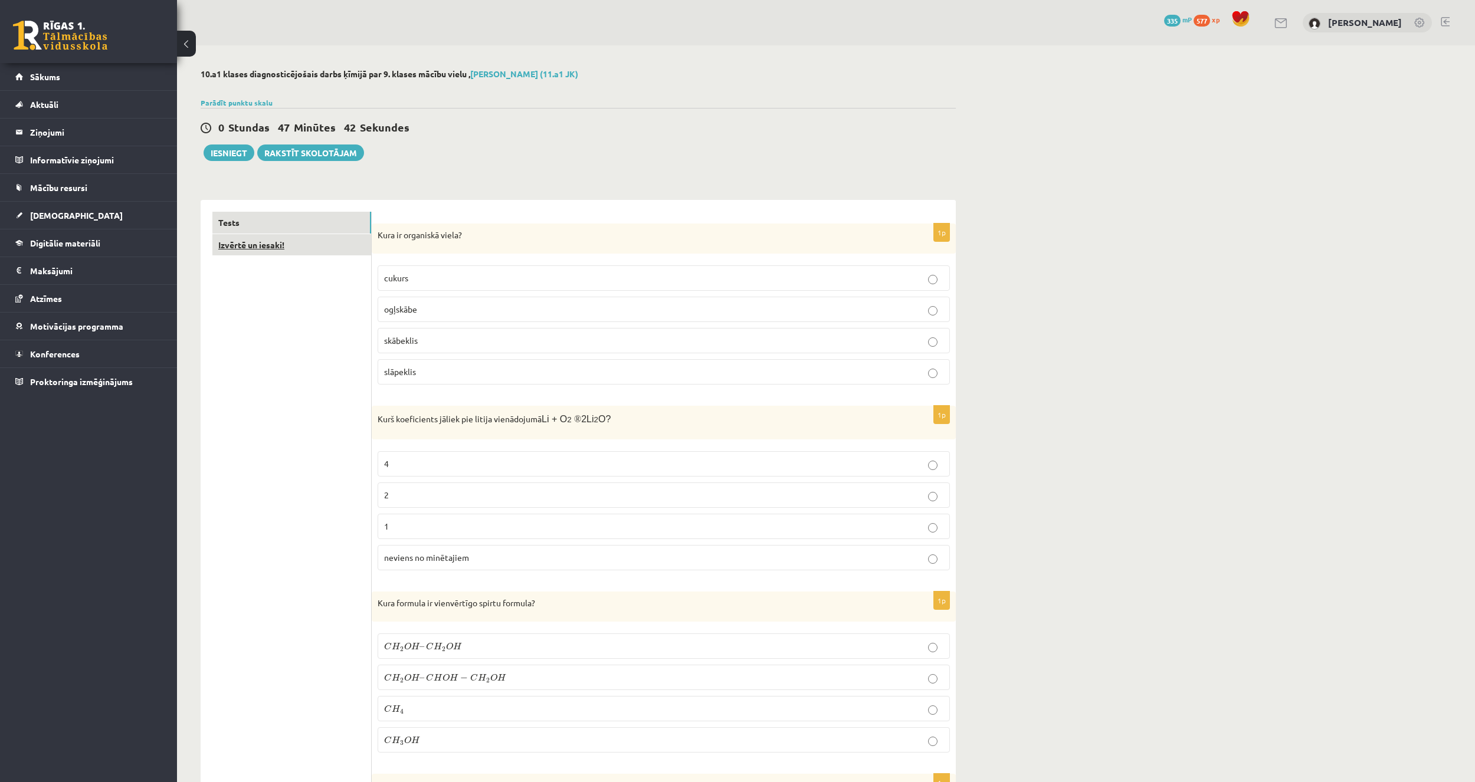
click at [309, 248] on link "Izvērtē un iesaki!" at bounding box center [291, 245] width 159 height 22
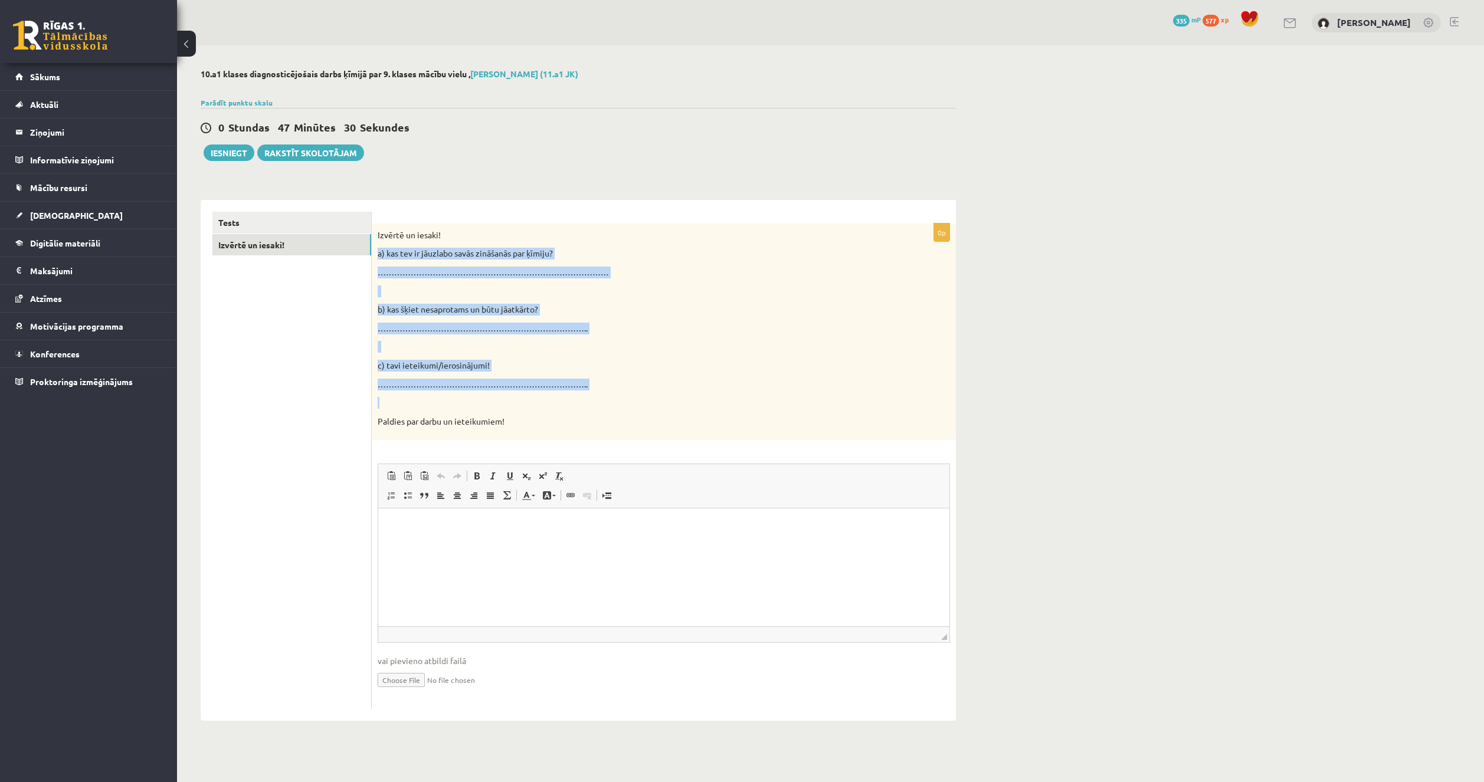
drag, startPoint x: 375, startPoint y: 254, endPoint x: 599, endPoint y: 397, distance: 266.1
click at [599, 397] on div "Izvērtē un iesaki! a) kas tev ir jāuzlabo savās zināšanās par ķīmiju? …………………………" at bounding box center [664, 332] width 584 height 217
copy div "a) kas tev ir jāuzlabo savās zināšanās par ķīmiju? ……………………………………………………………………………"
click at [276, 624] on ul "Tests Izvērtē un iesaki!" at bounding box center [291, 461] width 159 height 498
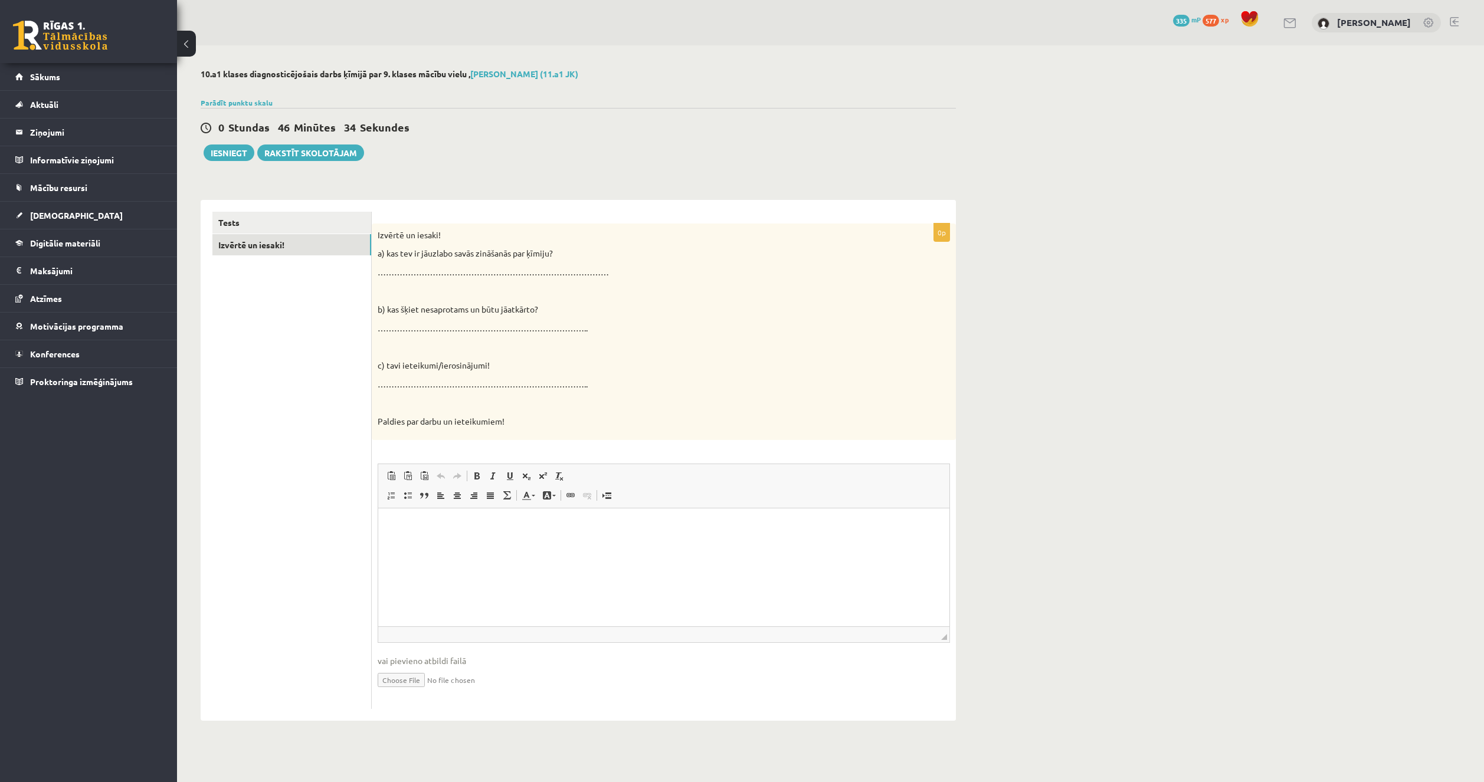
click at [433, 530] on p "Визуальный текстовый редактор, wiswyg-editor-user-answer-47024779018620" at bounding box center [663, 526] width 547 height 12
click at [399, 526] on p "**********" at bounding box center [663, 526] width 547 height 12
click at [717, 527] on p "**********" at bounding box center [663, 526] width 547 height 12
click at [311, 652] on ul "Tests Izvērtē un iesaki!" at bounding box center [291, 461] width 159 height 498
click at [418, 547] on p "**" at bounding box center [663, 546] width 547 height 12
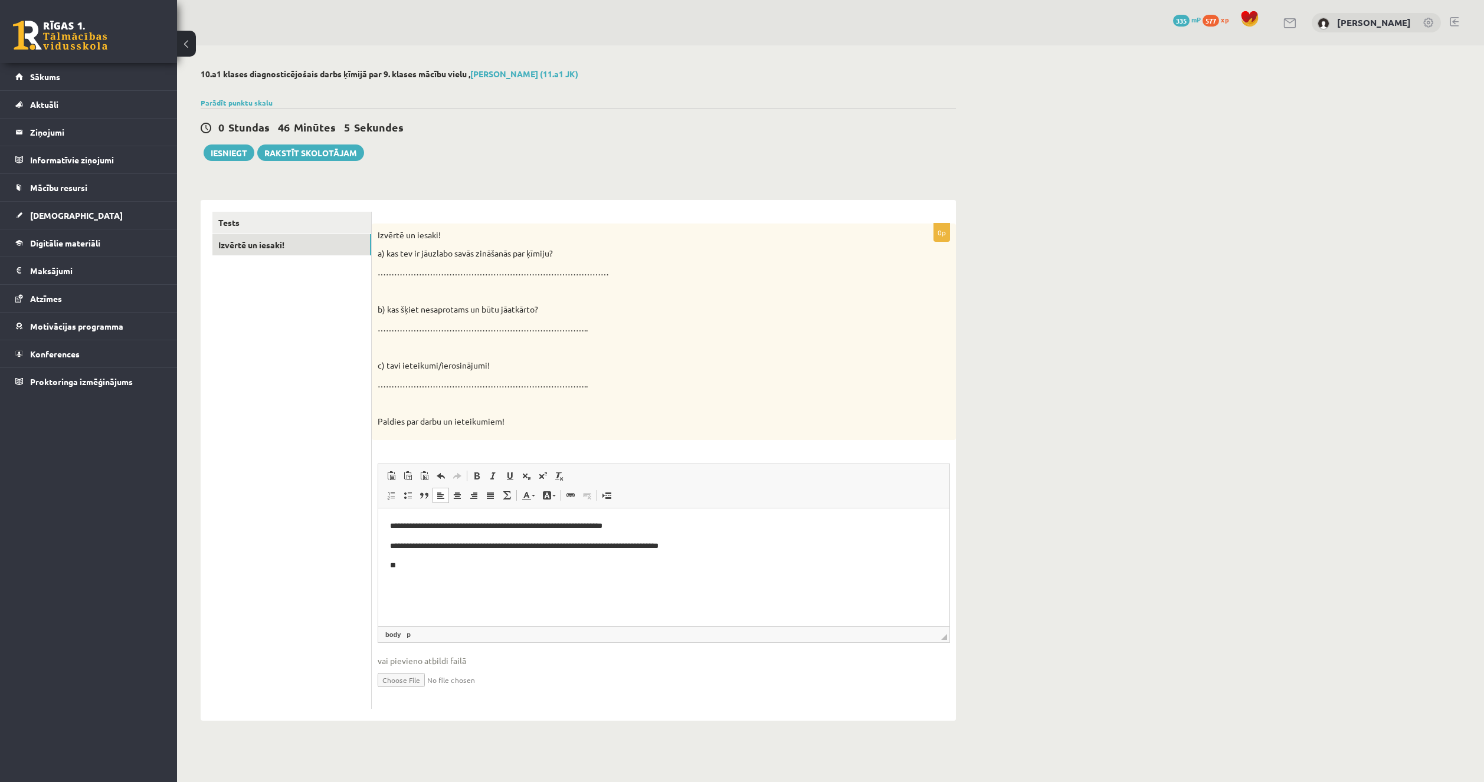
click at [251, 658] on ul "Tests Izvērtē un iesaki!" at bounding box center [291, 461] width 159 height 498
click at [425, 571] on p "**" at bounding box center [663, 566] width 547 height 12
click at [548, 584] on html "**********" at bounding box center [663, 547] width 571 height 76
click at [347, 581] on ul "Tests Izvērtē un iesaki!" at bounding box center [291, 461] width 159 height 498
click at [297, 232] on link "Tests" at bounding box center [291, 223] width 159 height 22
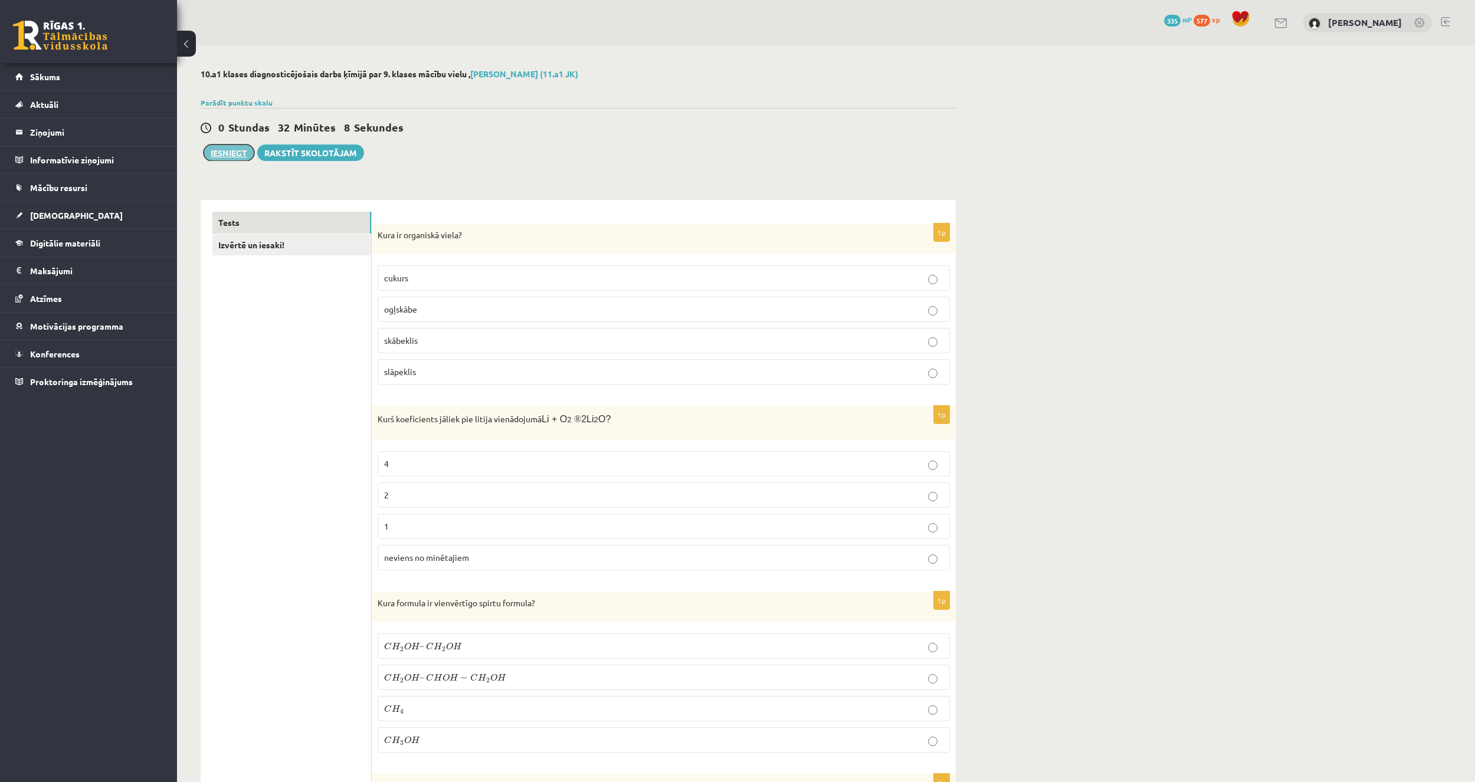
click at [228, 157] on button "Iesniegt" at bounding box center [229, 153] width 51 height 17
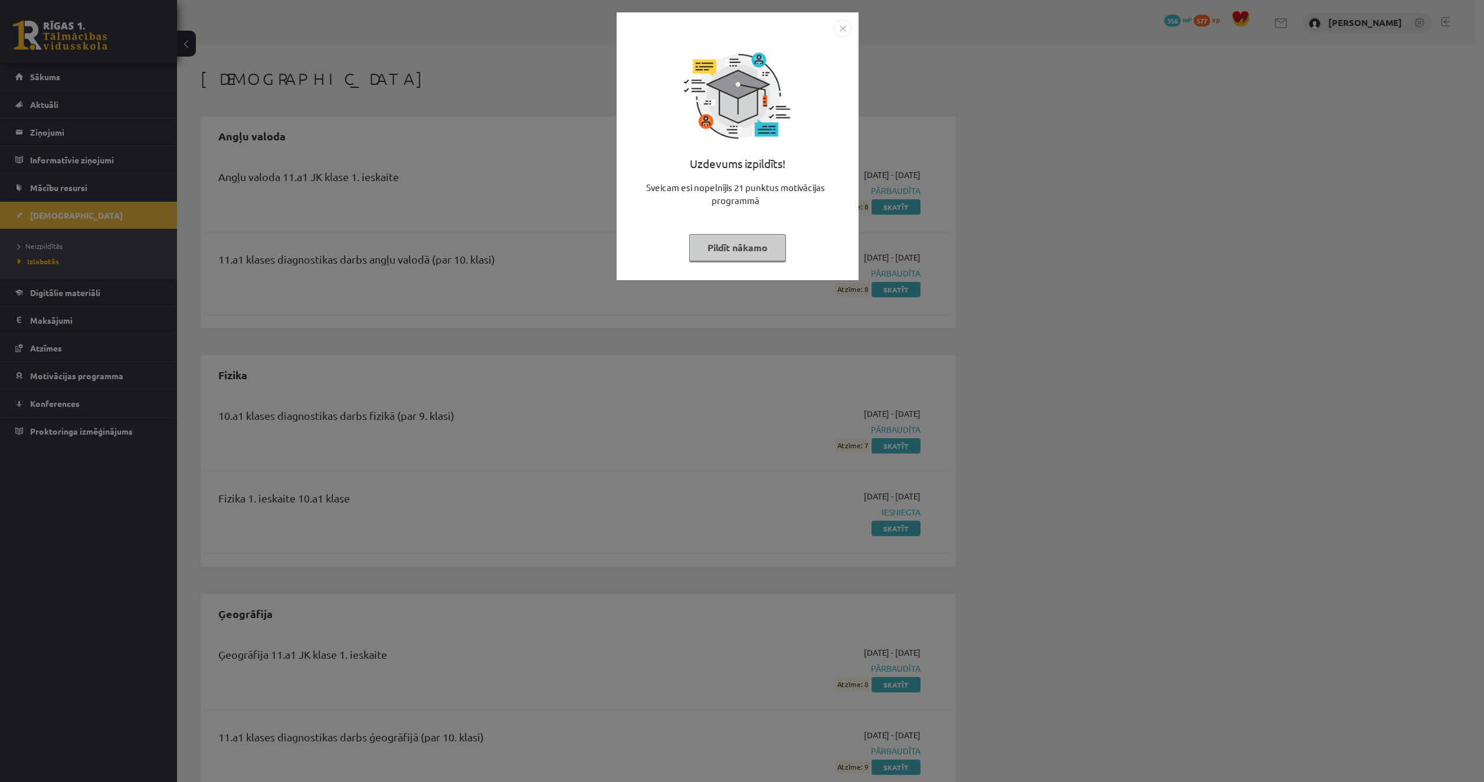
click at [736, 253] on button "Pildīt nākamo" at bounding box center [737, 247] width 97 height 27
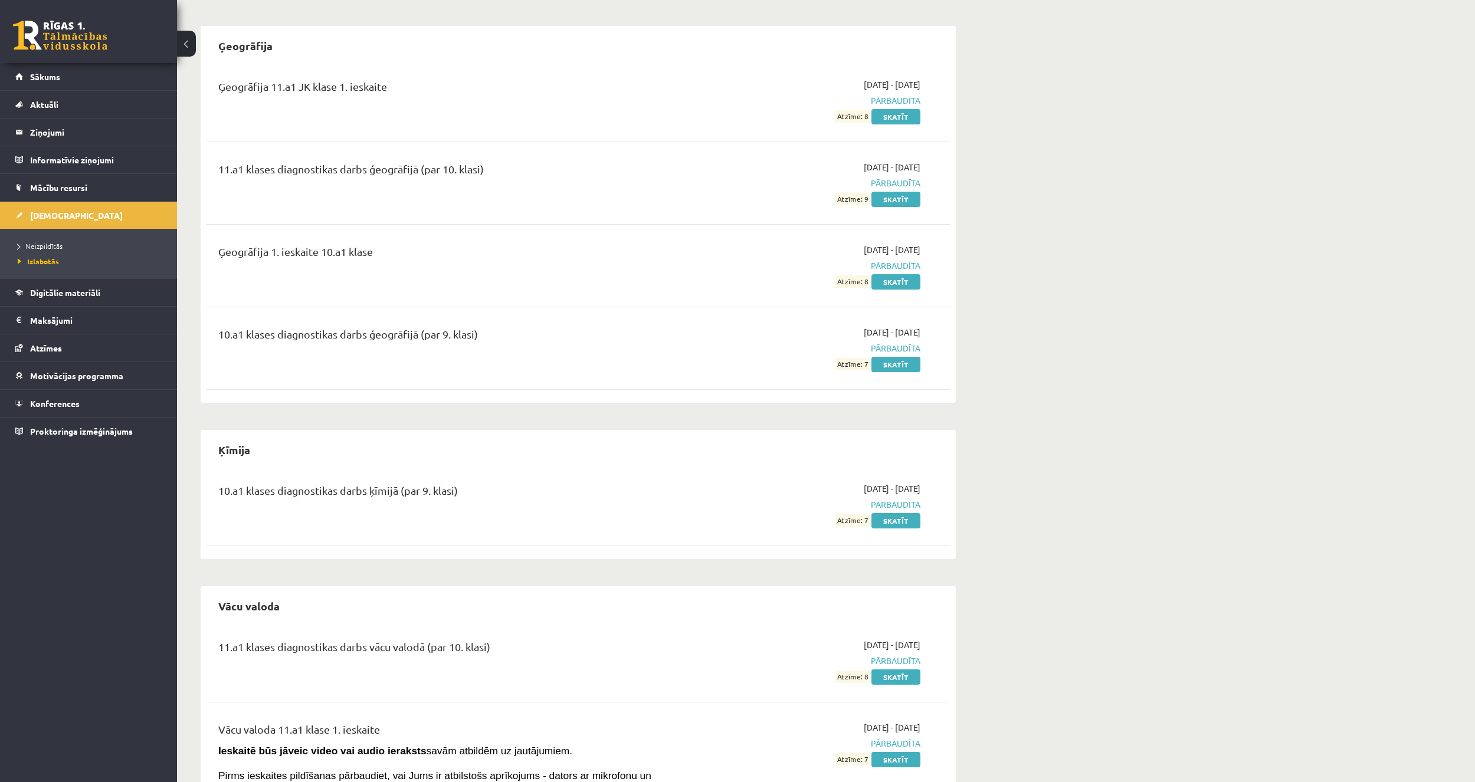
scroll to position [708, 0]
